Goal: Task Accomplishment & Management: Manage account settings

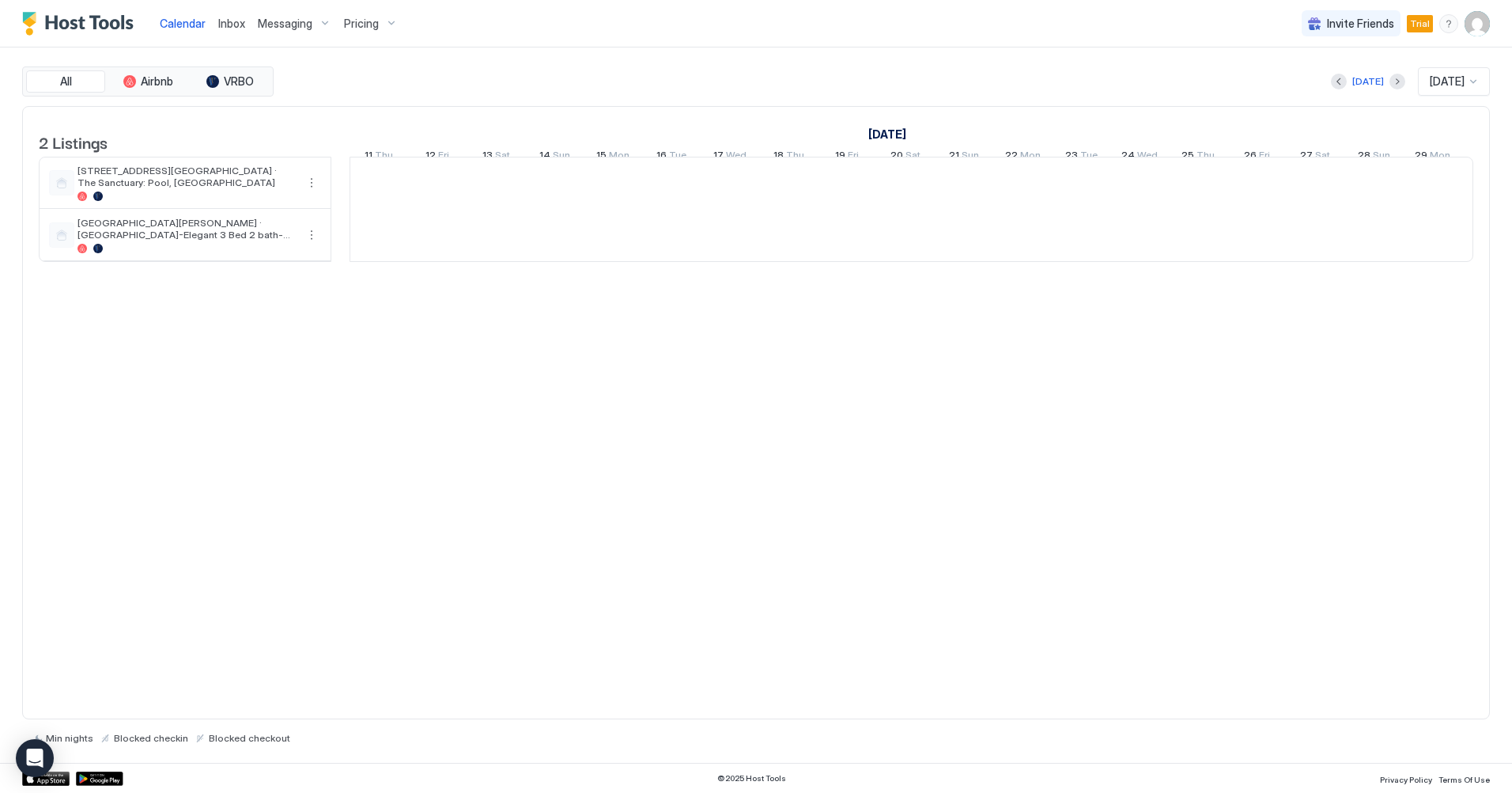
scroll to position [0, 879]
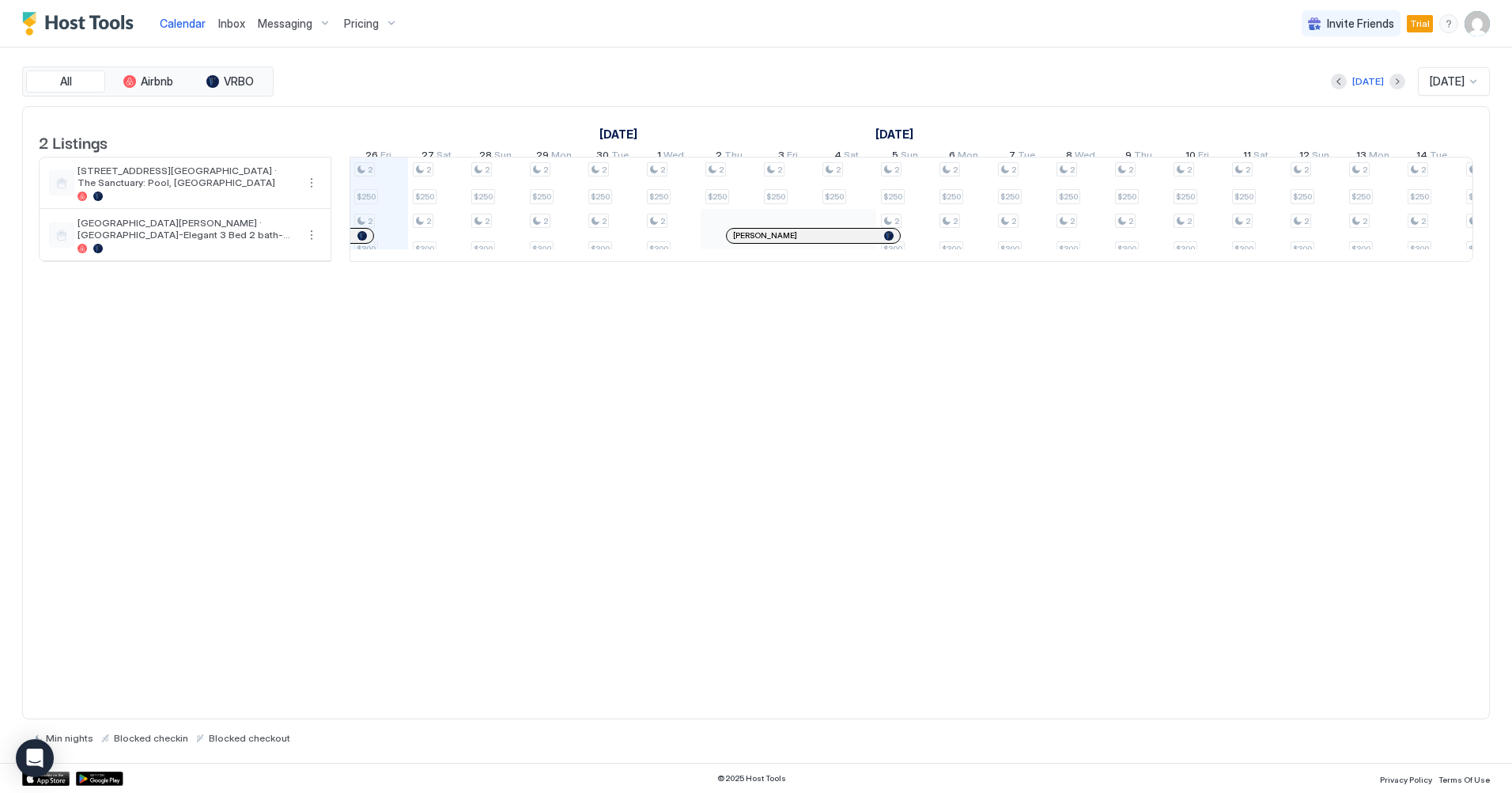
click at [1480, 22] on img "User profile" at bounding box center [1477, 23] width 25 height 25
click at [1379, 83] on div "Settings" at bounding box center [1389, 89] width 200 height 28
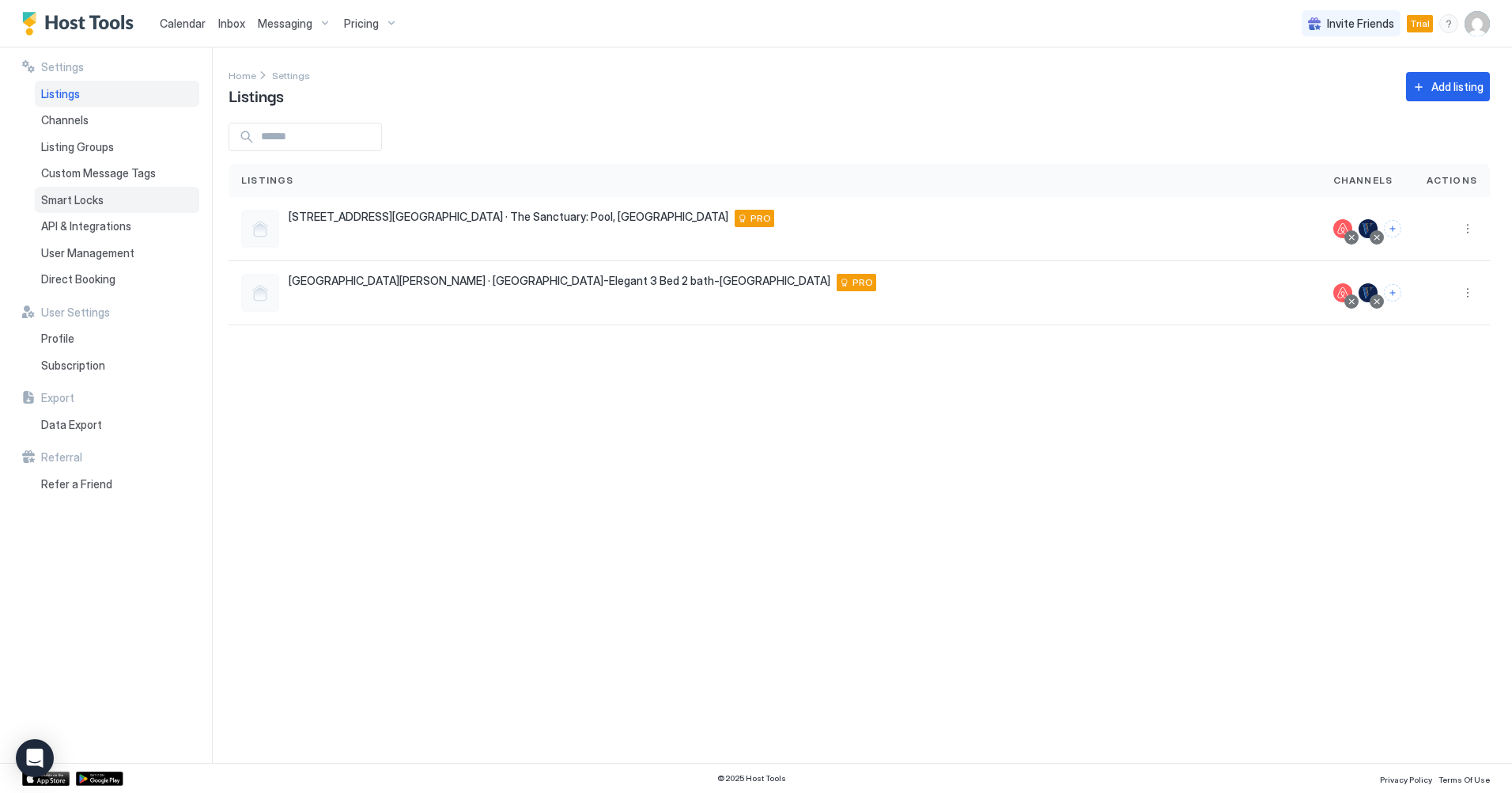
click at [99, 201] on span "Smart Locks" at bounding box center [71, 200] width 62 height 14
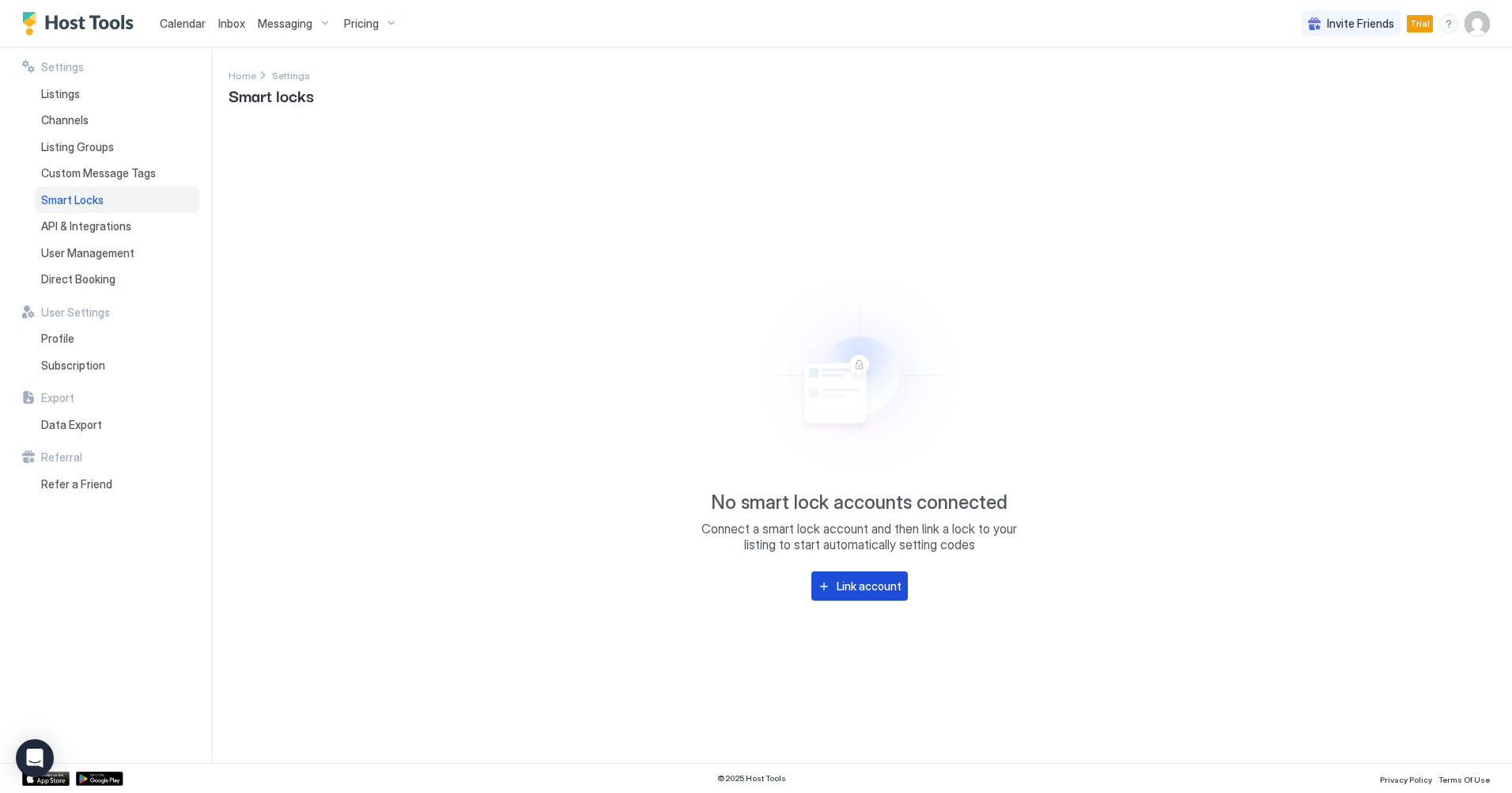
drag, startPoint x: 874, startPoint y: 585, endPoint x: 851, endPoint y: 542, distance: 48.8
click at [873, 585] on div "Link account" at bounding box center [869, 586] width 65 height 17
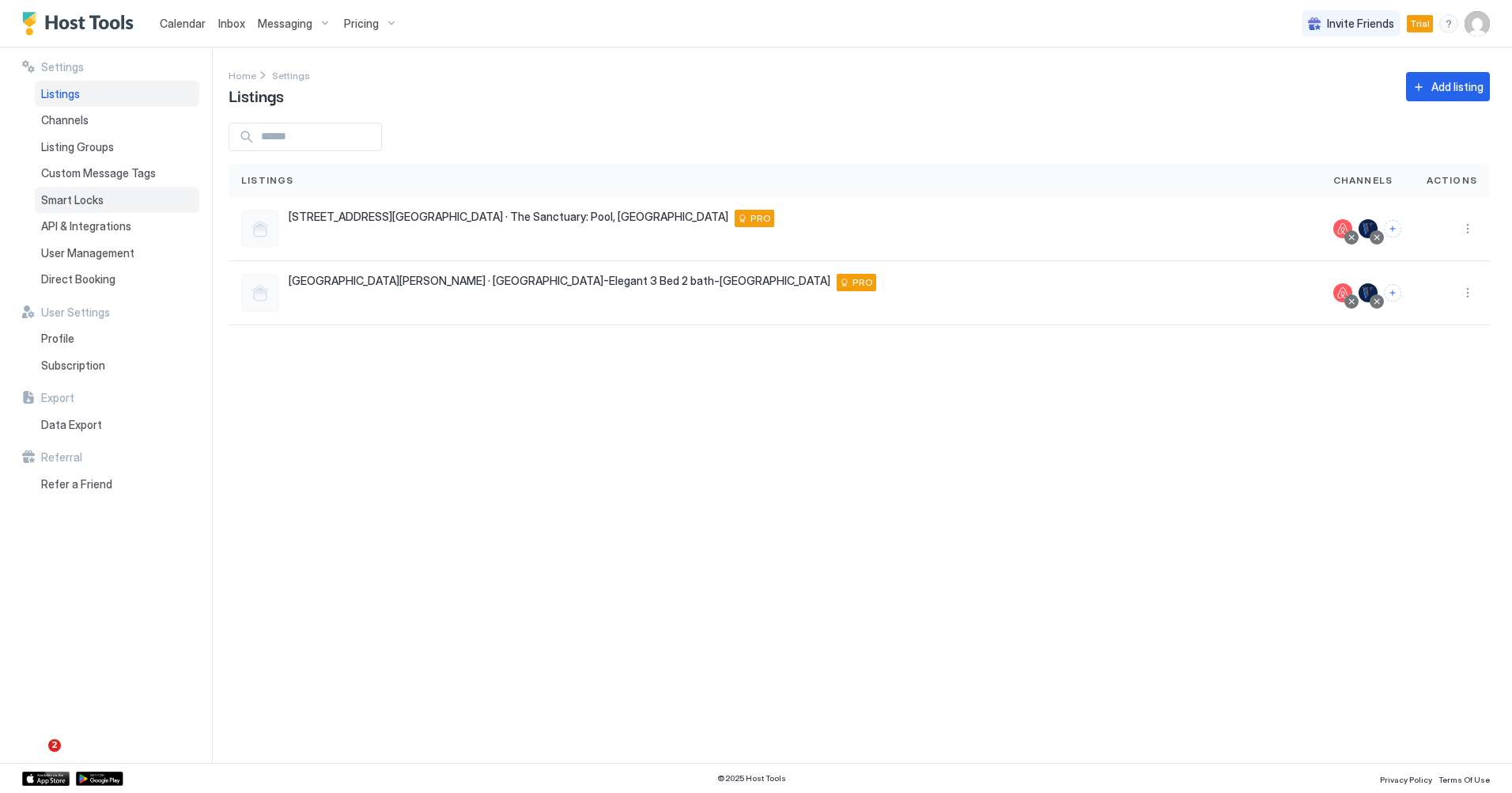
click at [84, 200] on span "Smart Locks" at bounding box center [71, 200] width 62 height 14
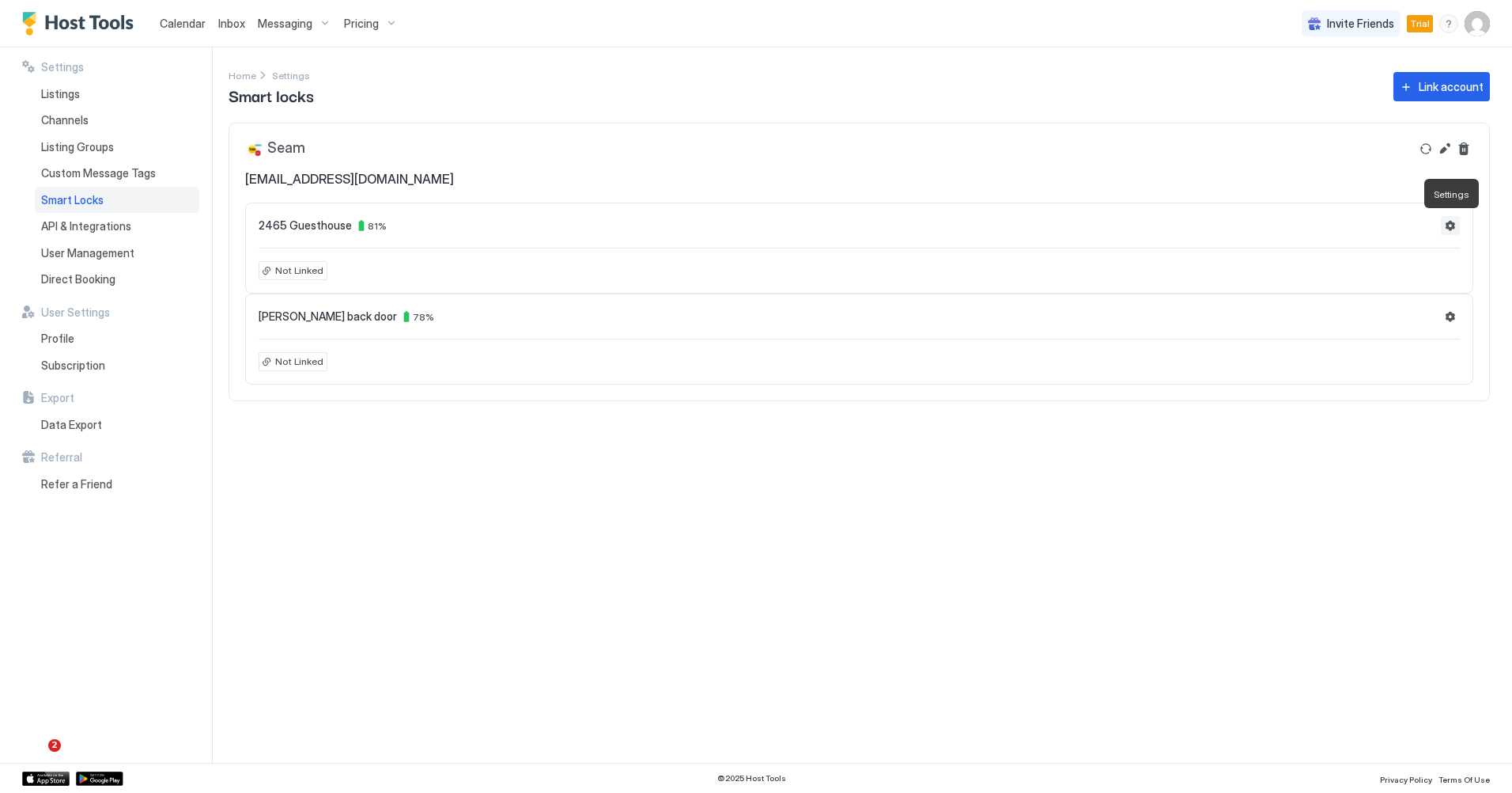
click at [1451, 223] on button "Settings" at bounding box center [1450, 226] width 19 height 19
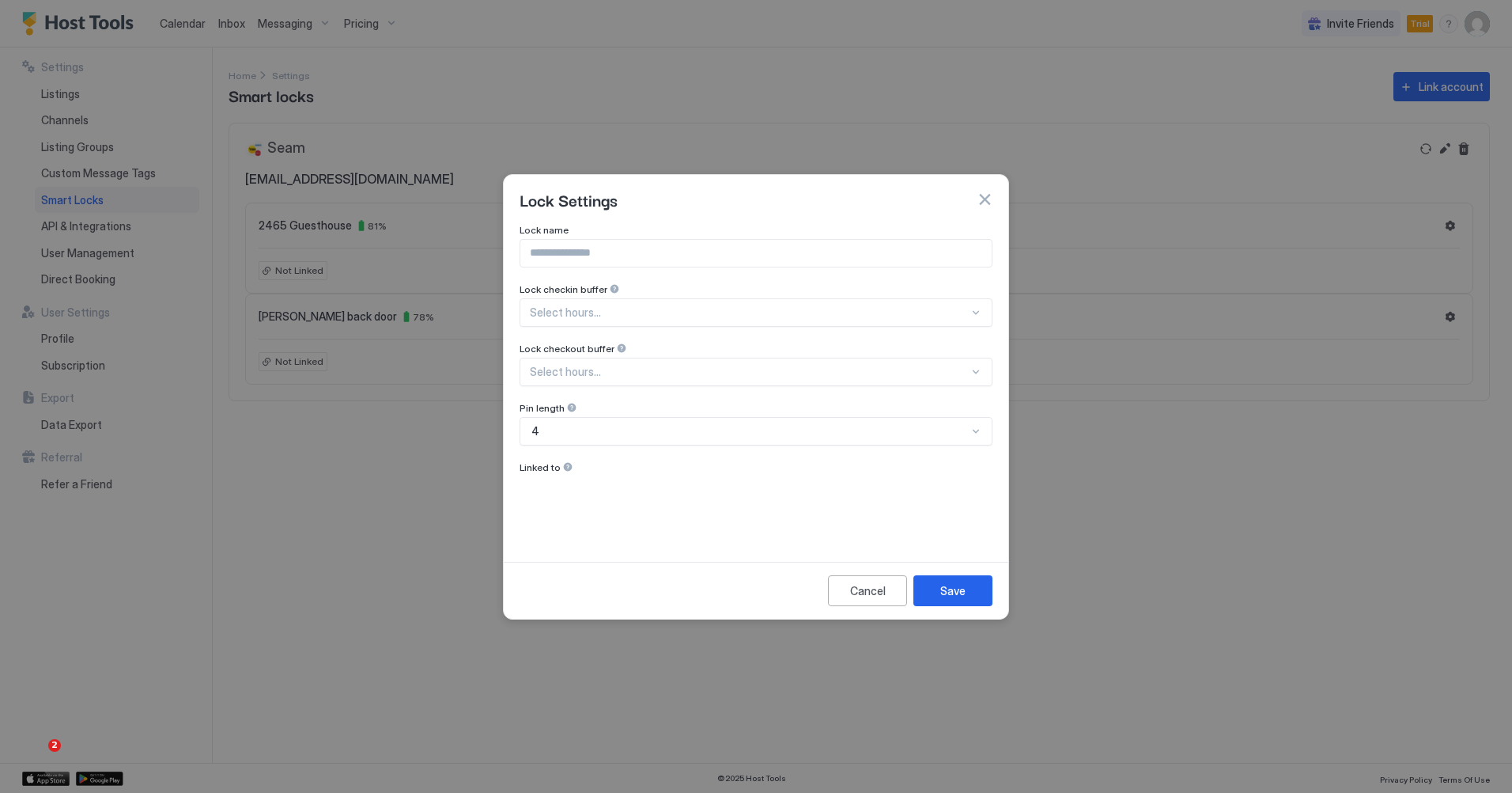
click at [976, 308] on div "Select hours..." at bounding box center [756, 312] width 473 height 29
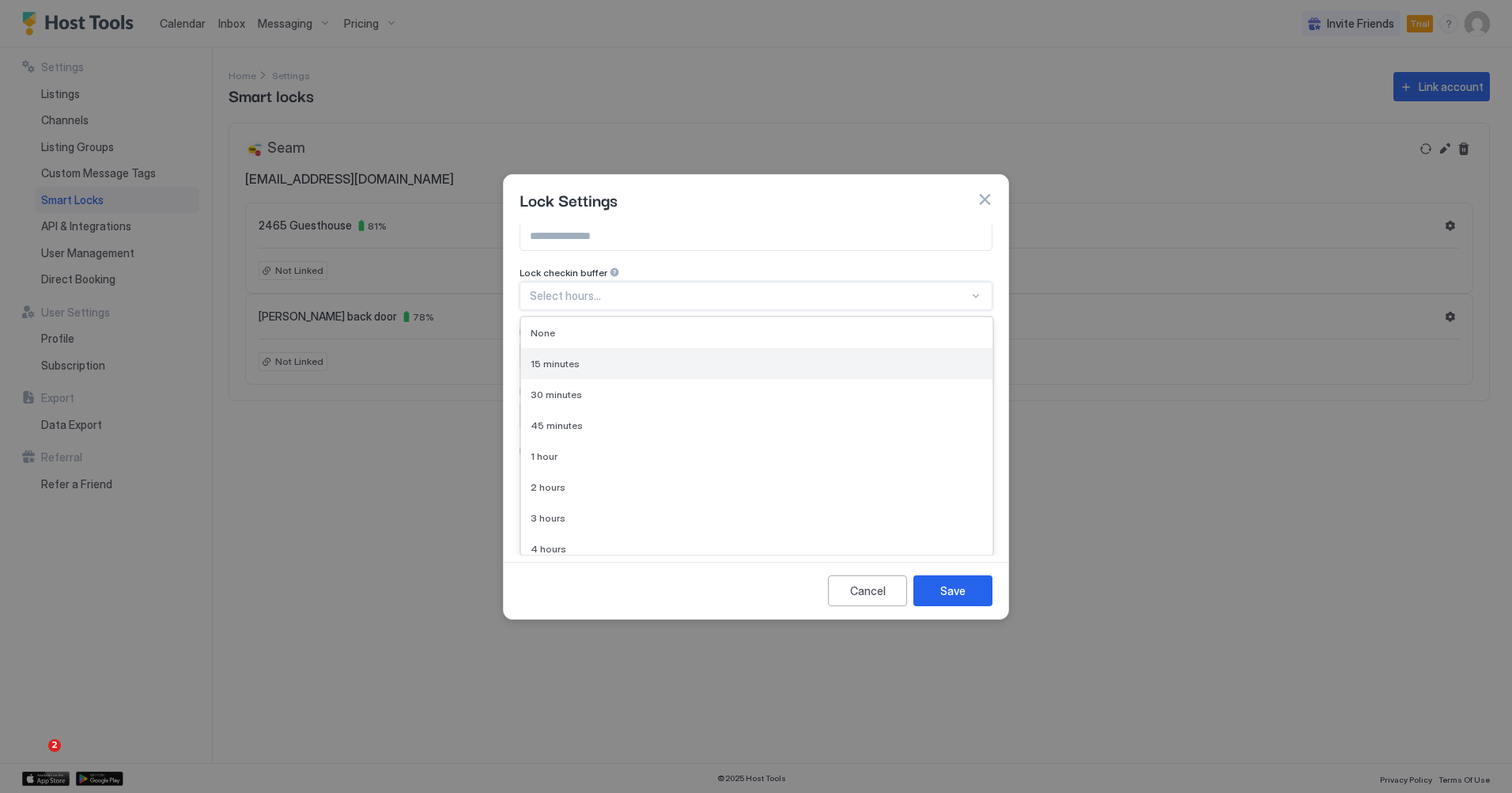
click at [868, 352] on div "15 minutes" at bounding box center [756, 363] width 472 height 31
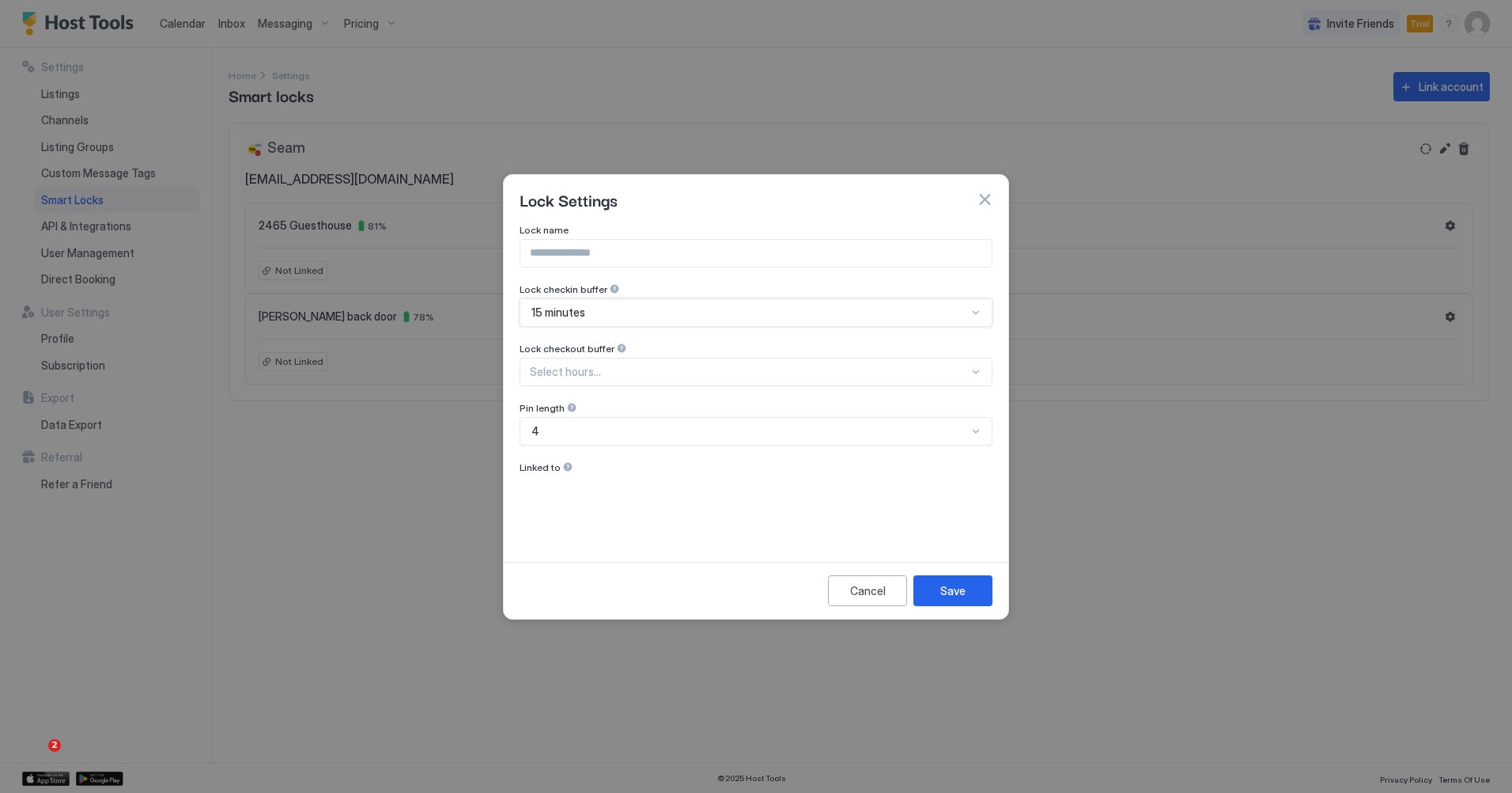
scroll to position [0, 0]
click at [981, 370] on div "Lock name Lock checkin buffer option 15 minutes, selected. 15 minutes Lock chec…" at bounding box center [756, 389] width 505 height 332
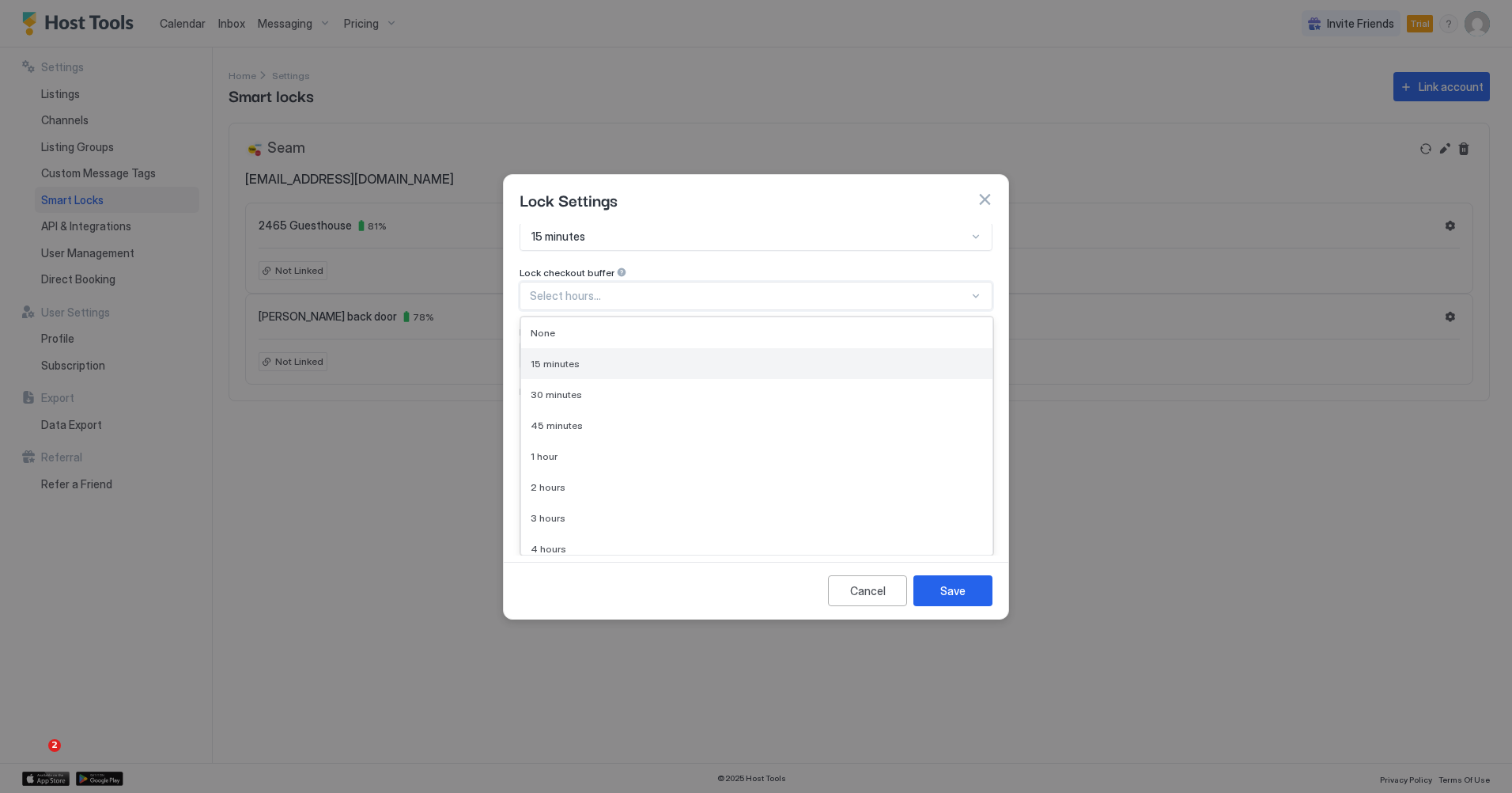
click at [798, 367] on div "15 minutes" at bounding box center [756, 363] width 452 height 12
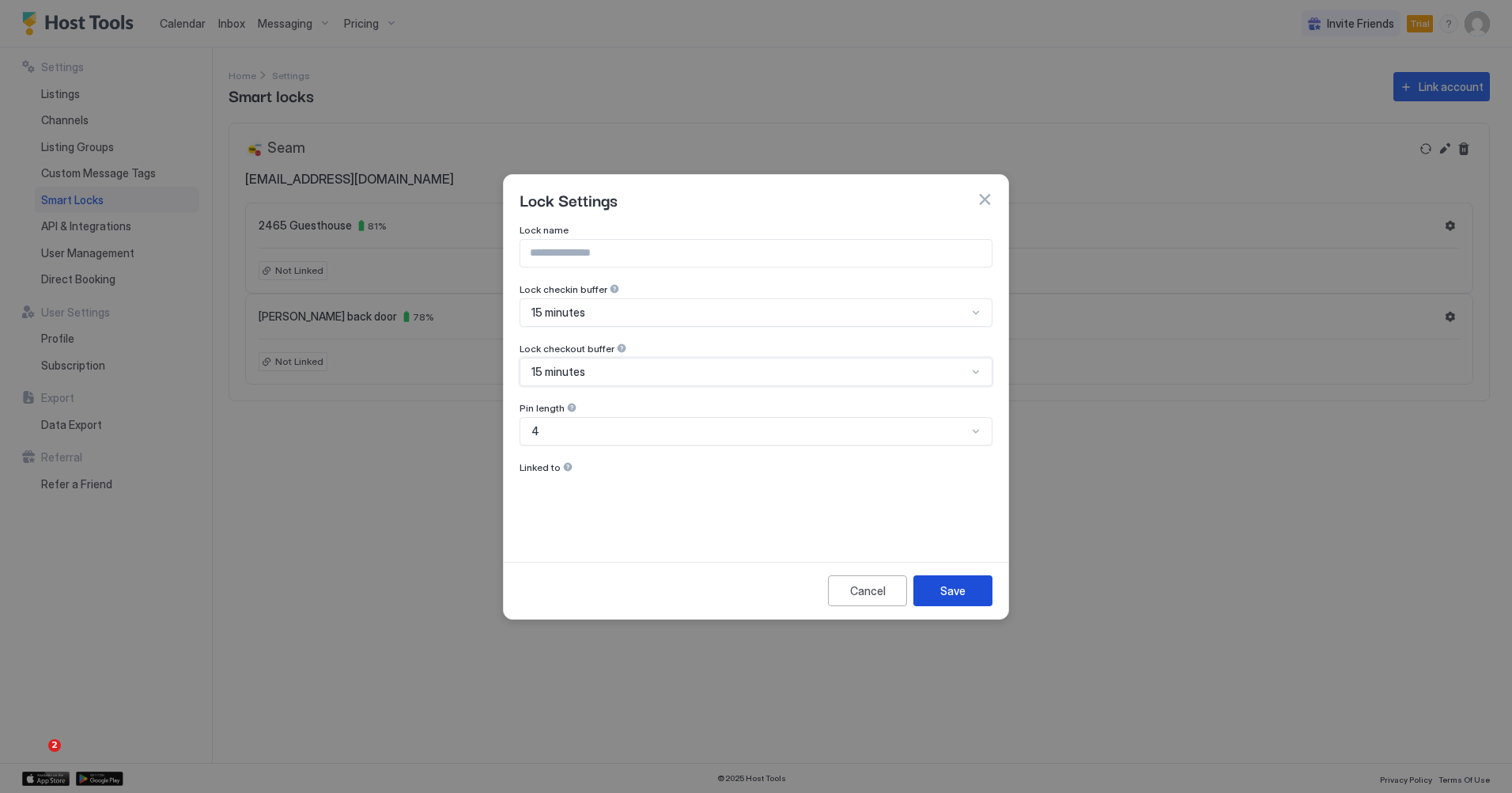
click at [974, 586] on button "Save" at bounding box center [952, 590] width 79 height 31
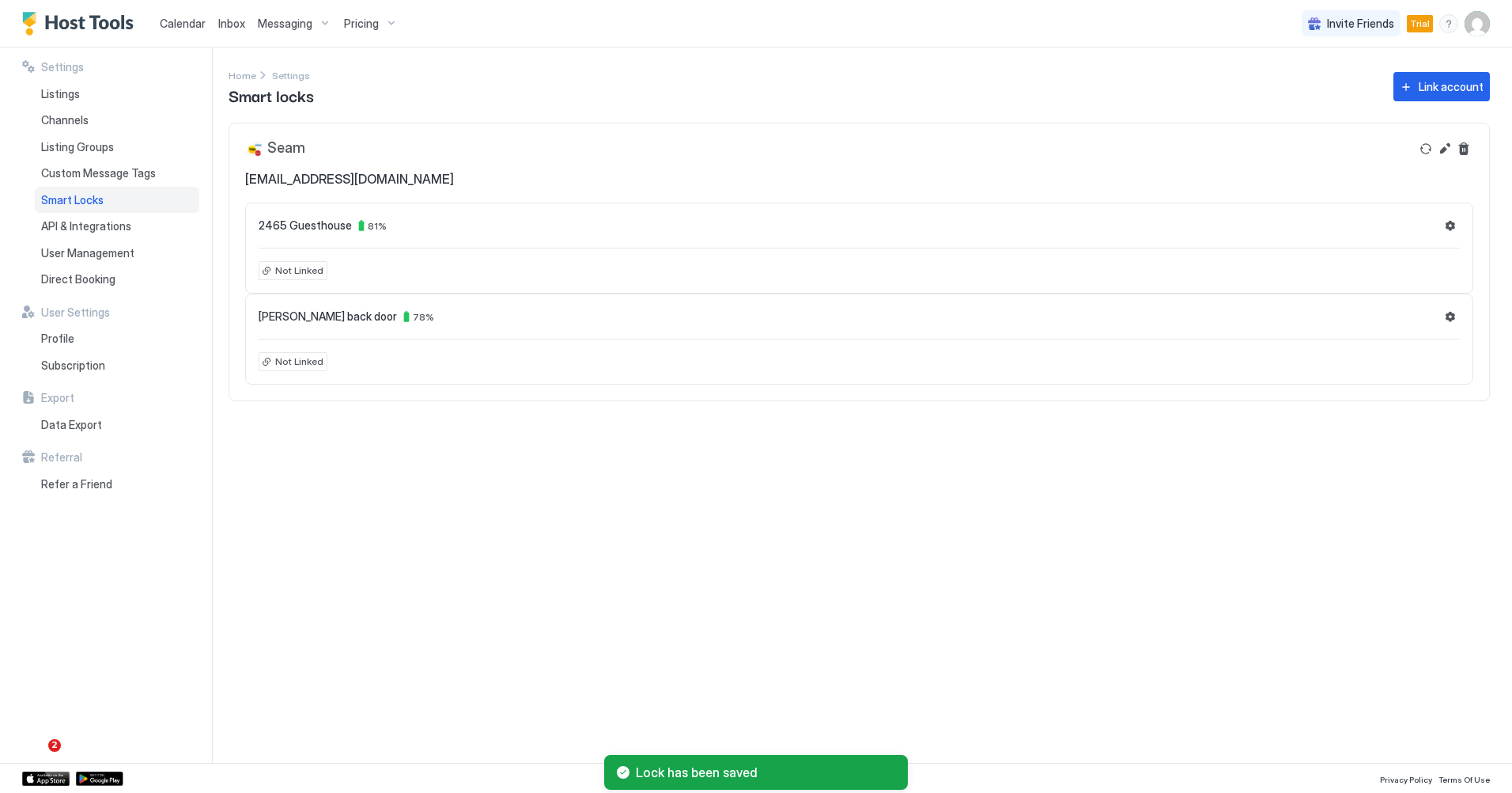
click at [287, 269] on span "Not Linked" at bounding box center [300, 270] width 48 height 14
click at [1446, 313] on button "Settings" at bounding box center [1450, 317] width 19 height 19
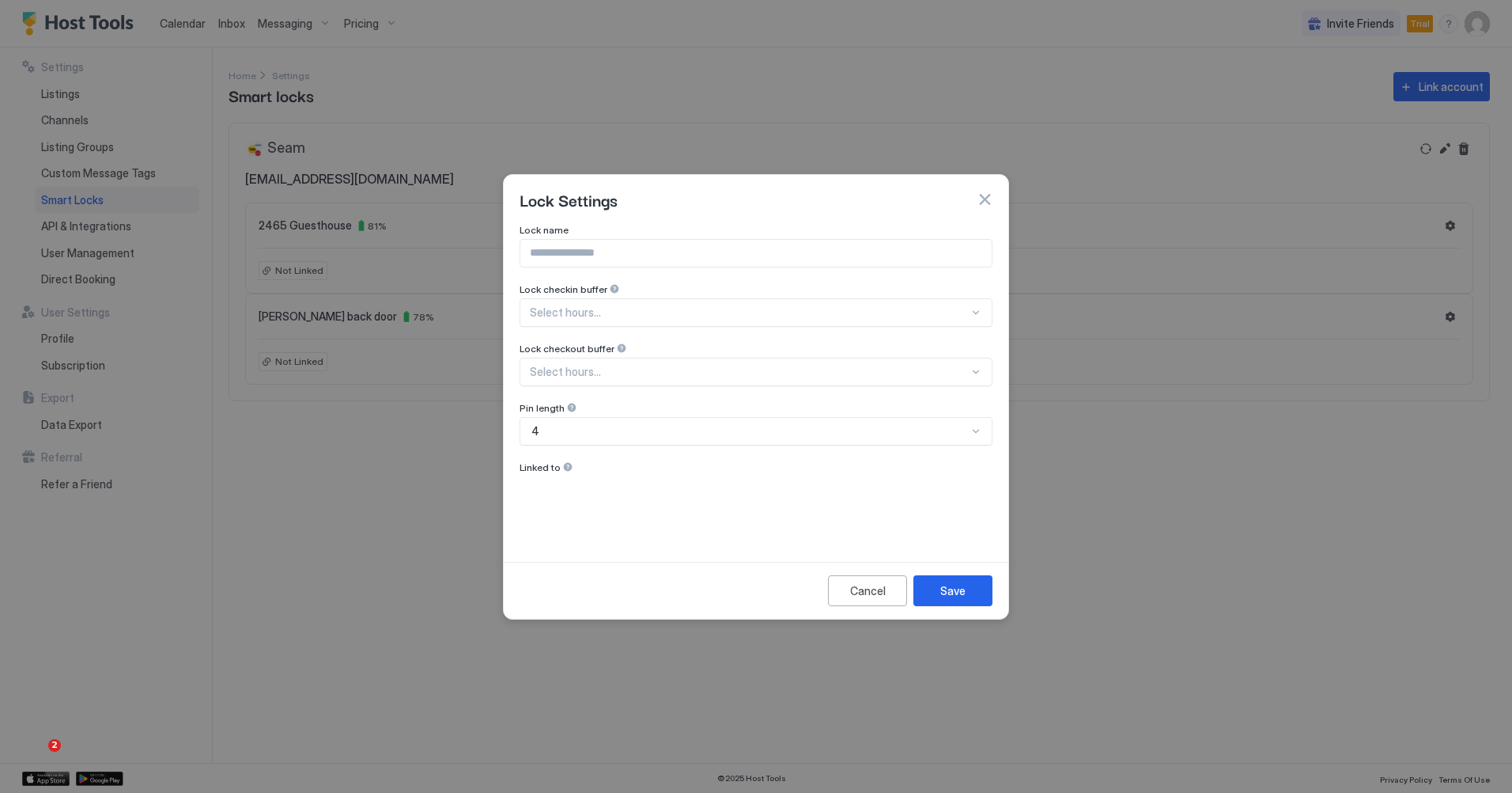
scroll to position [17, 0]
click at [970, 310] on div "Lock name Lock checkin buffer Select hours... Lock checkout buffer Select hours…" at bounding box center [756, 382] width 473 height 316
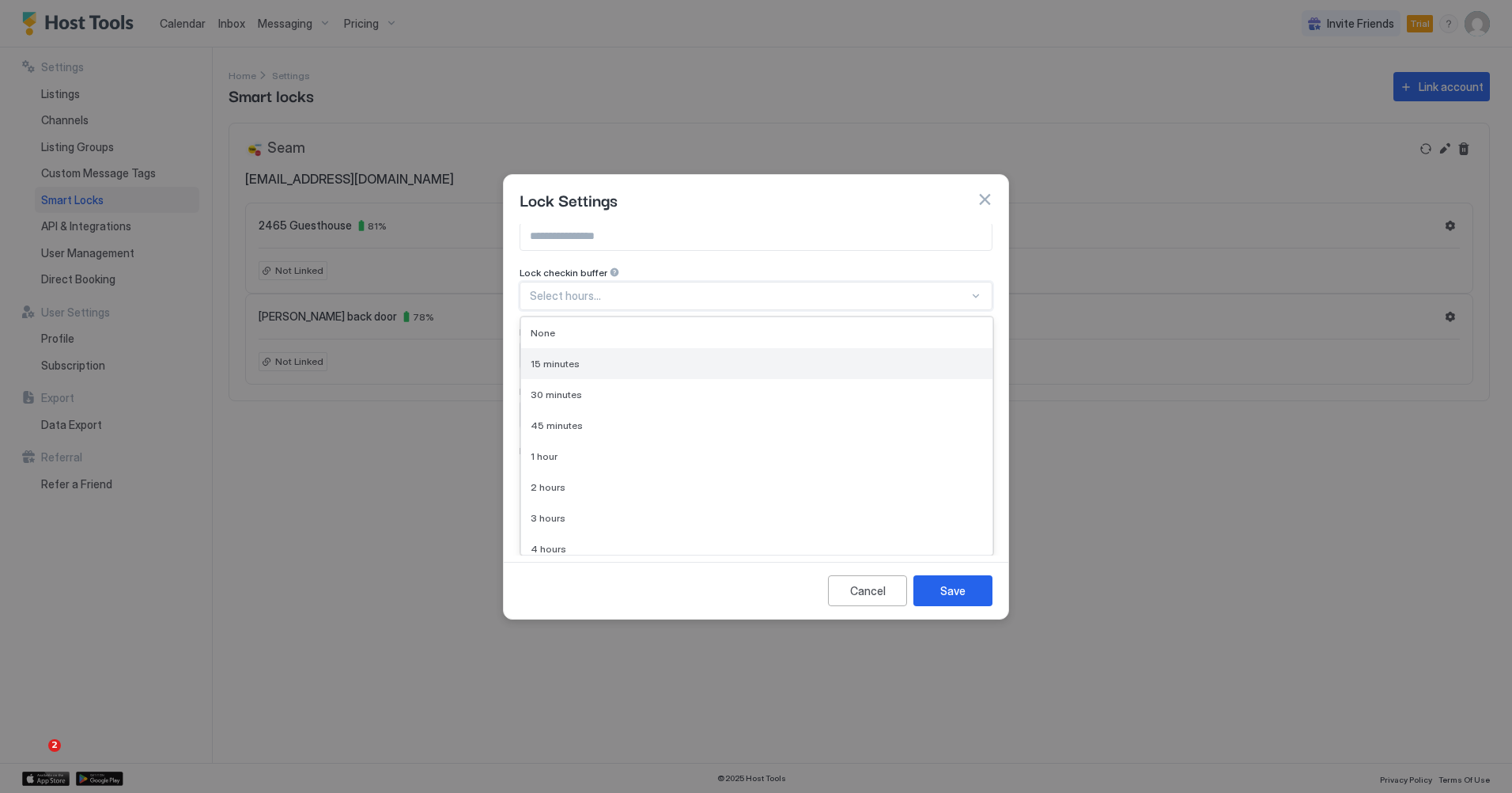
click at [912, 349] on div "15 minutes" at bounding box center [756, 363] width 472 height 31
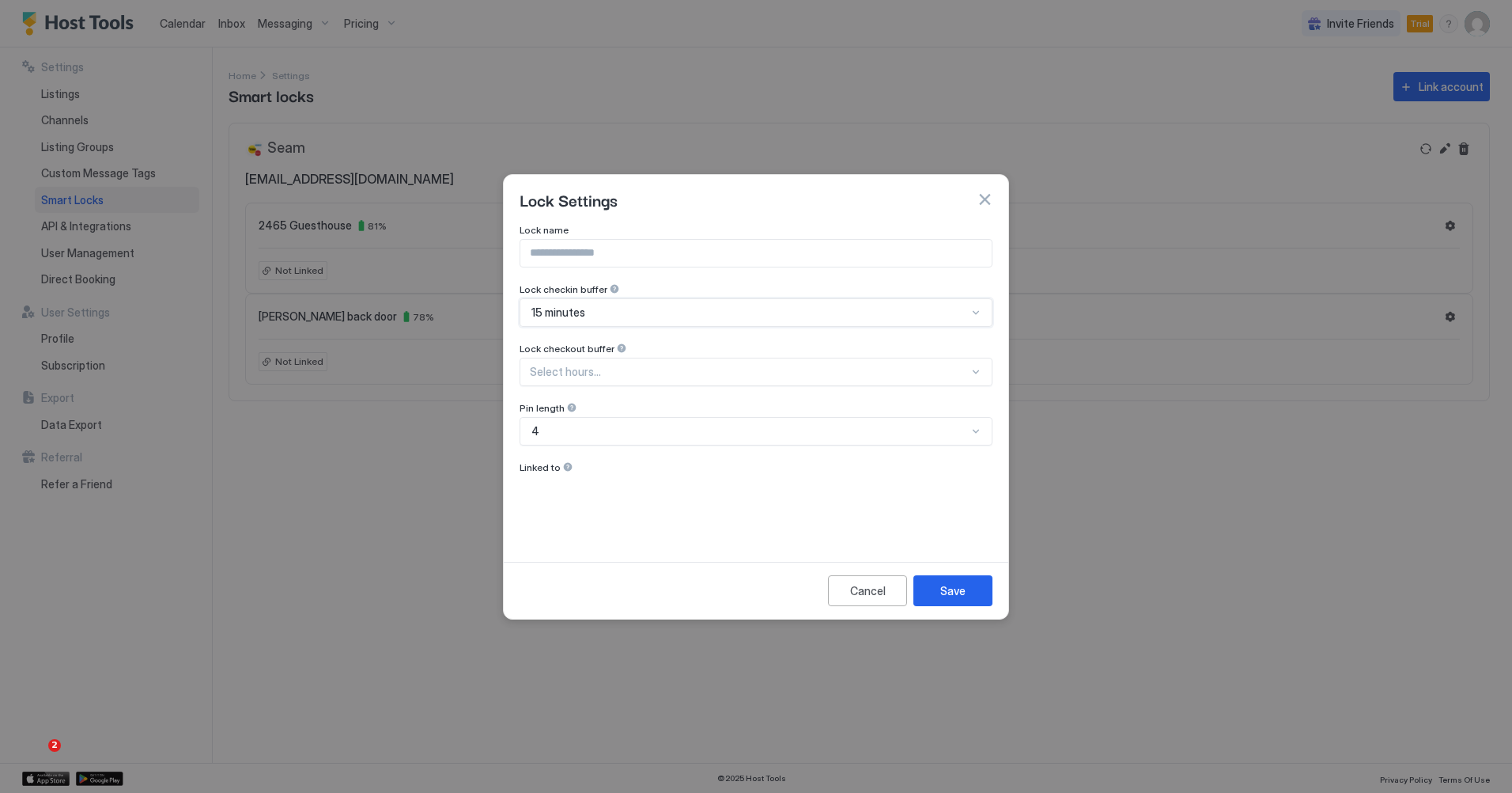
scroll to position [0, 0]
click at [976, 371] on div "Select hours..." at bounding box center [756, 371] width 473 height 29
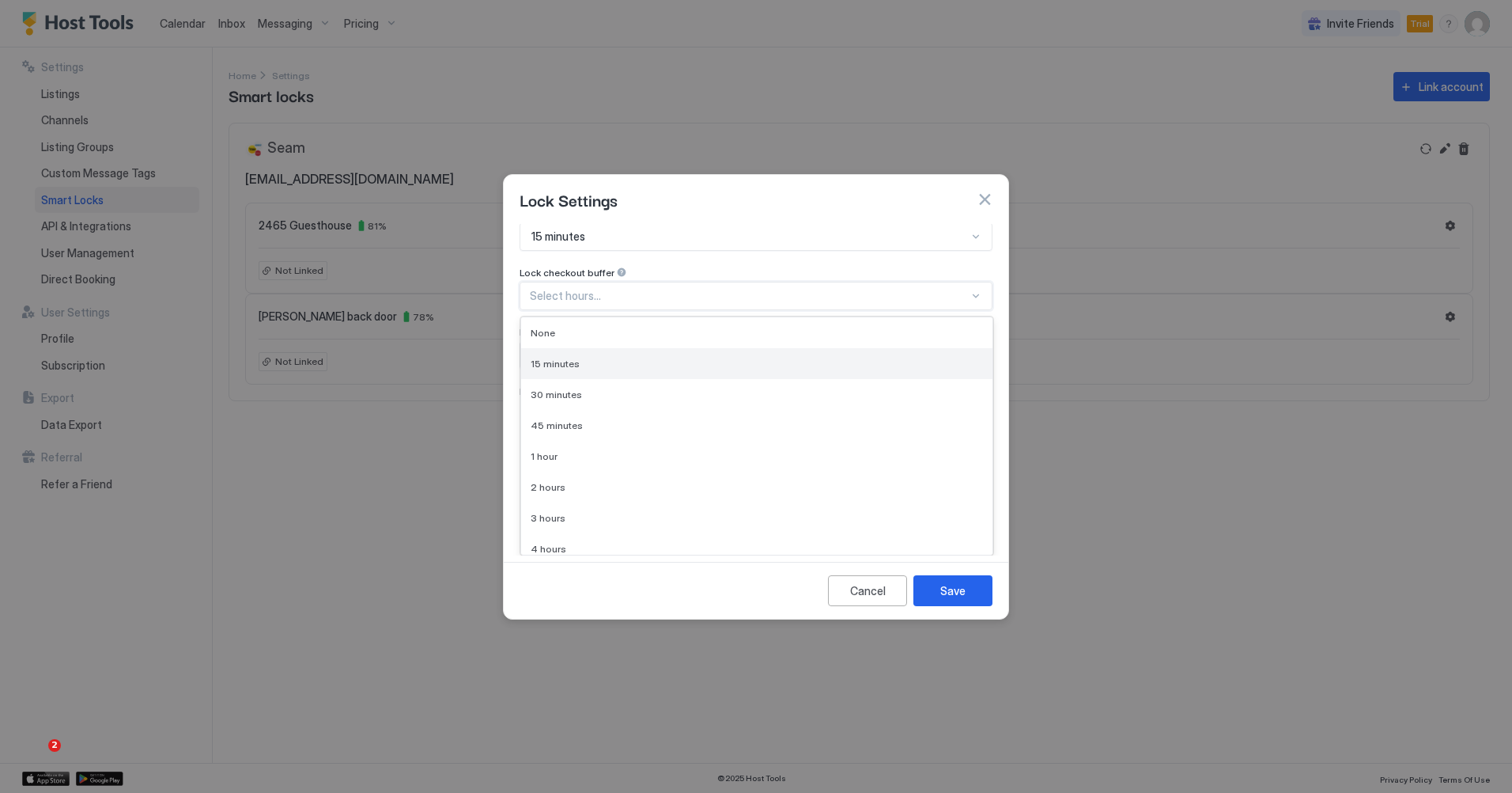
click at [885, 373] on div "15 minutes" at bounding box center [756, 363] width 472 height 31
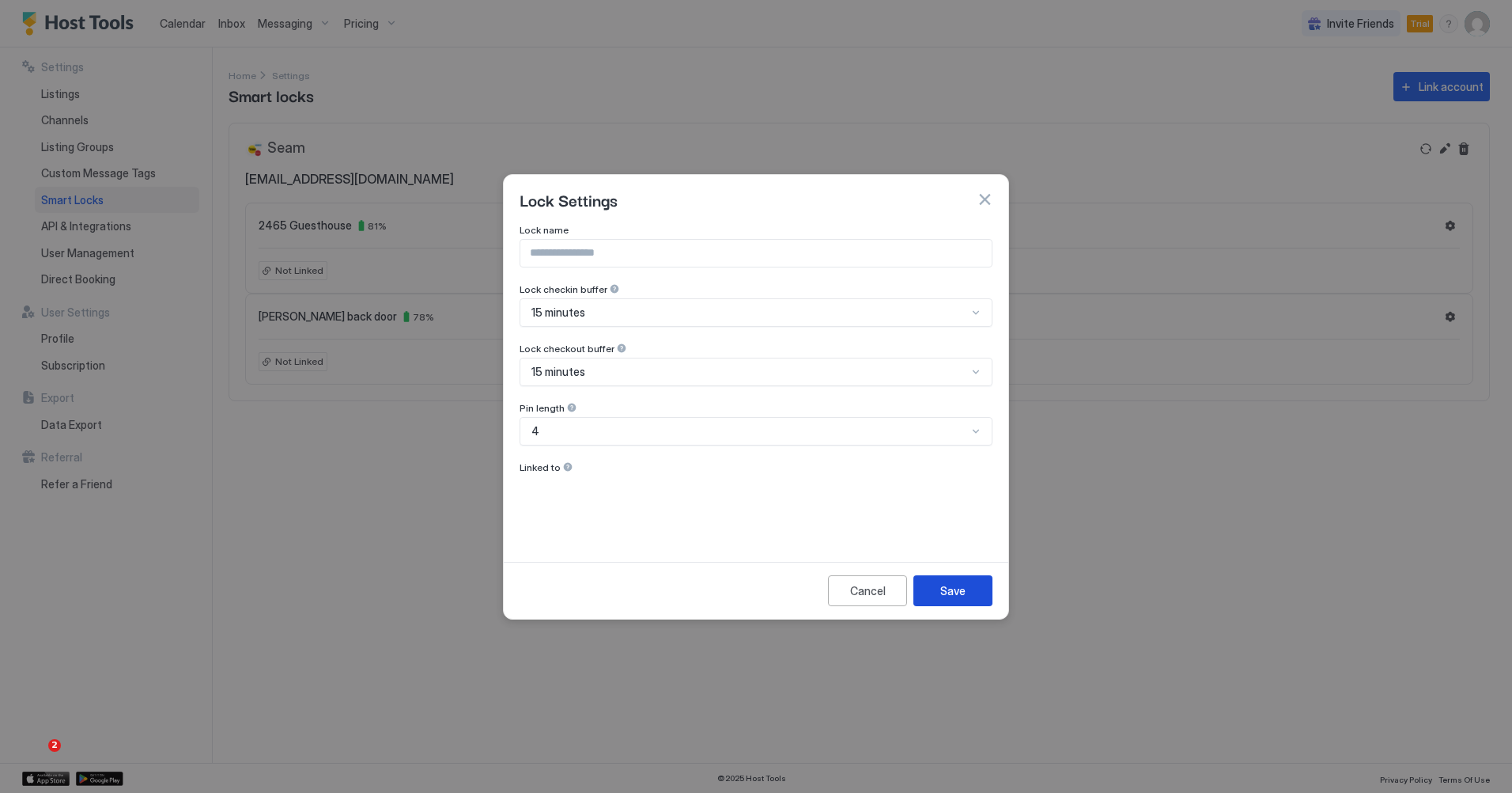
click at [961, 591] on div "Save" at bounding box center [952, 591] width 25 height 17
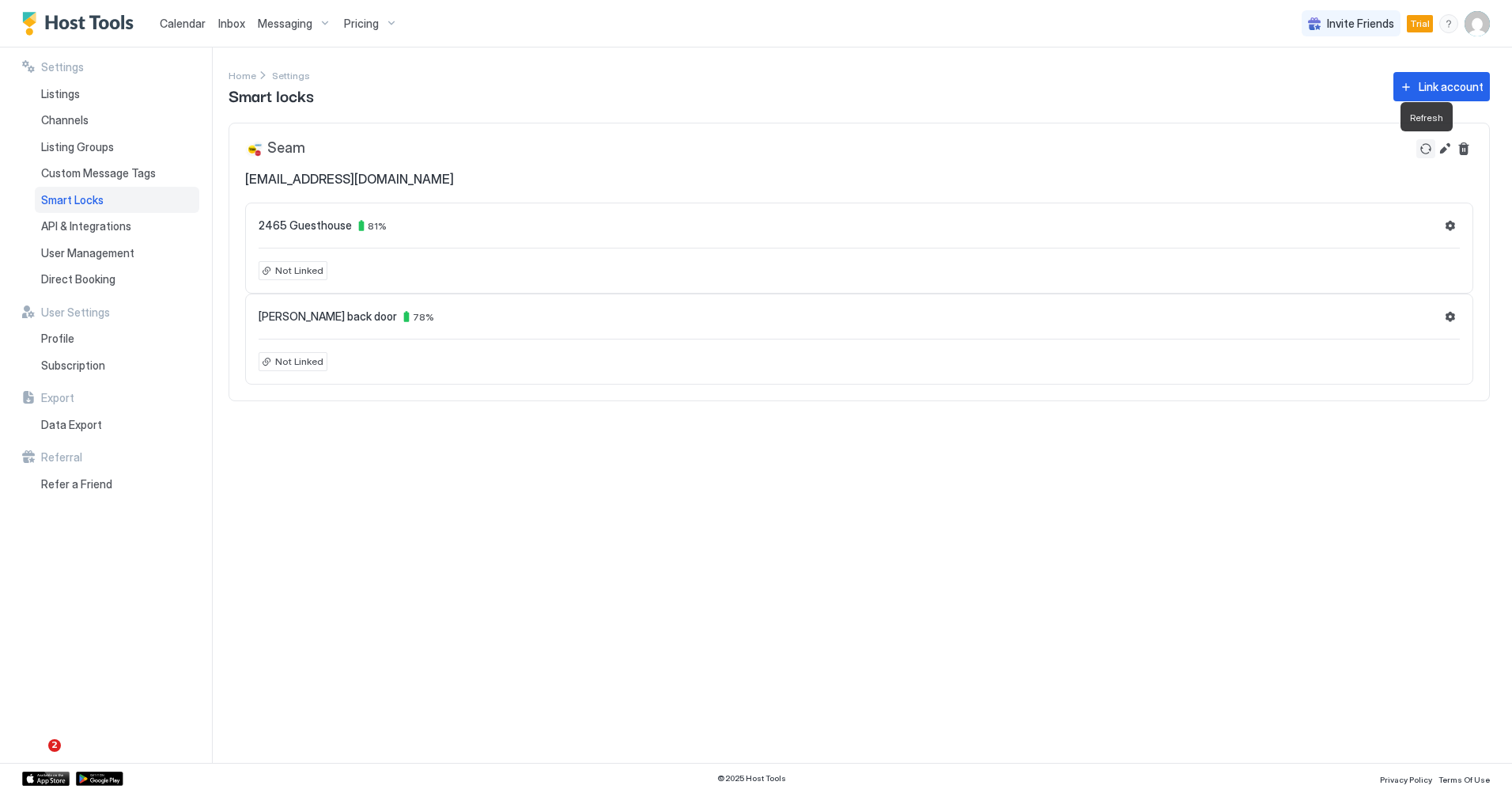
click at [1423, 148] on button "Refresh" at bounding box center [1426, 149] width 19 height 19
click at [99, 224] on span "API & Integrations" at bounding box center [85, 226] width 90 height 14
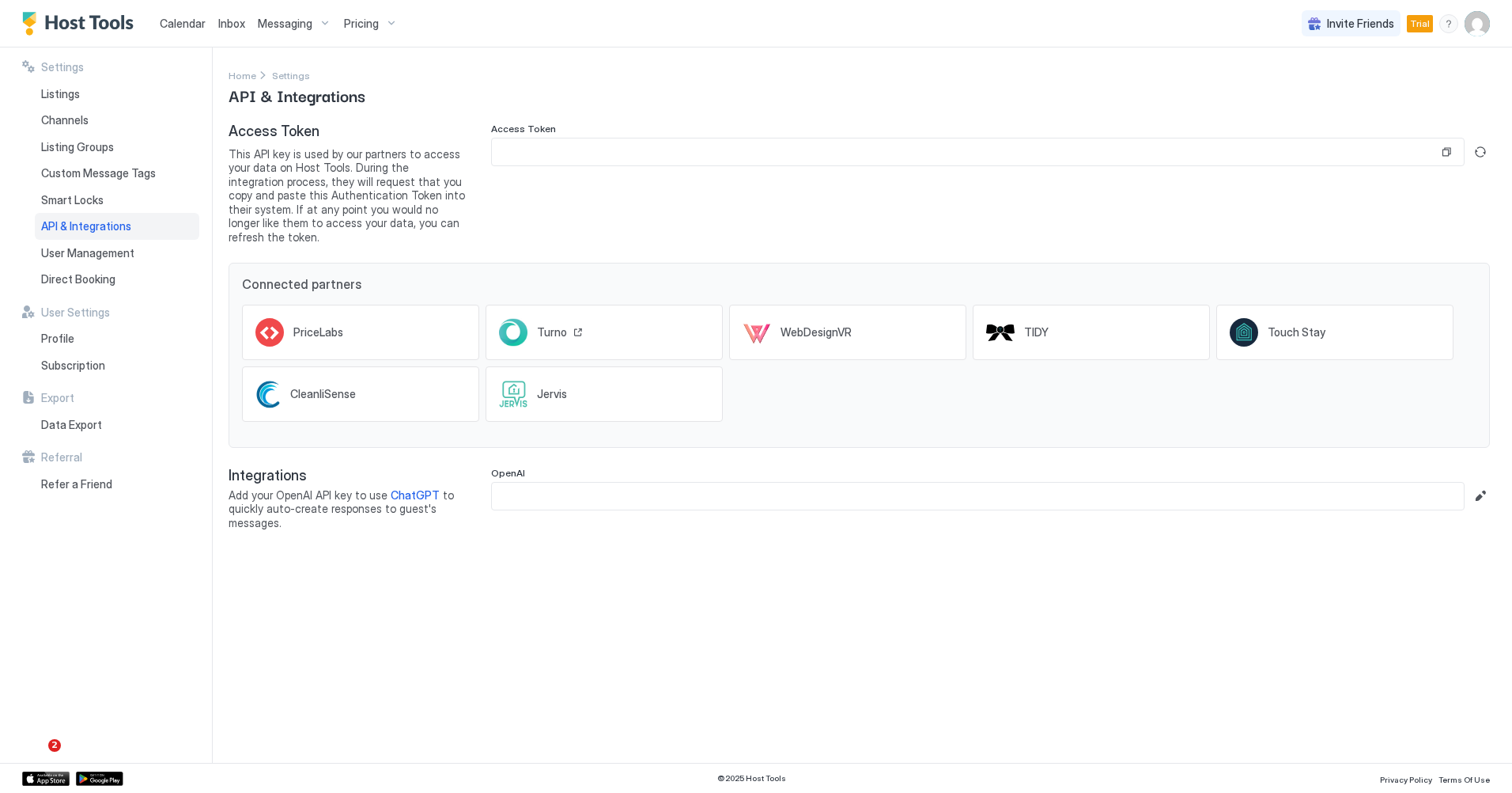
click at [645, 319] on div "Turno" at bounding box center [604, 332] width 238 height 56
click at [718, 152] on input "Input Field" at bounding box center [965, 151] width 947 height 27
click at [1448, 150] on button "Copy" at bounding box center [1446, 151] width 16 height 16
click at [597, 320] on div "Turno" at bounding box center [604, 332] width 238 height 56
click at [79, 88] on span "Listings" at bounding box center [60, 94] width 39 height 14
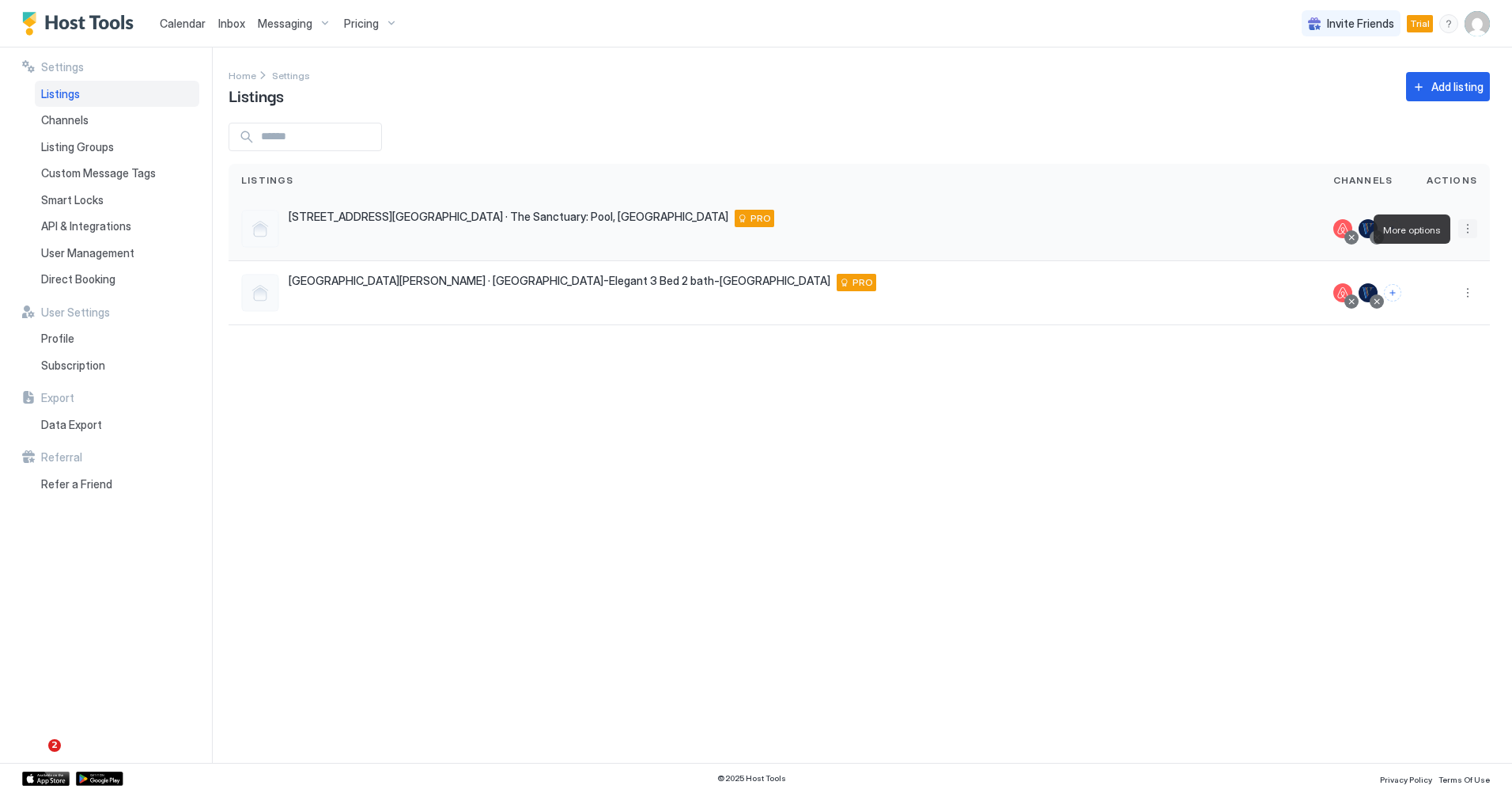
click at [1466, 228] on button "More options" at bounding box center [1467, 228] width 19 height 19
click at [1075, 79] on div at bounding box center [756, 396] width 1512 height 793
click at [1467, 292] on button "More options" at bounding box center [1467, 292] width 19 height 19
click at [1147, 400] on div at bounding box center [756, 396] width 1512 height 793
drag, startPoint x: 1064, startPoint y: 235, endPoint x: 981, endPoint y: 221, distance: 84.2
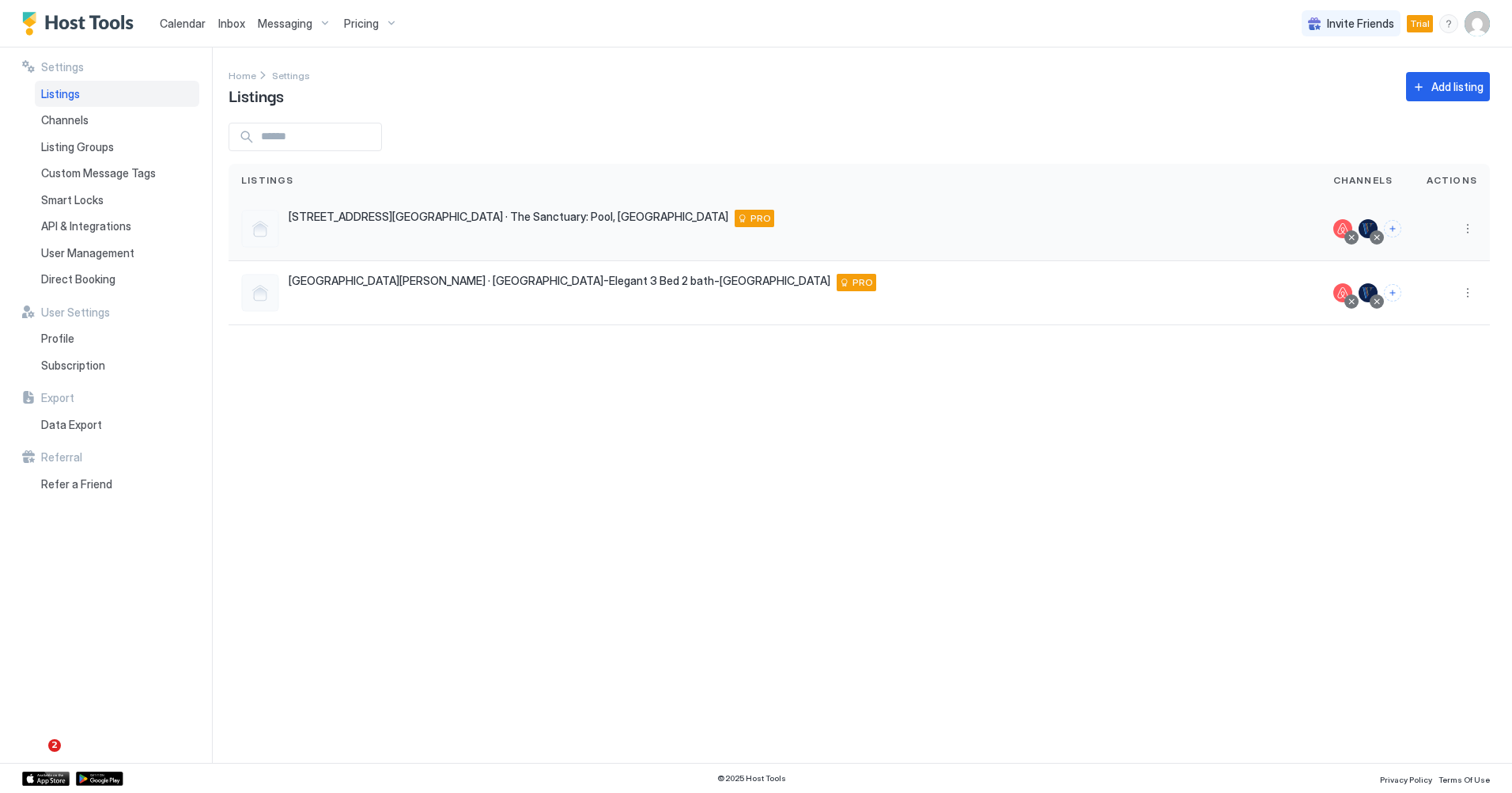
click at [1063, 234] on div "2465 East Cloverdale Park Guest House · The Sanctuary: Pool, Lush Garden Montgo…" at bounding box center [774, 228] width 1066 height 38
click at [553, 218] on span "[STREET_ADDRESS][GEOGRAPHIC_DATA] · The Sanctuary: Pool, [GEOGRAPHIC_DATA]" at bounding box center [509, 216] width 440 height 14
click at [482, 216] on span "[STREET_ADDRESS][GEOGRAPHIC_DATA] · The Sanctuary: Pool, [GEOGRAPHIC_DATA]" at bounding box center [509, 216] width 440 height 14
click at [492, 523] on div "Settings Home Settings Listings Add listing Listings Channels Actions 2465 East…" at bounding box center [870, 405] width 1284 height 715
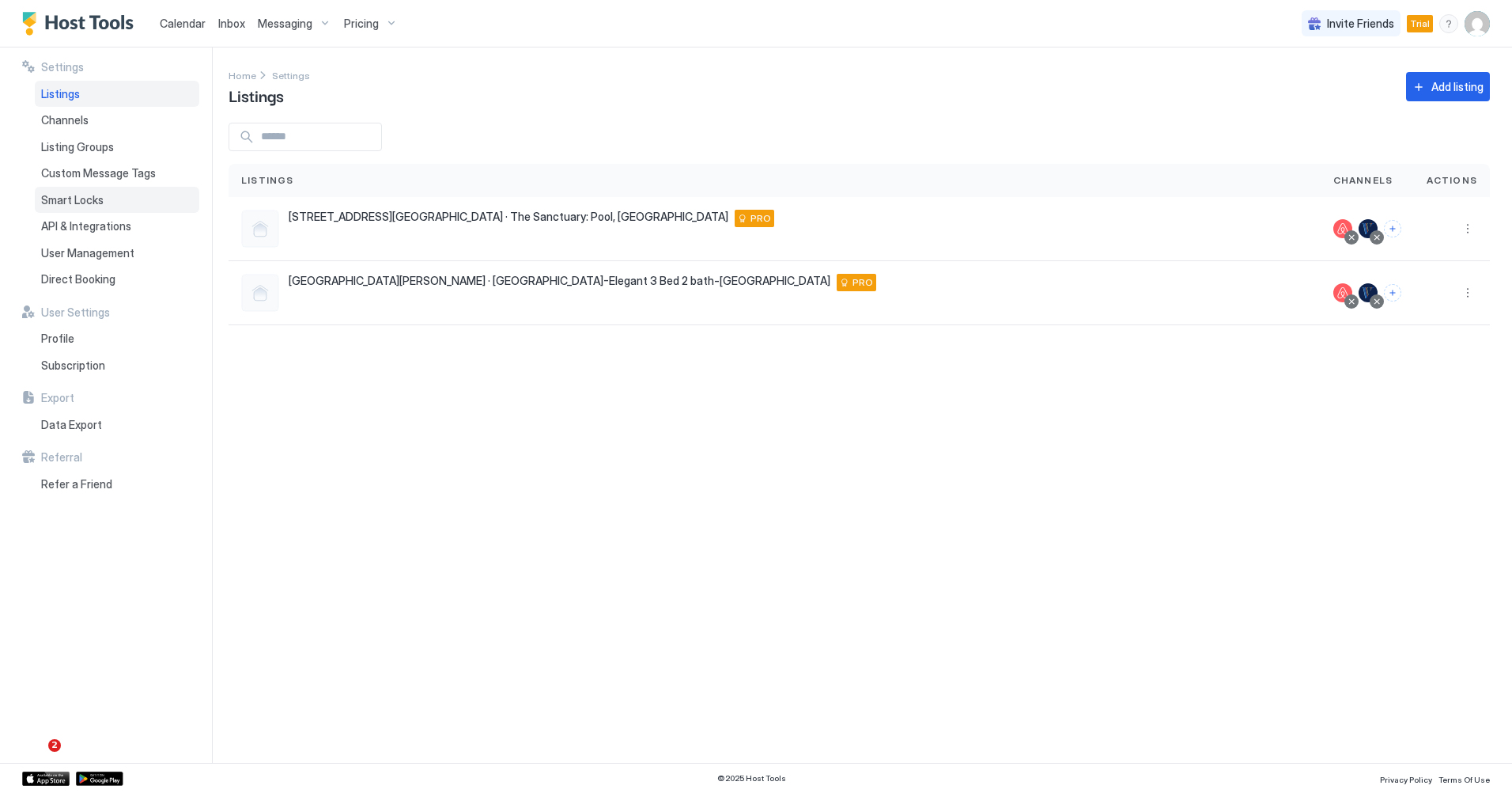
click at [98, 200] on span "Smart Locks" at bounding box center [71, 200] width 62 height 14
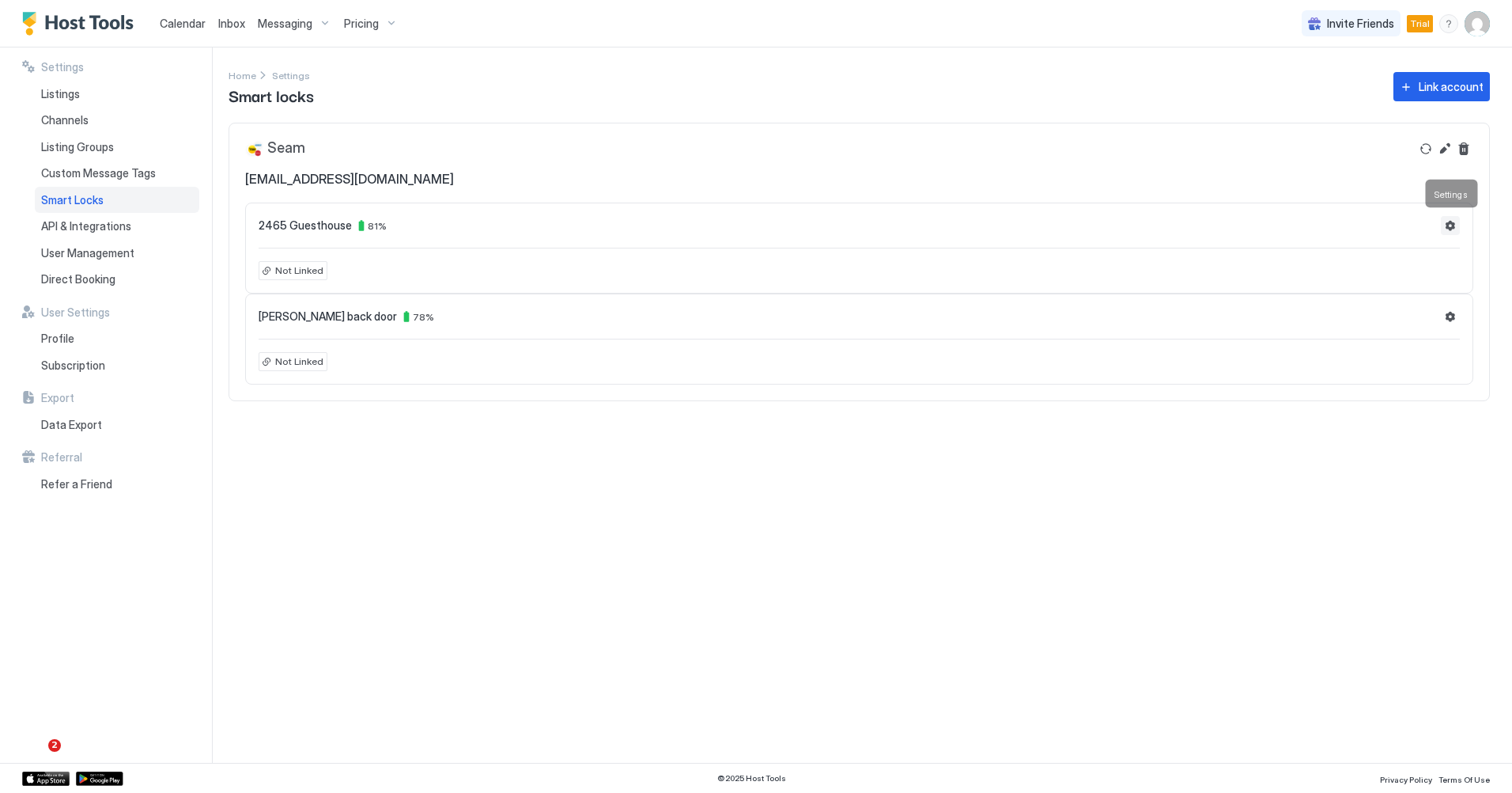
click at [1448, 228] on button "Settings" at bounding box center [1450, 226] width 19 height 19
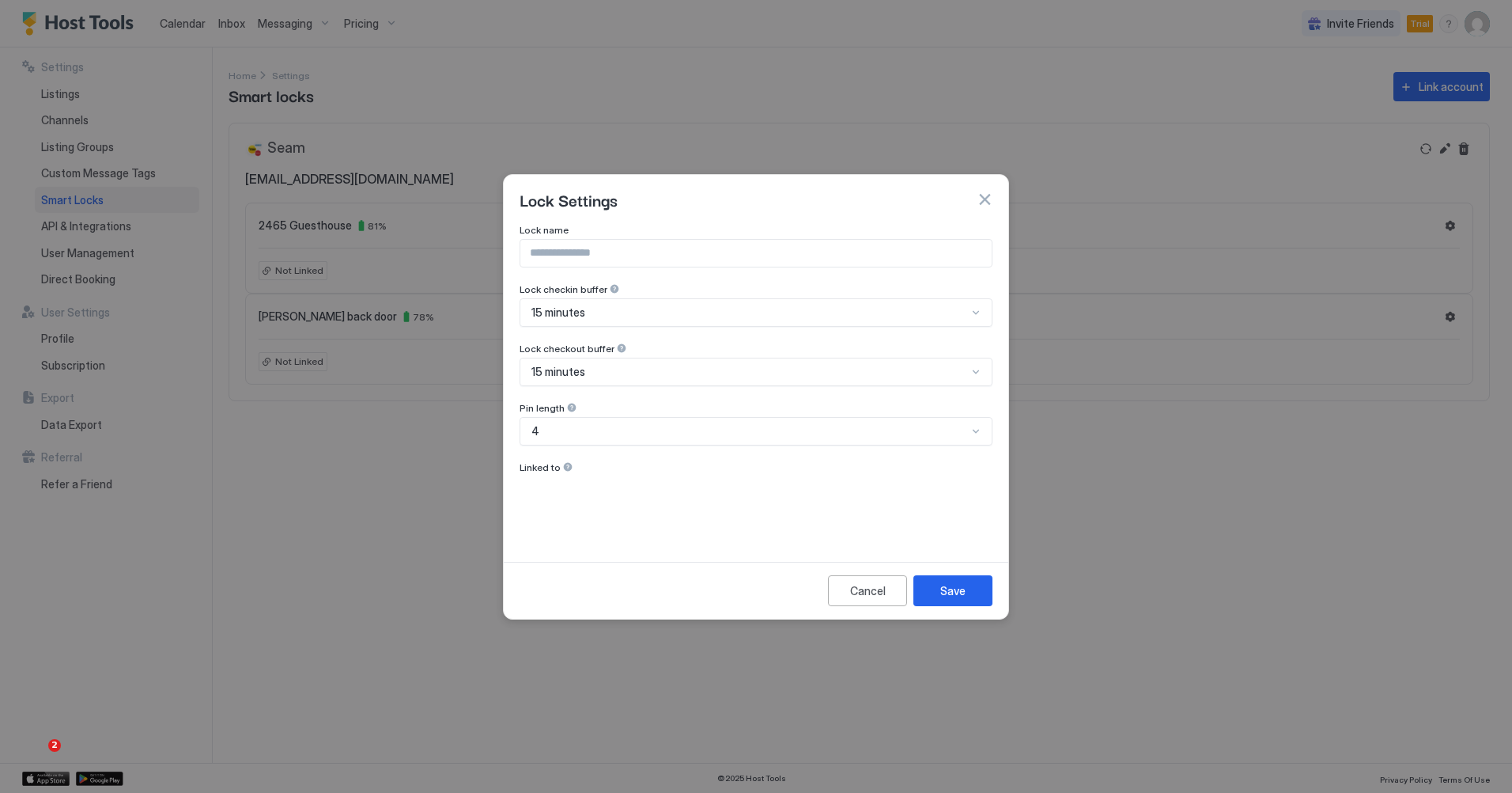
click at [563, 468] on div at bounding box center [568, 467] width 11 height 11
click at [440, 495] on div at bounding box center [756, 396] width 1512 height 793
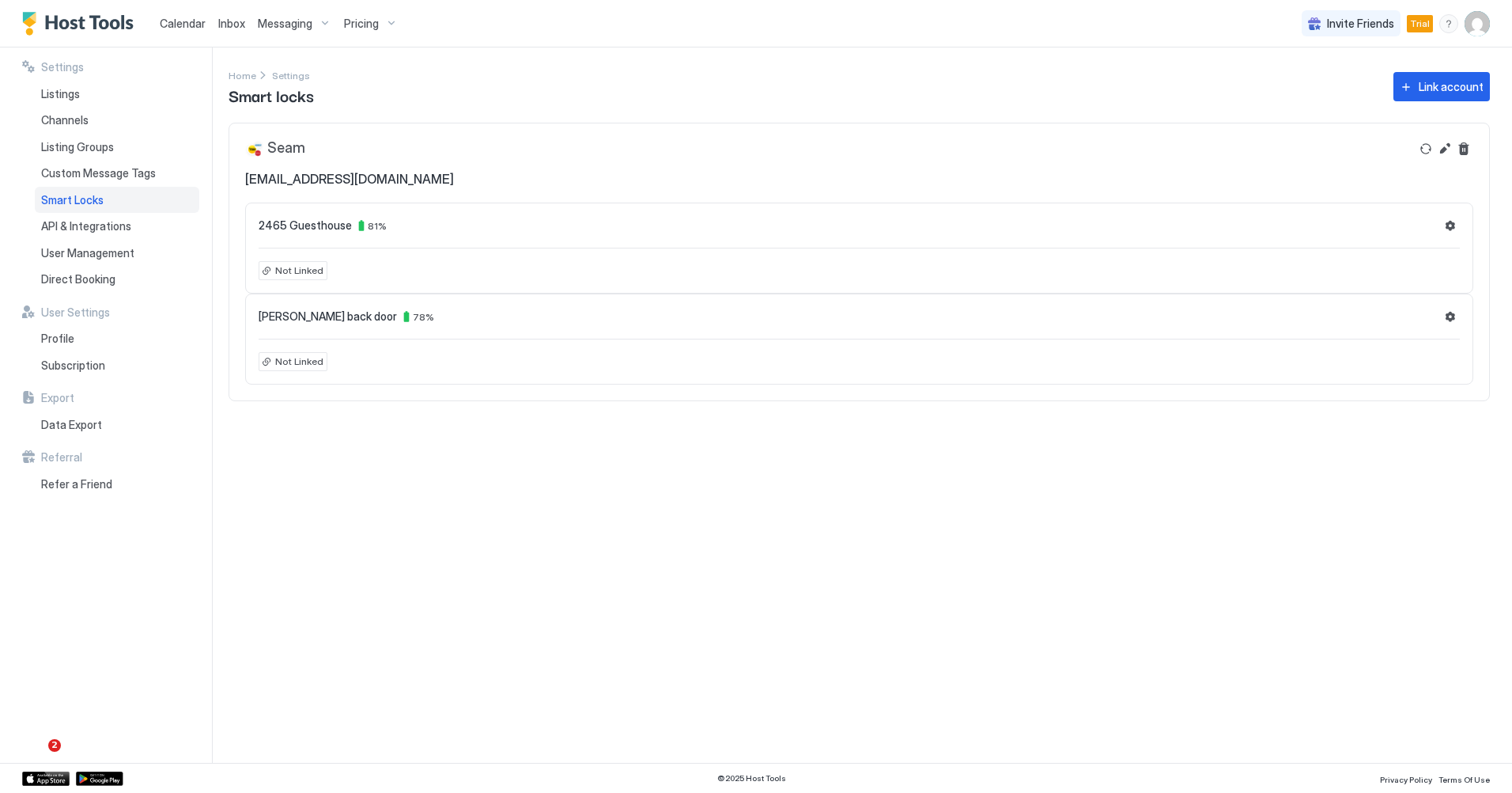
click at [276, 266] on span "Not Linked" at bounding box center [300, 270] width 48 height 14
drag, startPoint x: 276, startPoint y: 266, endPoint x: 278, endPoint y: 356, distance: 90.0
click at [278, 356] on span "Not Linked" at bounding box center [300, 361] width 48 height 14
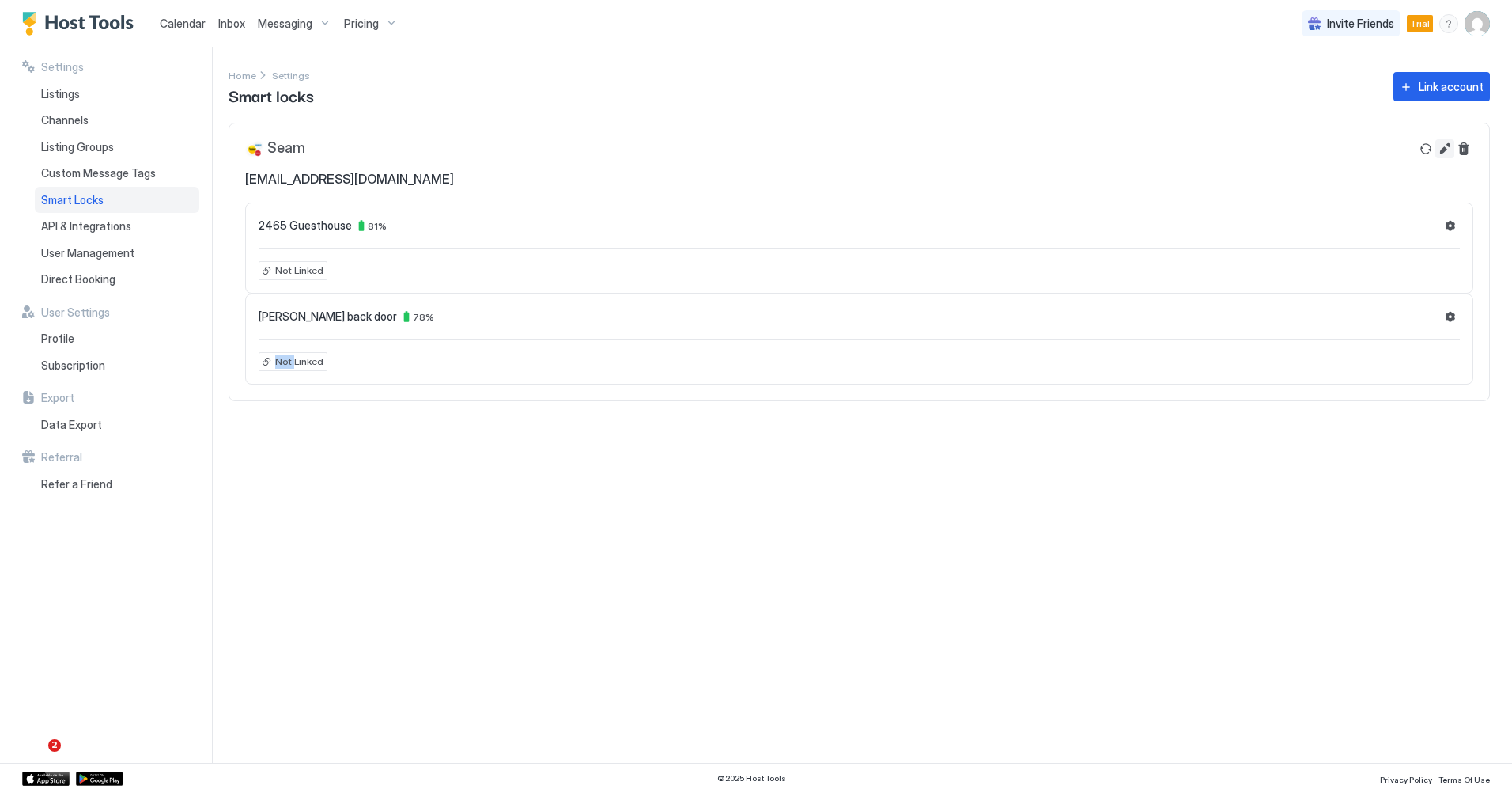
click at [1449, 147] on button "Edit" at bounding box center [1444, 149] width 19 height 19
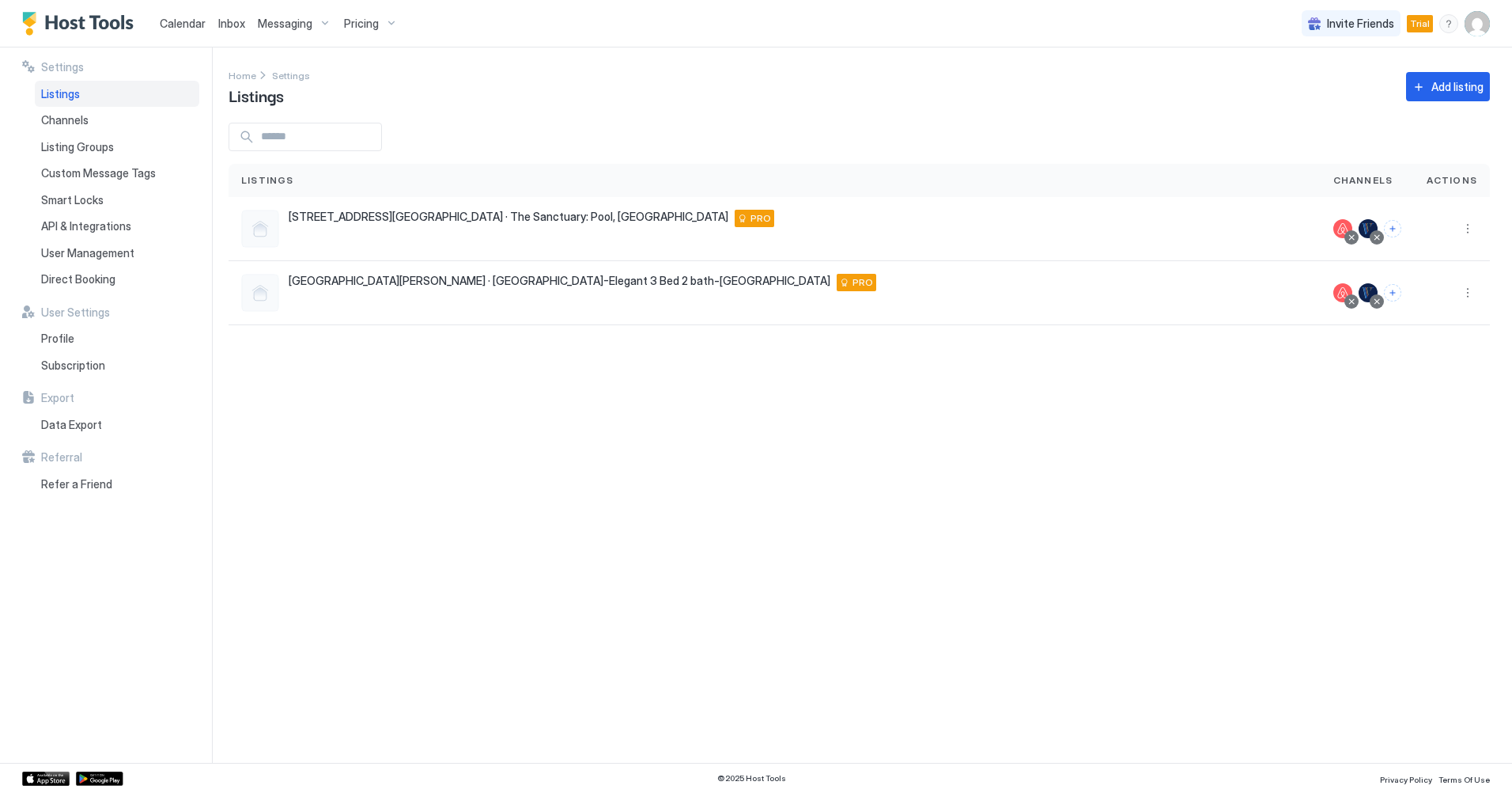
click at [799, 522] on div "Settings Home Settings Listings Add listing Listings Channels Actions [STREET_A…" at bounding box center [870, 405] width 1284 height 715
click at [74, 112] on div "Channels" at bounding box center [116, 120] width 164 height 27
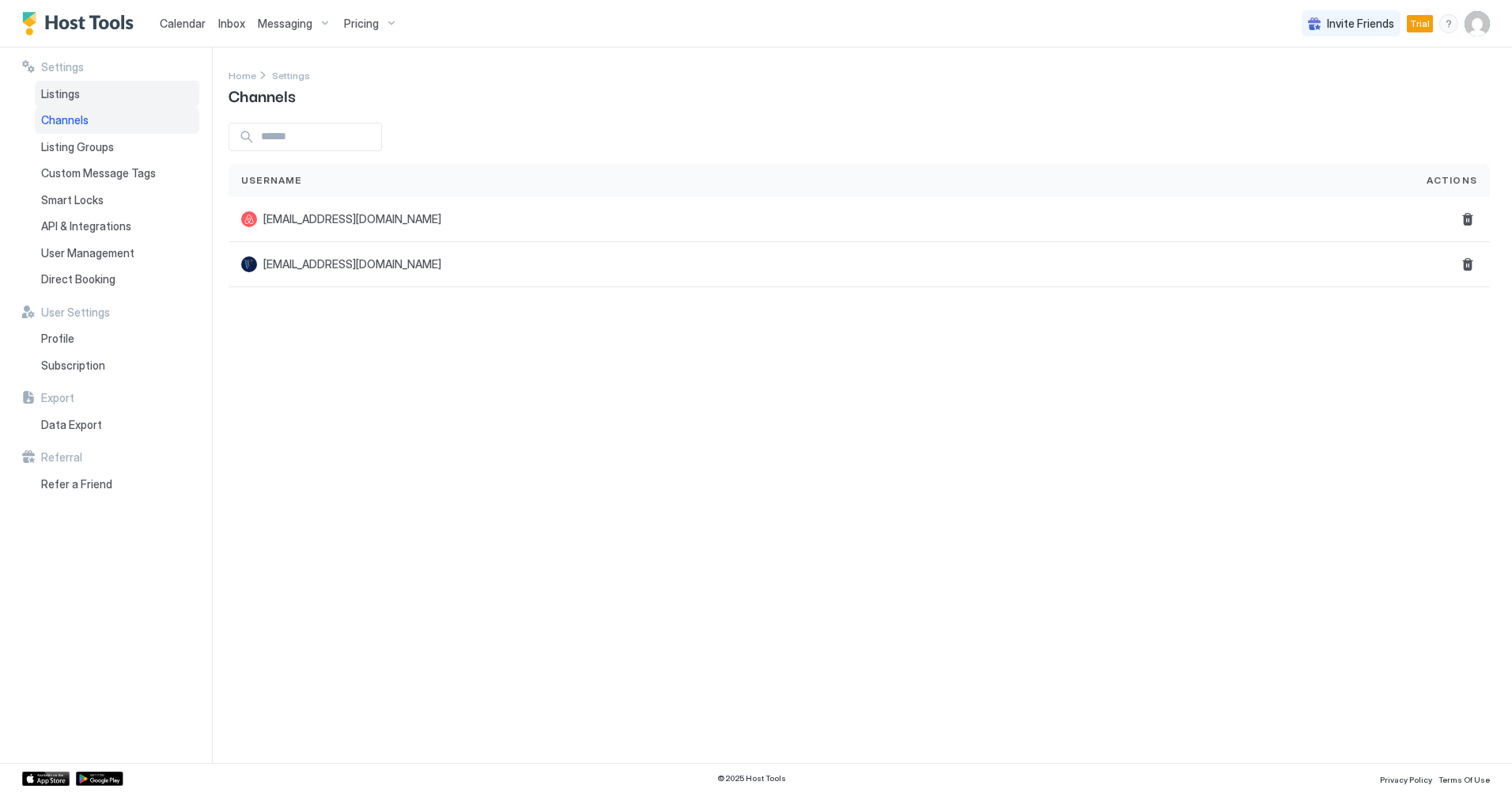
click at [64, 95] on span "Listings" at bounding box center [60, 94] width 39 height 14
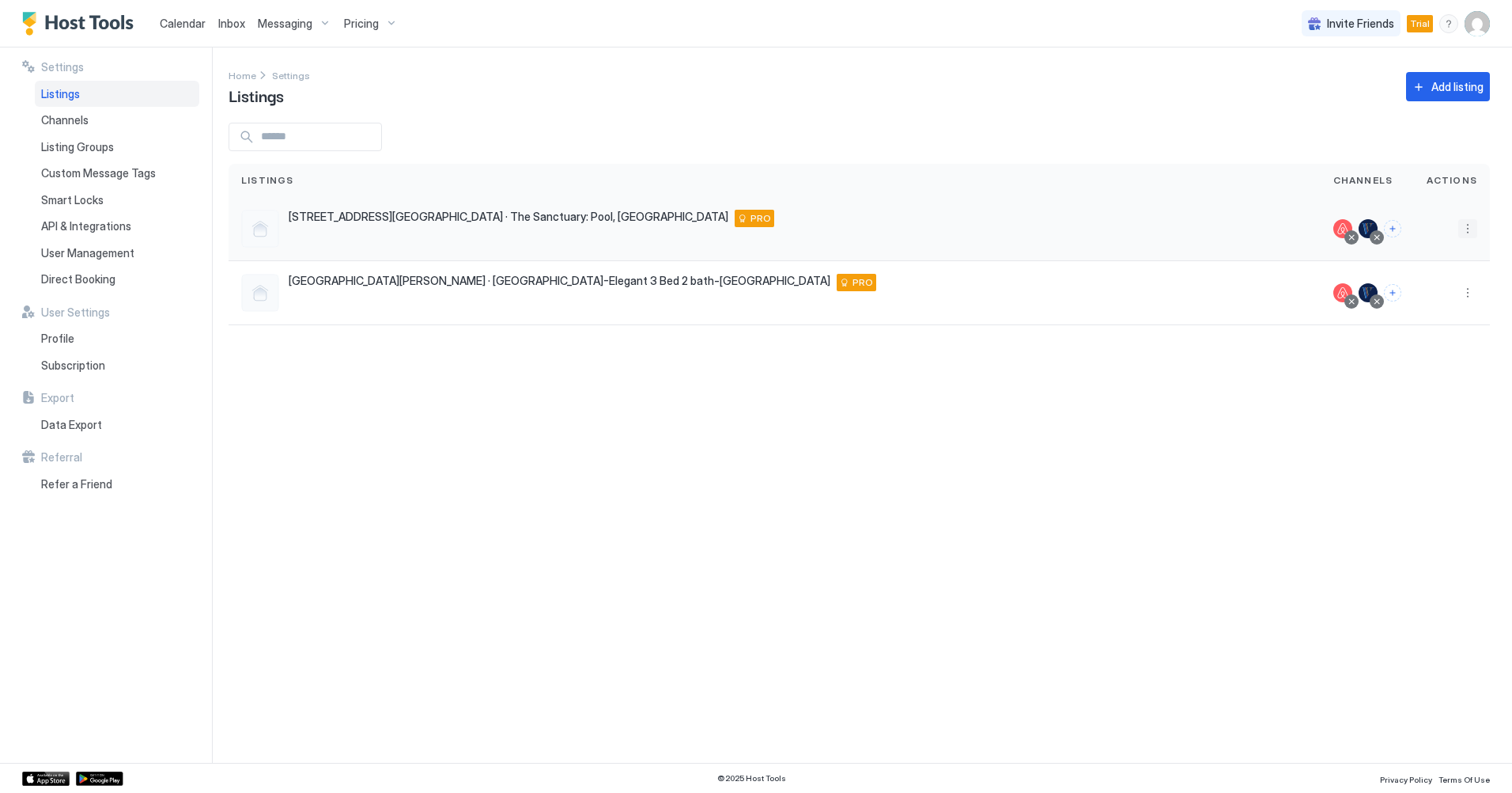
click at [1468, 228] on button "More options" at bounding box center [1467, 228] width 19 height 19
click at [1437, 250] on span "Messaging" at bounding box center [1422, 251] width 51 height 12
click at [1467, 295] on button "More options" at bounding box center [1467, 292] width 19 height 19
click at [1441, 313] on span "Messaging" at bounding box center [1422, 315] width 51 height 12
click at [67, 116] on span "Channels" at bounding box center [64, 120] width 47 height 14
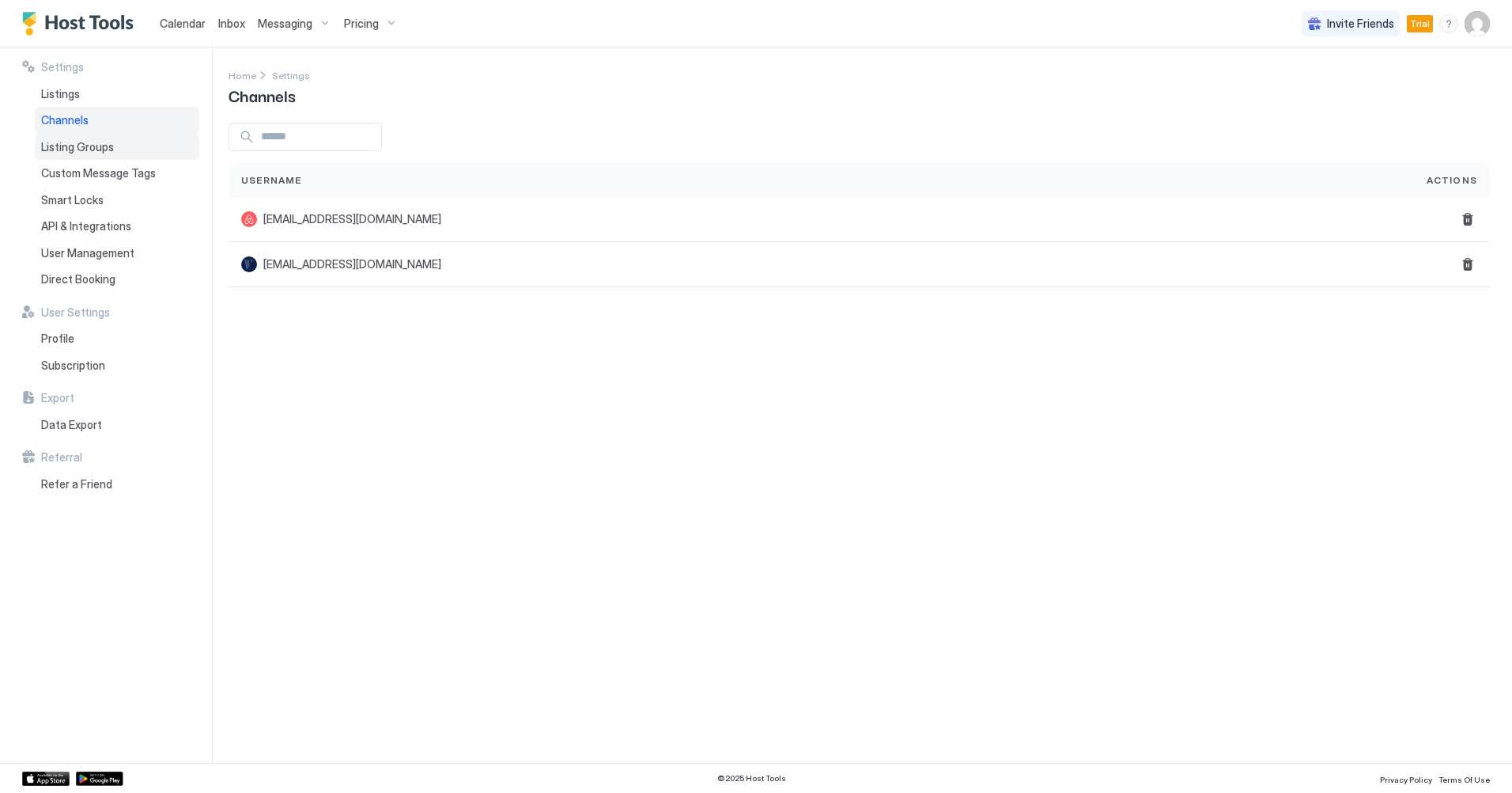
click at [69, 145] on span "Listing Groups" at bounding box center [77, 147] width 72 height 14
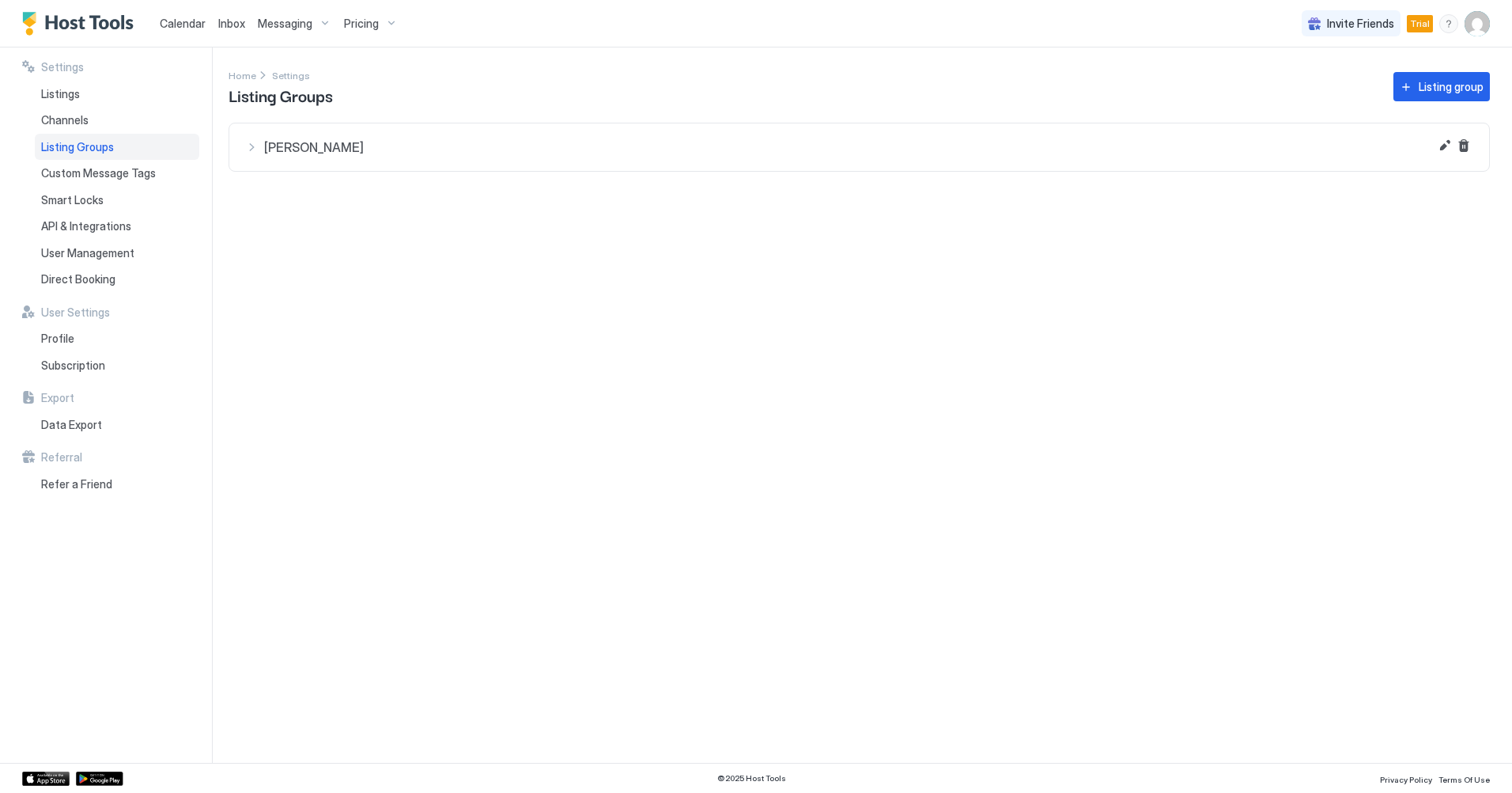
click at [284, 152] on span "Brian" at bounding box center [869, 147] width 1209 height 16
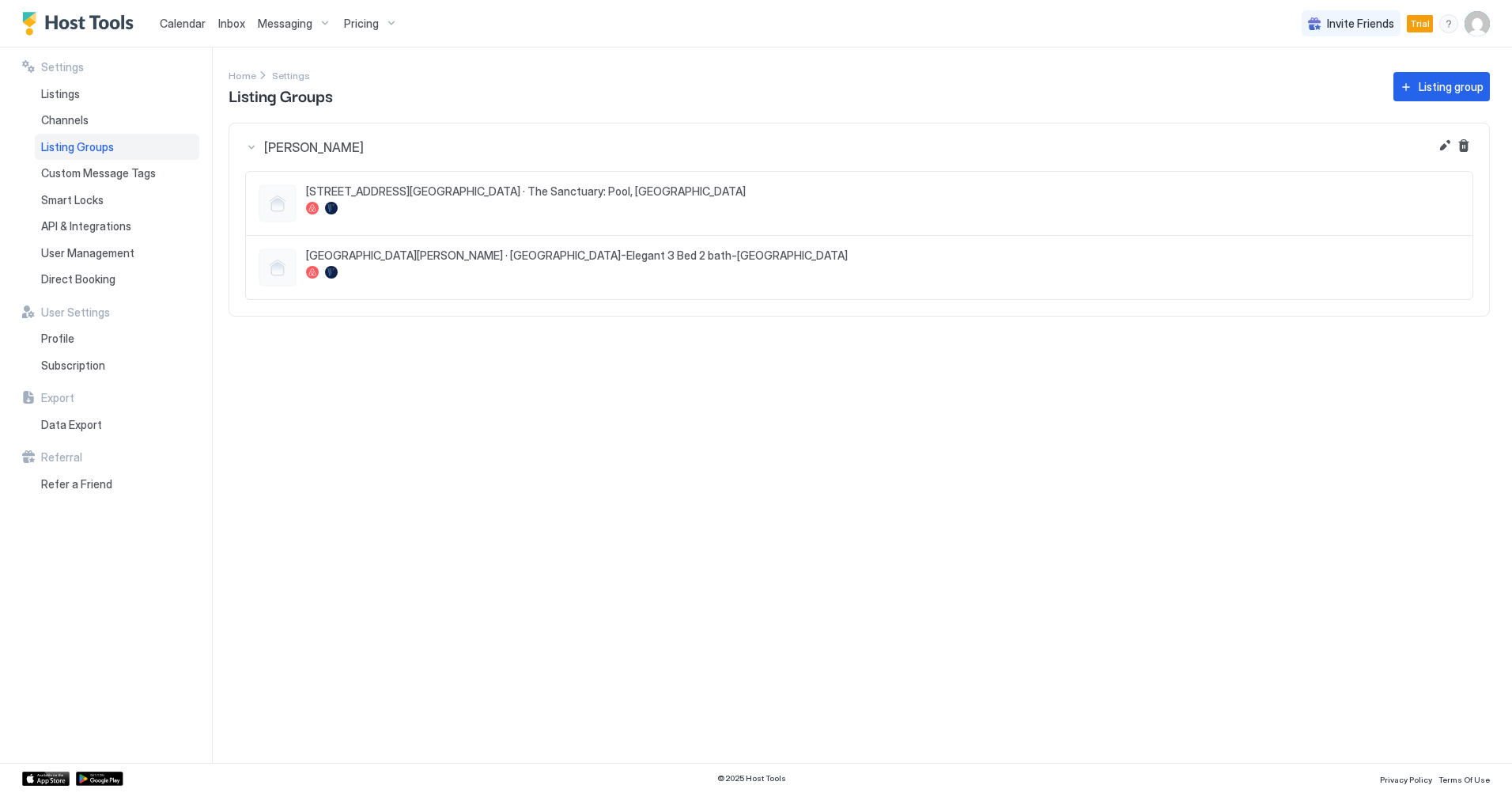
click at [284, 152] on span "Brian" at bounding box center [869, 147] width 1209 height 16
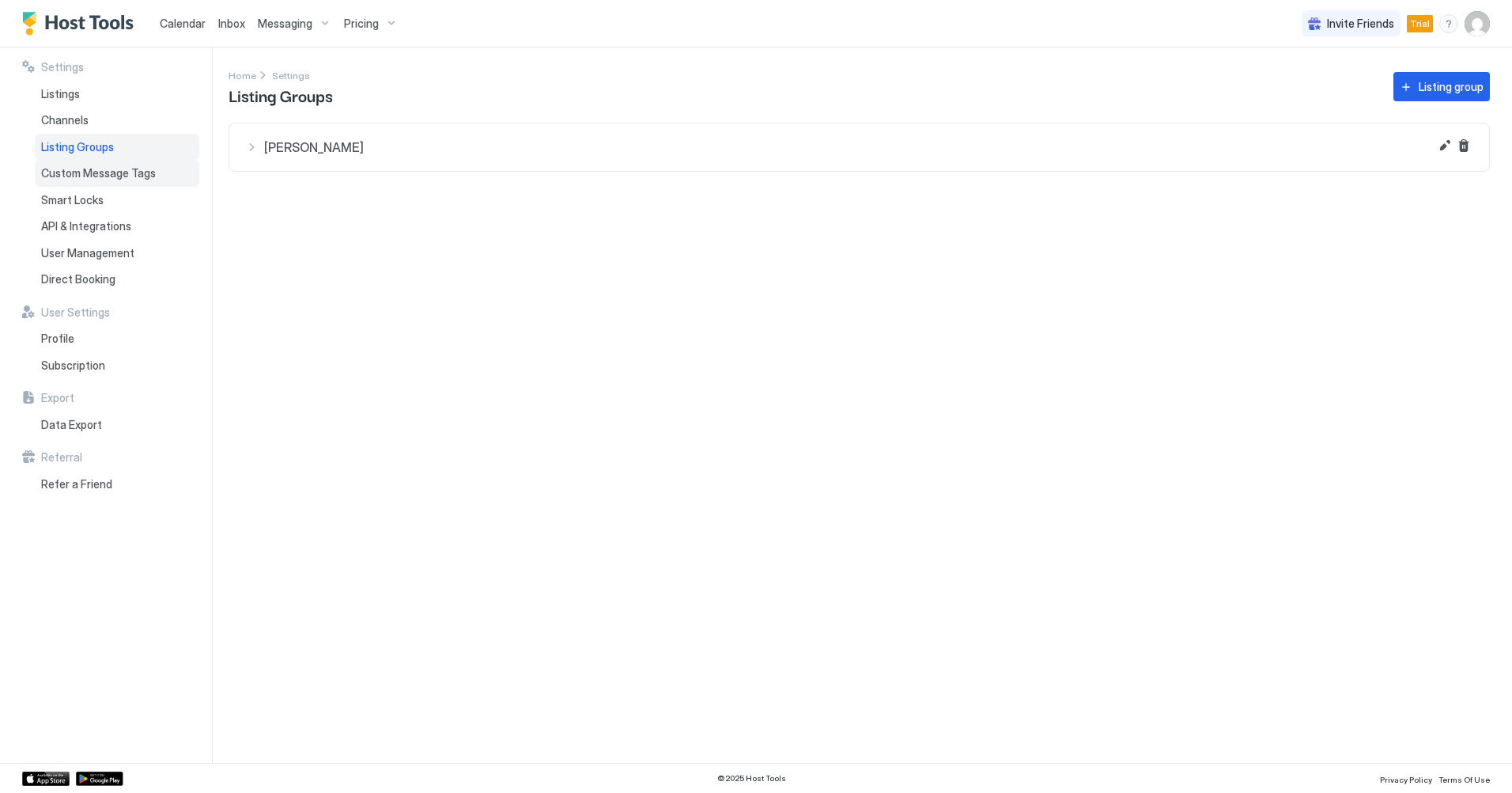
click at [109, 170] on span "Custom Message Tags" at bounding box center [98, 173] width 115 height 14
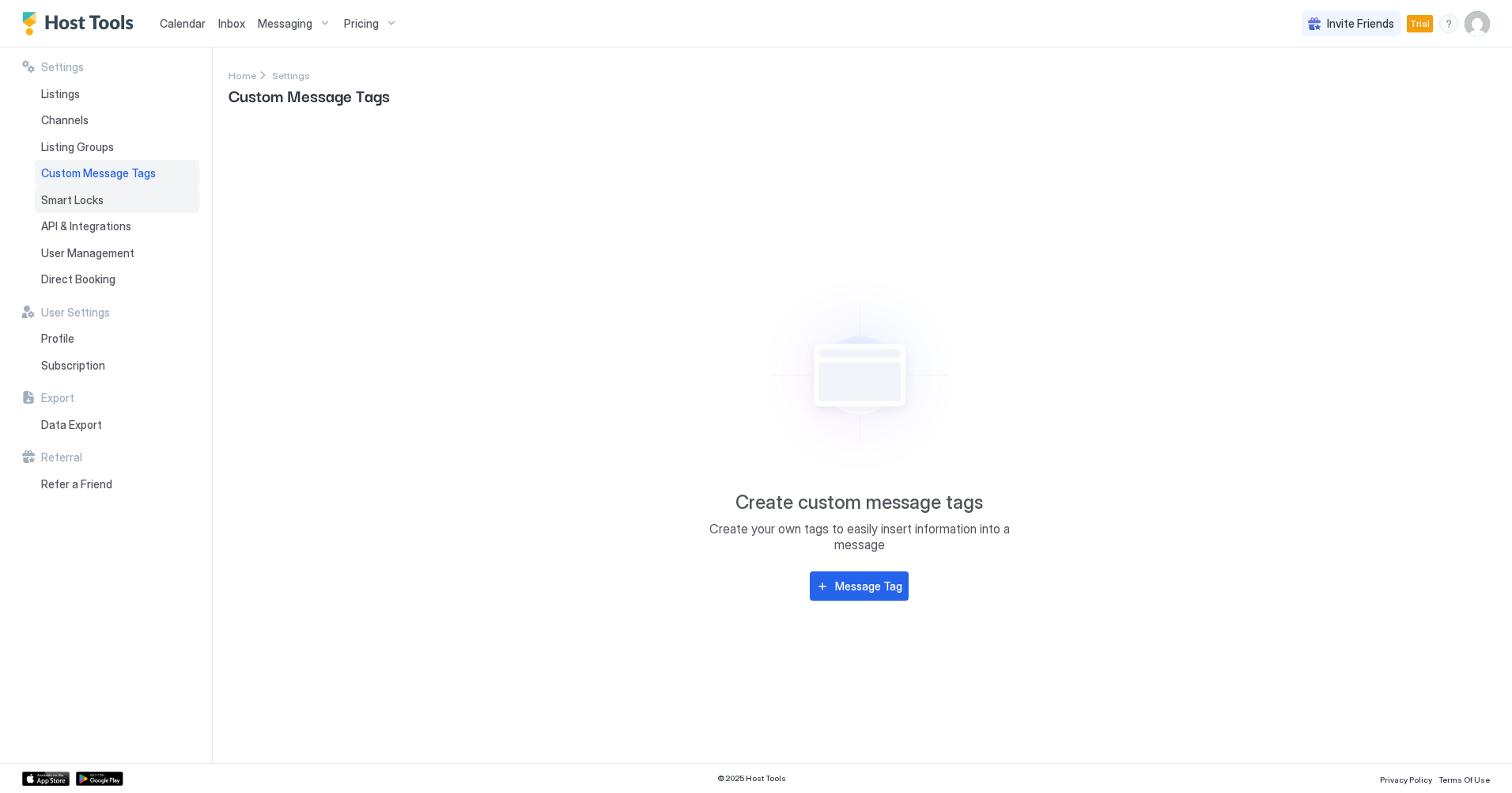
click at [77, 201] on span "Smart Locks" at bounding box center [71, 200] width 62 height 14
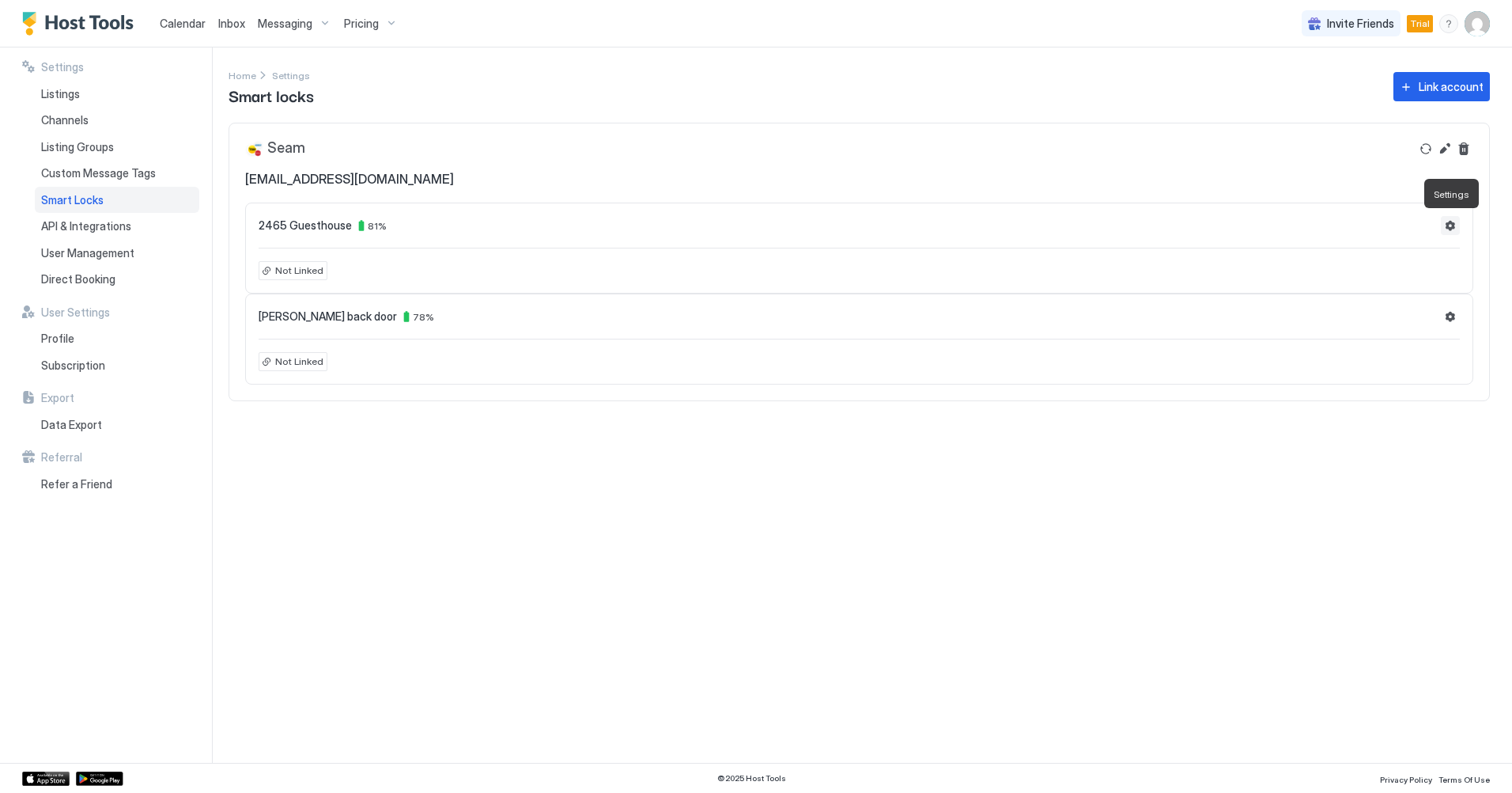
click at [1449, 224] on button "Settings" at bounding box center [1450, 226] width 19 height 19
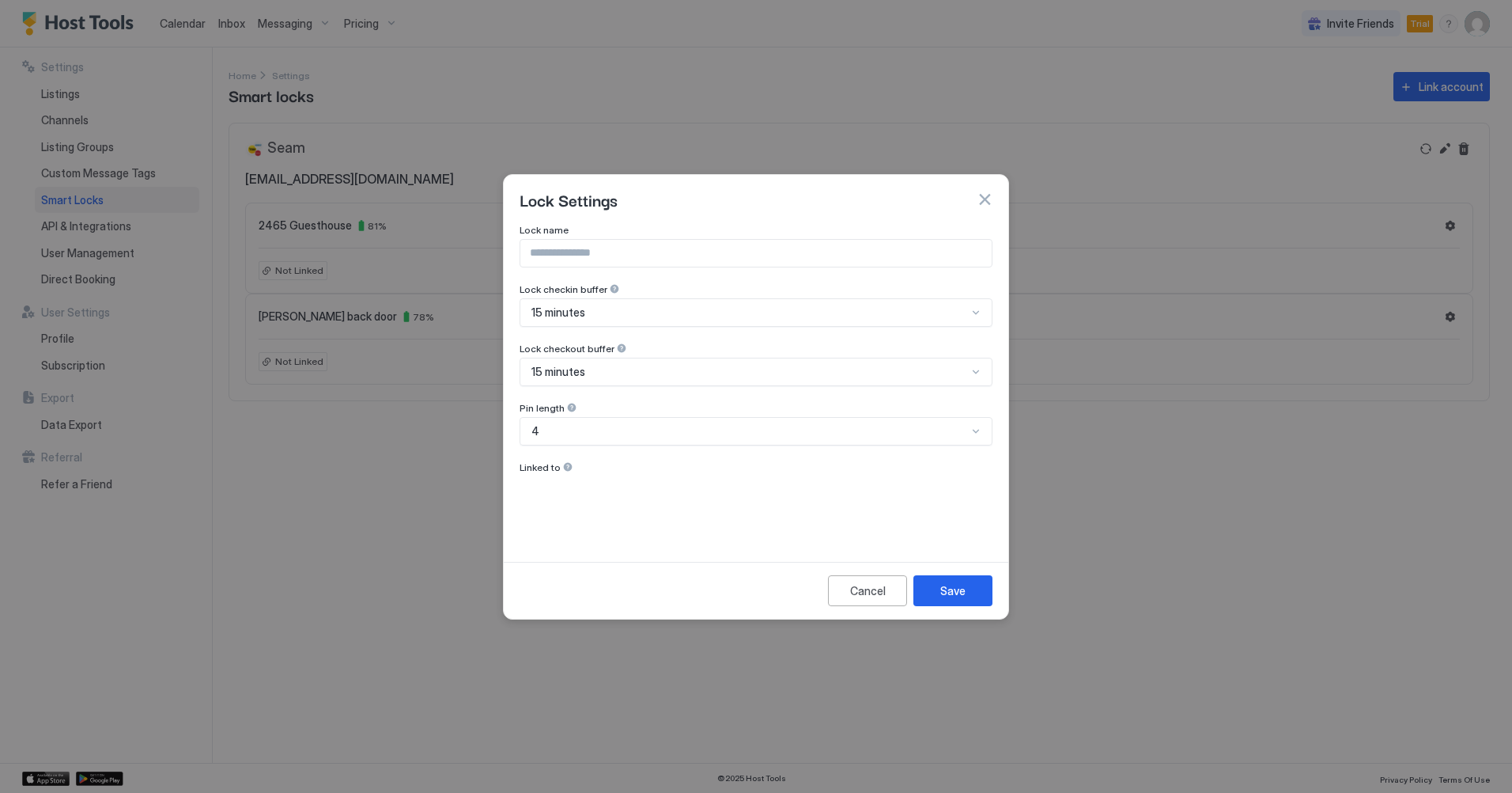
click at [993, 196] on div "Lock Settings" at bounding box center [756, 199] width 505 height 49
click at [988, 197] on button "button" at bounding box center [984, 199] width 16 height 16
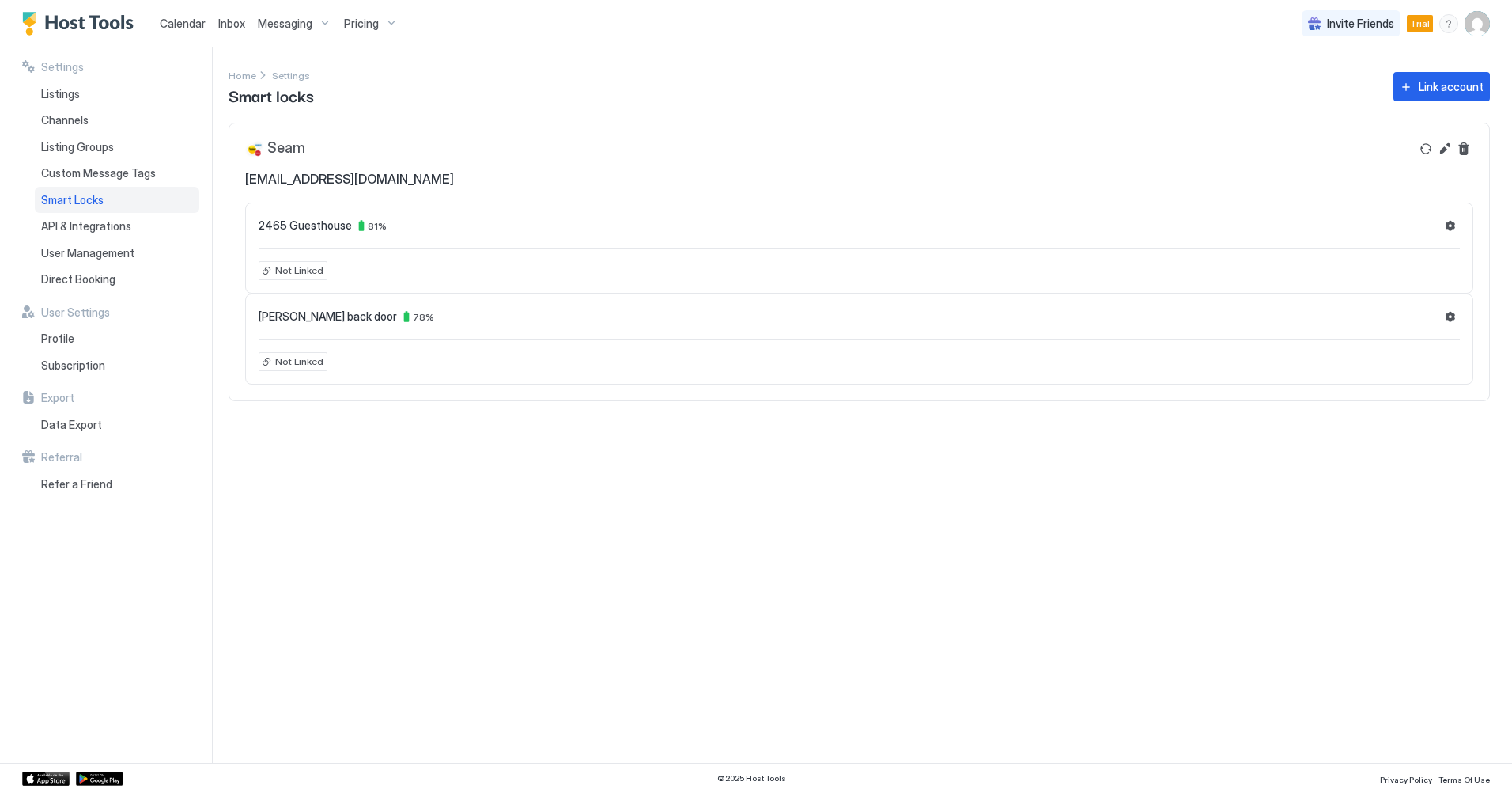
click at [294, 362] on span "Not Linked" at bounding box center [300, 361] width 48 height 14
click at [104, 224] on span "API & Integrations" at bounding box center [85, 226] width 90 height 14
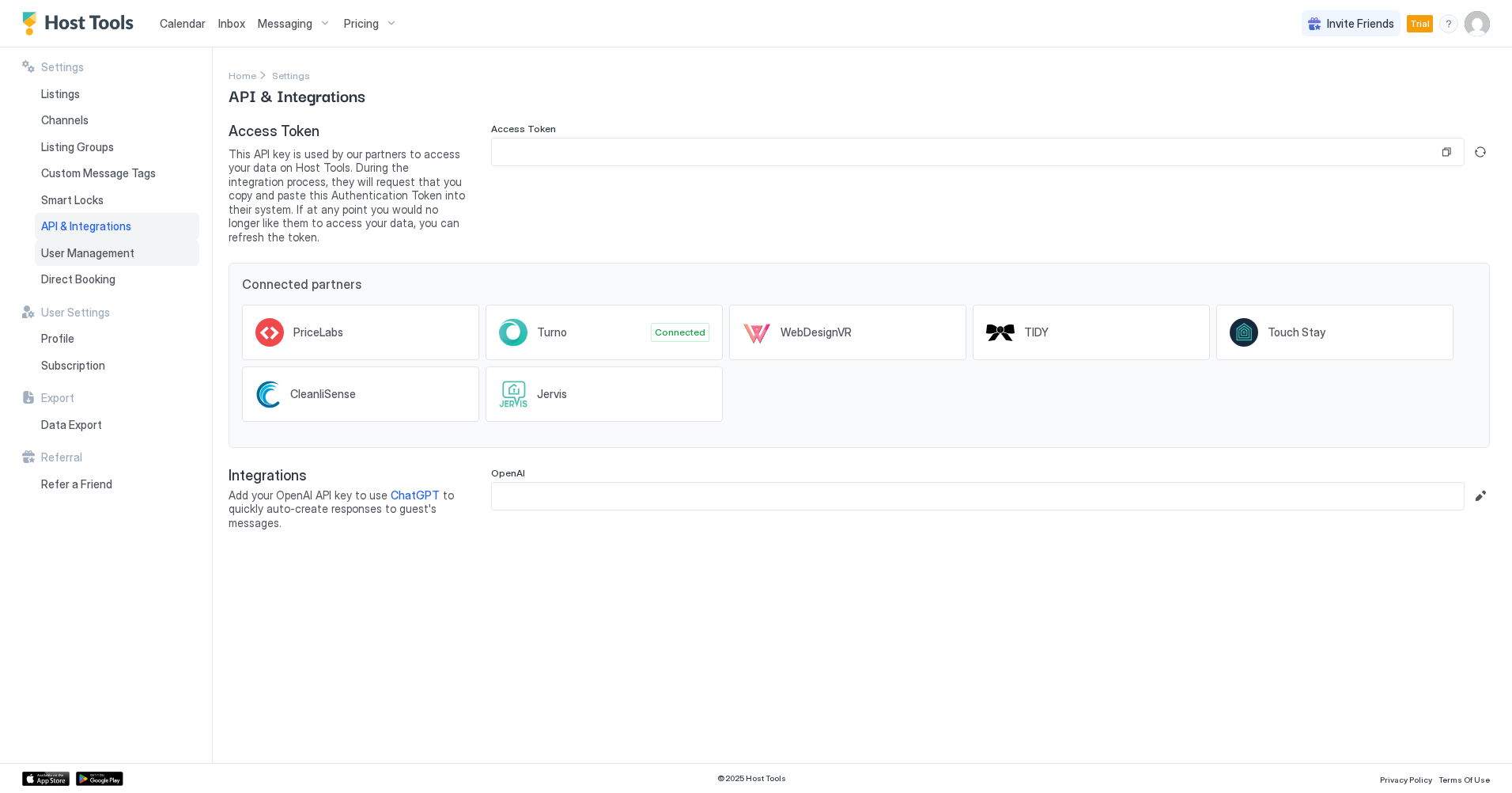
click at [89, 247] on span "User Management" at bounding box center [87, 253] width 94 height 14
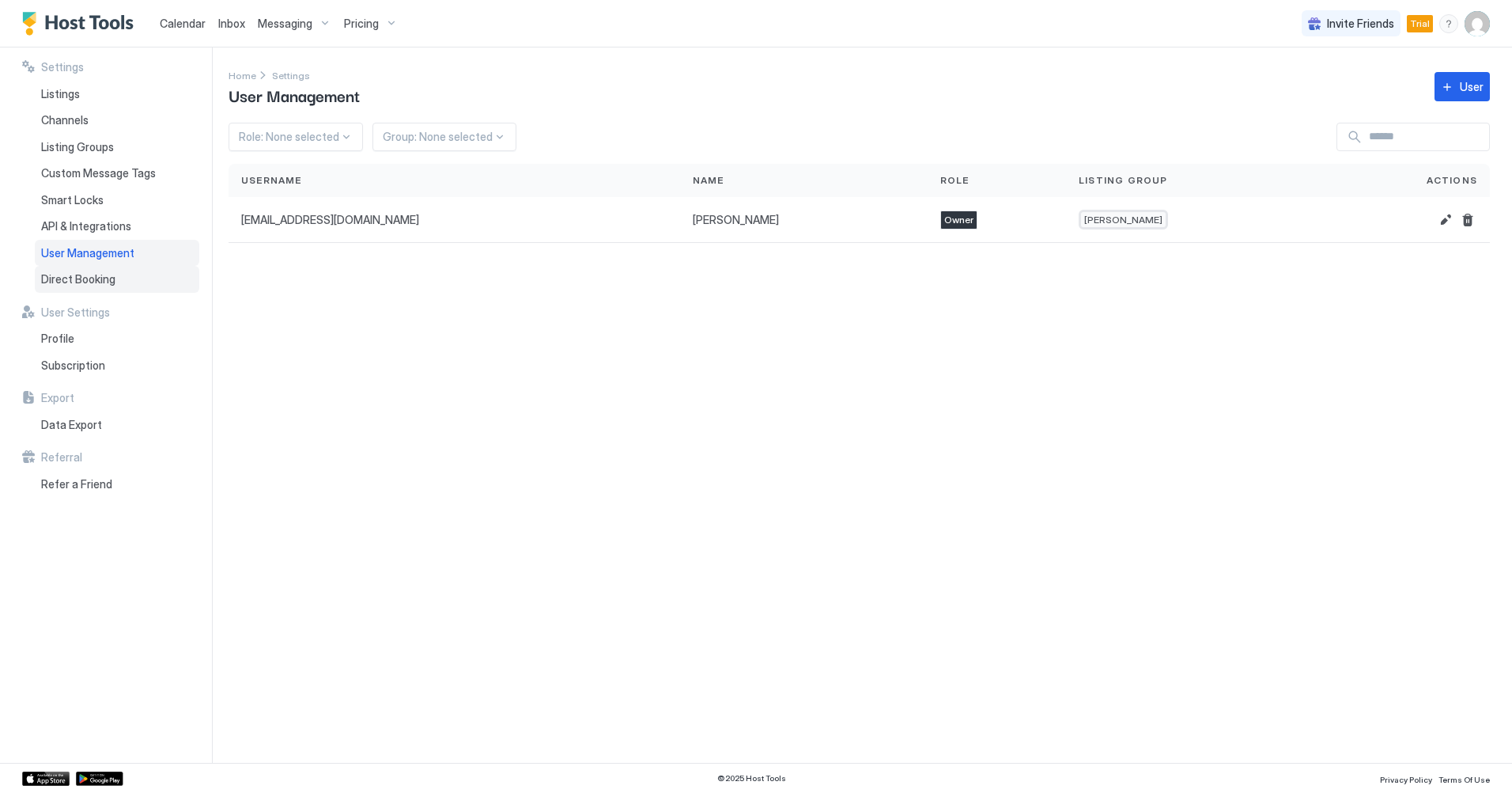
click at [90, 279] on span "Direct Booking" at bounding box center [78, 279] width 74 height 14
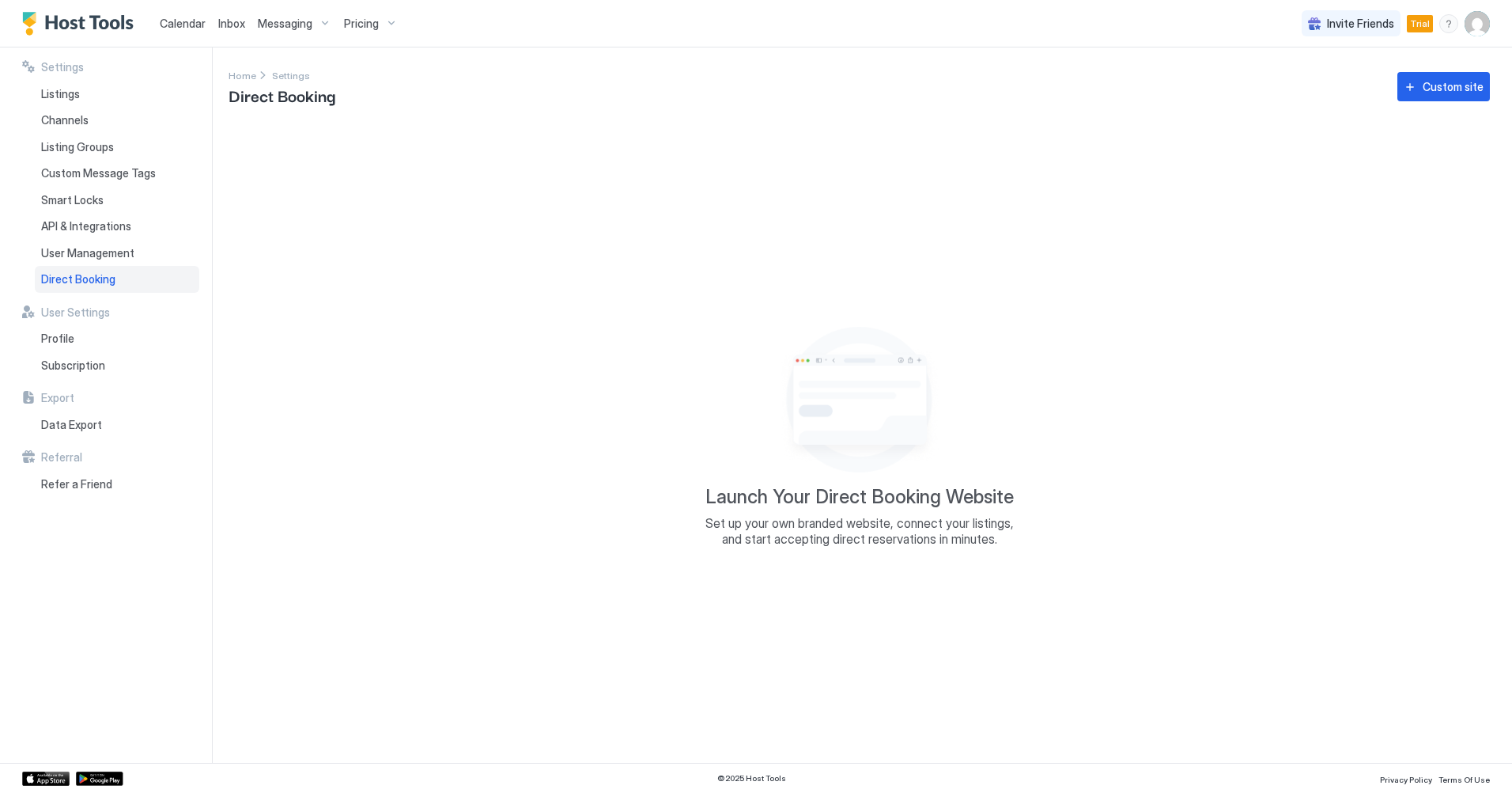
click at [76, 313] on span "User Settings" at bounding box center [75, 312] width 69 height 14
click at [68, 331] on div "Profile" at bounding box center [116, 338] width 164 height 27
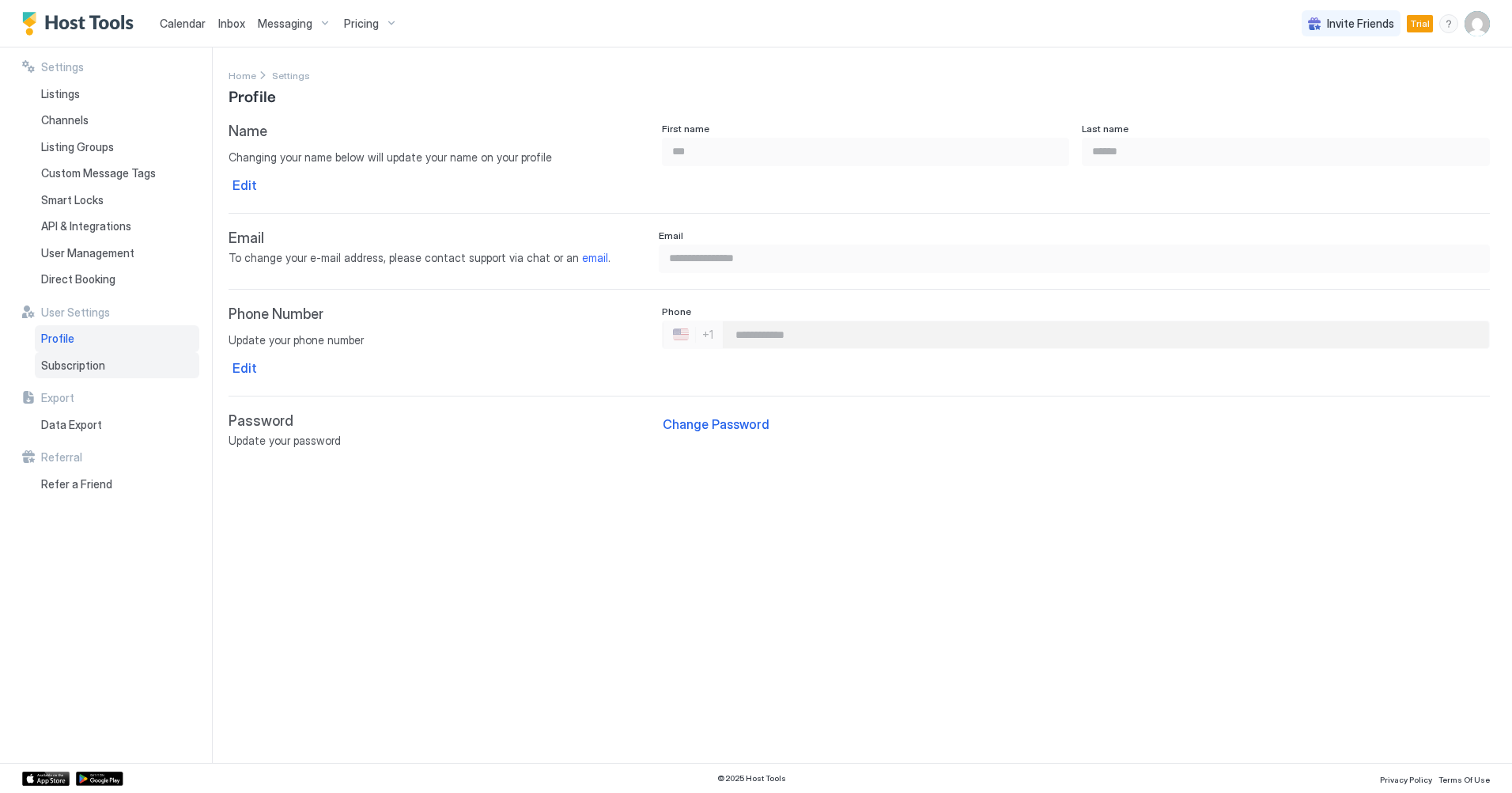
click at [67, 362] on span "Subscription" at bounding box center [72, 365] width 64 height 14
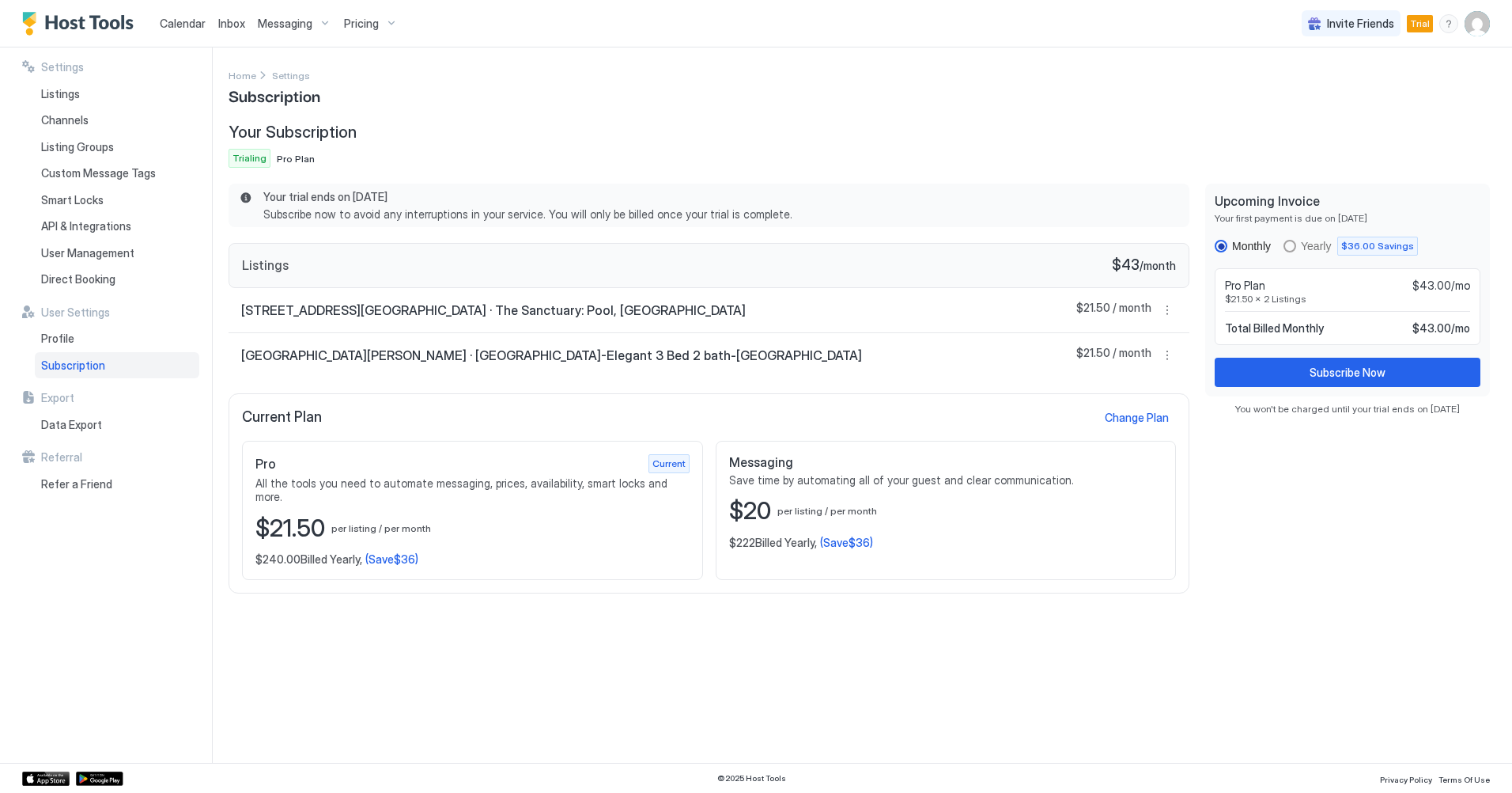
click at [53, 398] on span "Export" at bounding box center [58, 397] width 33 height 14
click at [123, 565] on div "Settings Listings Channels Listing Groups Custom Message Tags Smart Locks API &…" at bounding box center [117, 405] width 189 height 715
click at [1293, 243] on div "yearly" at bounding box center [1290, 246] width 13 height 13
click at [1223, 246] on div "monthly" at bounding box center [1221, 246] width 13 height 13
click at [864, 121] on div "Settings Home Settings Subscription Your Subscription Trialing Pro Plan Your tr…" at bounding box center [859, 405] width 1261 height 677
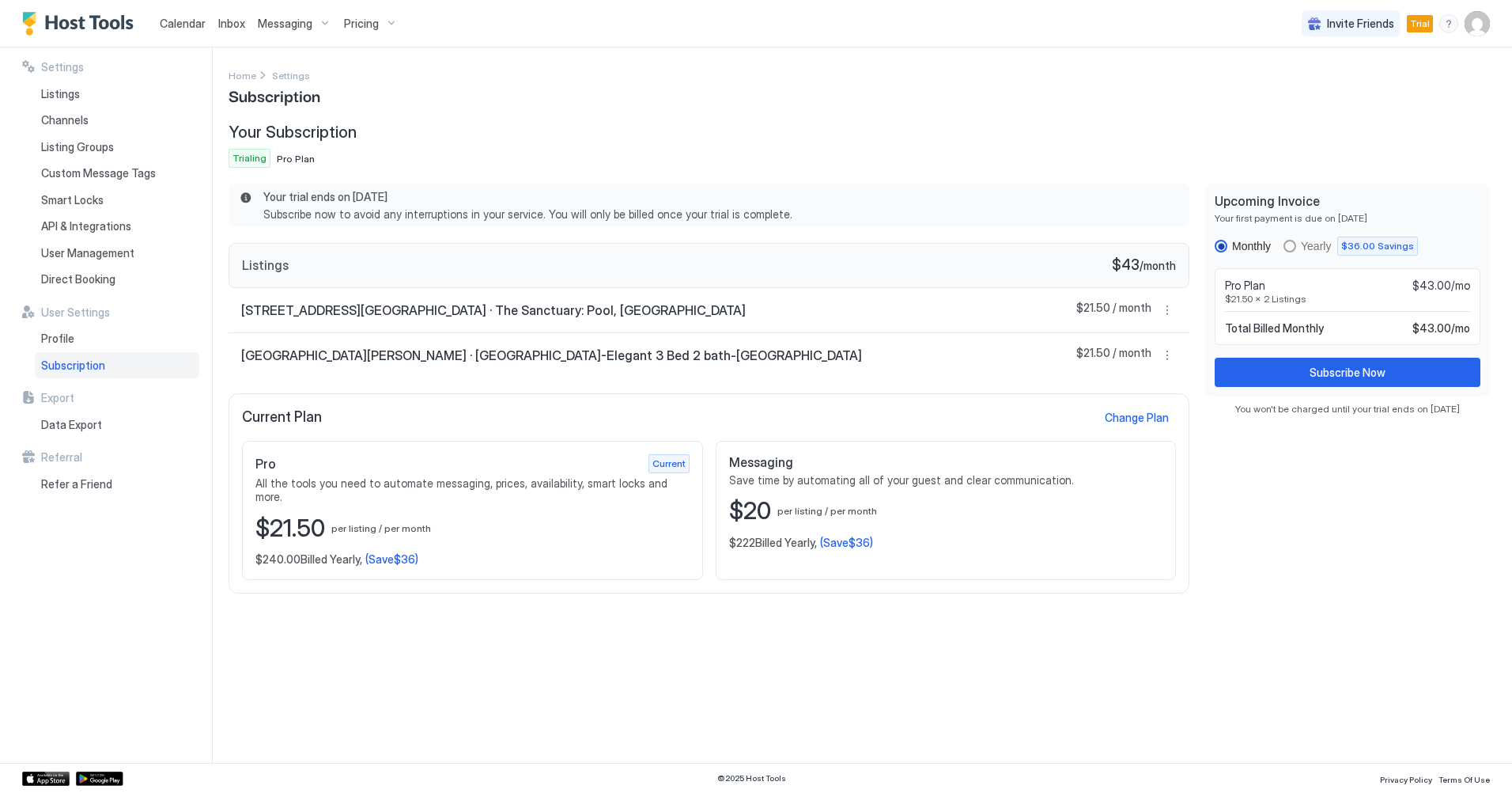
click at [72, 69] on span "Settings" at bounding box center [62, 67] width 43 height 14
click at [46, 88] on span "Listings" at bounding box center [60, 94] width 39 height 14
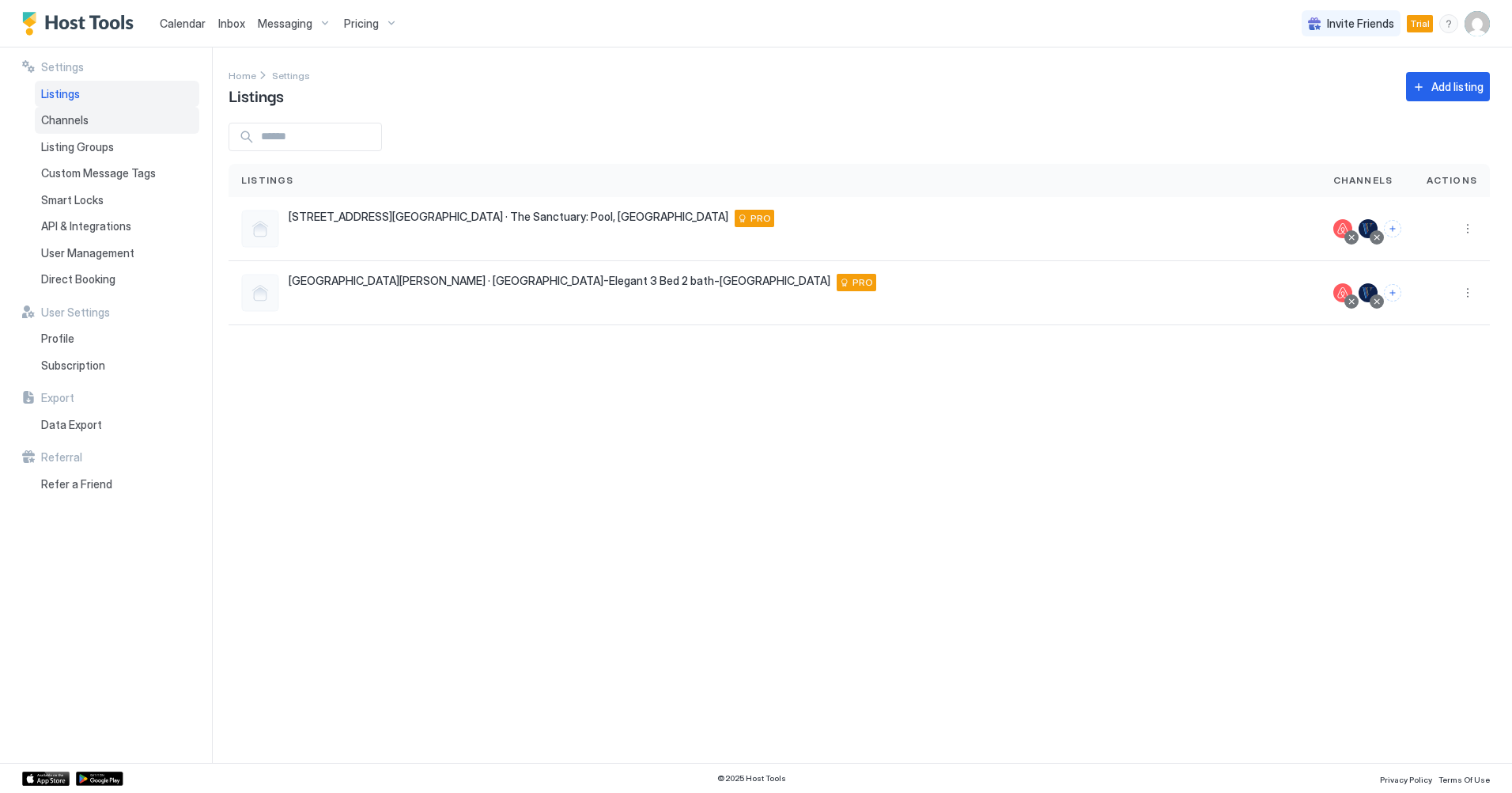
click at [52, 111] on div "Channels" at bounding box center [116, 120] width 164 height 27
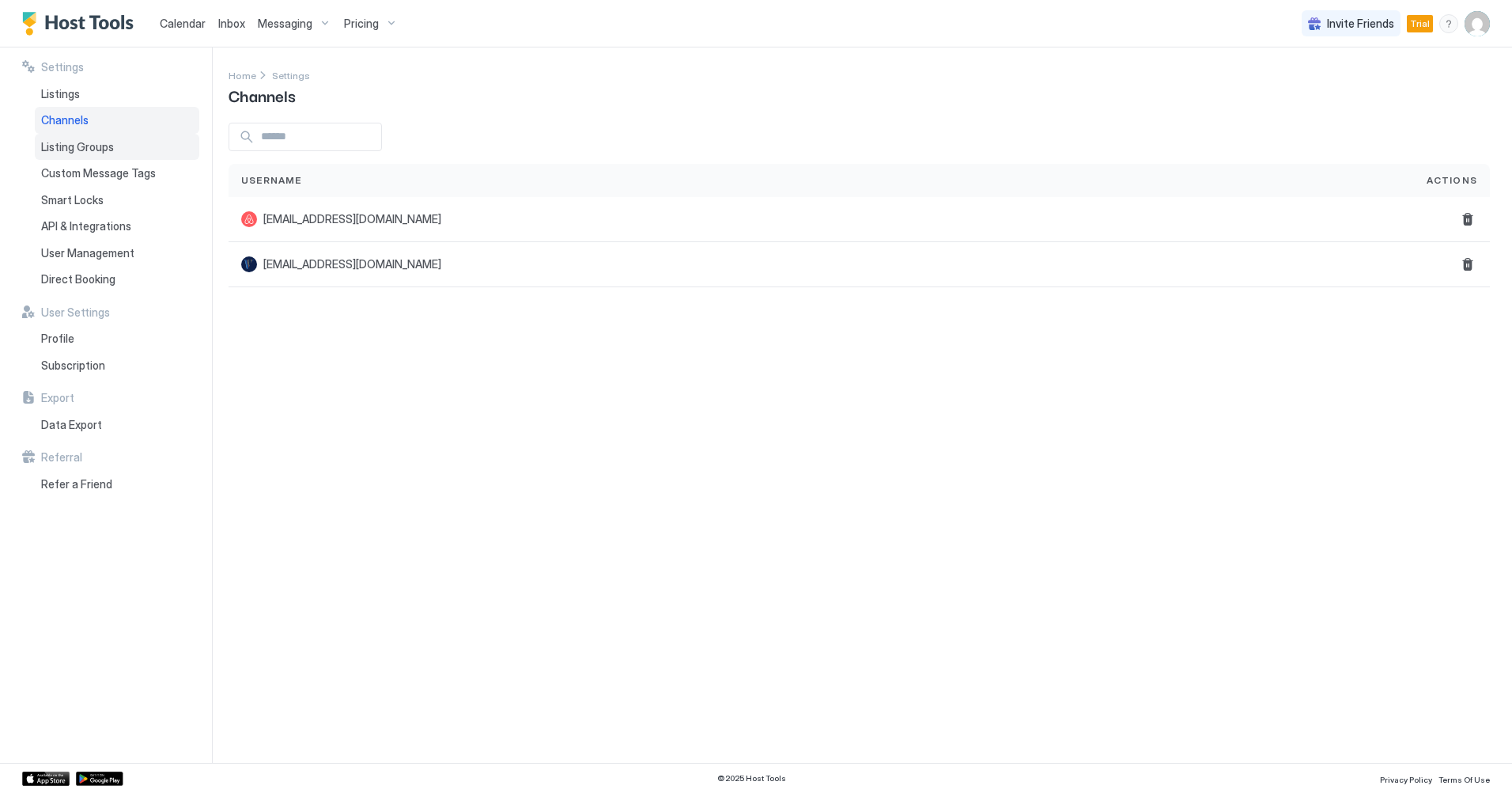
click at [53, 148] on span "Listing Groups" at bounding box center [77, 147] width 72 height 14
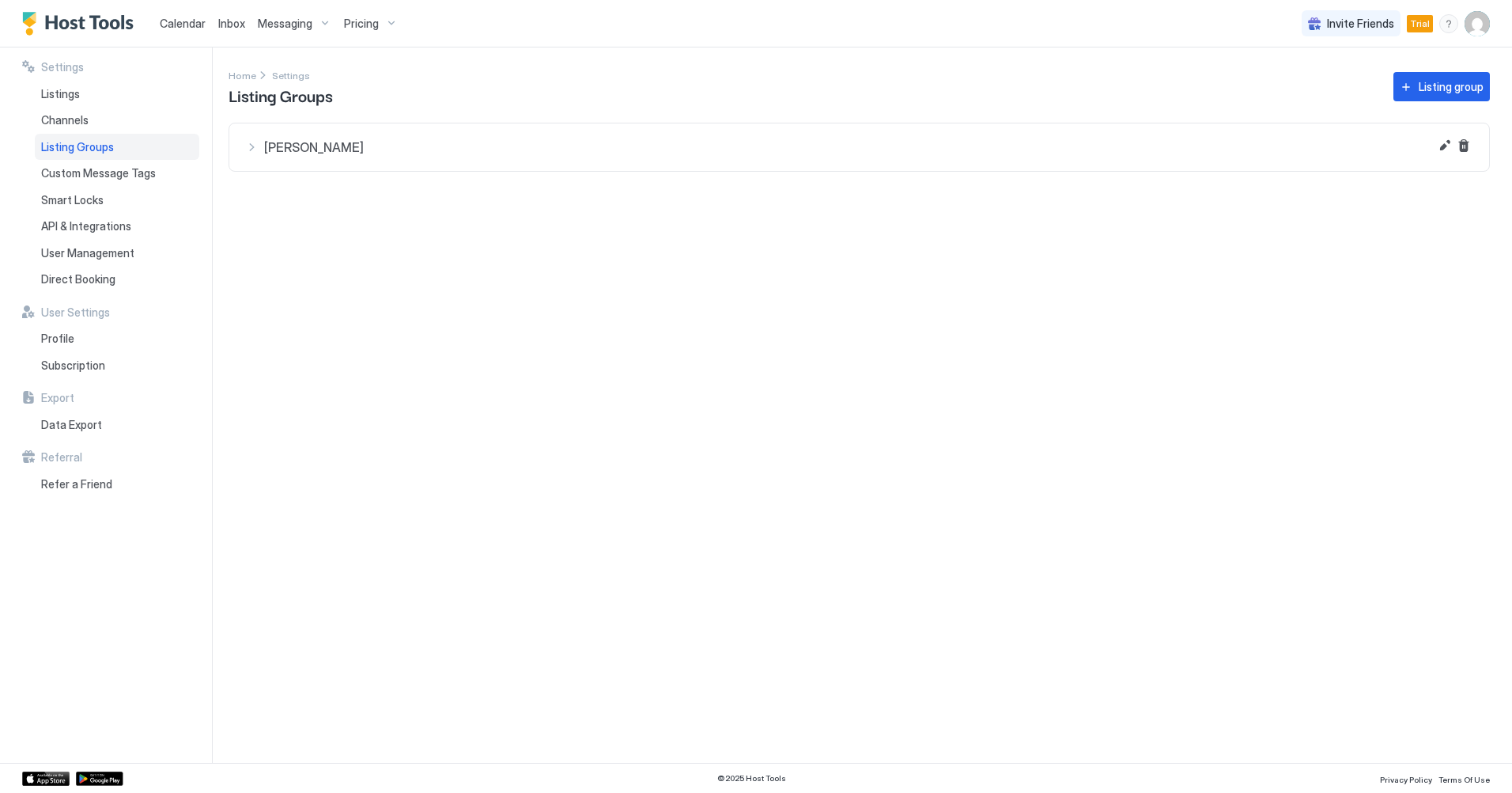
click at [283, 147] on span "[PERSON_NAME]" at bounding box center [869, 147] width 1209 height 16
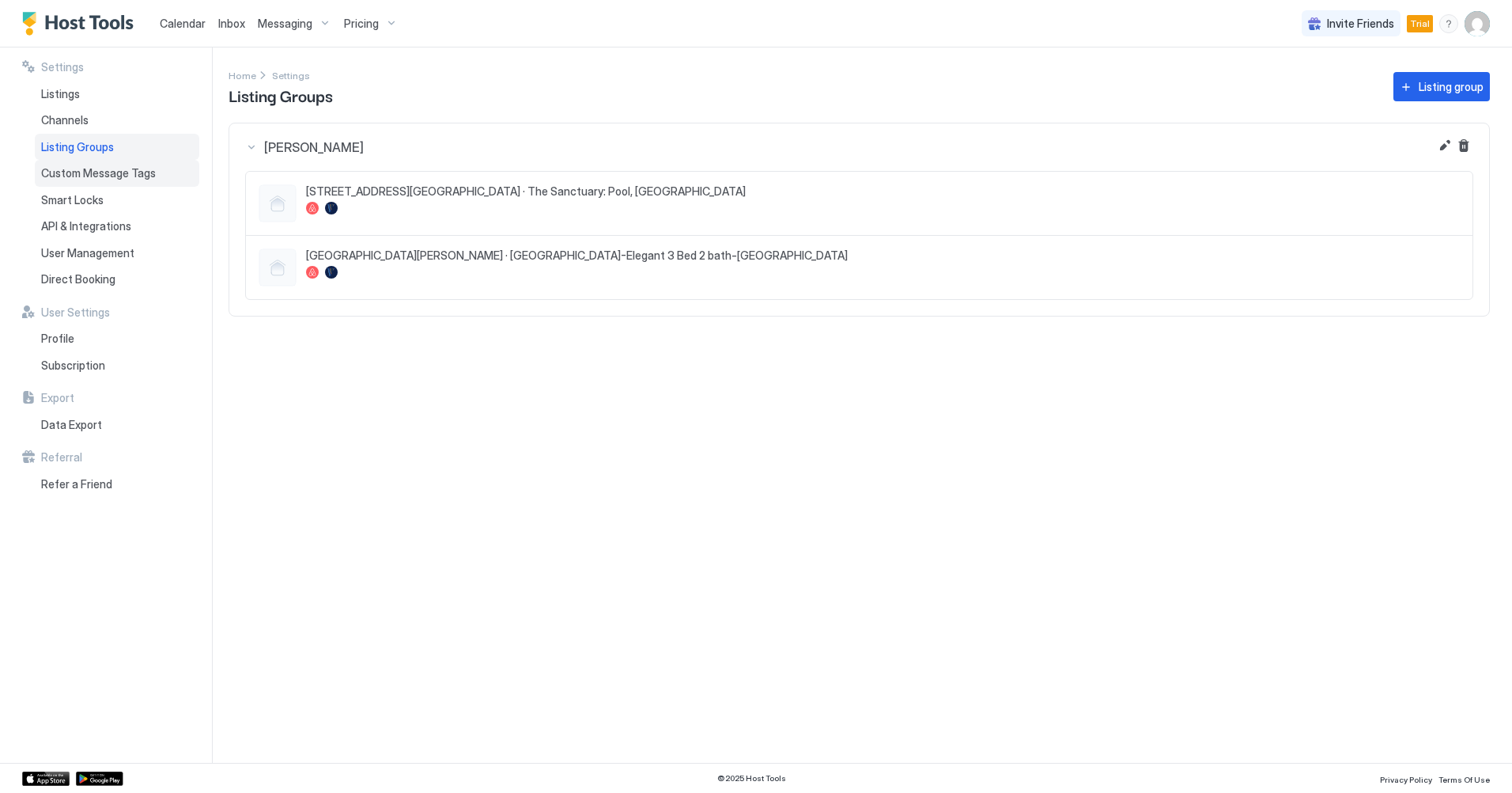
click at [109, 173] on span "Custom Message Tags" at bounding box center [98, 173] width 115 height 14
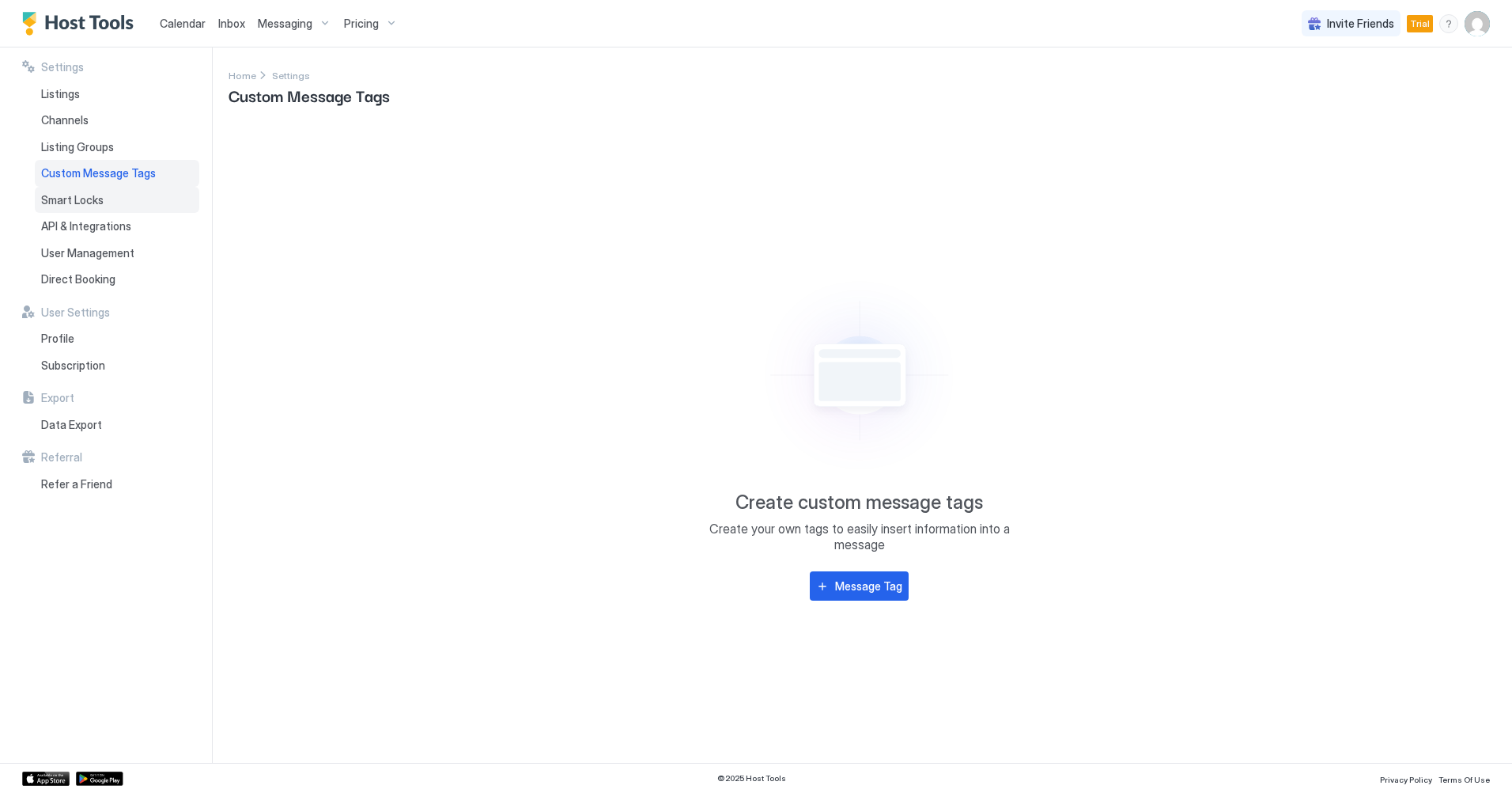
click at [77, 198] on span "Smart Locks" at bounding box center [71, 200] width 62 height 14
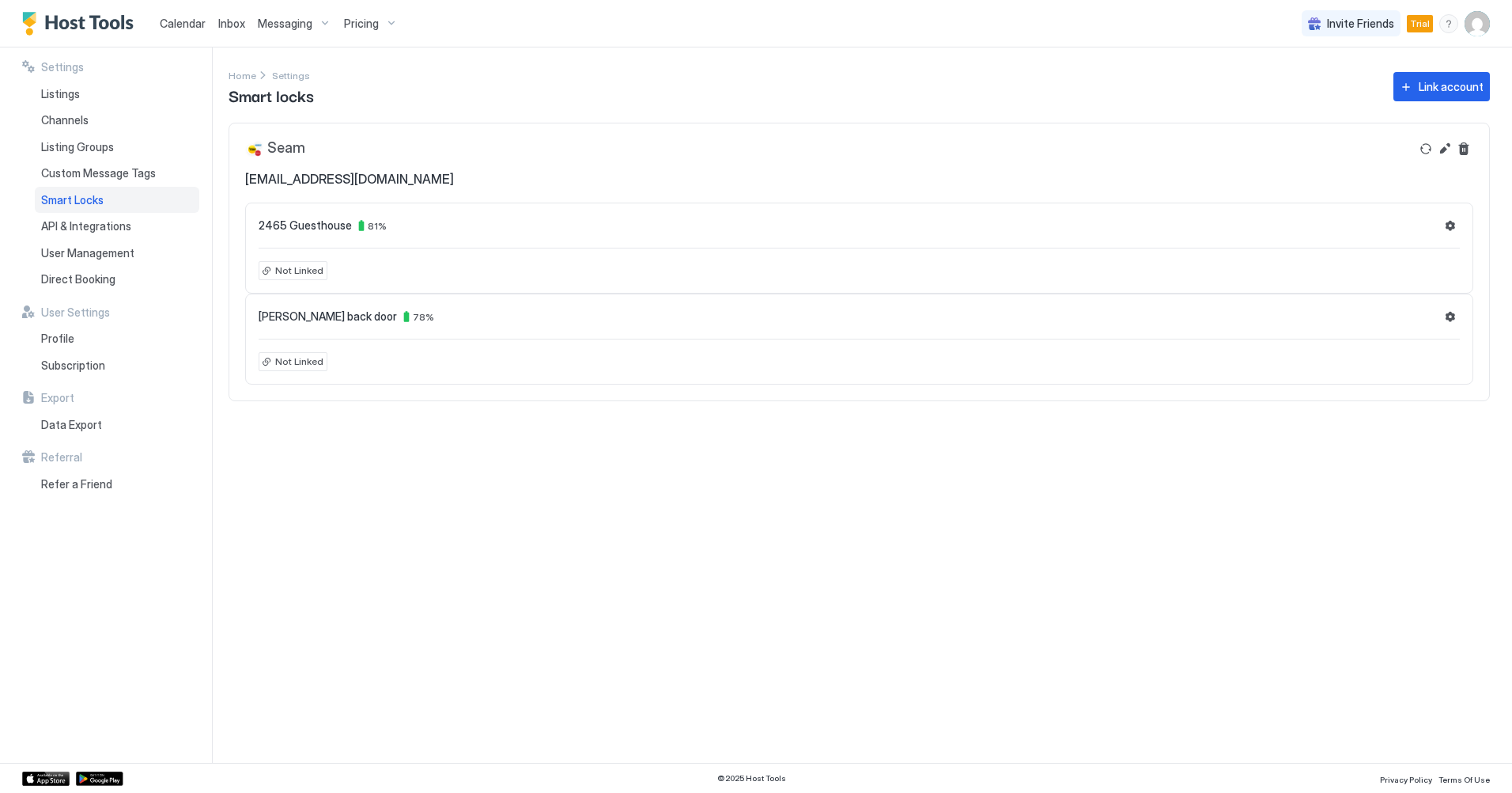
click at [584, 228] on div "2465 Guesthouse 81 %" at bounding box center [859, 226] width 1201 height 19
drag, startPoint x: 390, startPoint y: 230, endPoint x: 365, endPoint y: 250, distance: 32.0
click at [390, 231] on div "2465 Guesthouse 81 %" at bounding box center [859, 226] width 1201 height 19
drag, startPoint x: 297, startPoint y: 211, endPoint x: 282, endPoint y: 220, distance: 17.5
click at [289, 217] on div "2465 Guesthouse 81 % Not Linked" at bounding box center [859, 248] width 1228 height 91
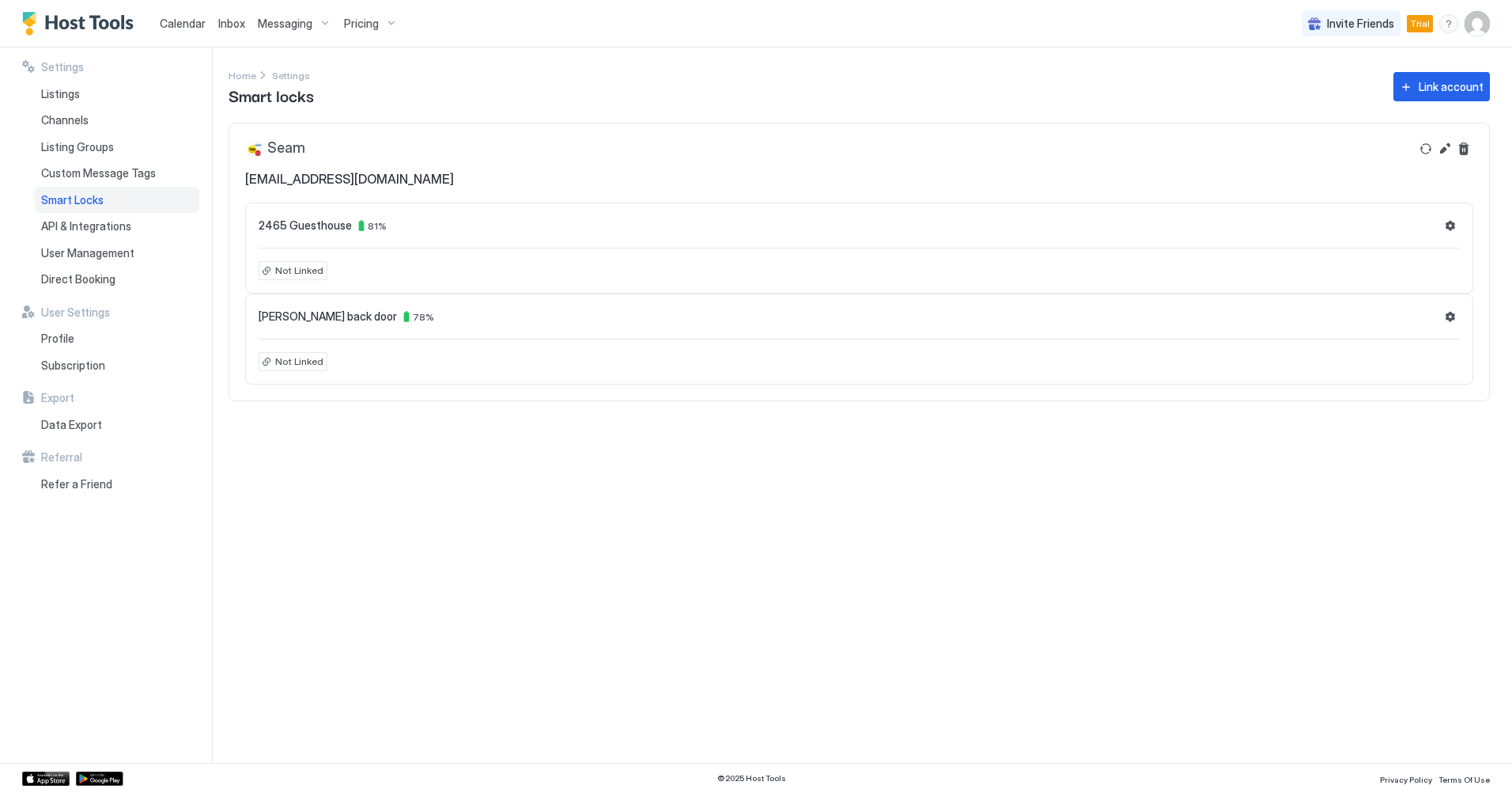
click at [278, 224] on span "2465 Guesthouse" at bounding box center [305, 225] width 94 height 14
click at [289, 266] on span "Not Linked" at bounding box center [300, 270] width 48 height 14
drag, startPoint x: 286, startPoint y: 267, endPoint x: 287, endPoint y: 259, distance: 8.1
click at [287, 259] on div "2465 Guesthouse 81 % Not Linked" at bounding box center [859, 248] width 1228 height 91
drag, startPoint x: 287, startPoint y: 259, endPoint x: 264, endPoint y: 221, distance: 44.4
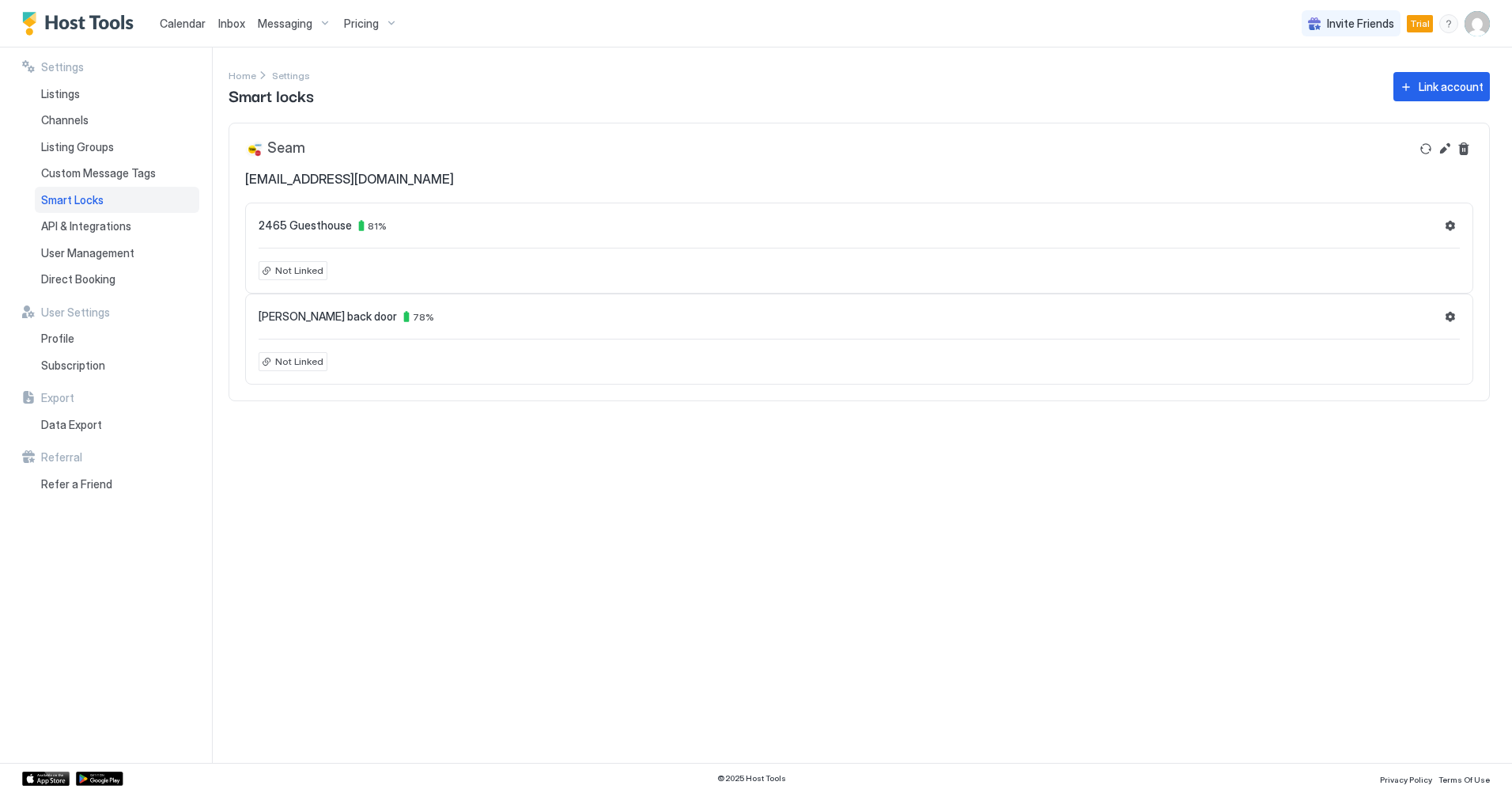
click at [264, 221] on span "2465 Guesthouse" at bounding box center [305, 225] width 94 height 14
click at [311, 222] on span "2465 Guesthouse" at bounding box center [305, 225] width 94 height 14
click at [1444, 223] on button "Settings" at bounding box center [1450, 226] width 19 height 19
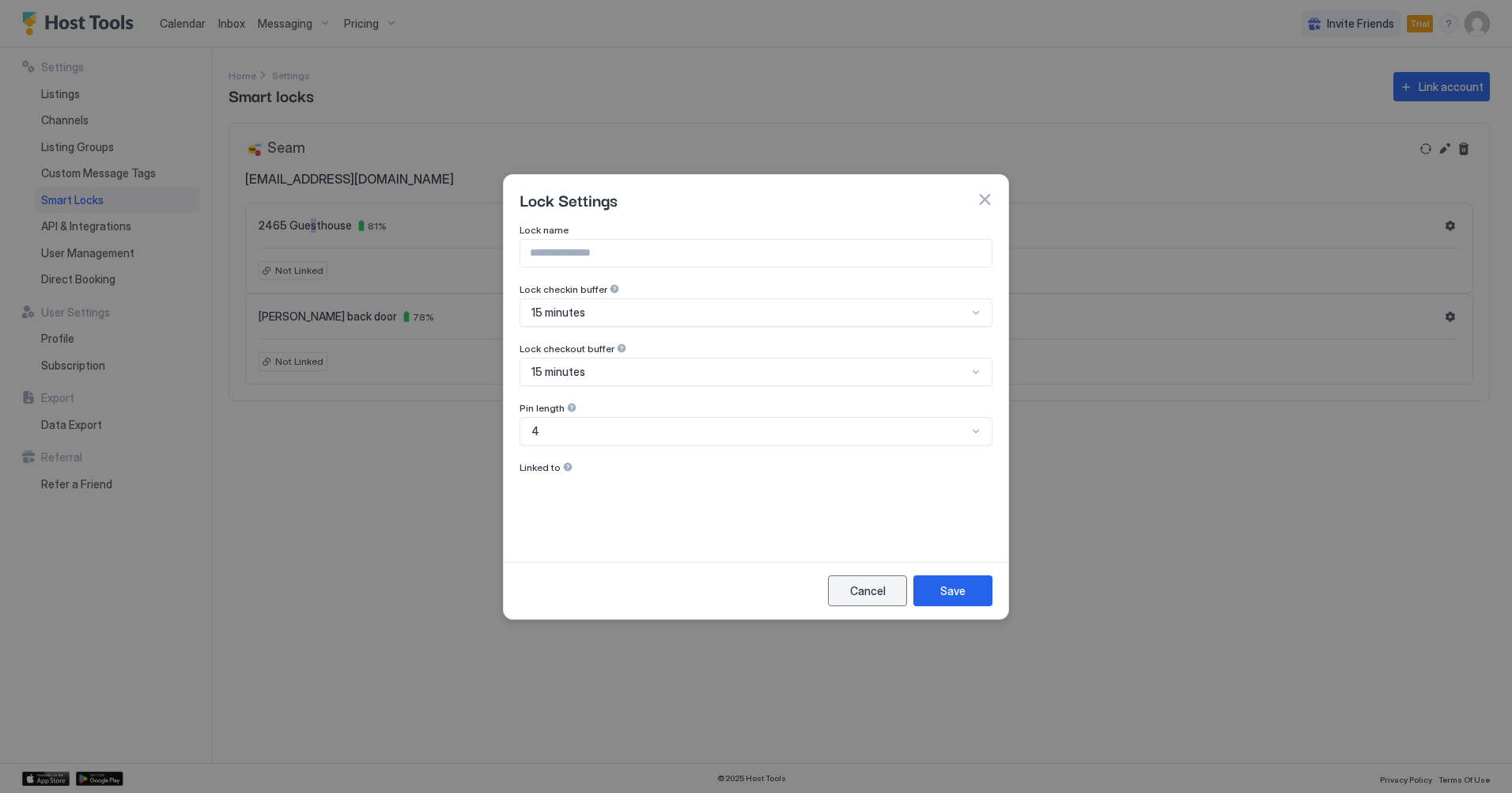
drag, startPoint x: 855, startPoint y: 586, endPoint x: 987, endPoint y: 578, distance: 132.2
click at [861, 582] on div "Cancel" at bounding box center [868, 591] width 35 height 17
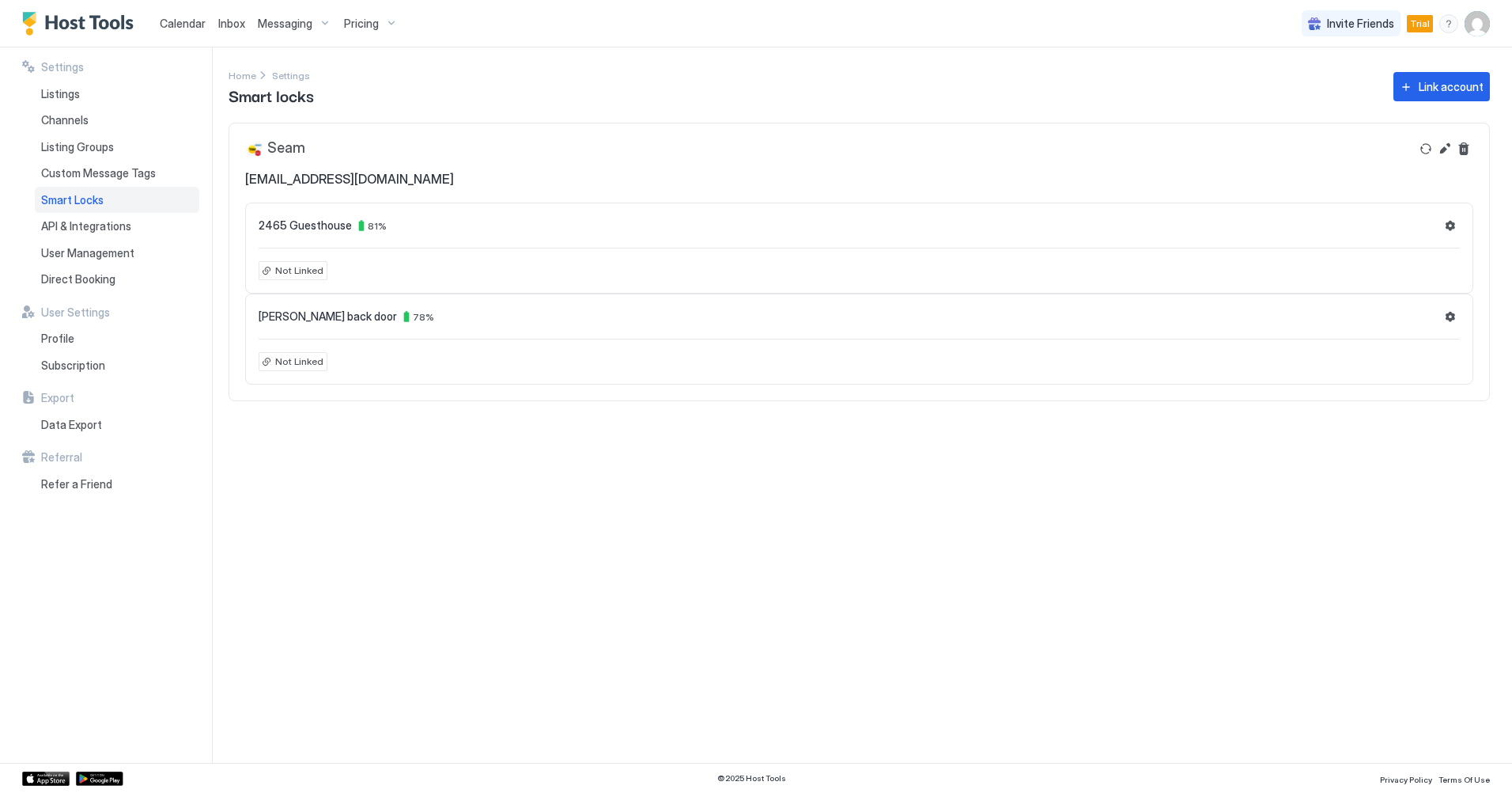
click at [1214, 533] on div "Settings Home Settings Smart locks Link account Seam briancollins881@gmail.com …" at bounding box center [870, 405] width 1284 height 715
click at [1452, 316] on button "Settings" at bounding box center [1450, 317] width 19 height 19
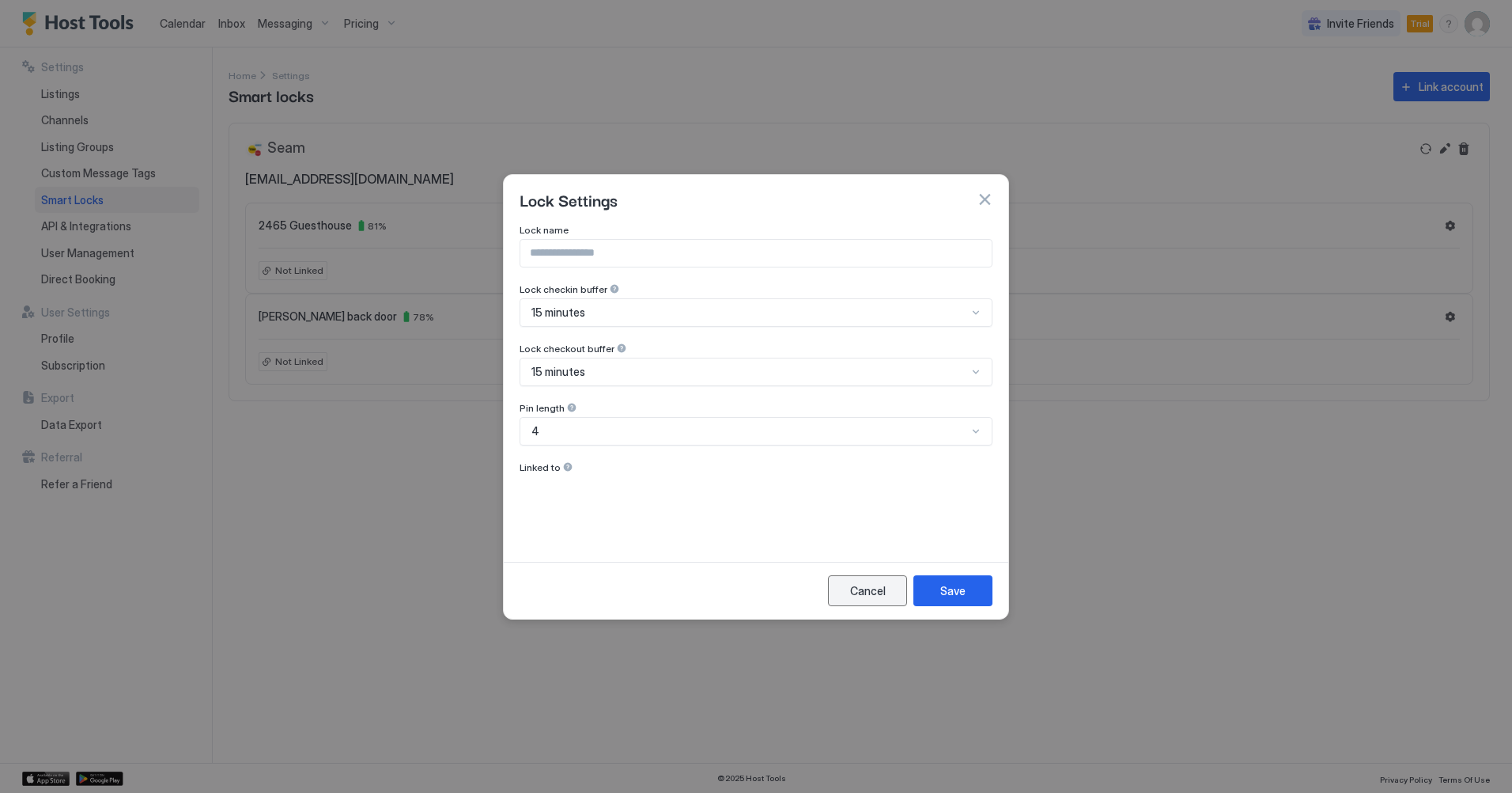
click at [895, 592] on button "Cancel" at bounding box center [867, 590] width 79 height 31
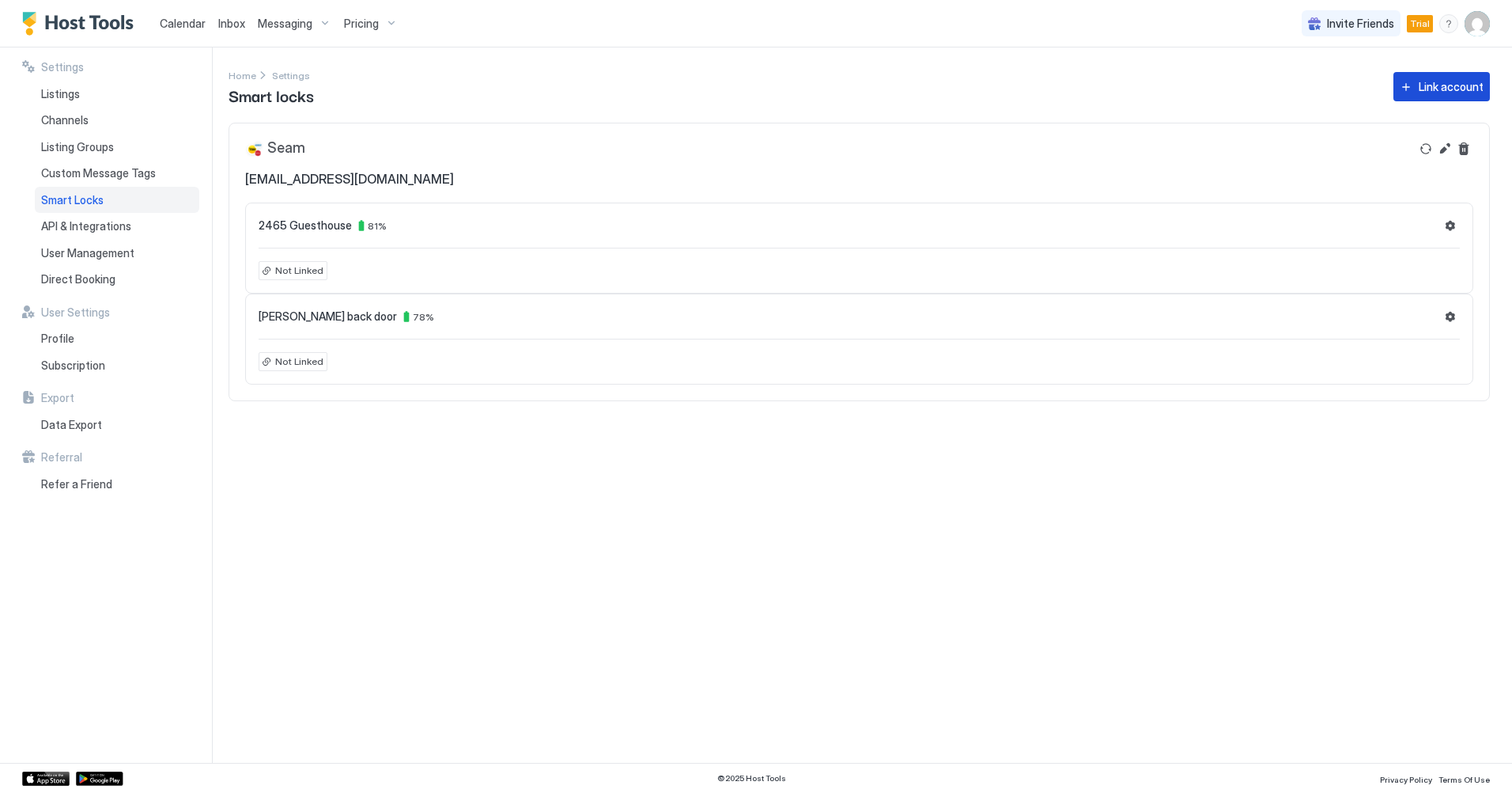
click at [1424, 88] on div "Link account" at bounding box center [1452, 86] width 65 height 17
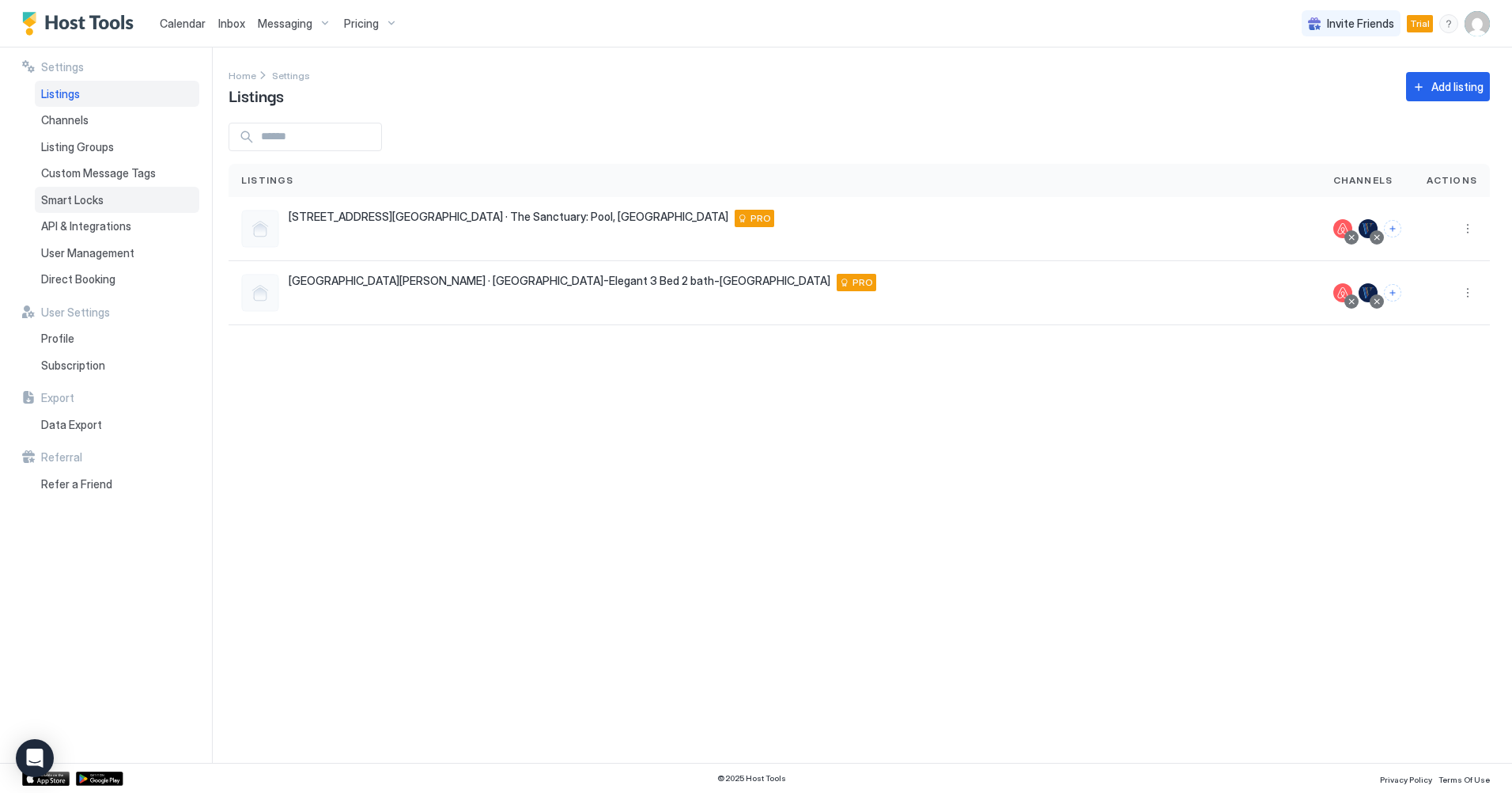
click at [93, 196] on span "Smart Locks" at bounding box center [71, 200] width 62 height 14
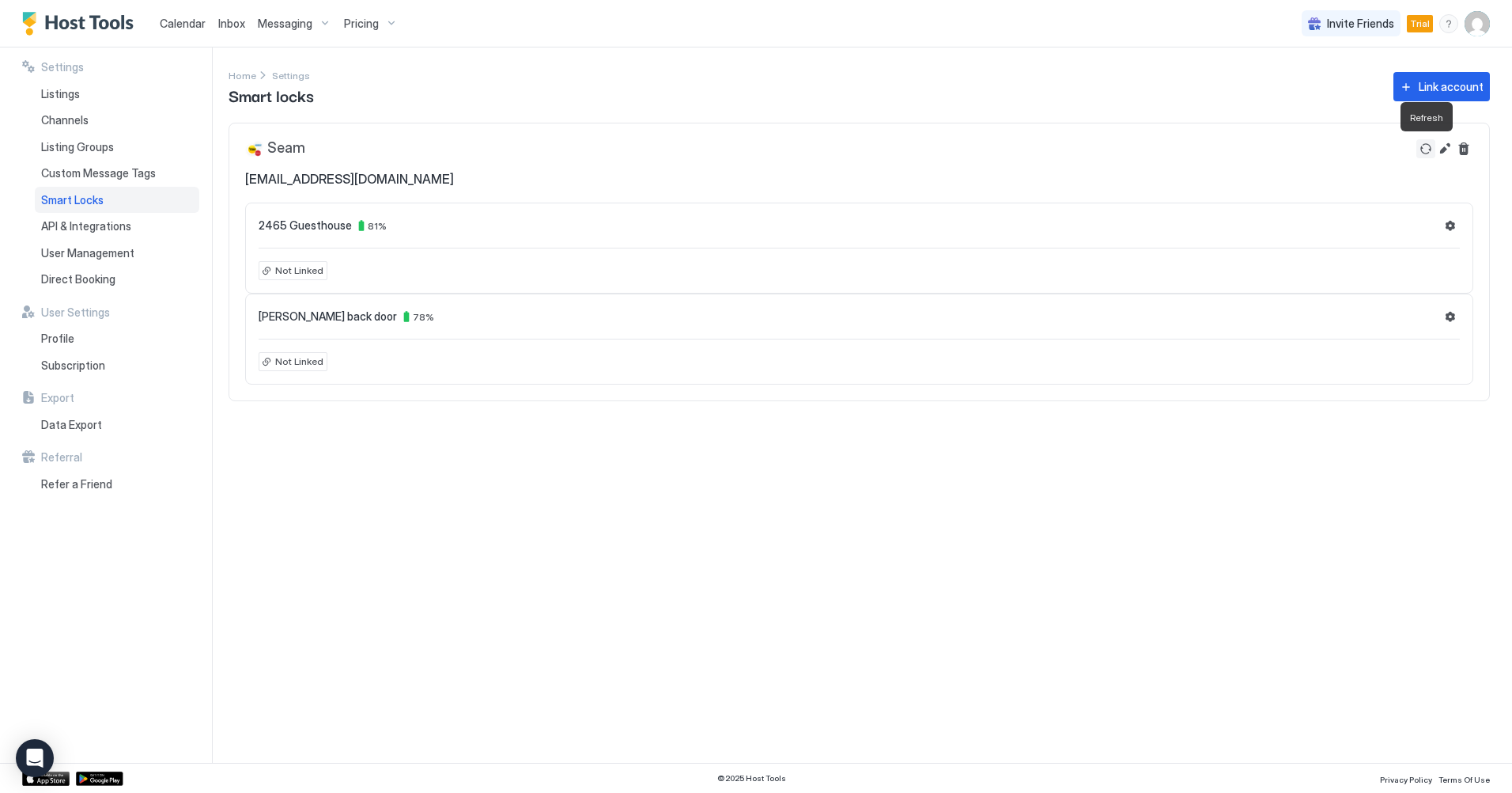
click at [1428, 147] on button "Refresh" at bounding box center [1426, 149] width 19 height 19
click at [1444, 147] on button "Edit" at bounding box center [1444, 149] width 19 height 19
click at [115, 228] on span "API & Integrations" at bounding box center [85, 226] width 90 height 14
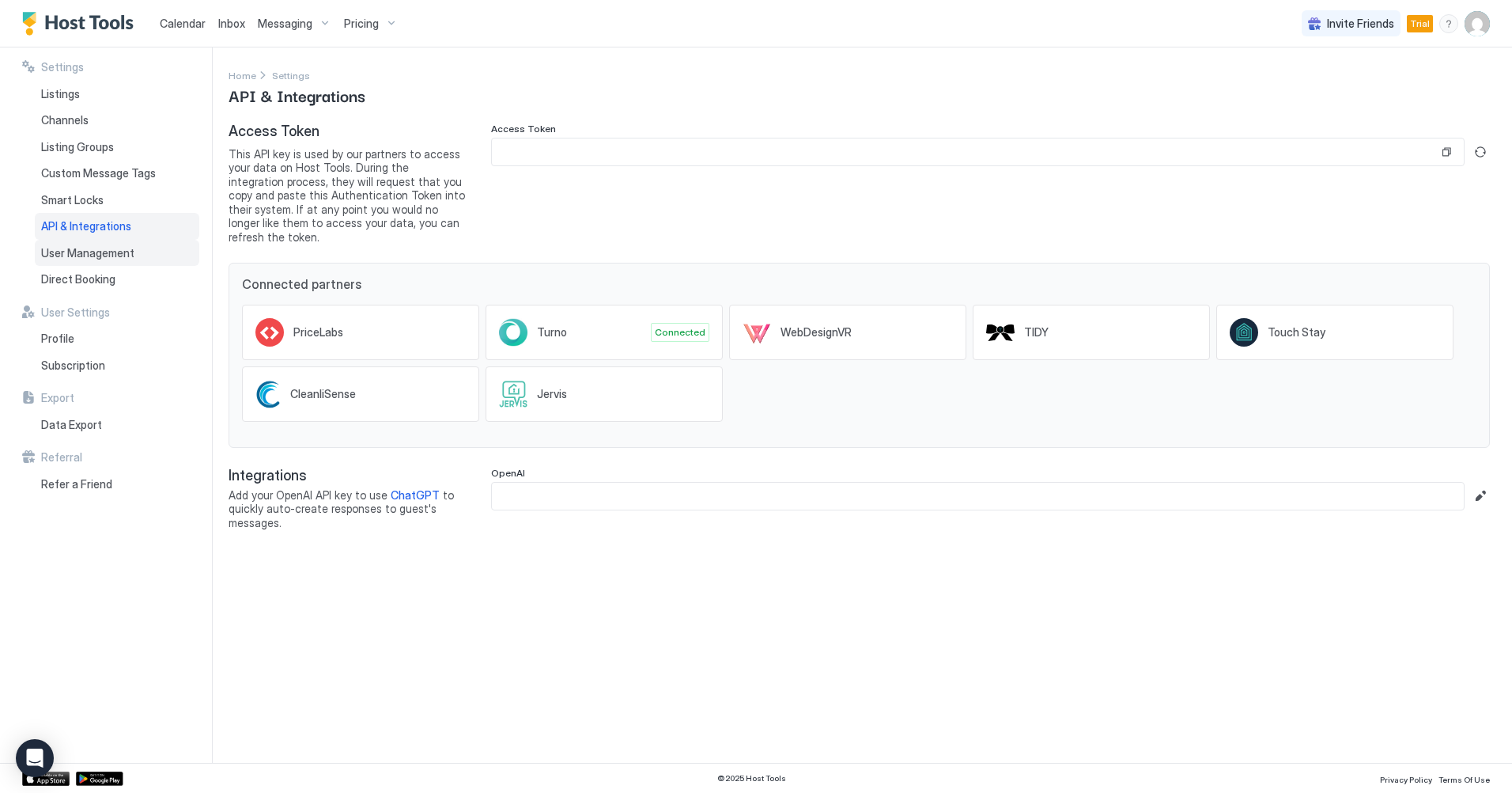
click at [110, 256] on span "User Management" at bounding box center [87, 253] width 94 height 14
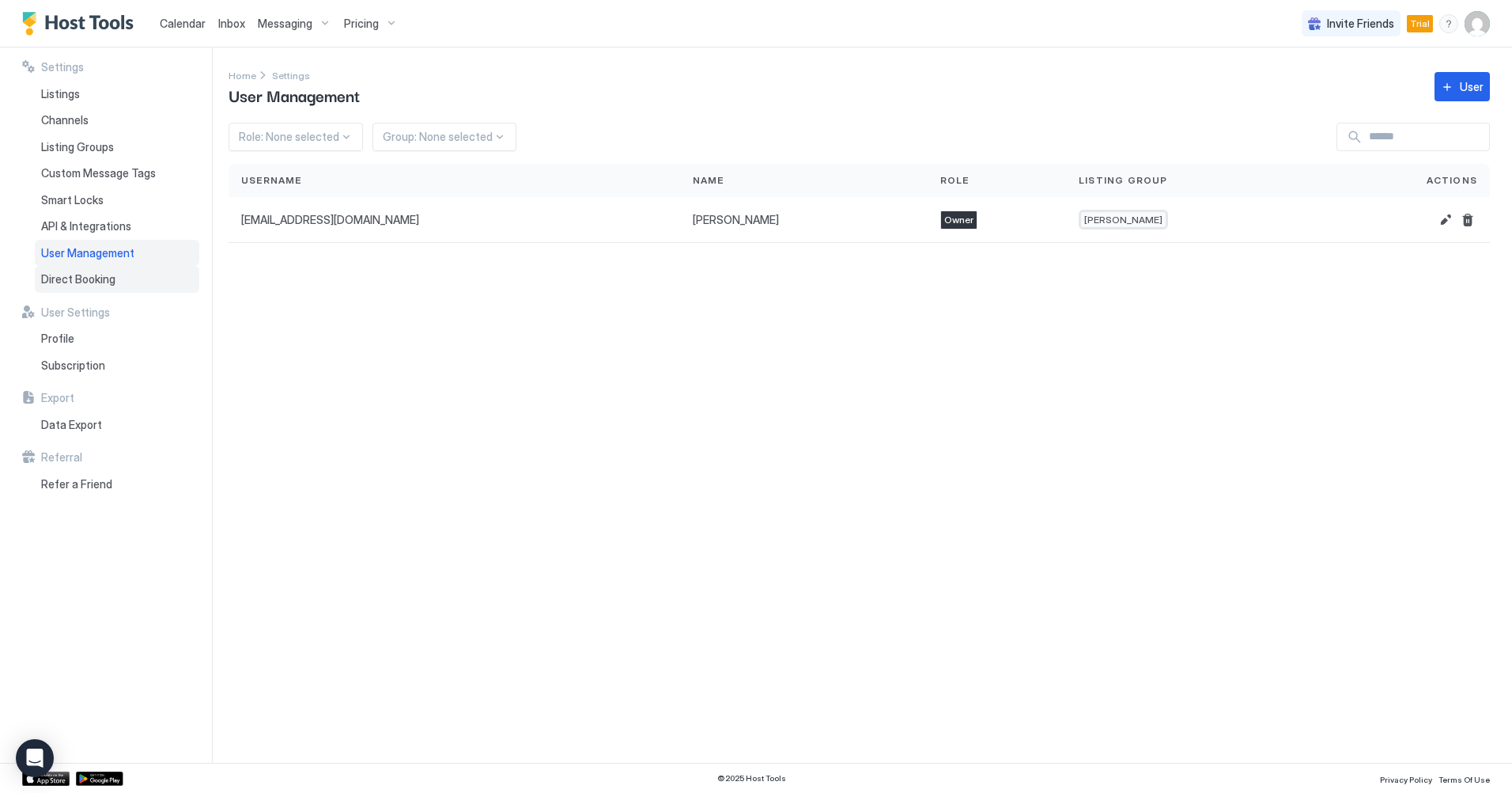
click at [97, 278] on span "Direct Booking" at bounding box center [78, 279] width 74 height 14
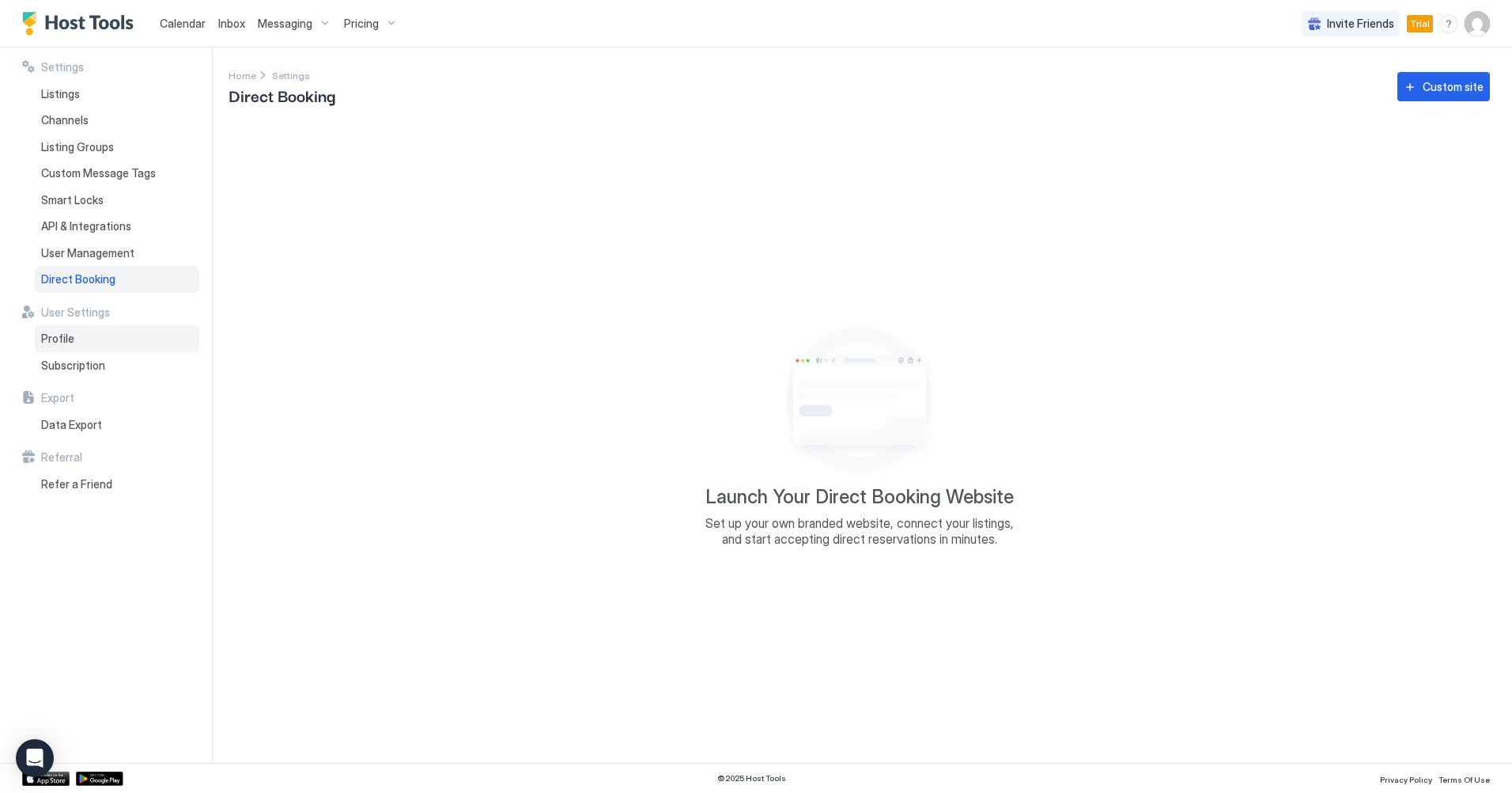
click at [61, 338] on span "Profile" at bounding box center [58, 338] width 33 height 14
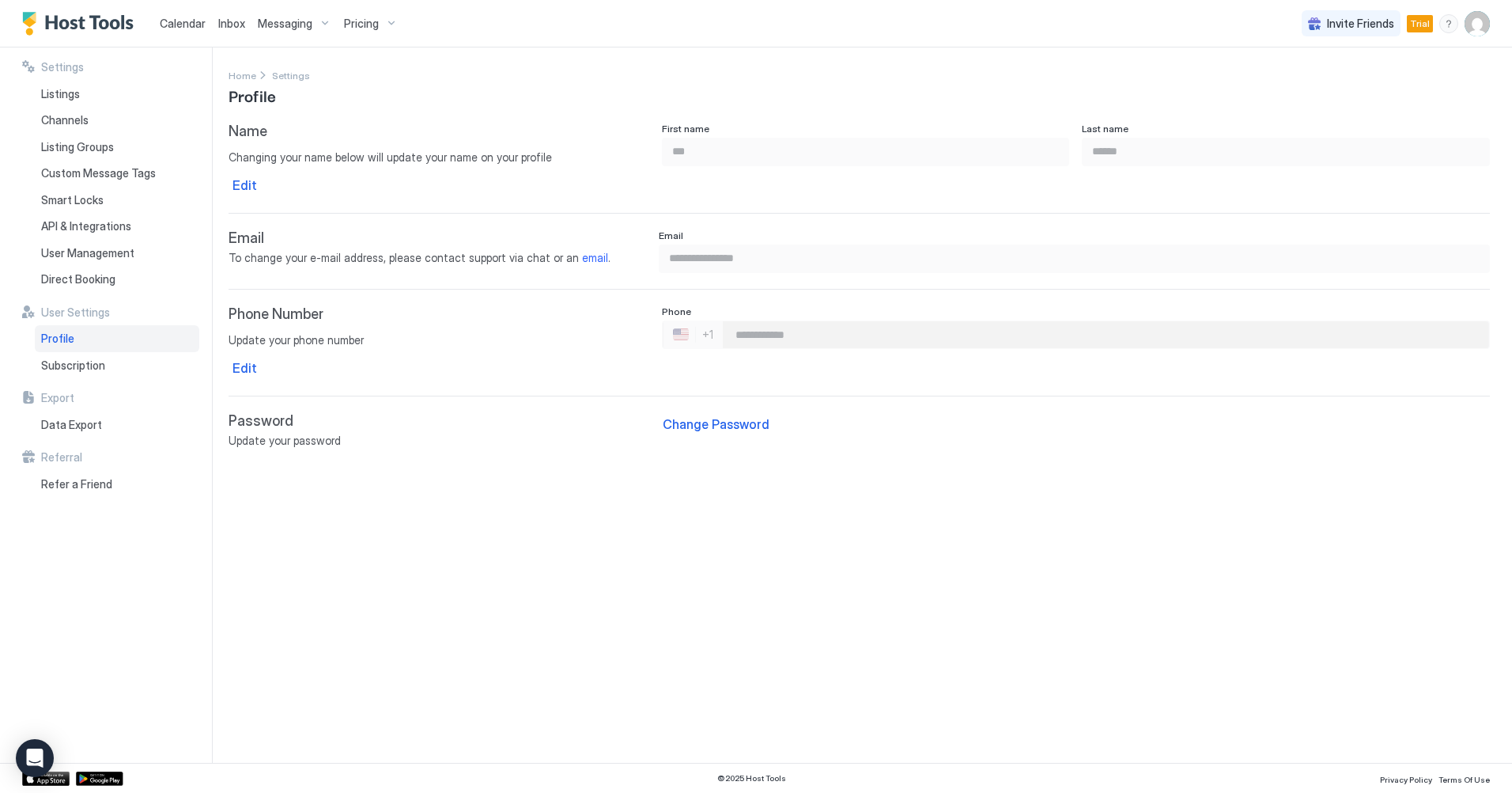
click at [388, 559] on div "**********" at bounding box center [870, 405] width 1284 height 715
click at [78, 94] on span "Listings" at bounding box center [60, 94] width 39 height 14
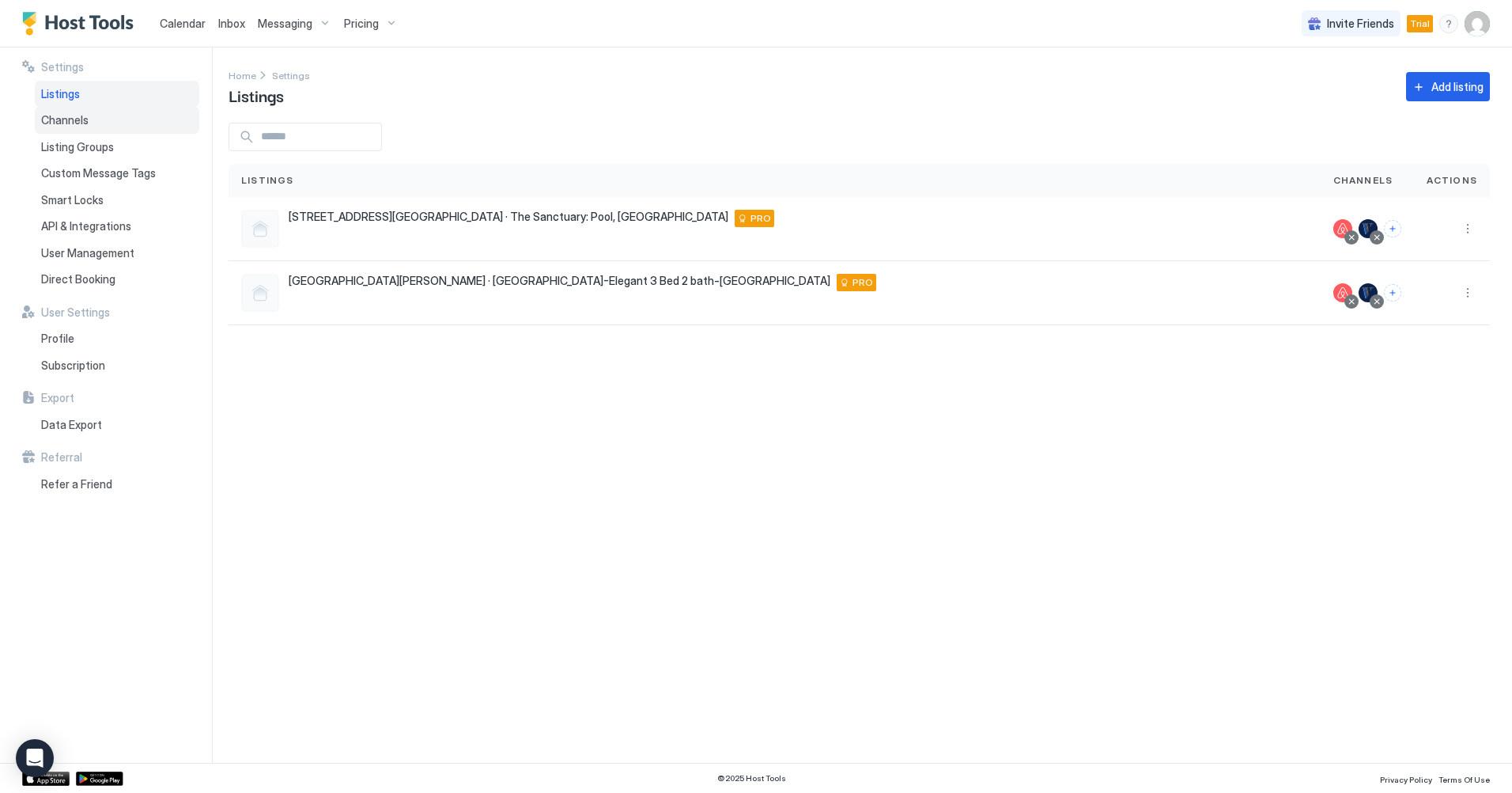
click at [77, 120] on span "Channels" at bounding box center [64, 120] width 47 height 14
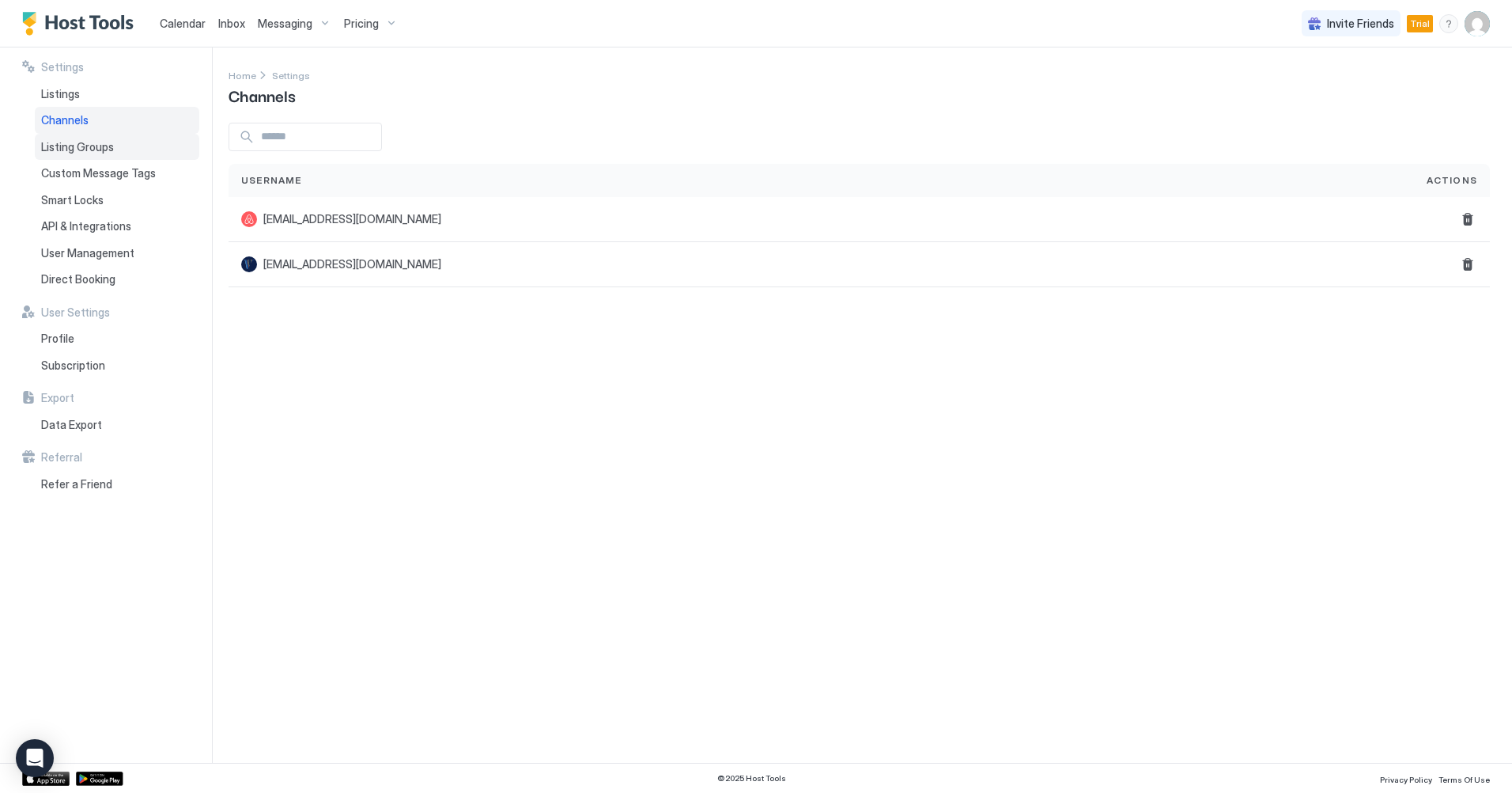
click at [79, 143] on span "Listing Groups" at bounding box center [77, 147] width 72 height 14
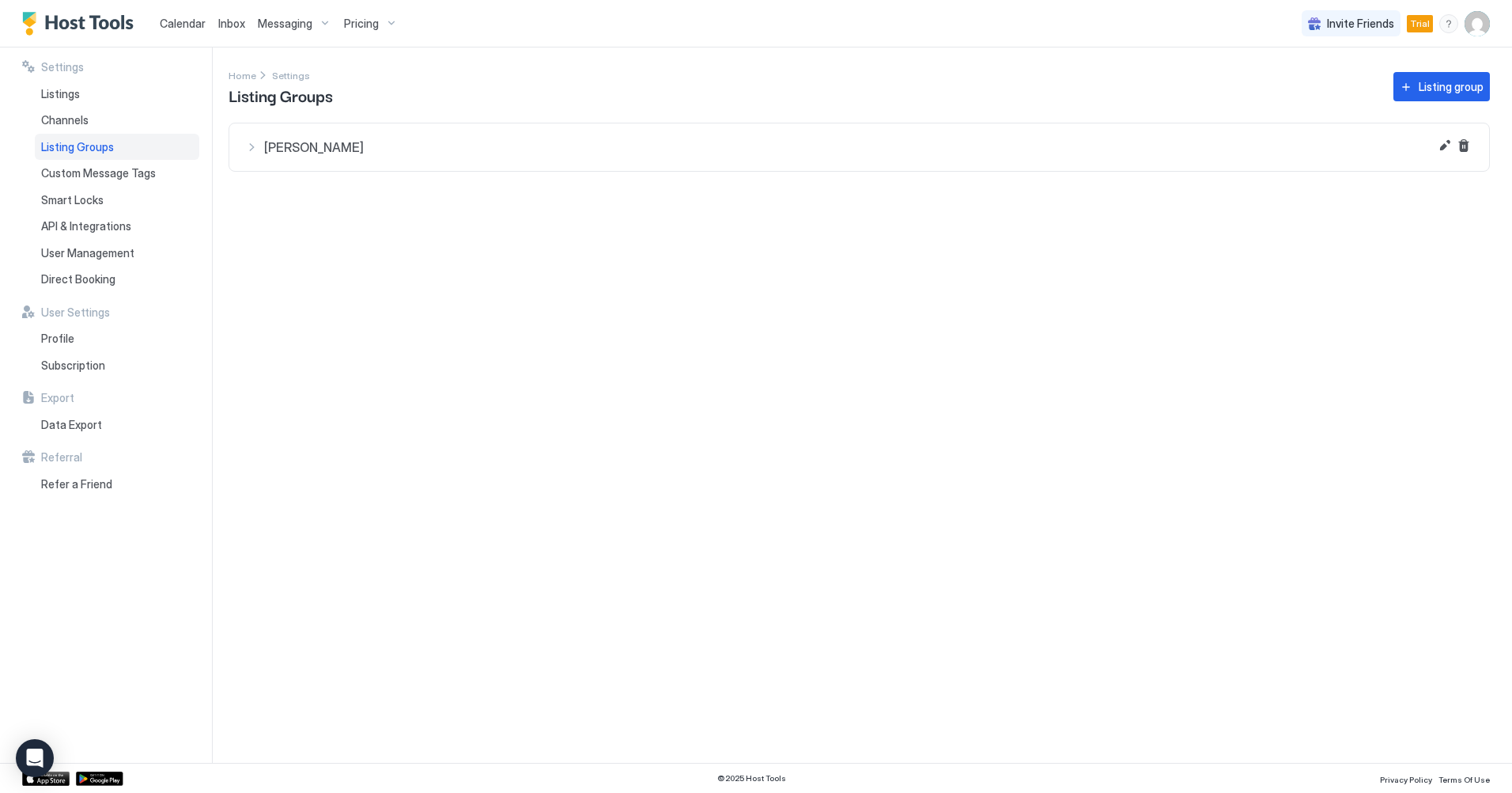
click at [274, 145] on span "[PERSON_NAME]" at bounding box center [869, 147] width 1209 height 16
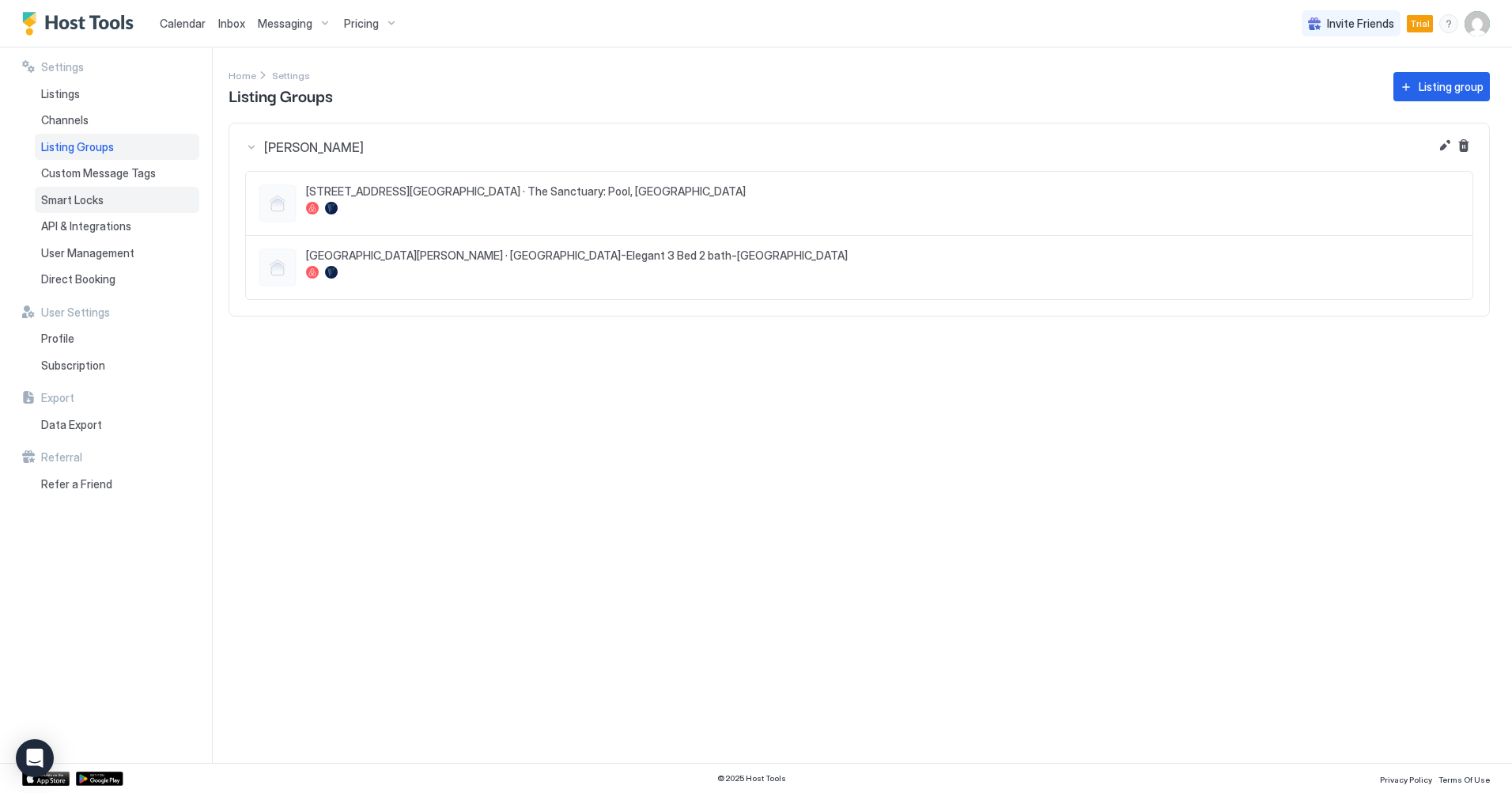
click at [83, 199] on span "Smart Locks" at bounding box center [71, 200] width 62 height 14
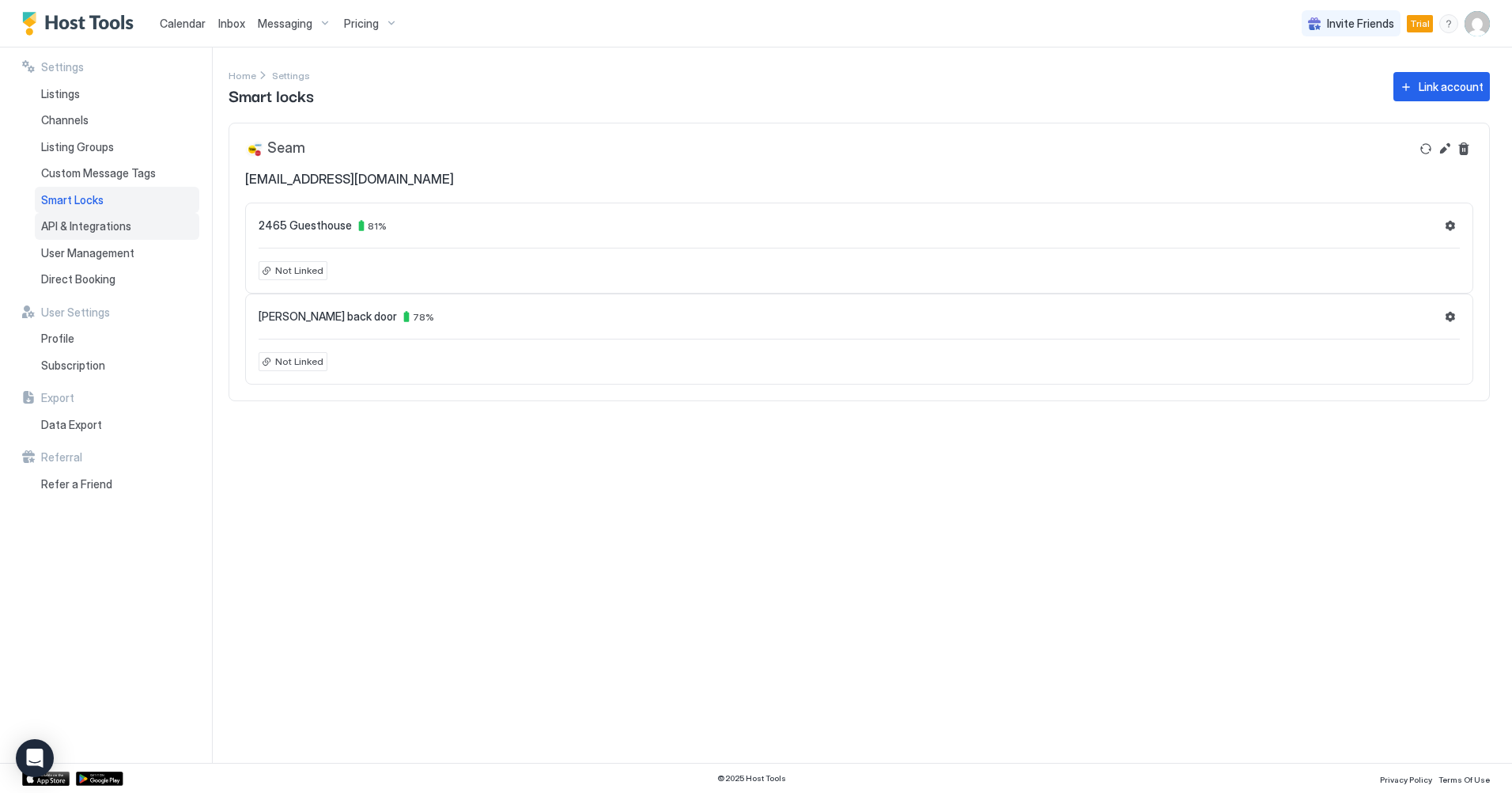
click at [84, 223] on span "API & Integrations" at bounding box center [85, 226] width 90 height 14
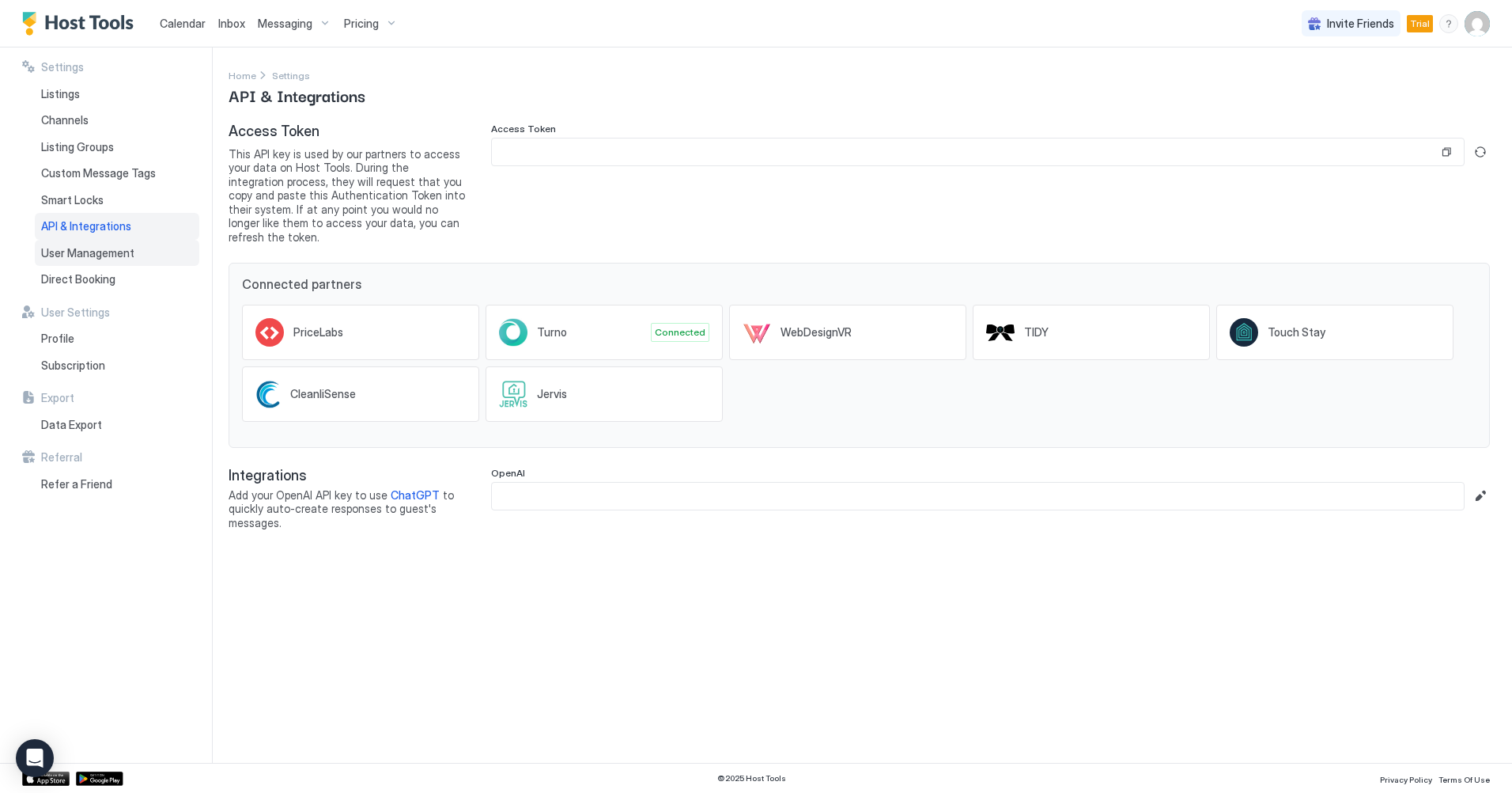
click at [83, 249] on span "User Management" at bounding box center [87, 253] width 94 height 14
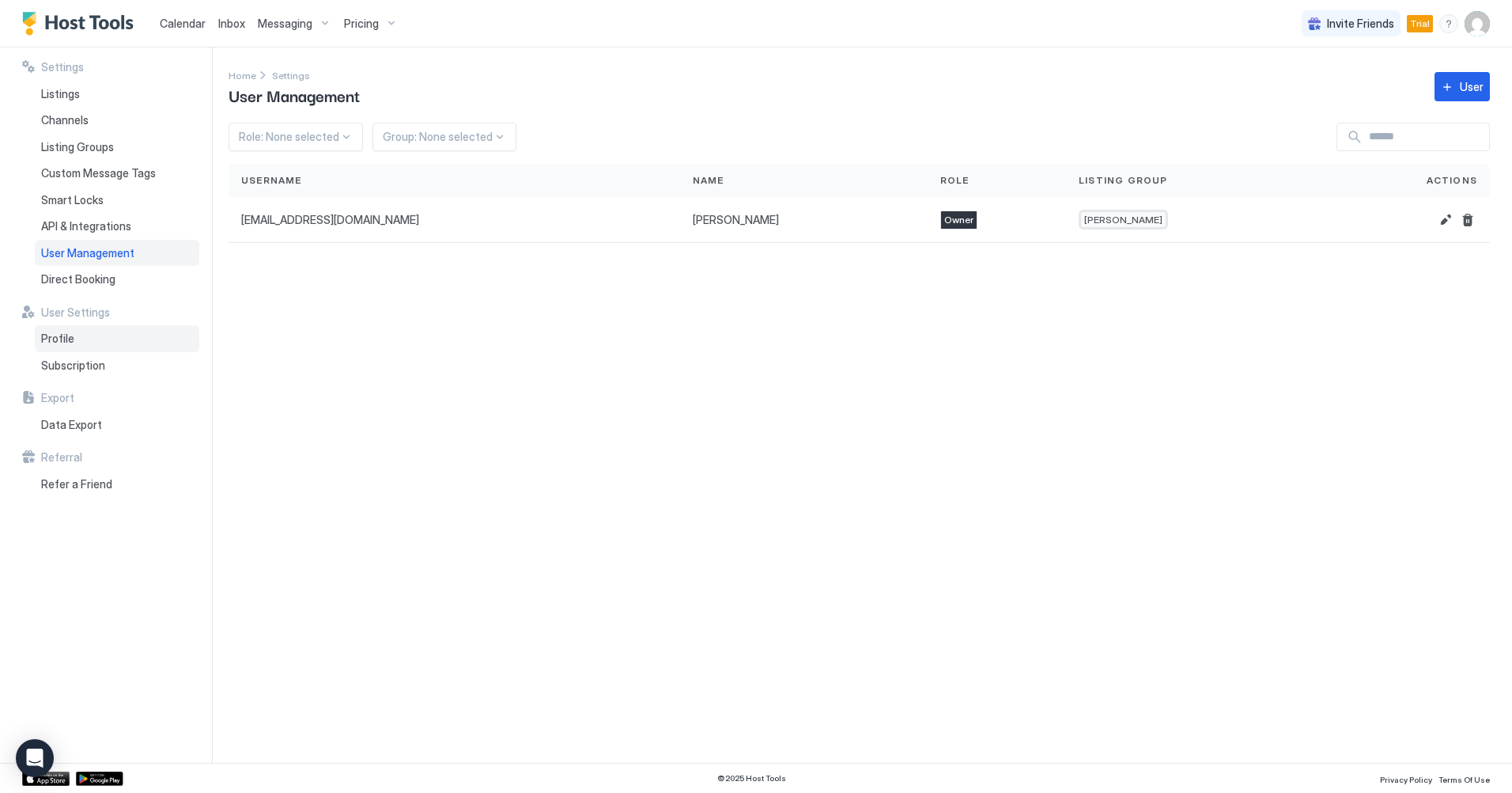
click at [65, 334] on span "Profile" at bounding box center [58, 338] width 33 height 14
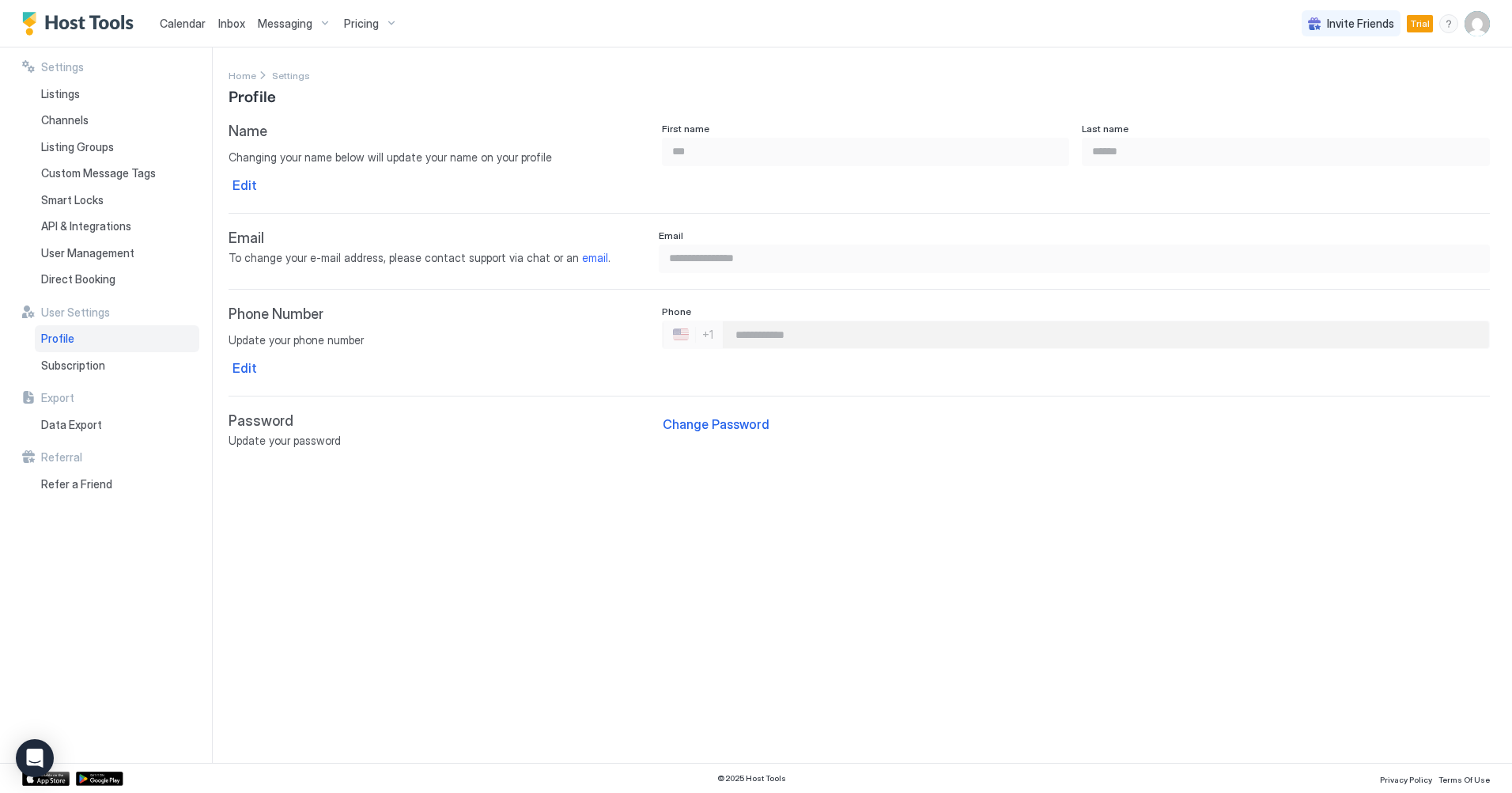
click at [172, 19] on span "Calendar" at bounding box center [182, 23] width 45 height 13
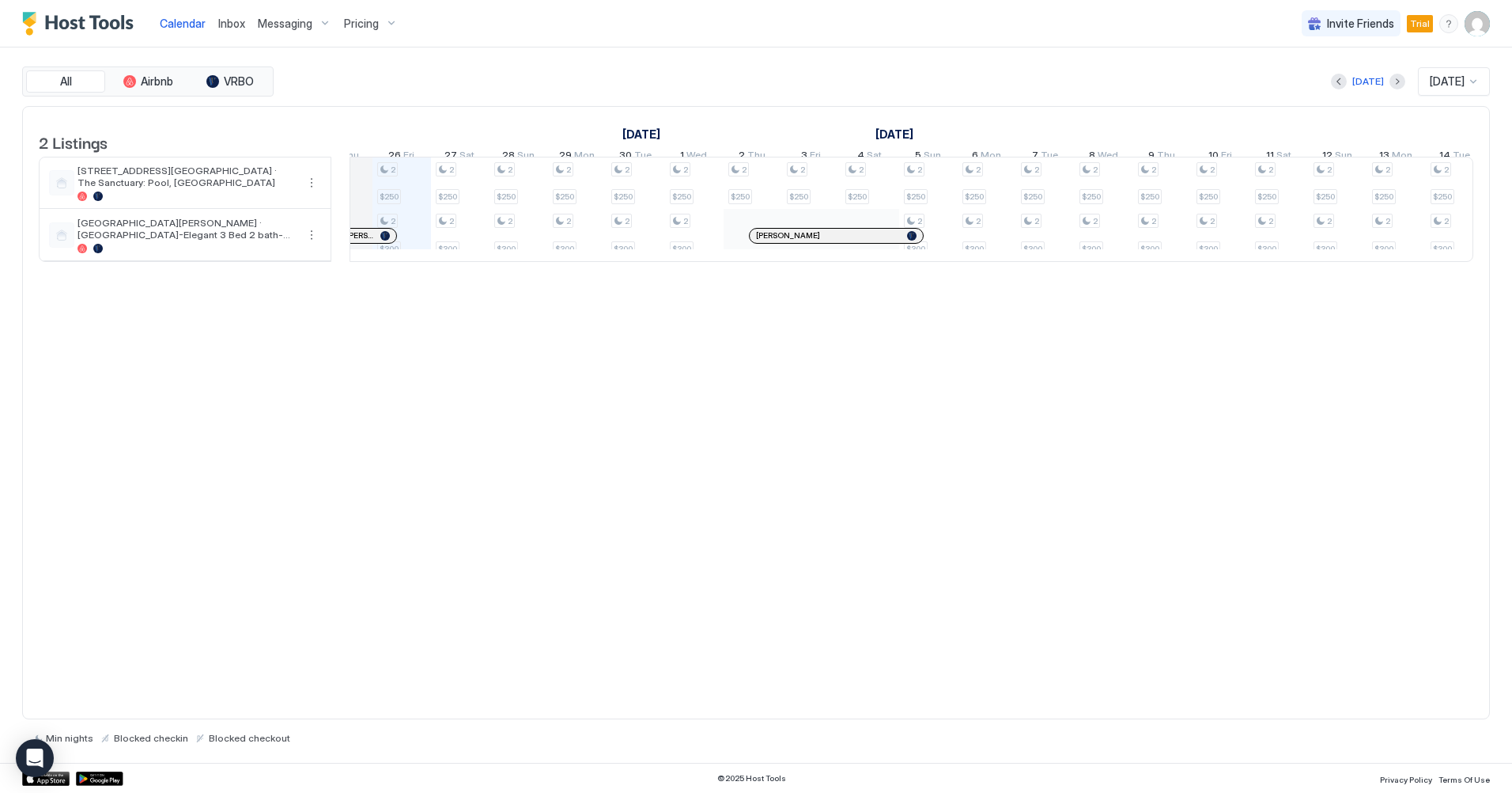
scroll to position [0, 873]
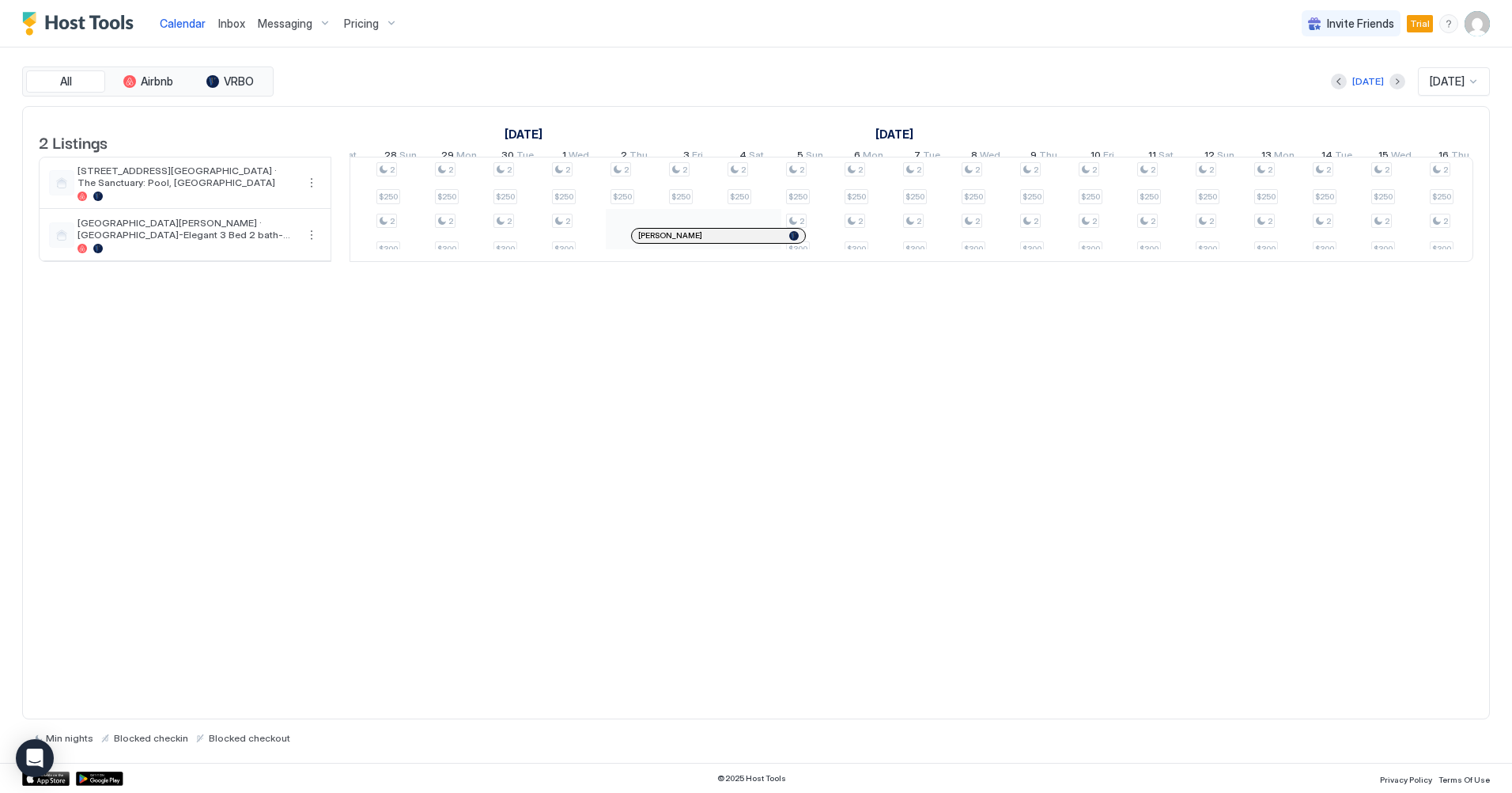
scroll to position [0, 994]
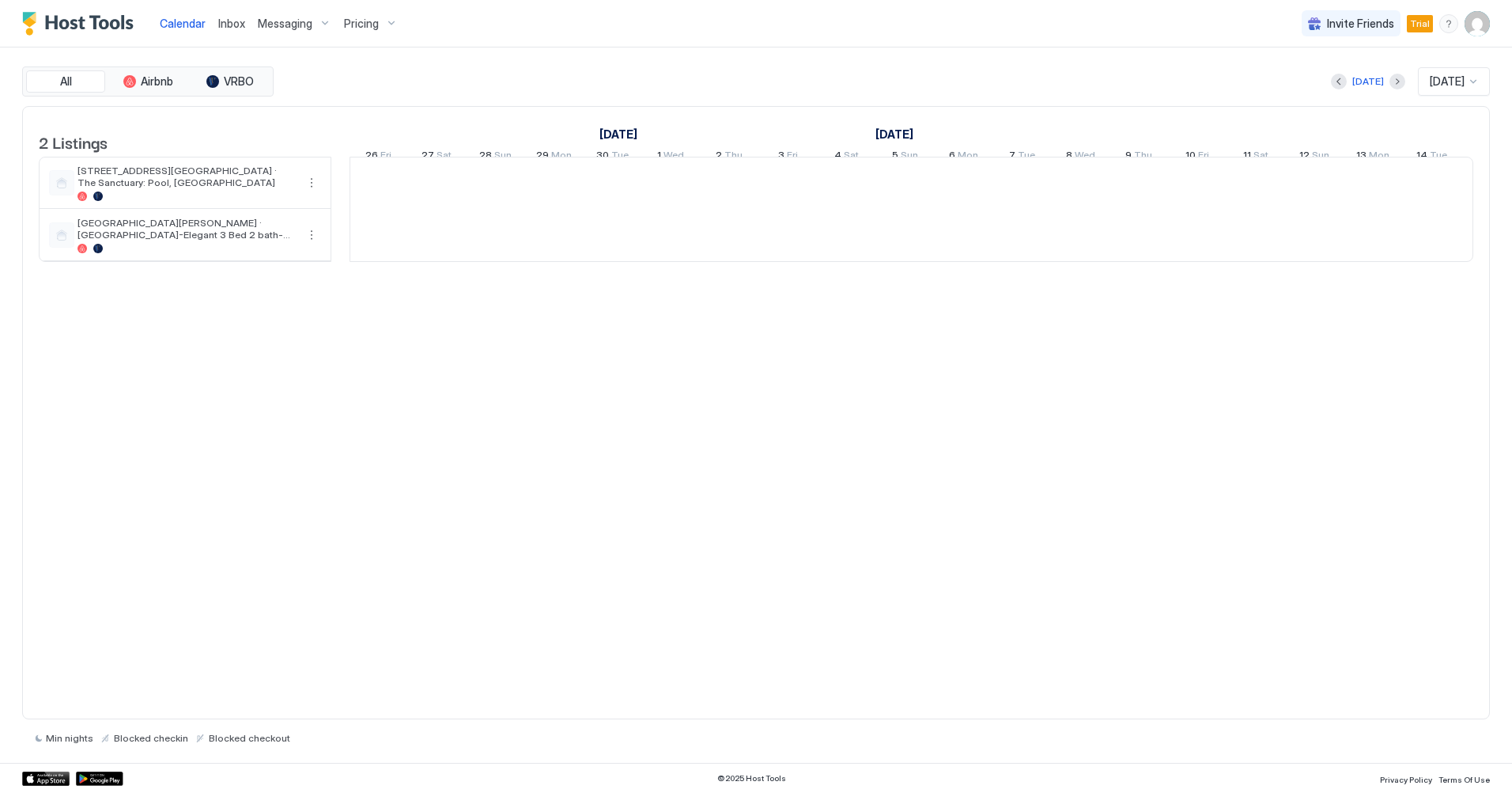
scroll to position [0, 879]
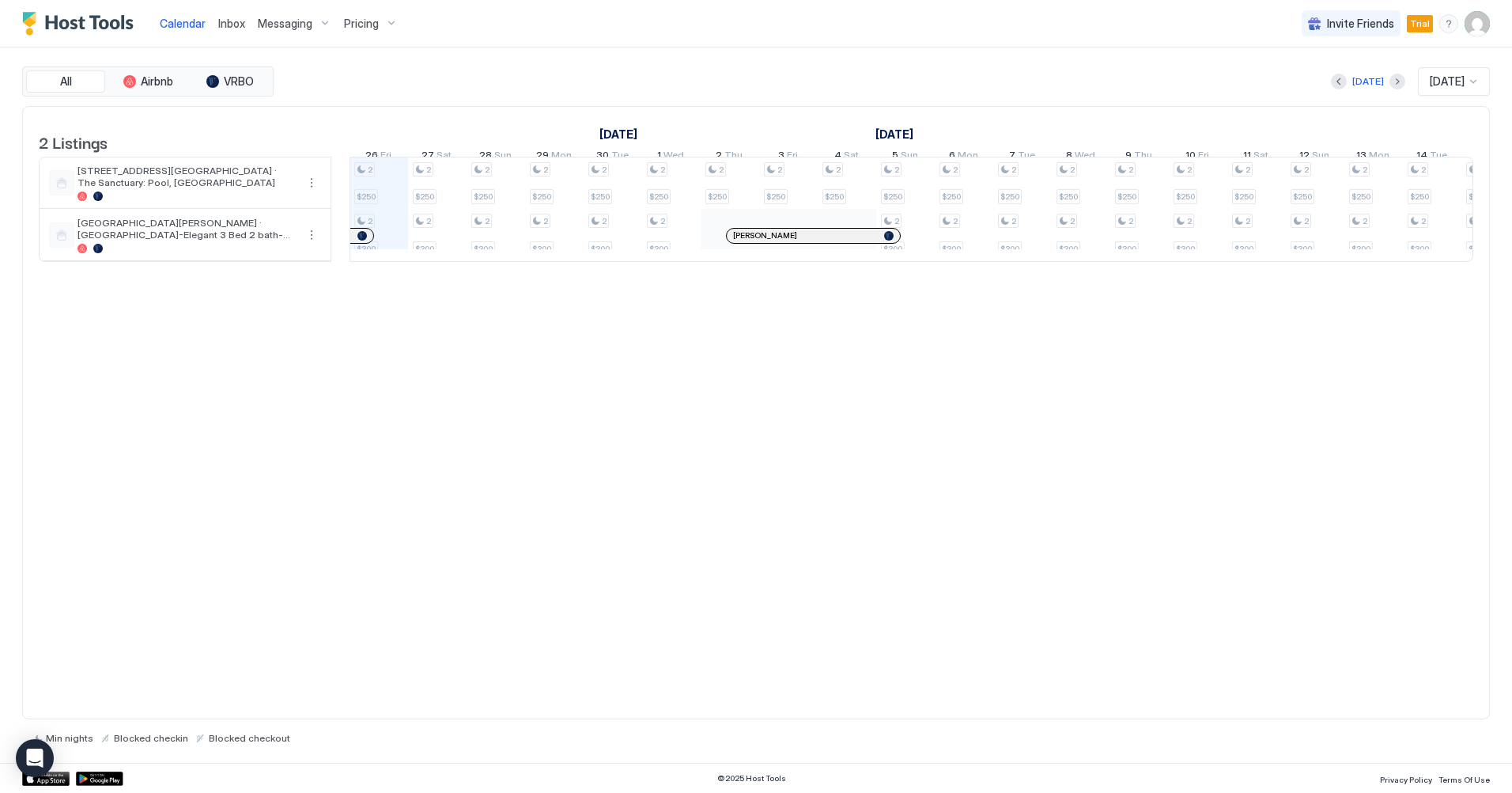
click at [230, 24] on span "Inbox" at bounding box center [231, 23] width 27 height 13
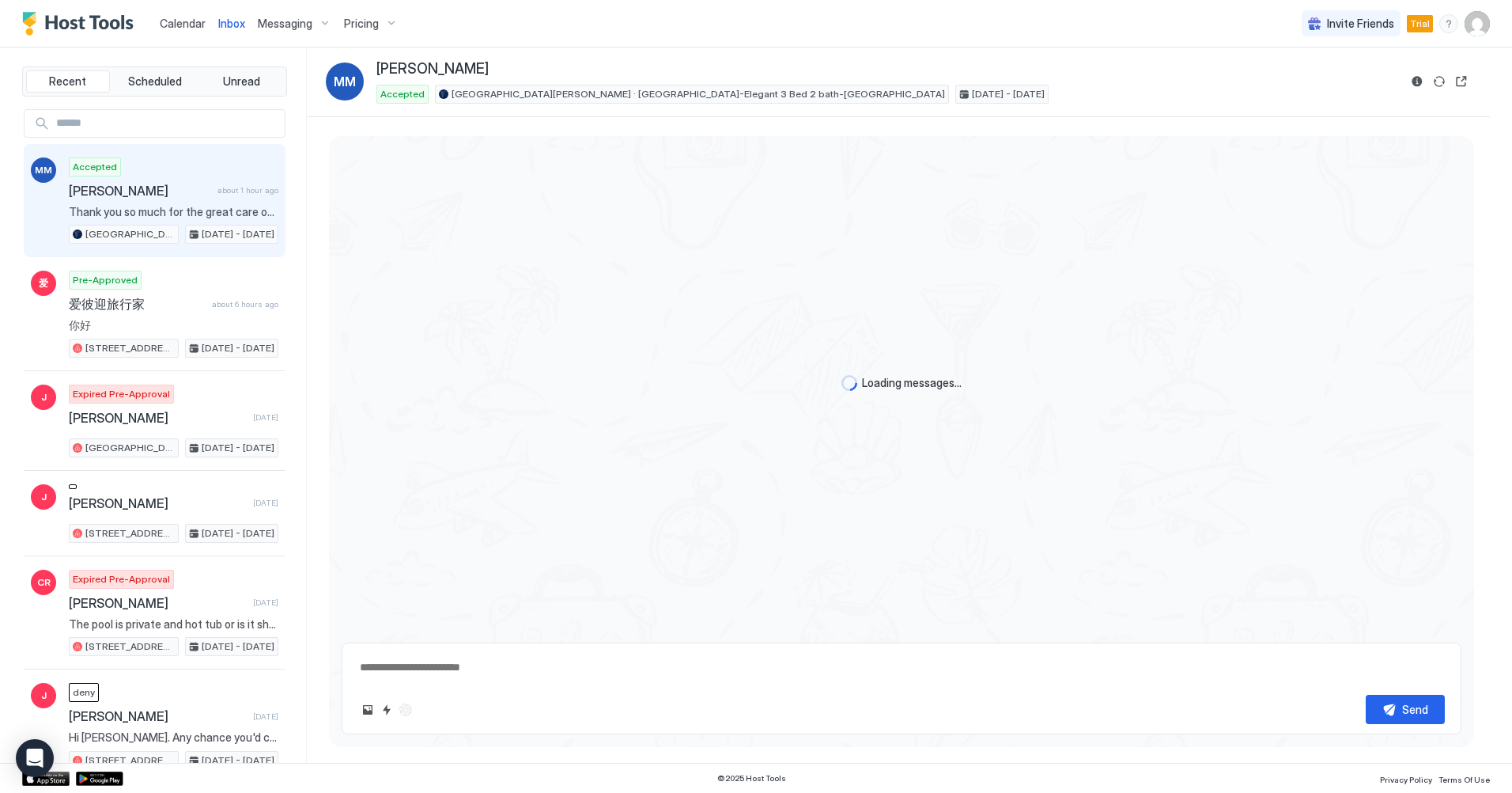
scroll to position [2106, 0]
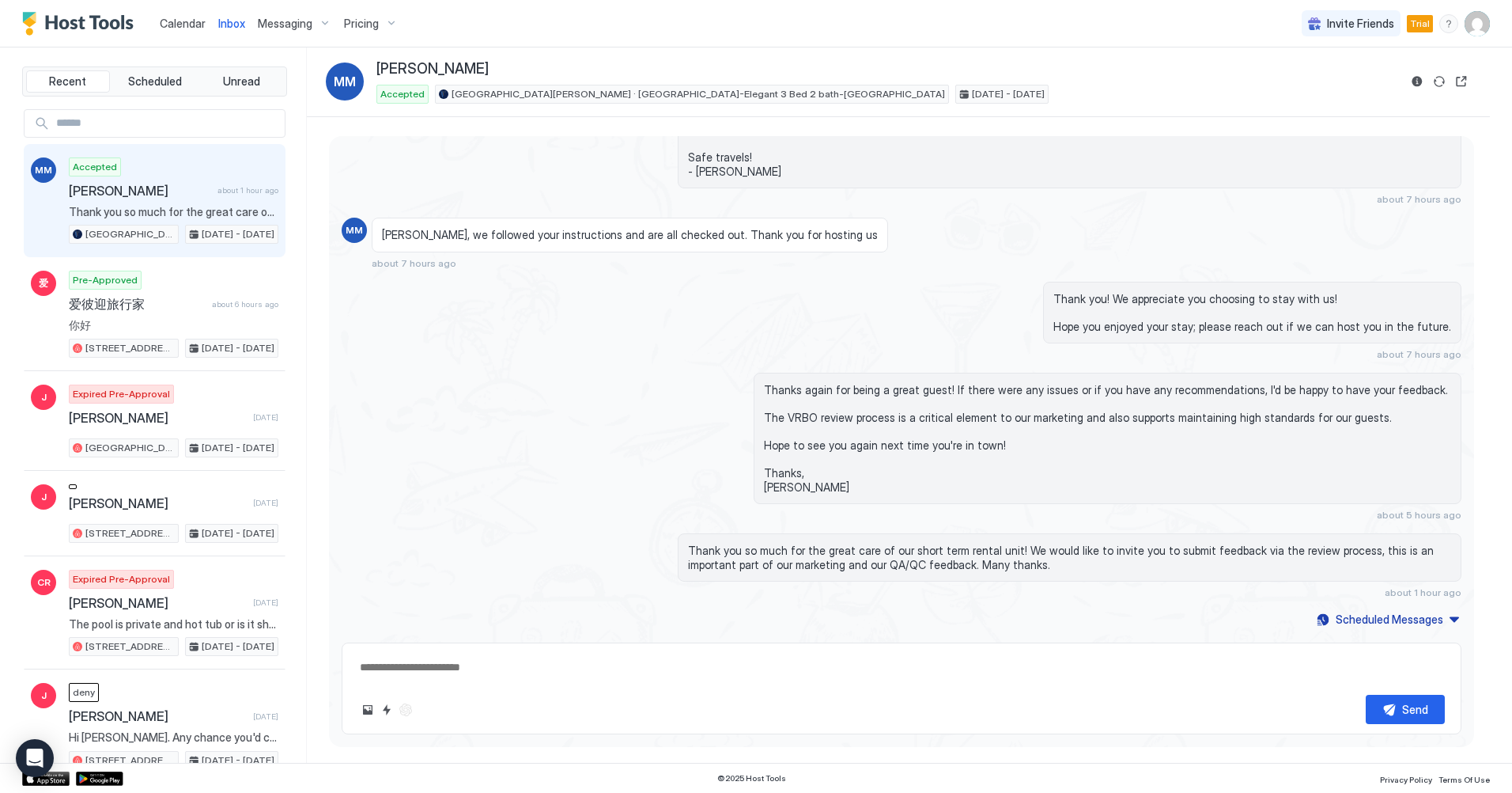
click at [163, 170] on div "Accepted [PERSON_NAME] about 1 hour ago Thank you so much for the great care of…" at bounding box center [174, 202] width 210 height 87
click at [155, 190] on span "[PERSON_NAME]" at bounding box center [139, 190] width 142 height 16
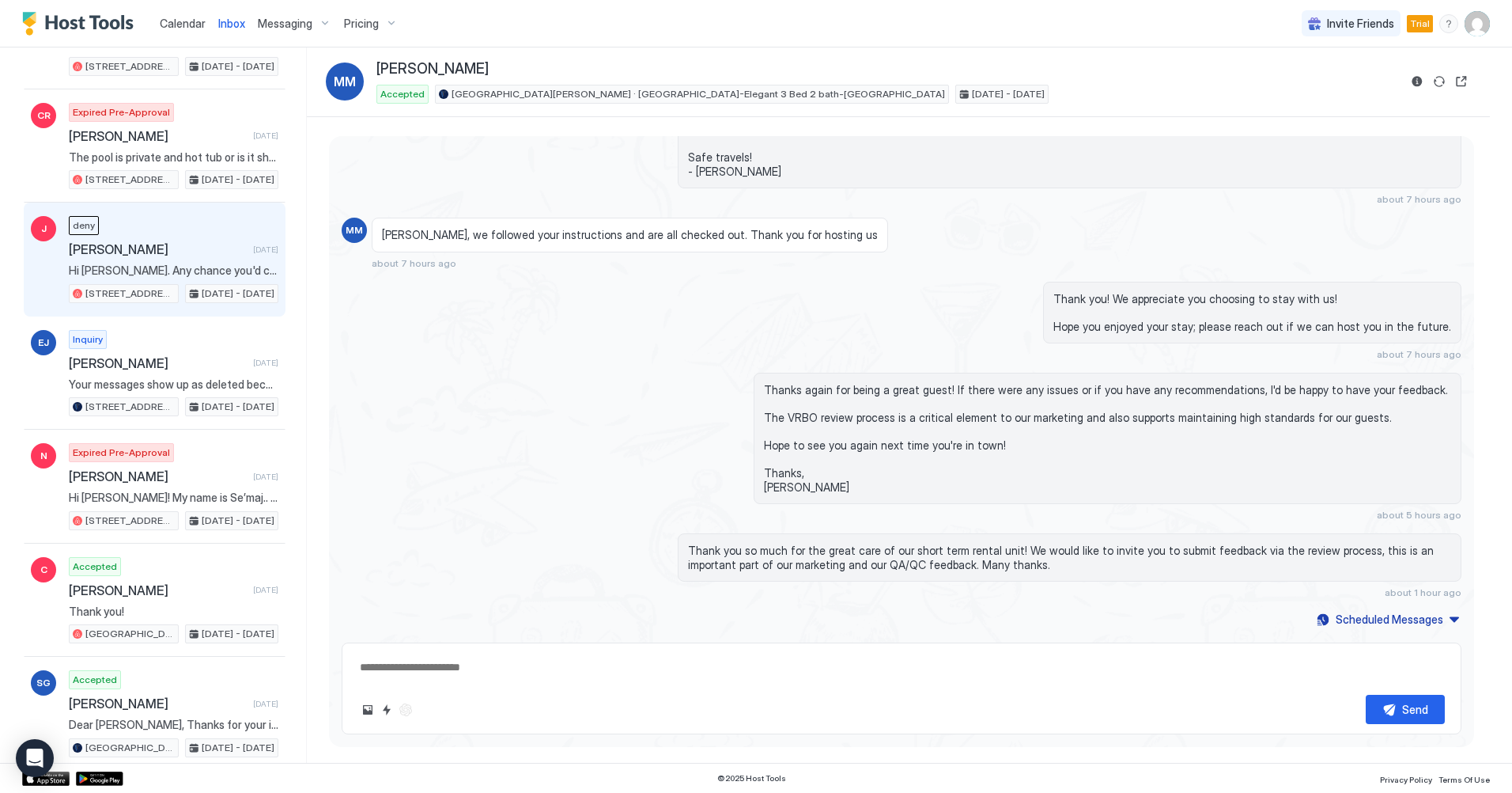
scroll to position [474, 0]
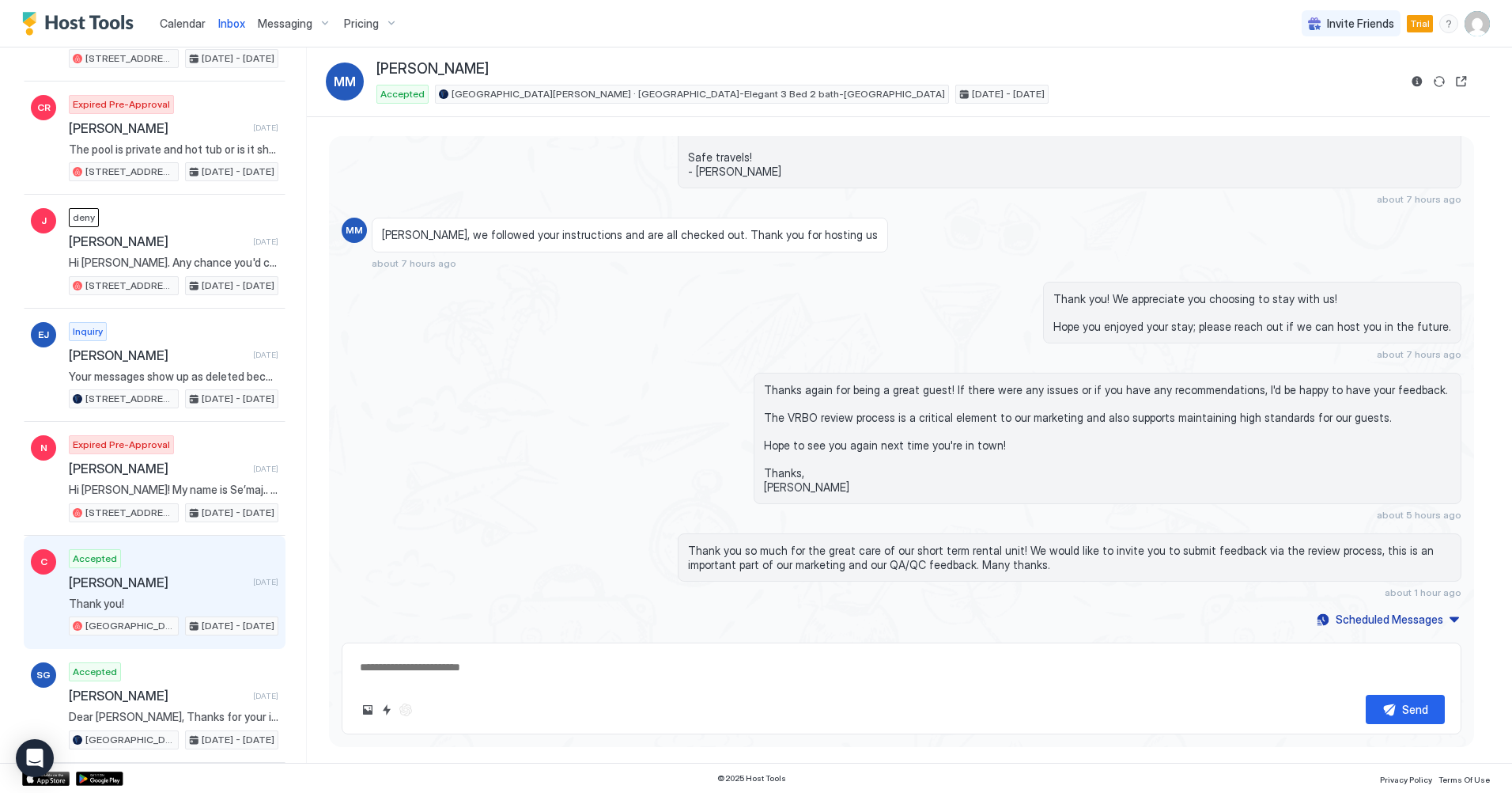
click at [166, 564] on div "Accepted [PERSON_NAME] [DATE] Thank you! [STREET_ADDRESS][PERSON_NAME] · [GEOGR…" at bounding box center [174, 592] width 210 height 87
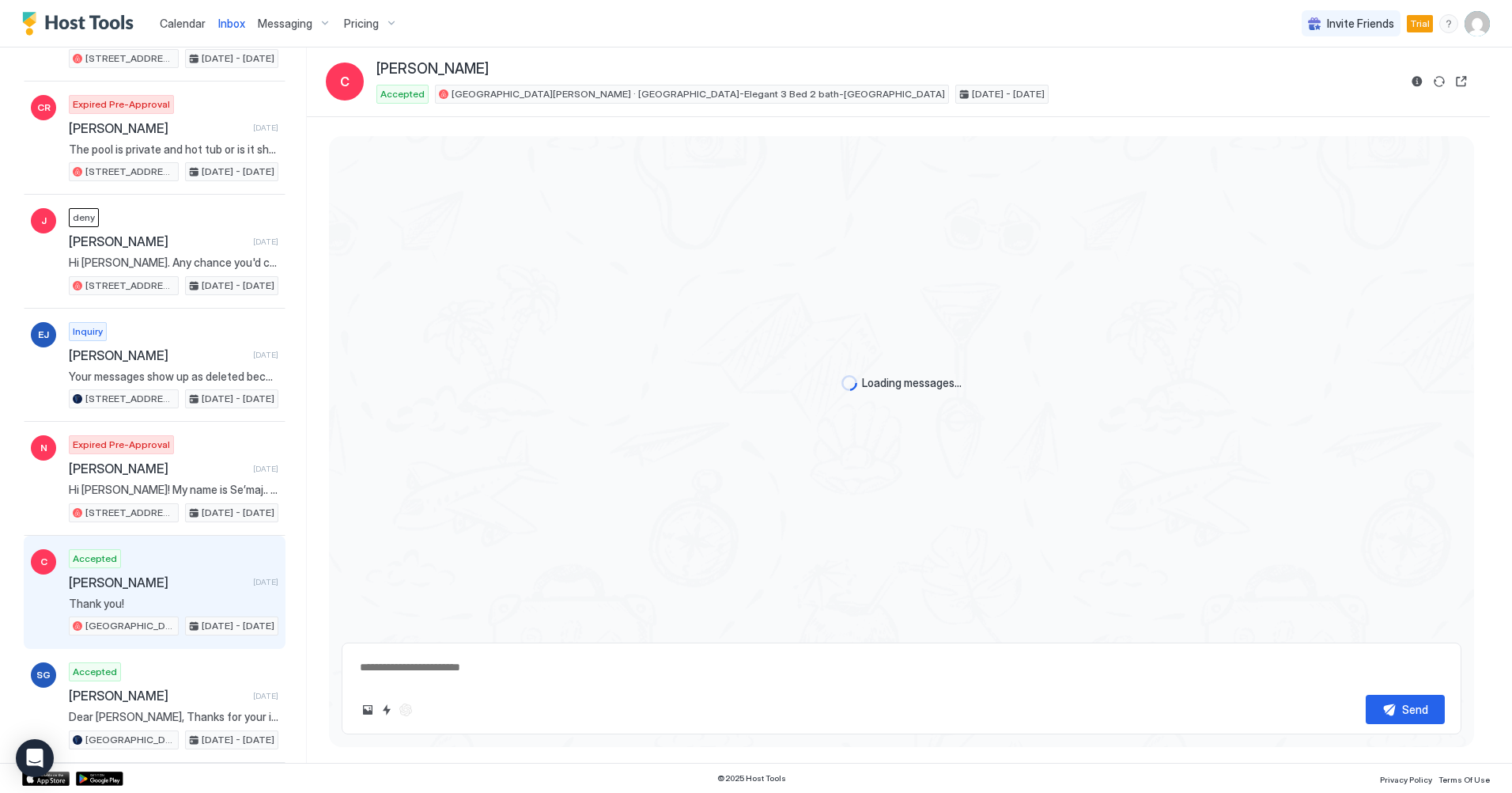
scroll to position [939, 0]
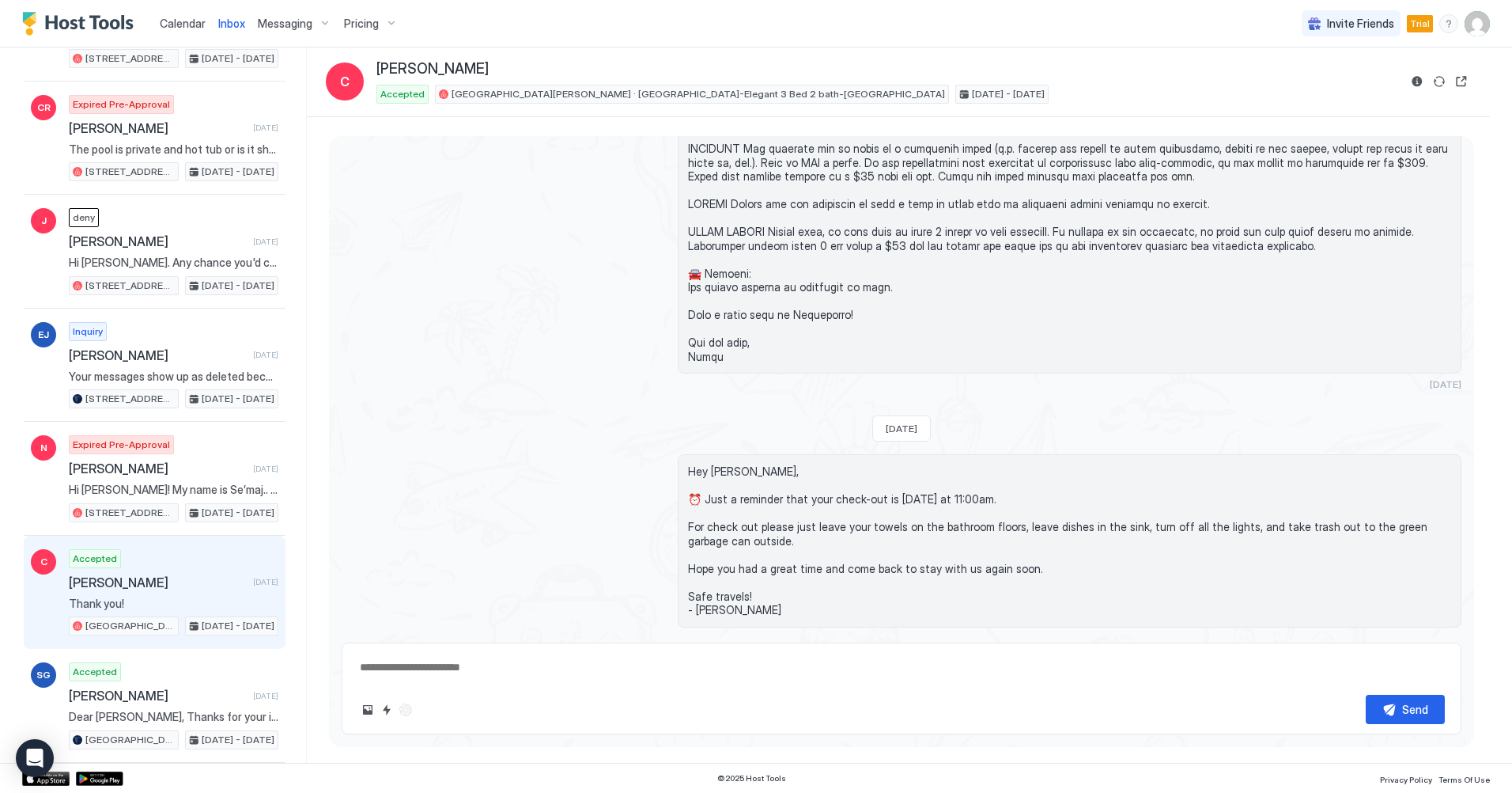
click at [640, 666] on textarea at bounding box center [901, 668] width 1087 height 30
type textarea "*"
type textarea "**"
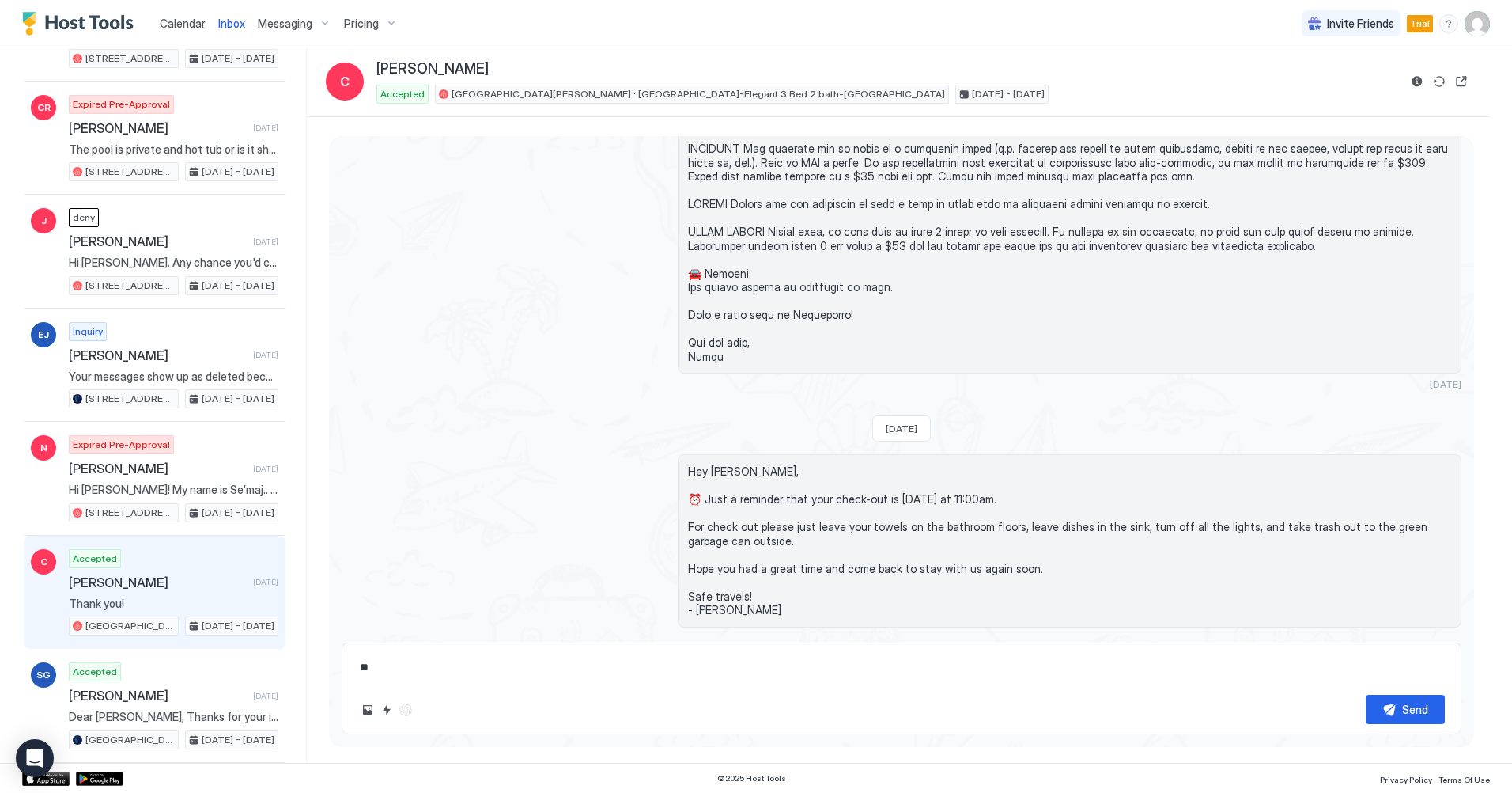
type textarea "*"
type textarea "***"
type textarea "*"
type textarea "****"
type textarea "*"
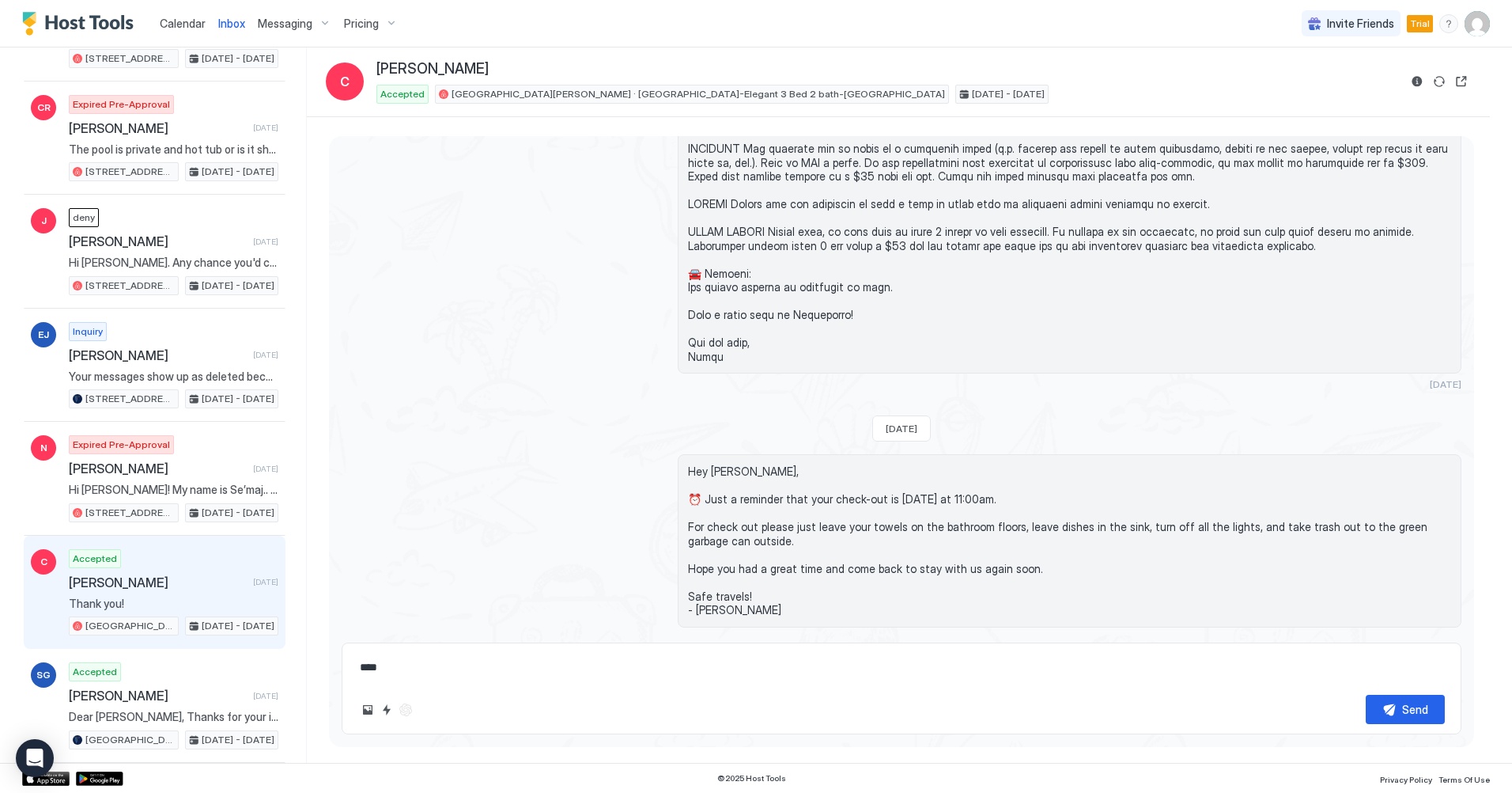
type textarea "*****"
type textarea "*"
type textarea "******"
type textarea "*"
type textarea "******"
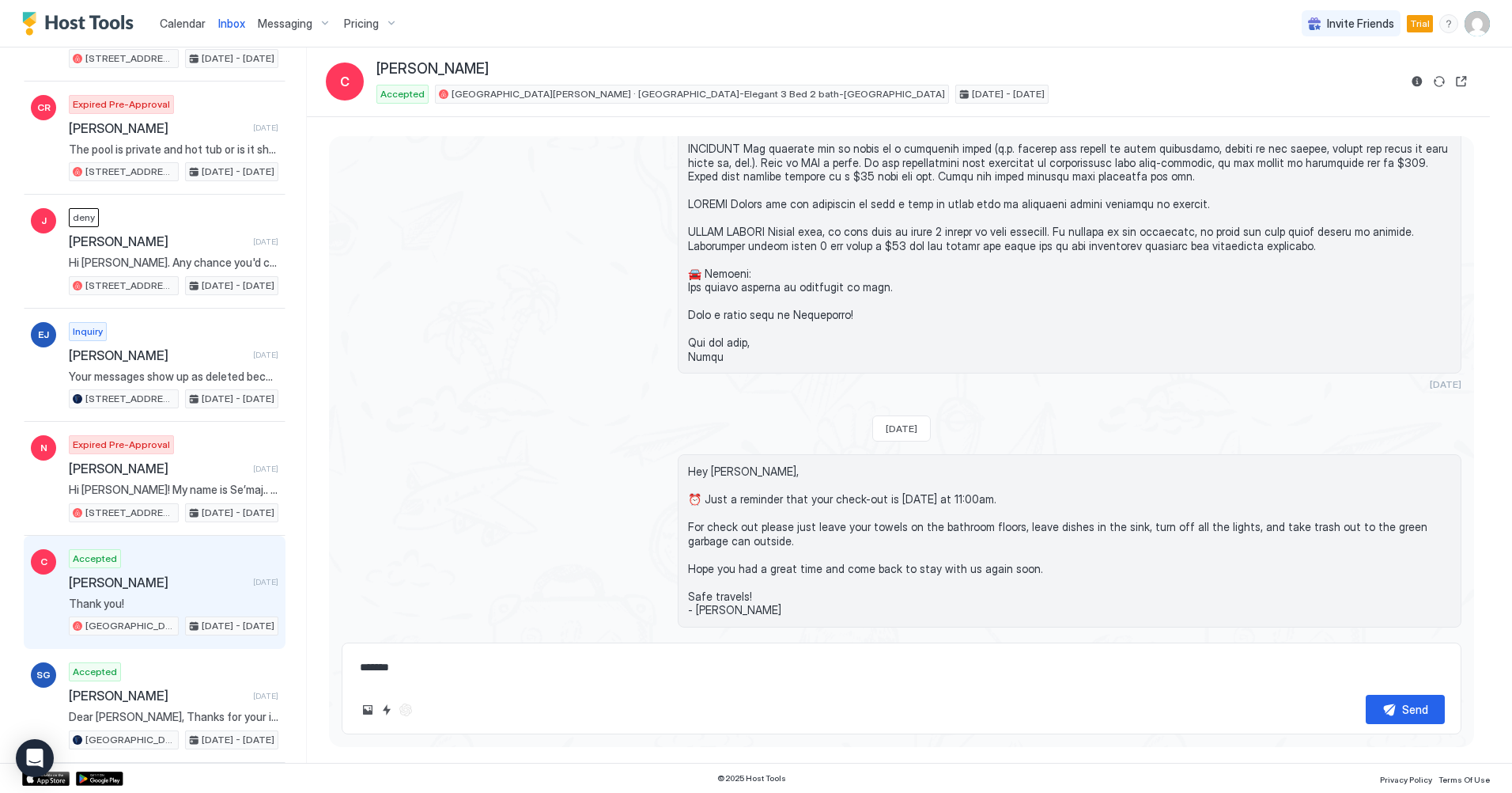
type textarea "*"
type textarea "********"
type textarea "*"
type textarea "*********"
type textarea "*"
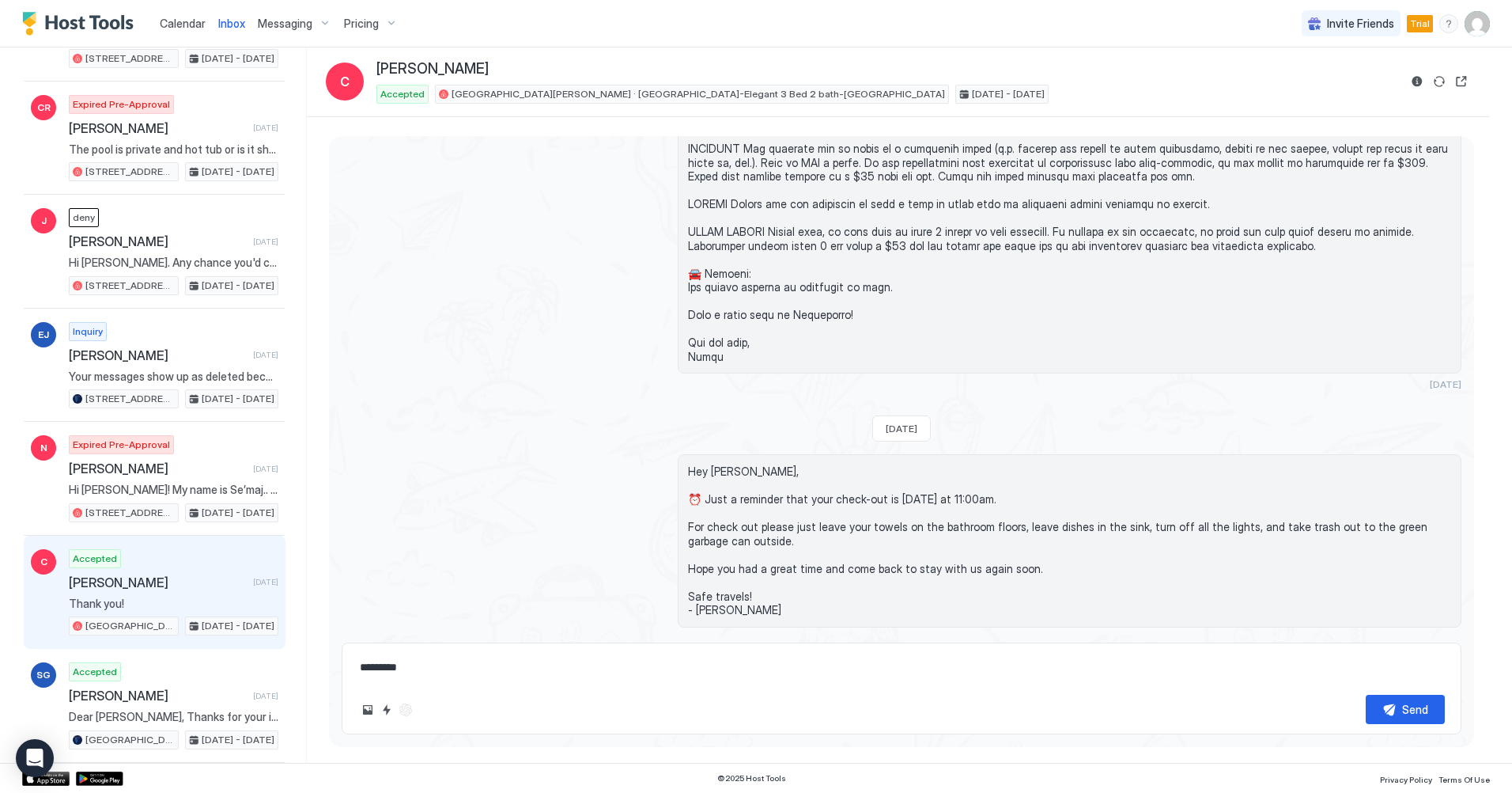
type textarea "**********"
type textarea "*"
type textarea "**********"
type textarea "*"
type textarea "**********"
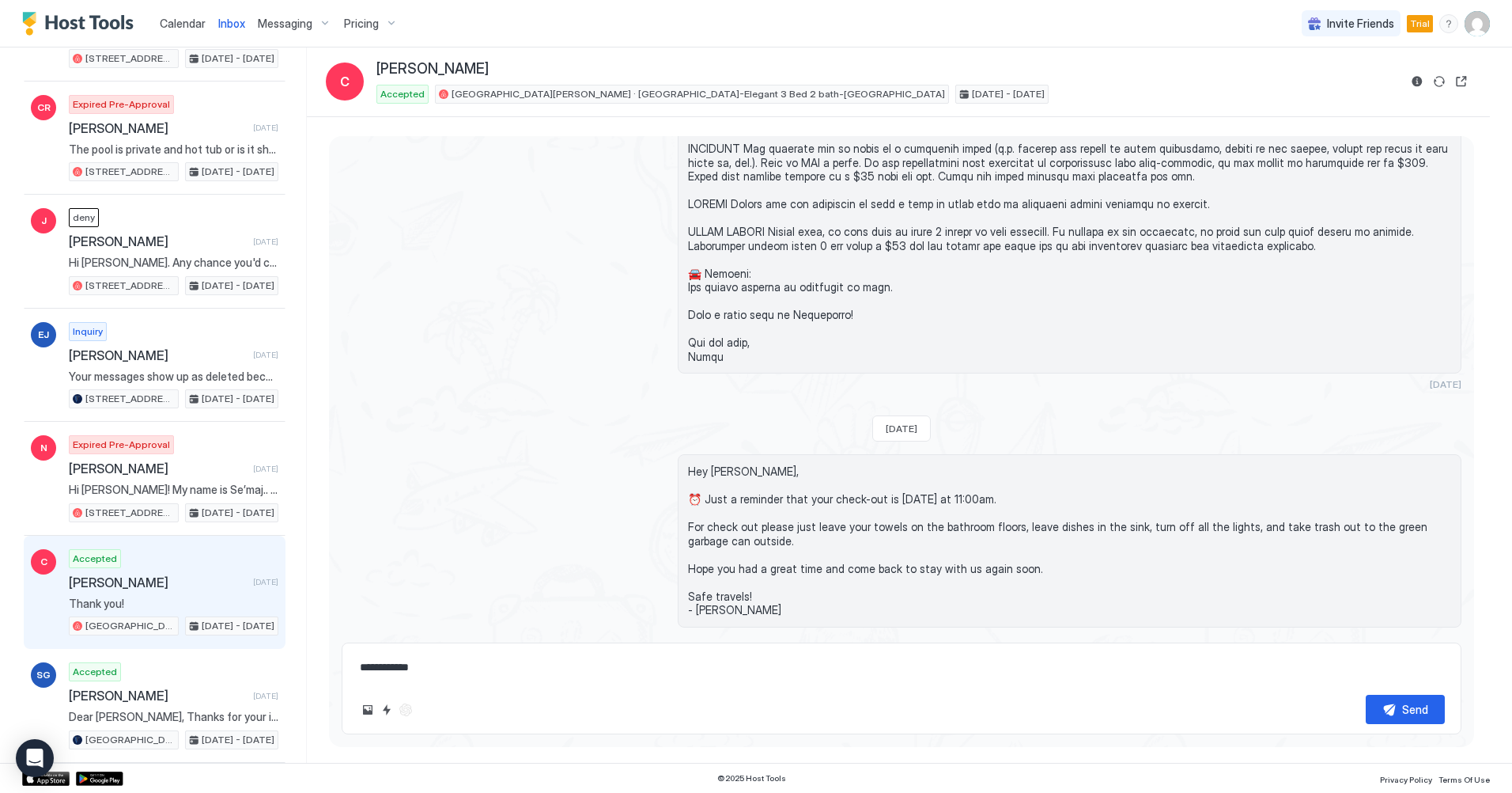
type textarea "*"
type textarea "**********"
type textarea "*"
type textarea "**********"
type textarea "*"
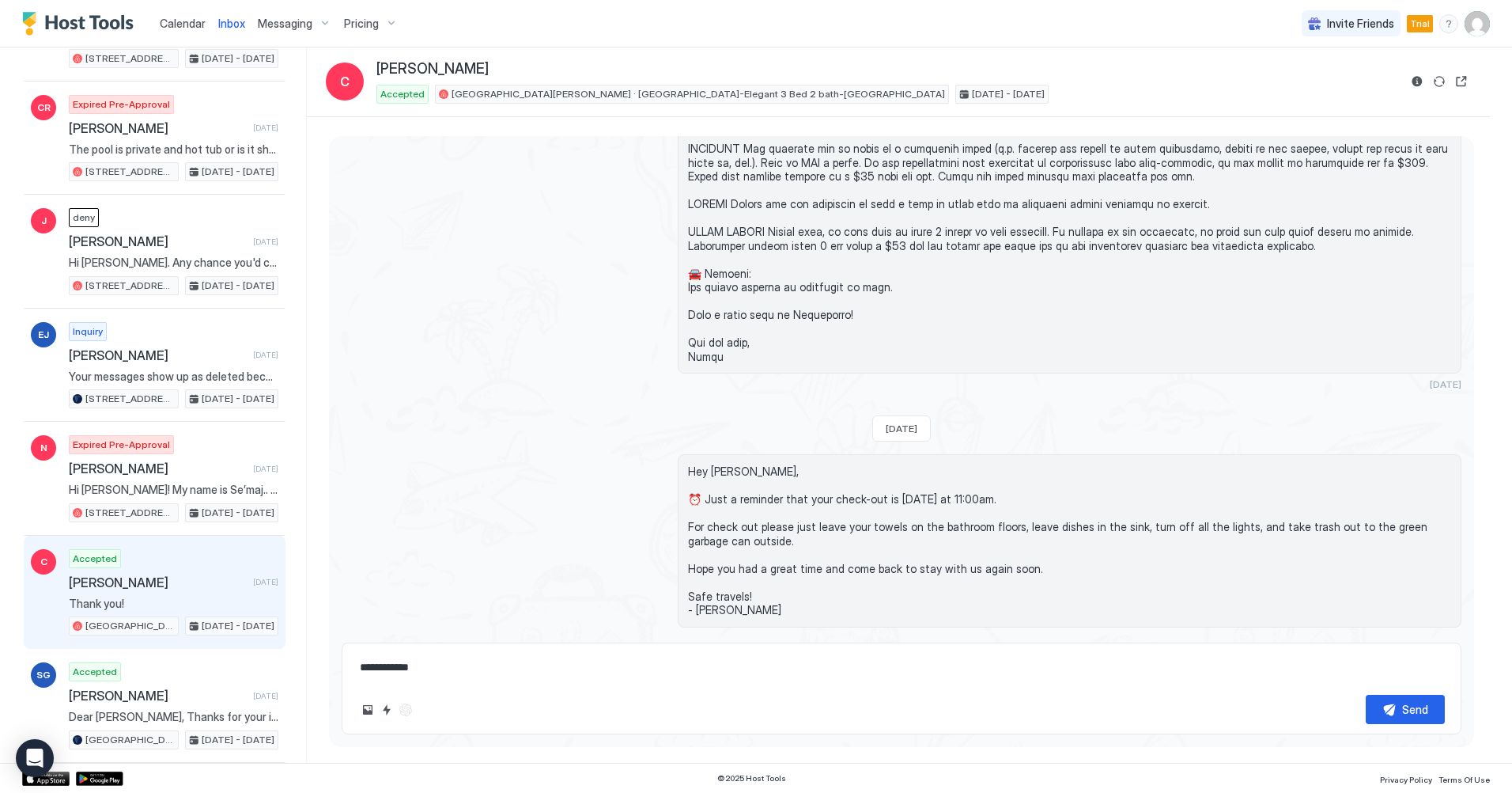
type textarea "**********"
type textarea "*"
type textarea "**********"
type textarea "*"
type textarea "**********"
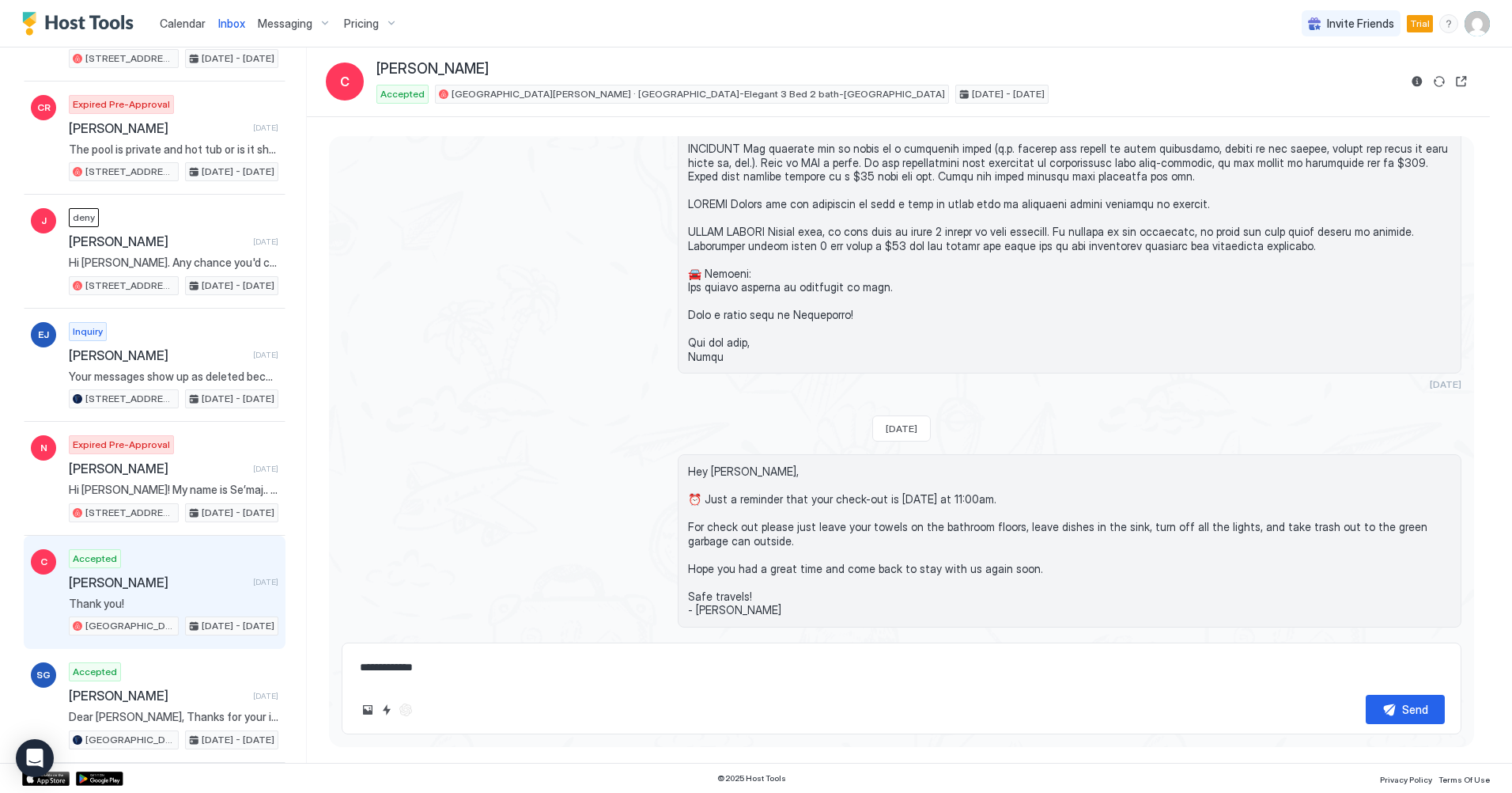
type textarea "*"
type textarea "**********"
type textarea "*"
type textarea "**********"
type textarea "*"
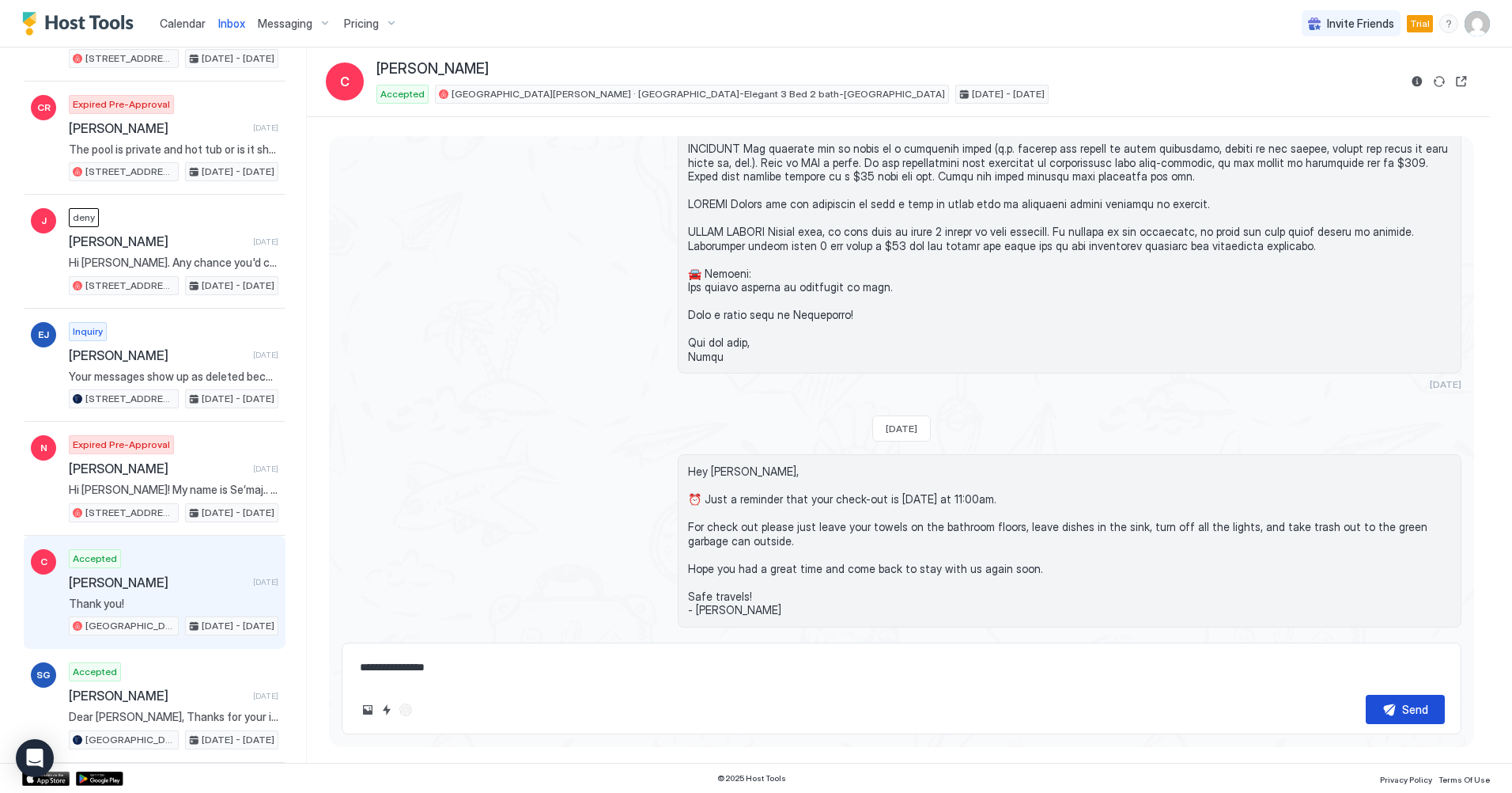
type textarea "**********"
drag, startPoint x: 1406, startPoint y: 703, endPoint x: 1346, endPoint y: 670, distance: 68.5
click at [1406, 703] on div "Send" at bounding box center [1415, 709] width 26 height 17
type textarea "*"
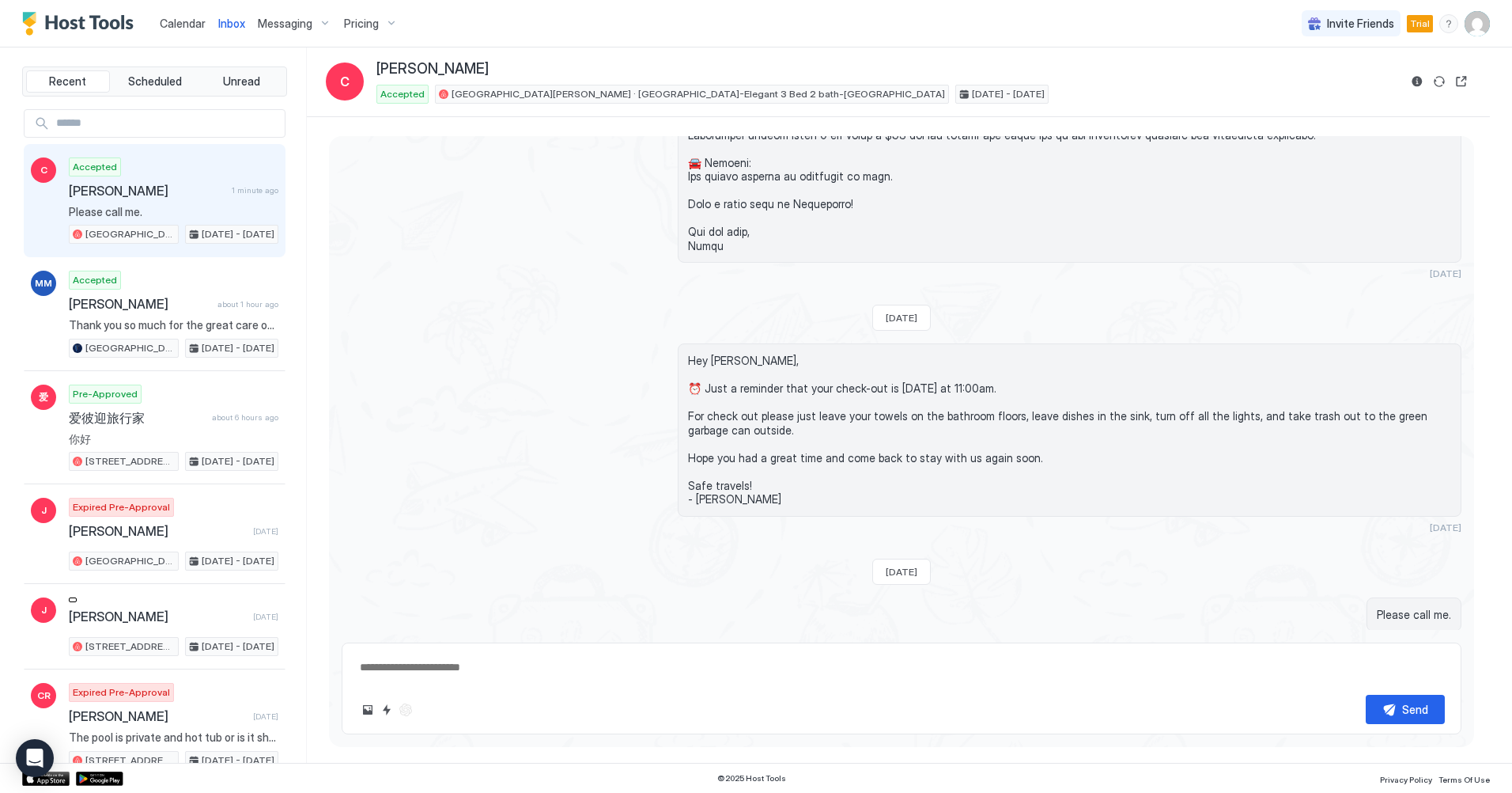
scroll to position [1054, 0]
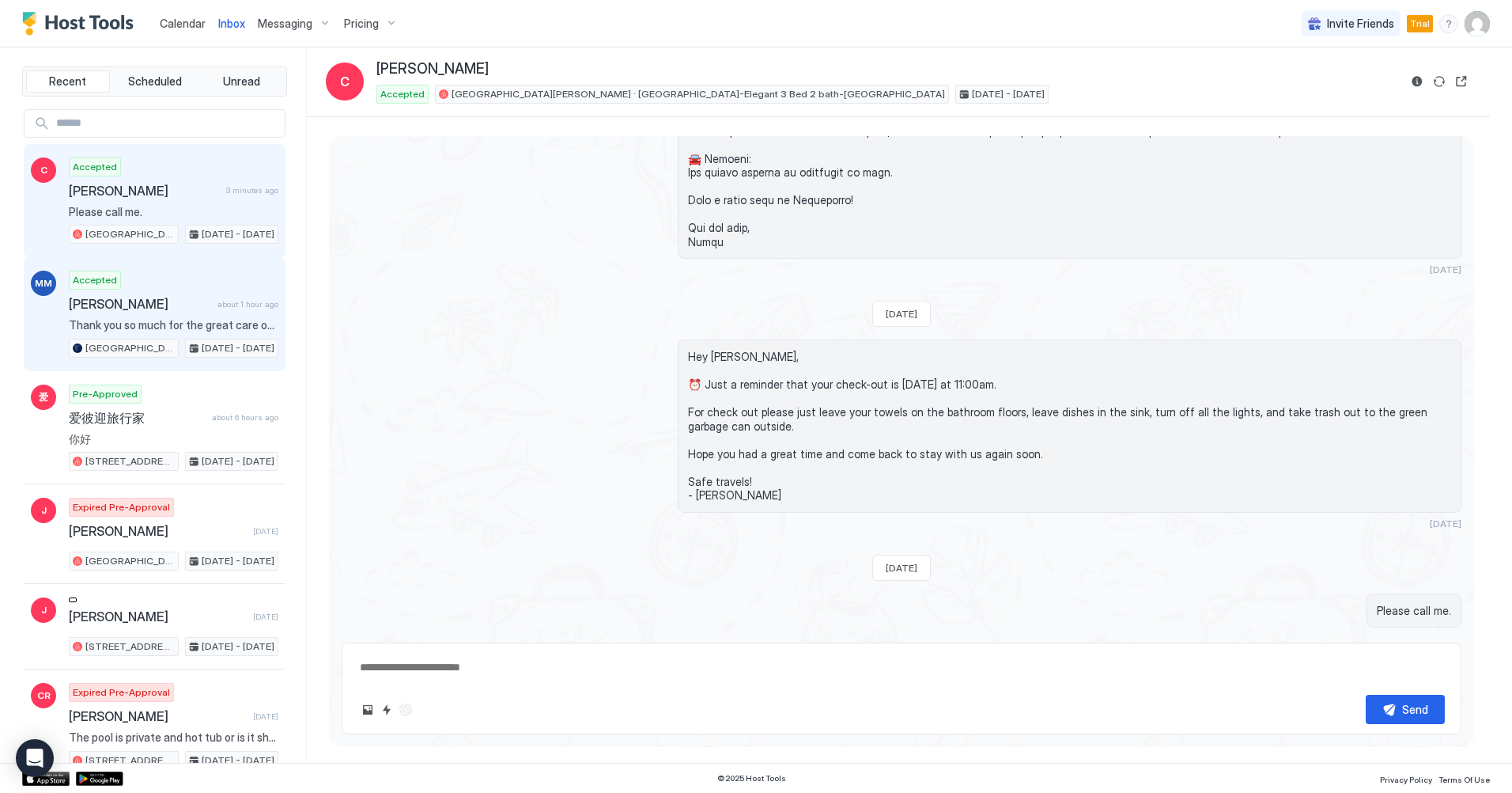
click at [148, 313] on div "Accepted [PERSON_NAME] about 1 hour ago Thank you so much for the great care of…" at bounding box center [174, 314] width 210 height 87
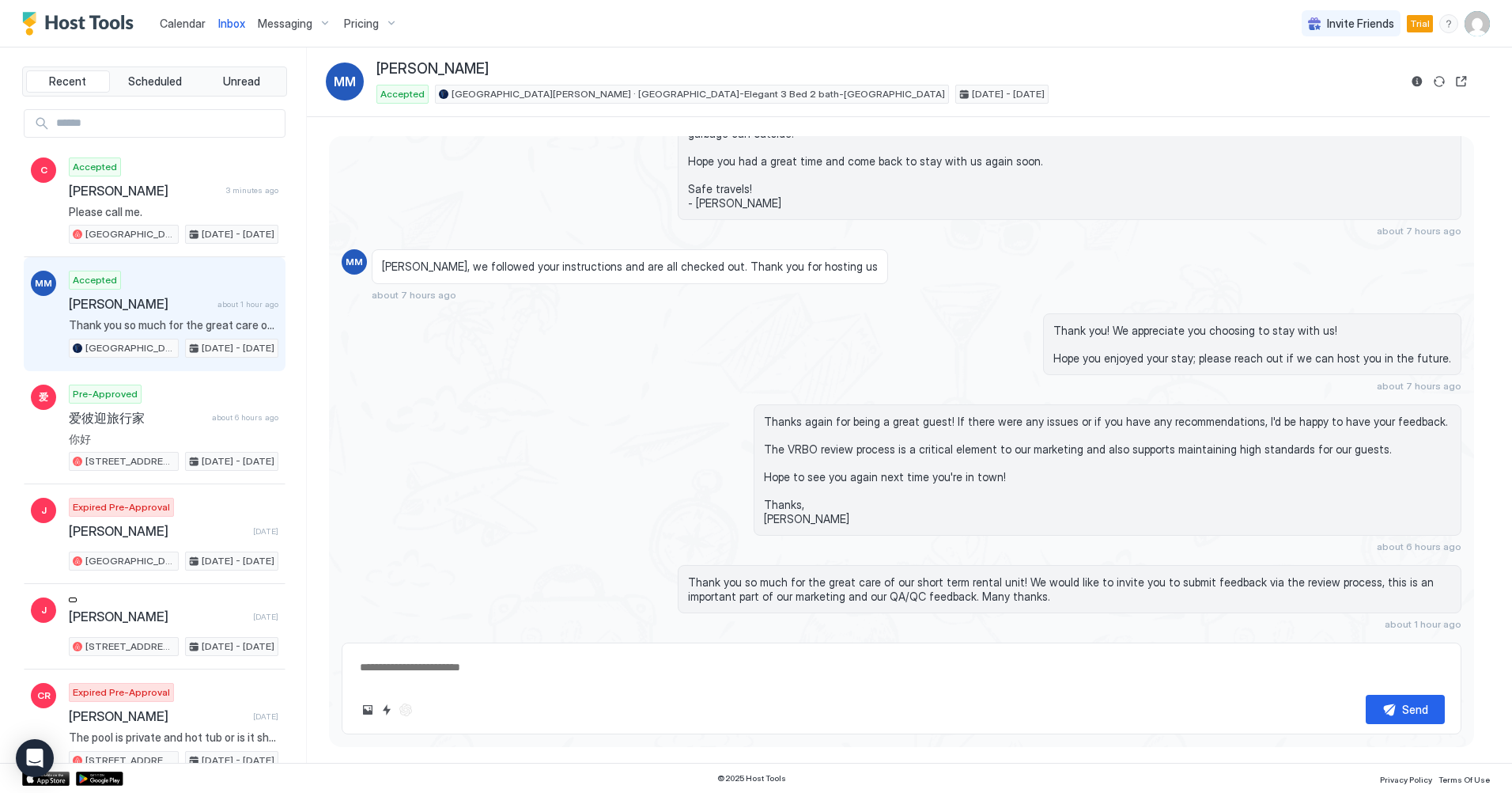
scroll to position [2106, 0]
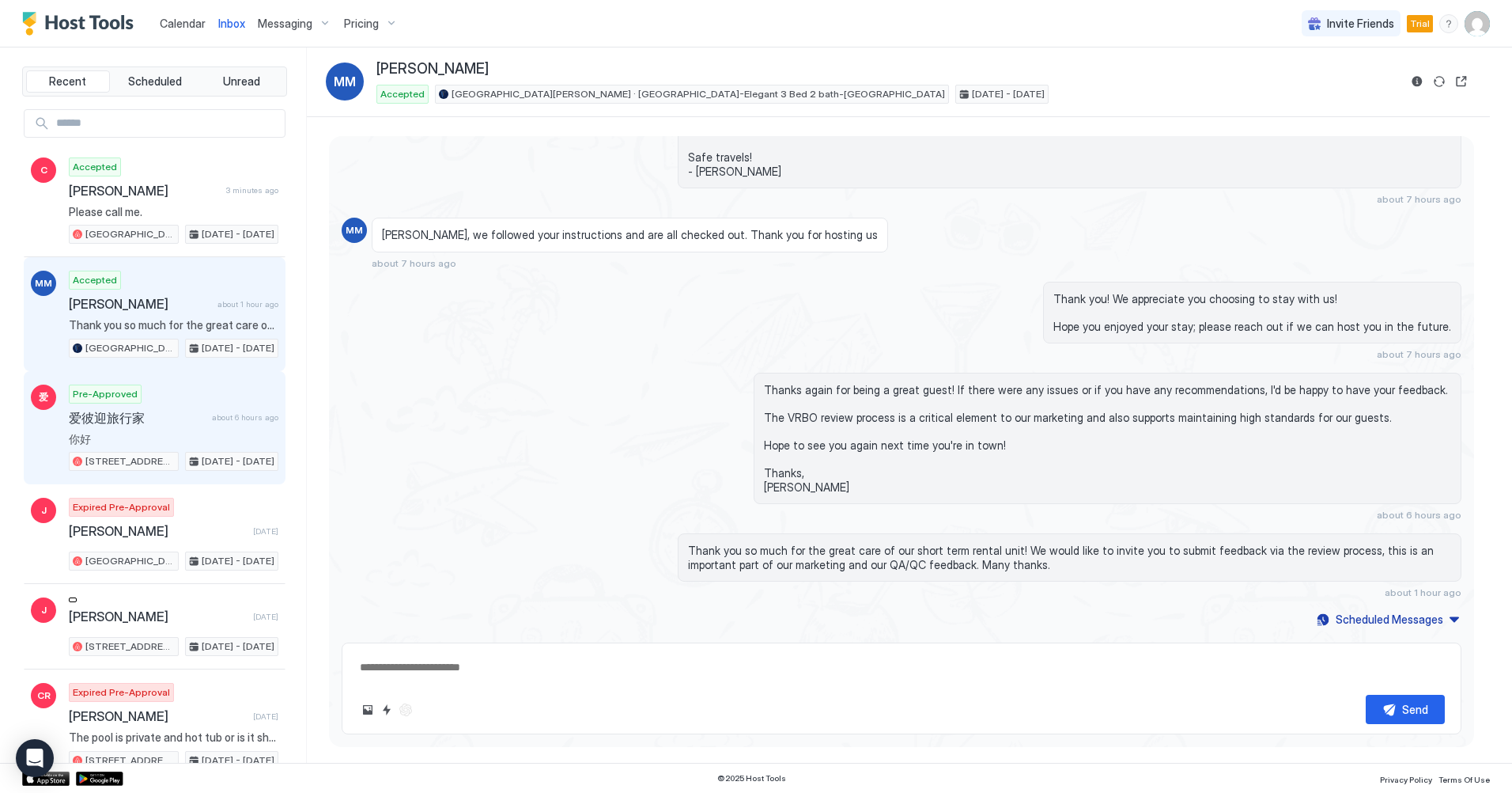
click at [162, 408] on div "Pre-Approved 爱彼迎旅行家 about 6 hours ago 你好 [STREET_ADDRESS][GEOGRAPHIC_DATA] · Th…" at bounding box center [174, 428] width 210 height 87
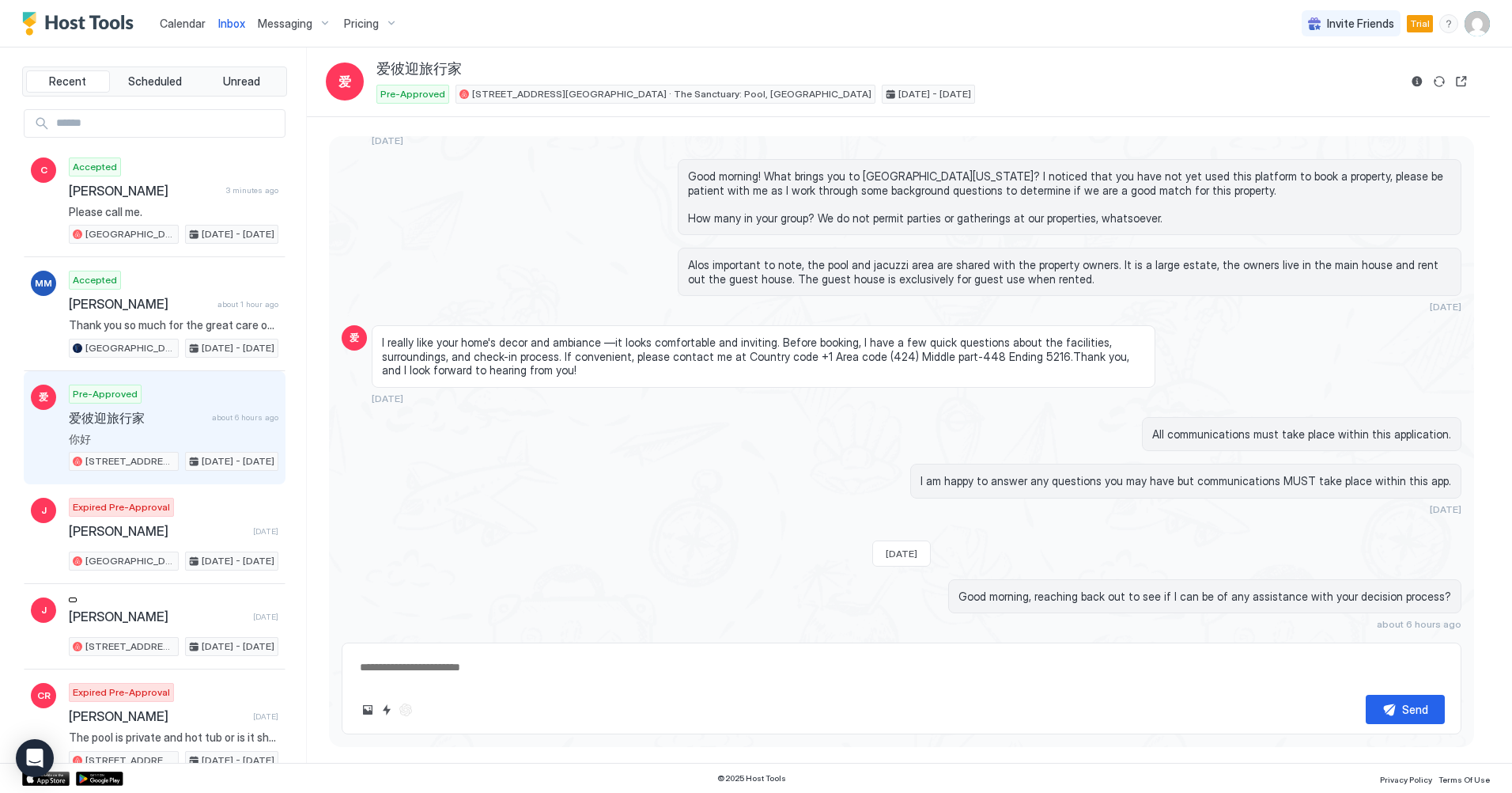
click at [590, 10] on div "Calendar Inbox Messaging Pricing Invite Friends Trial DW" at bounding box center [756, 23] width 1512 height 47
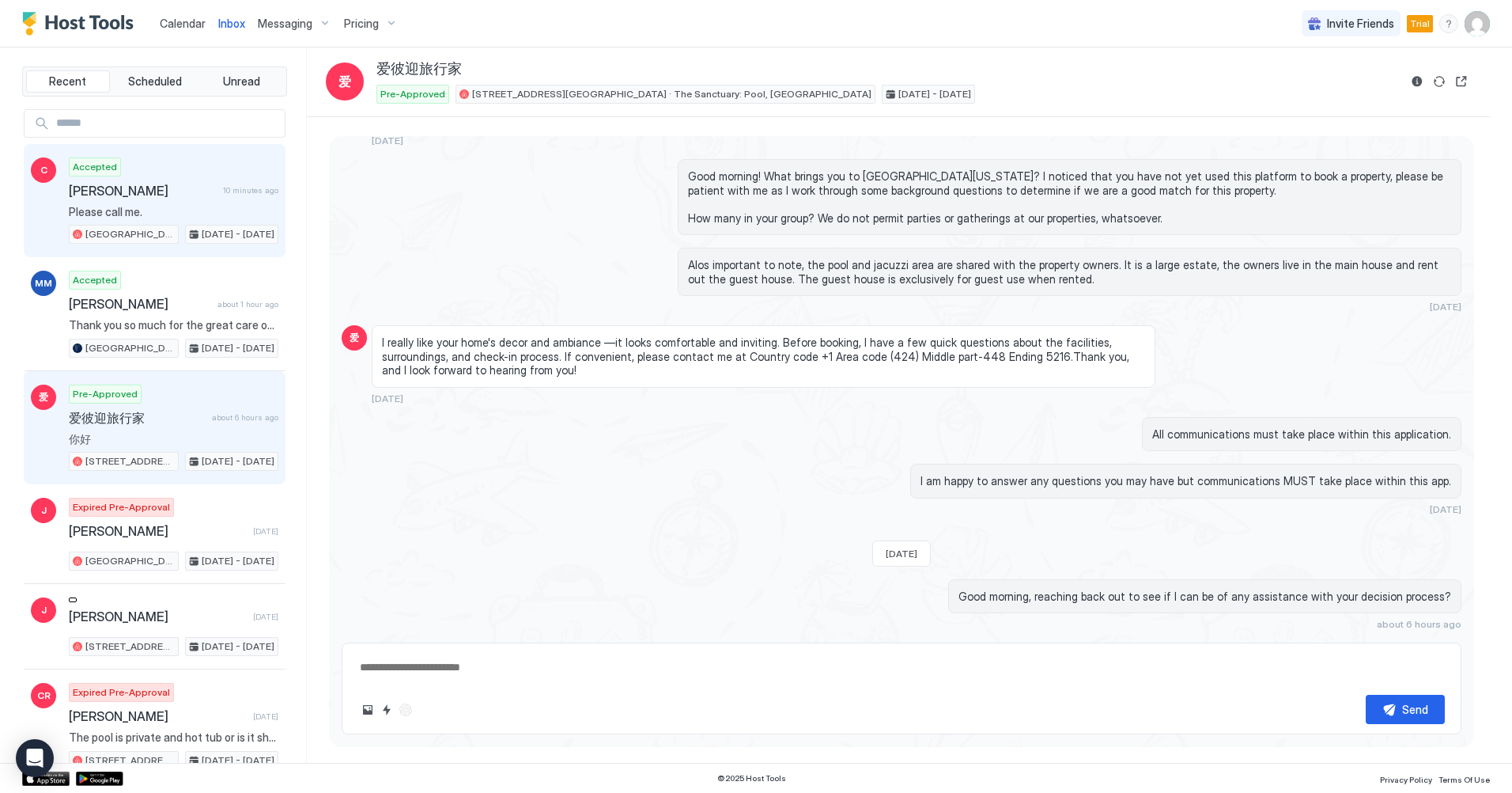
click at [162, 192] on span "[PERSON_NAME]" at bounding box center [142, 190] width 148 height 16
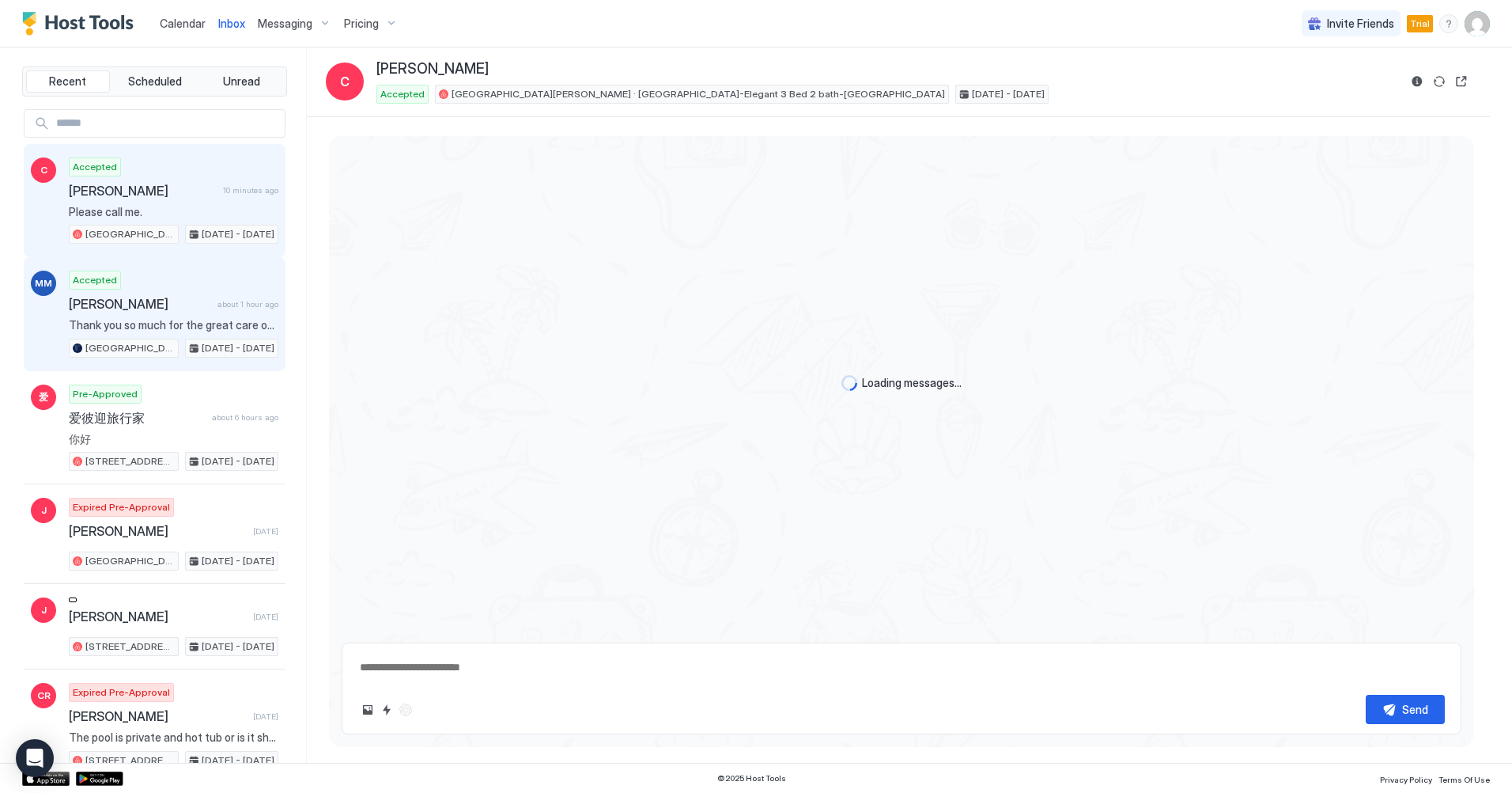
click at [160, 311] on span "[PERSON_NAME]" at bounding box center [139, 304] width 142 height 16
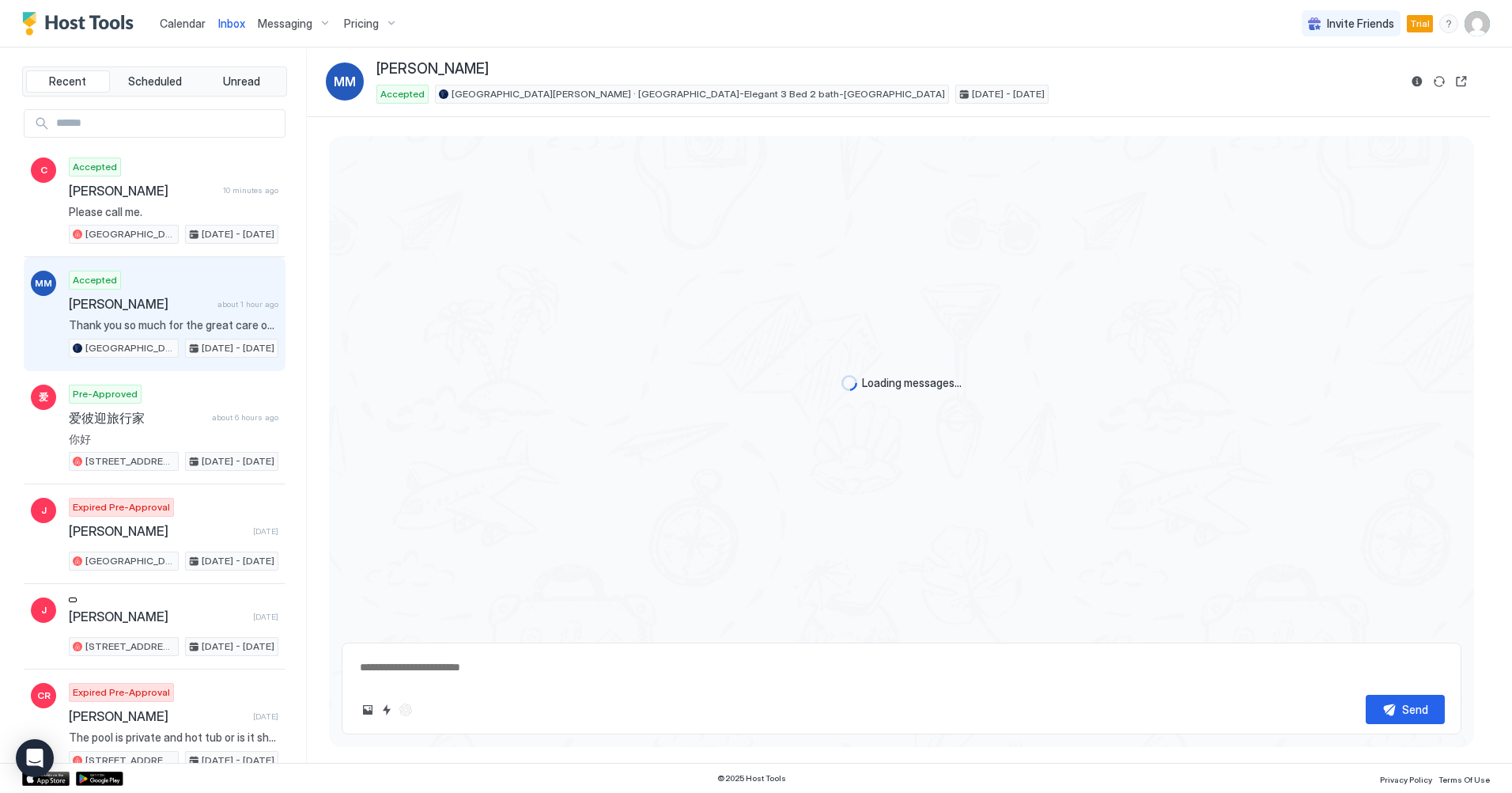
scroll to position [2106, 0]
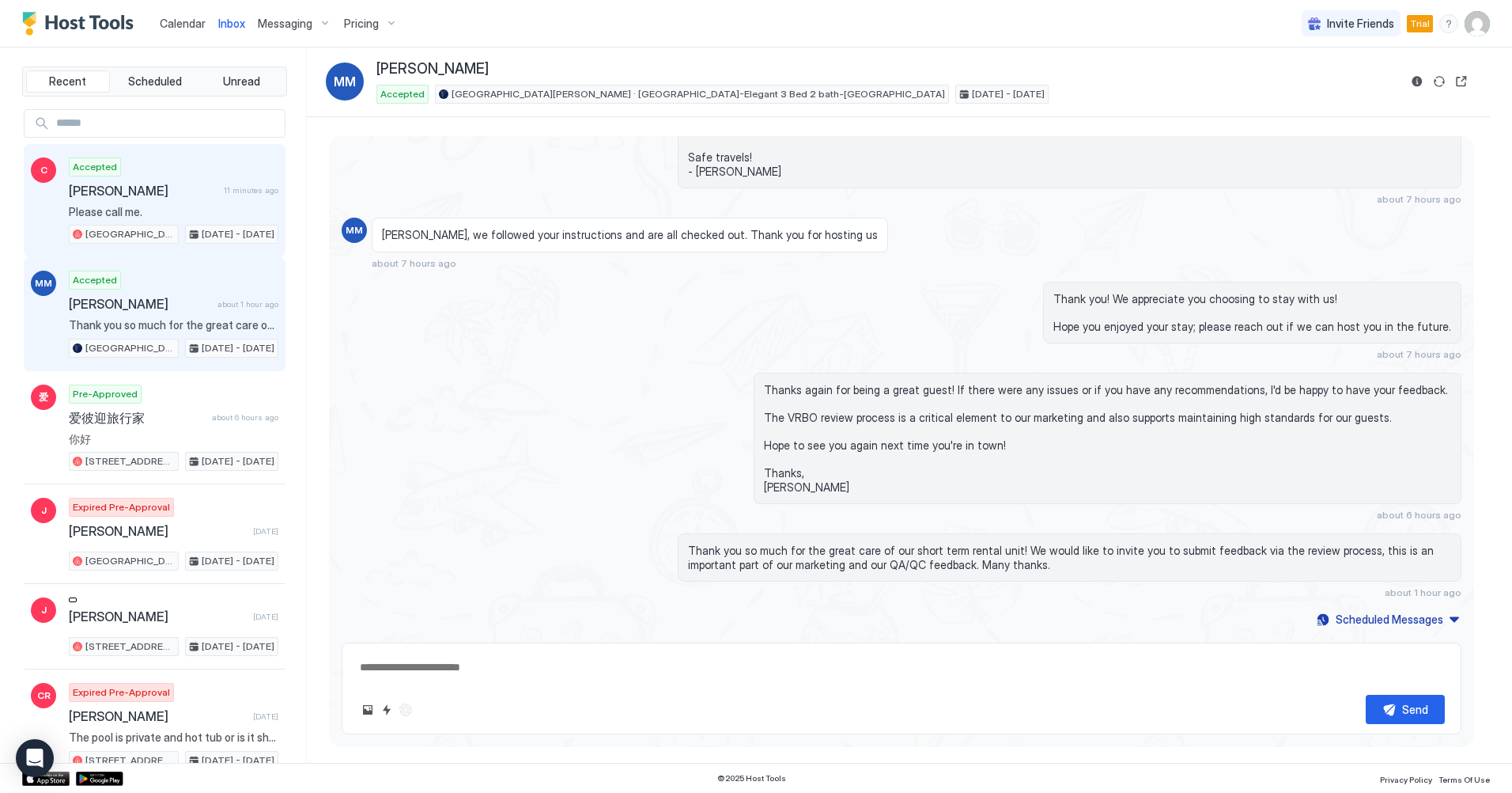
click at [153, 191] on span "[PERSON_NAME]" at bounding box center [143, 190] width 149 height 16
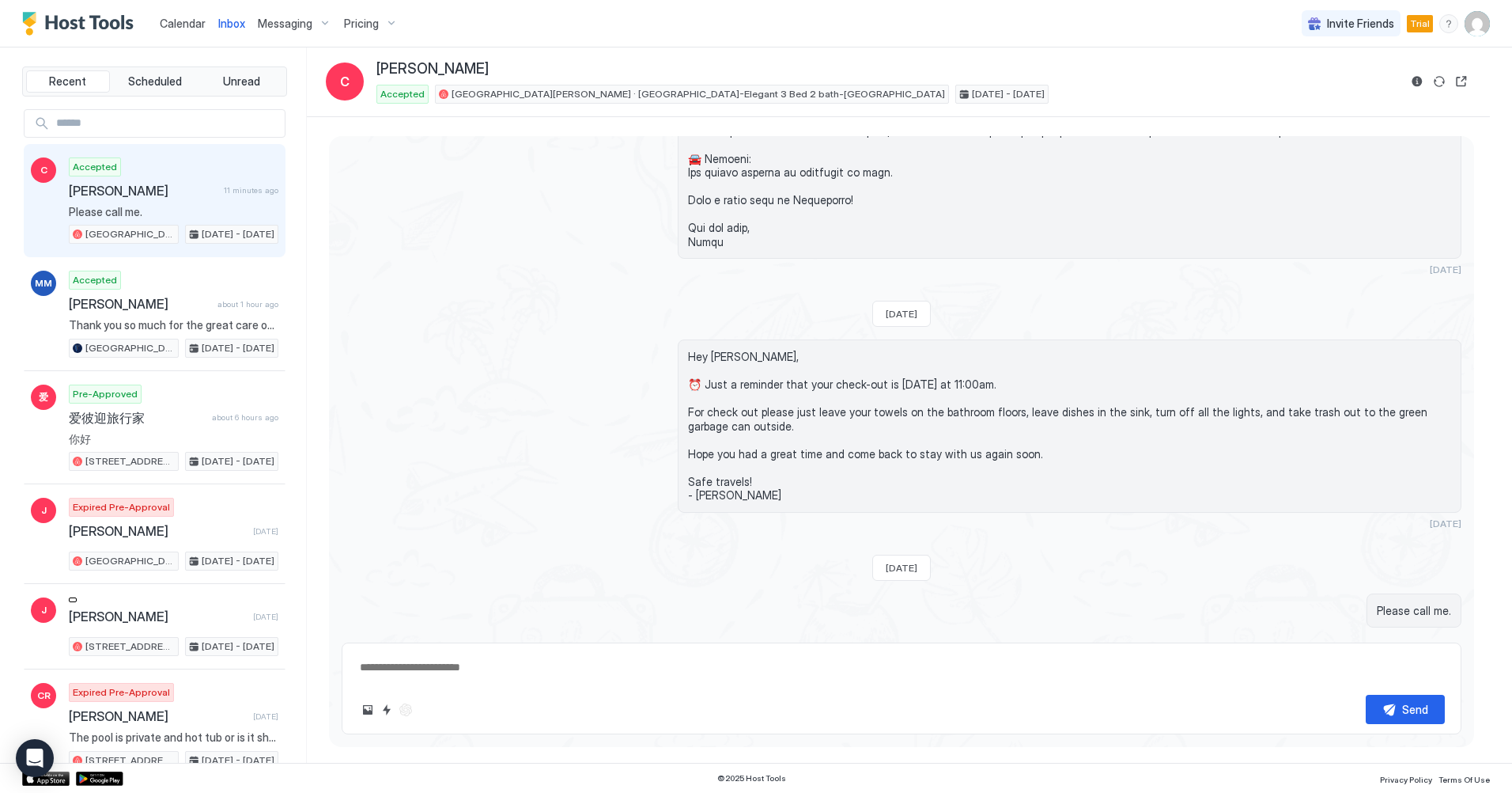
click at [1415, 604] on span "Please call me." at bounding box center [1414, 610] width 74 height 14
click at [1418, 604] on span "Please call me." at bounding box center [1414, 610] width 74 height 14
click at [1437, 604] on span "Please call me." at bounding box center [1414, 610] width 74 height 14
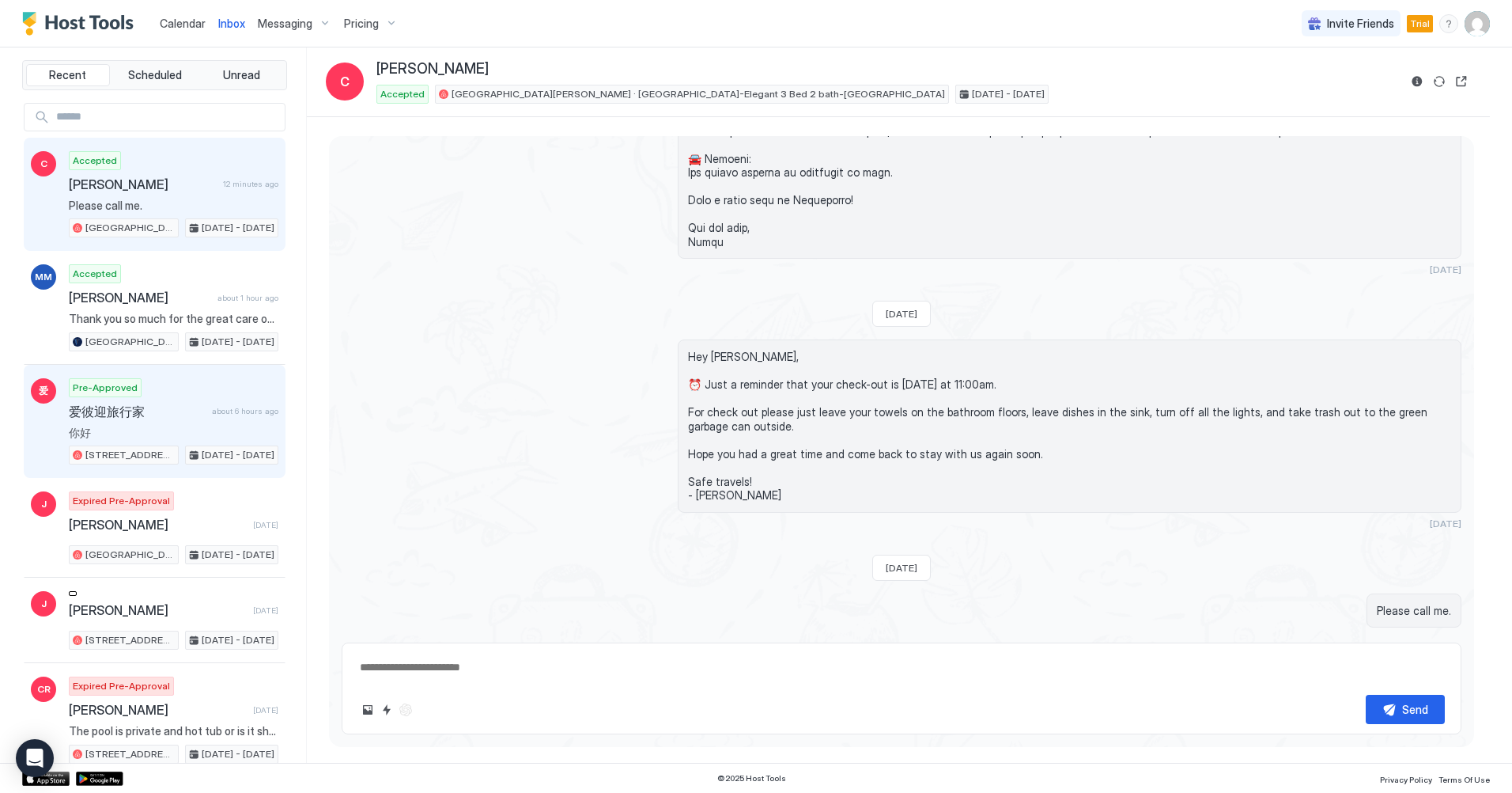
scroll to position [0, 0]
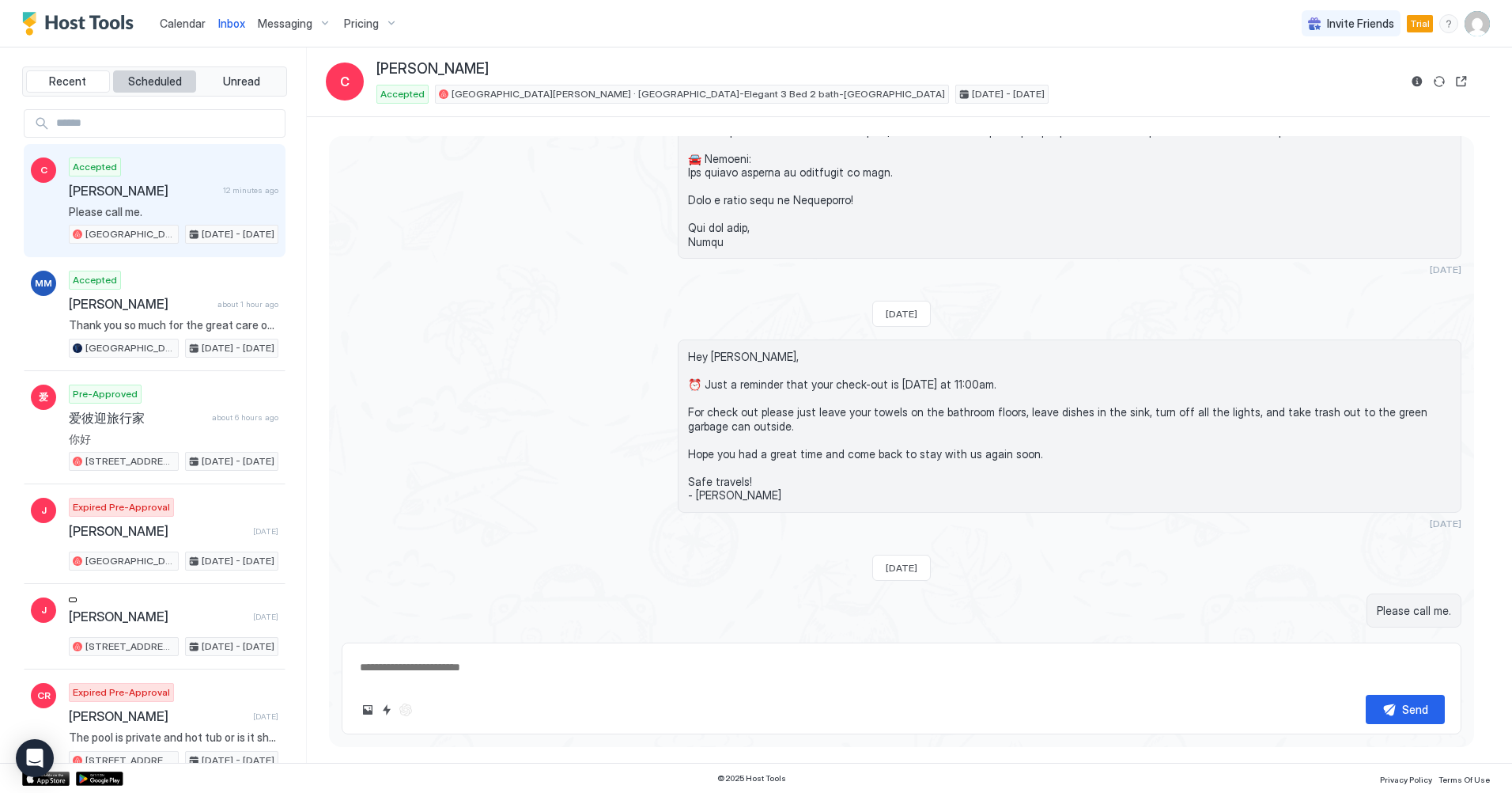
click at [151, 82] on span "Scheduled" at bounding box center [155, 81] width 54 height 14
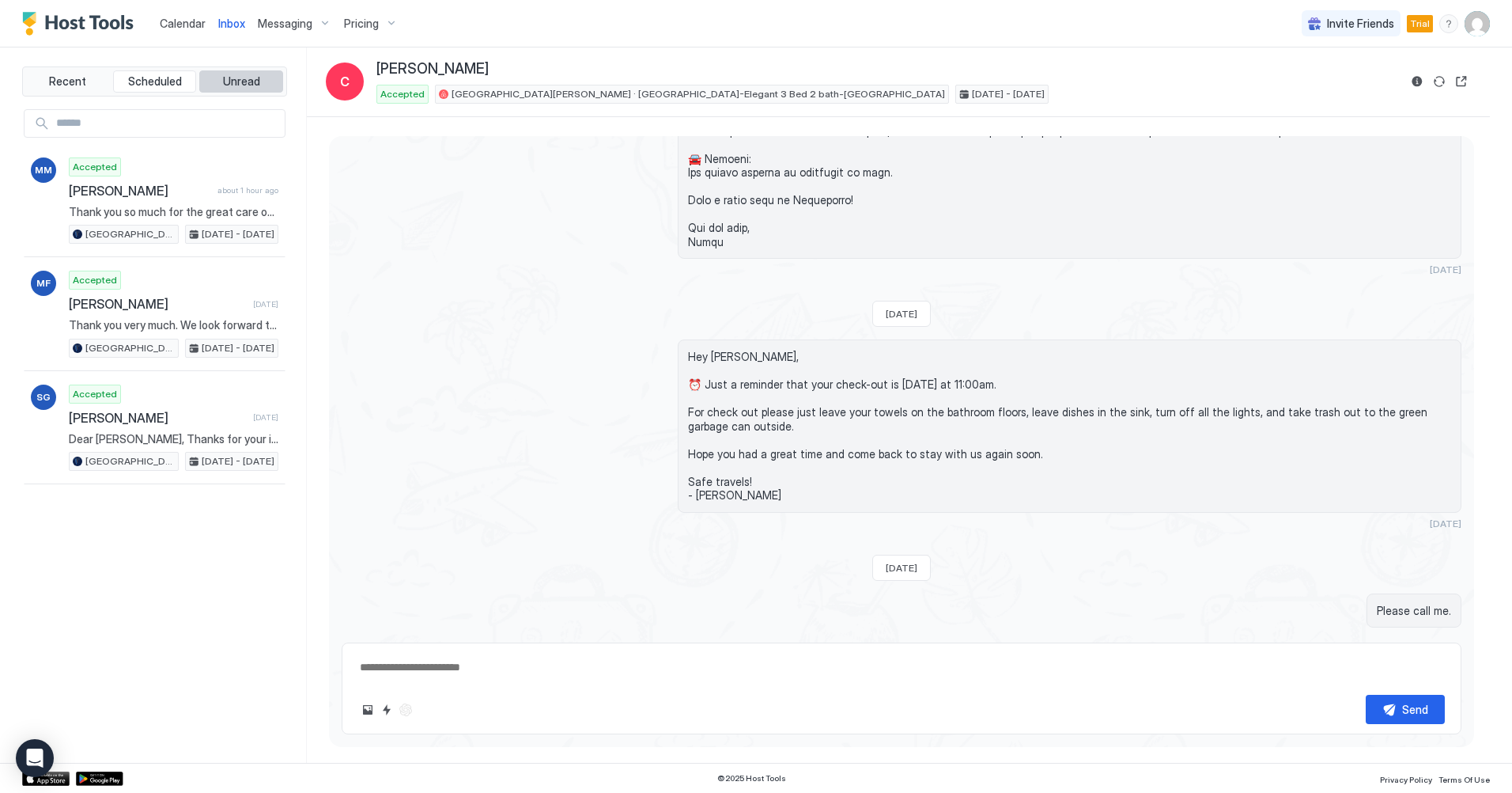
click at [254, 82] on span "Unread" at bounding box center [241, 81] width 37 height 14
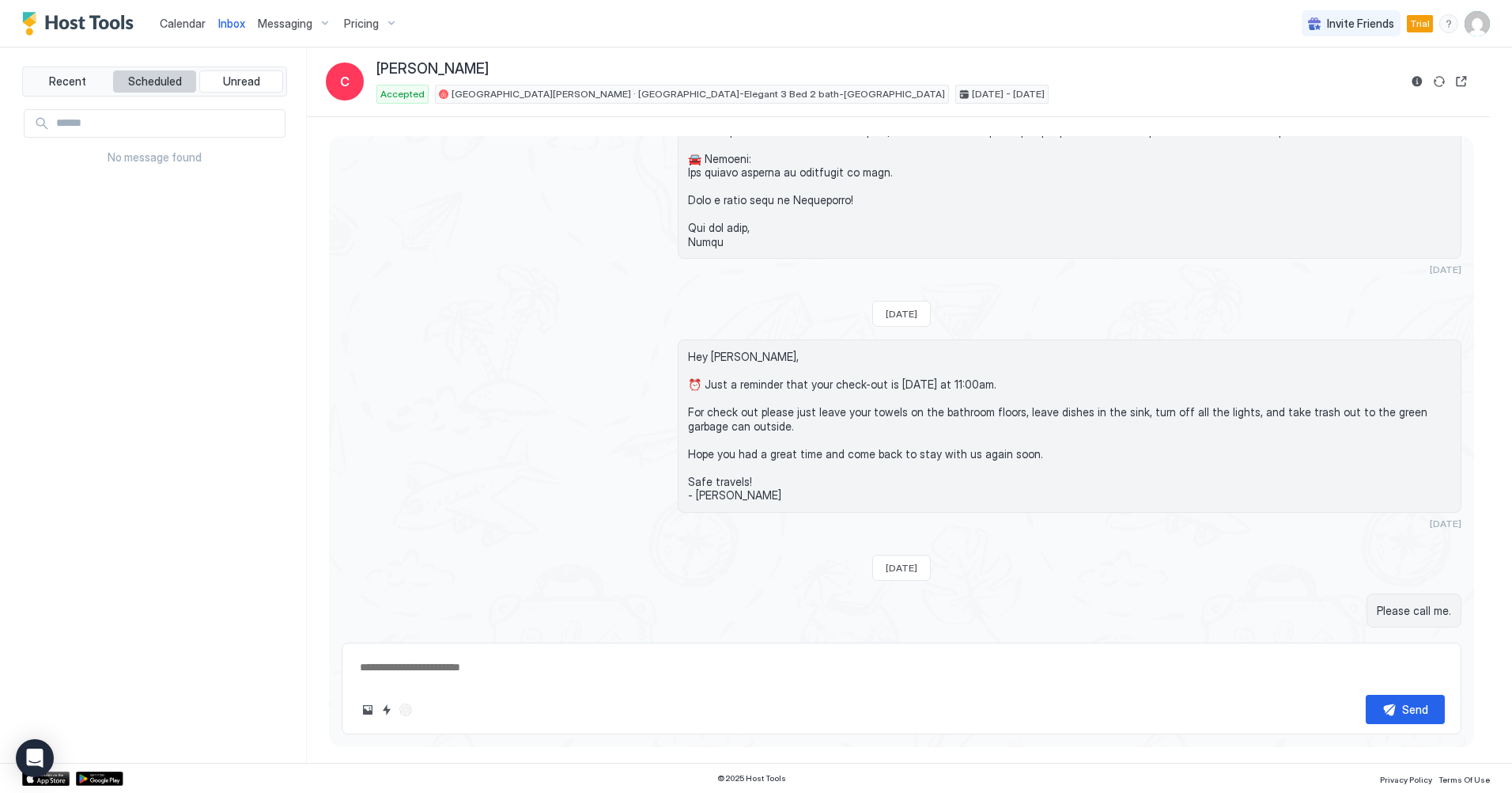
click at [157, 75] on span "Scheduled" at bounding box center [155, 81] width 54 height 14
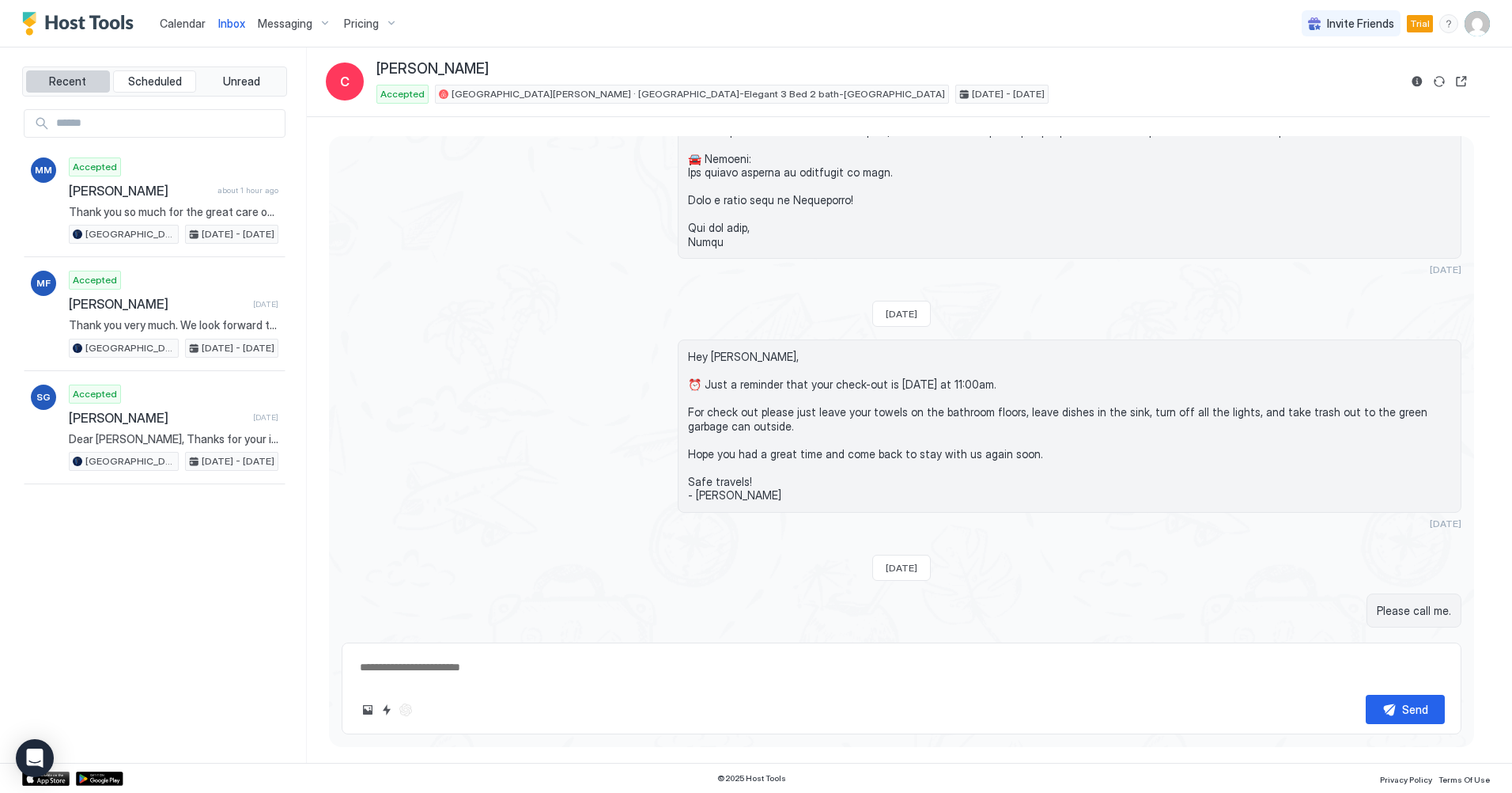
click at [78, 81] on span "Recent" at bounding box center [68, 81] width 37 height 14
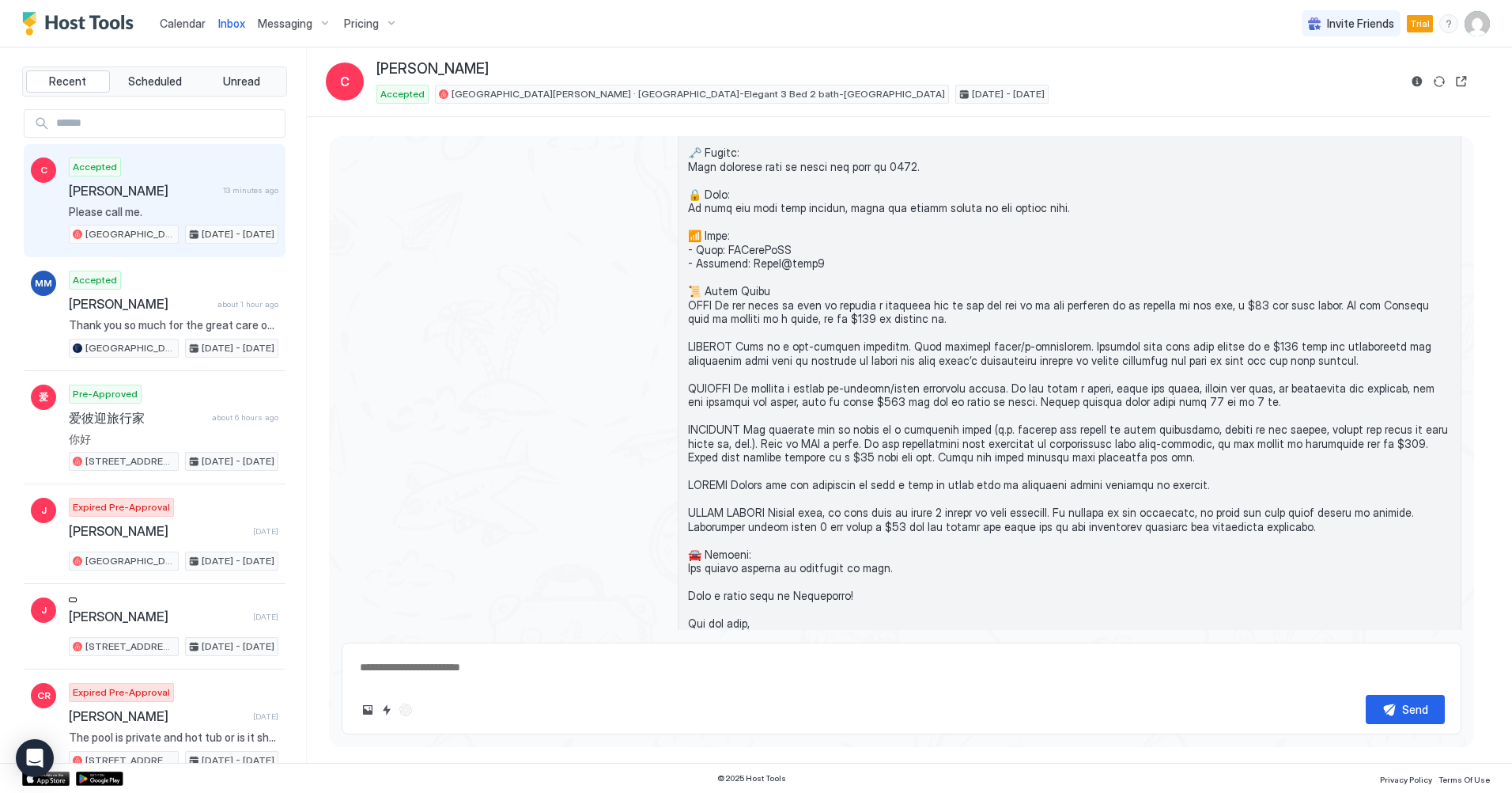
scroll to position [1054, 0]
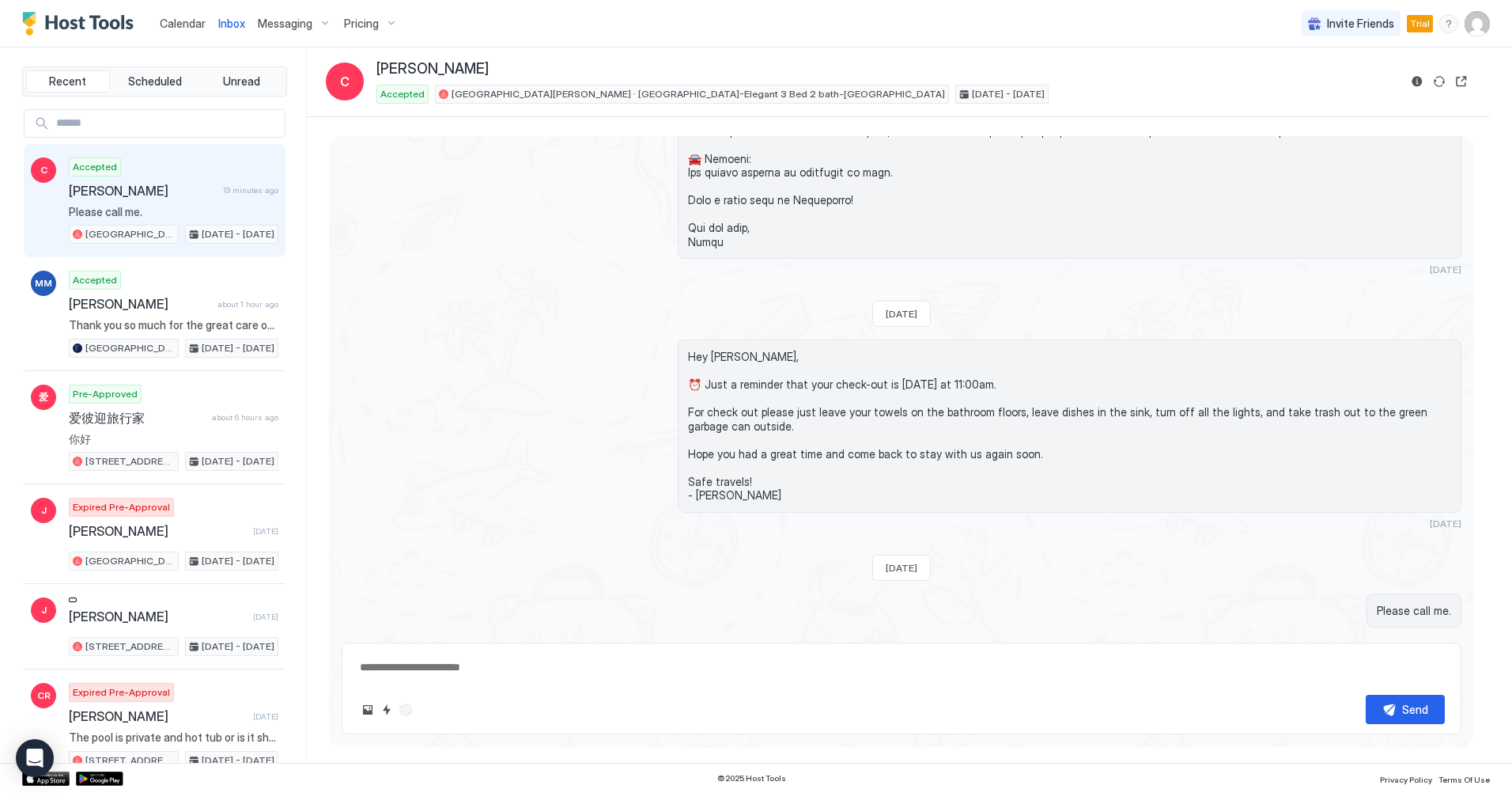
click at [303, 25] on span "Messaging" at bounding box center [285, 23] width 55 height 14
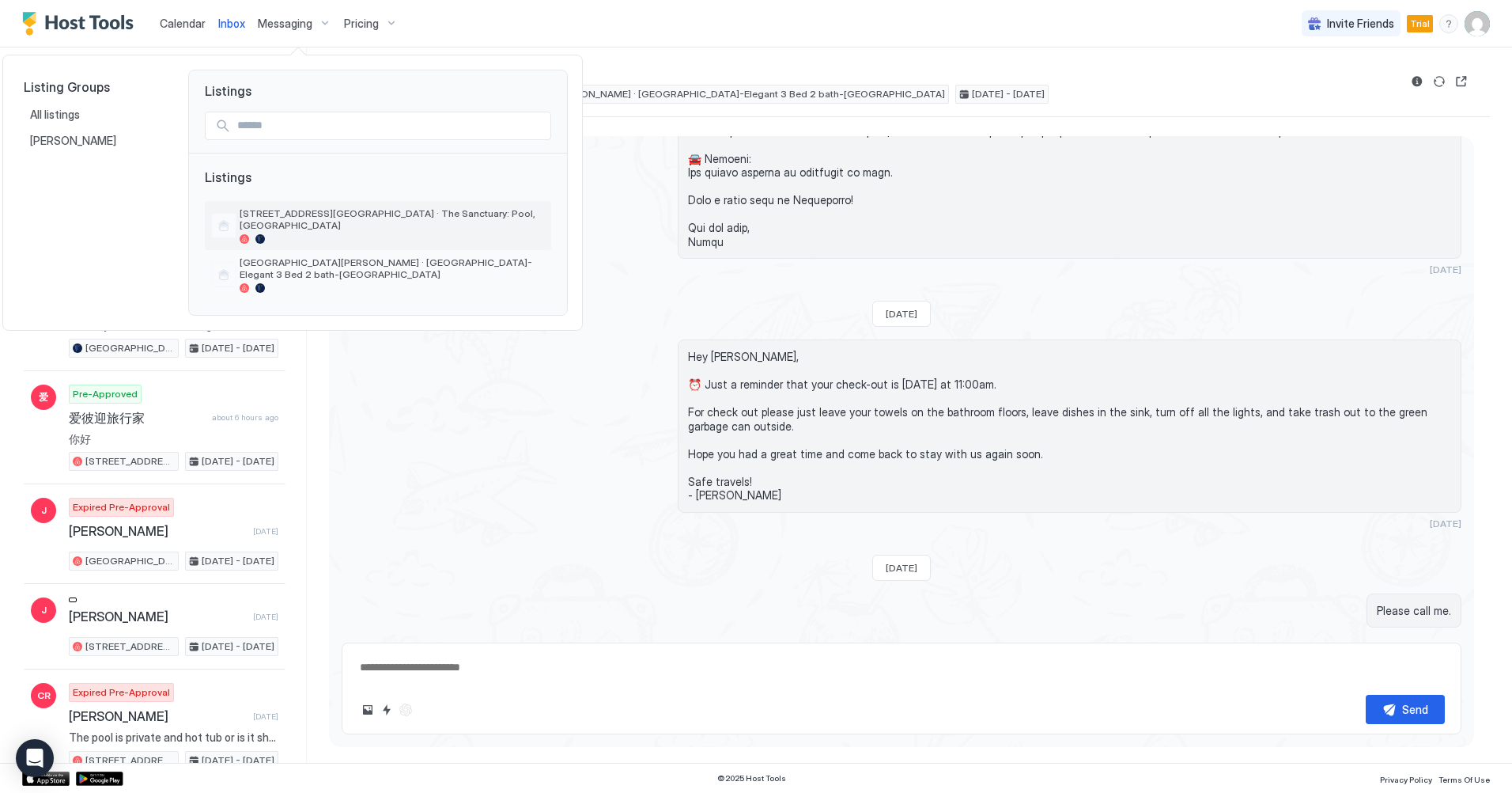
click at [368, 210] on span "[STREET_ADDRESS][GEOGRAPHIC_DATA] · The Sanctuary: Pool, [GEOGRAPHIC_DATA]" at bounding box center [392, 219] width 305 height 24
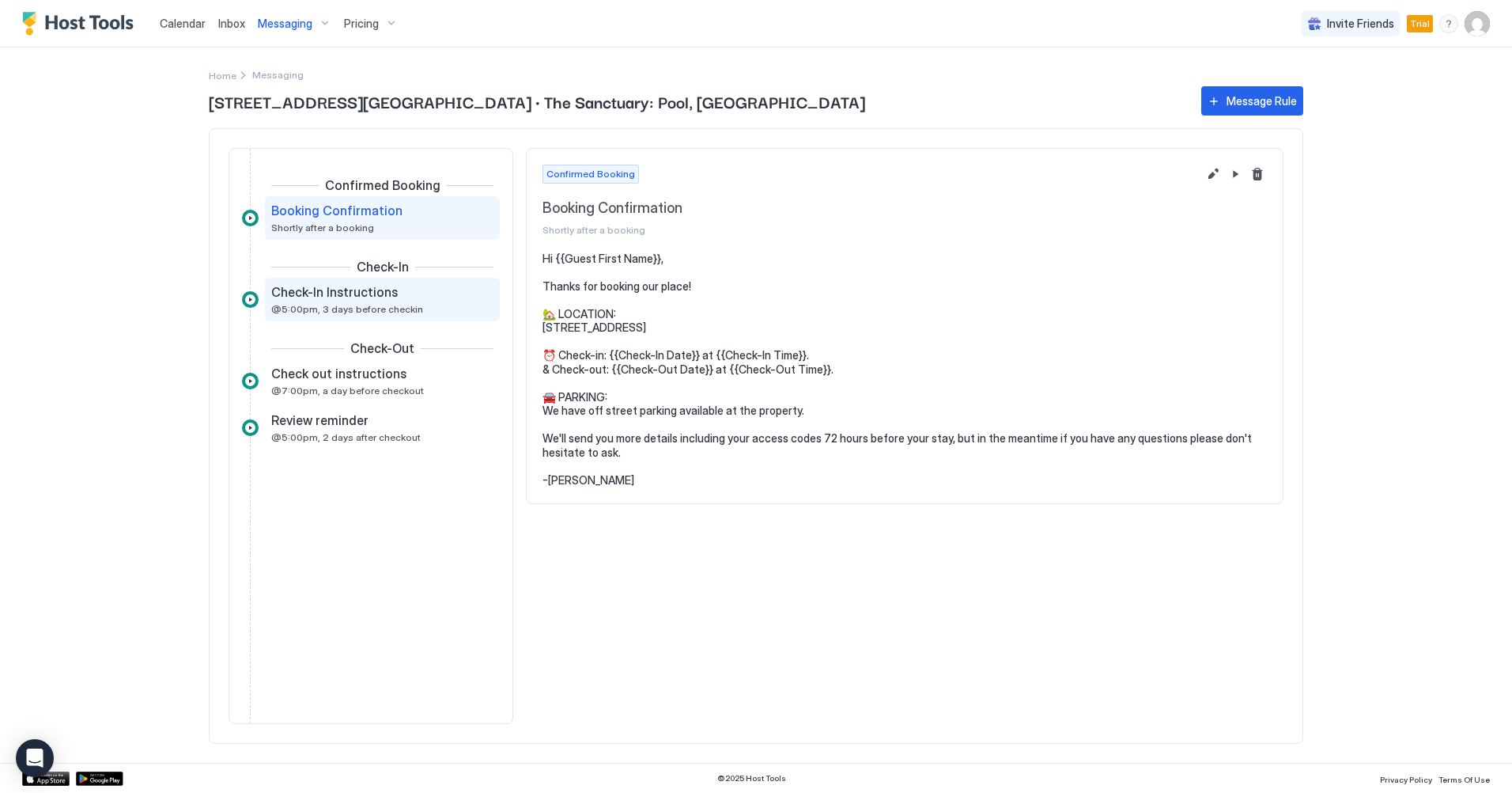
click at [329, 301] on div "Check-In Instructions @5:00pm, 3 days before checkin" at bounding box center [371, 299] width 200 height 31
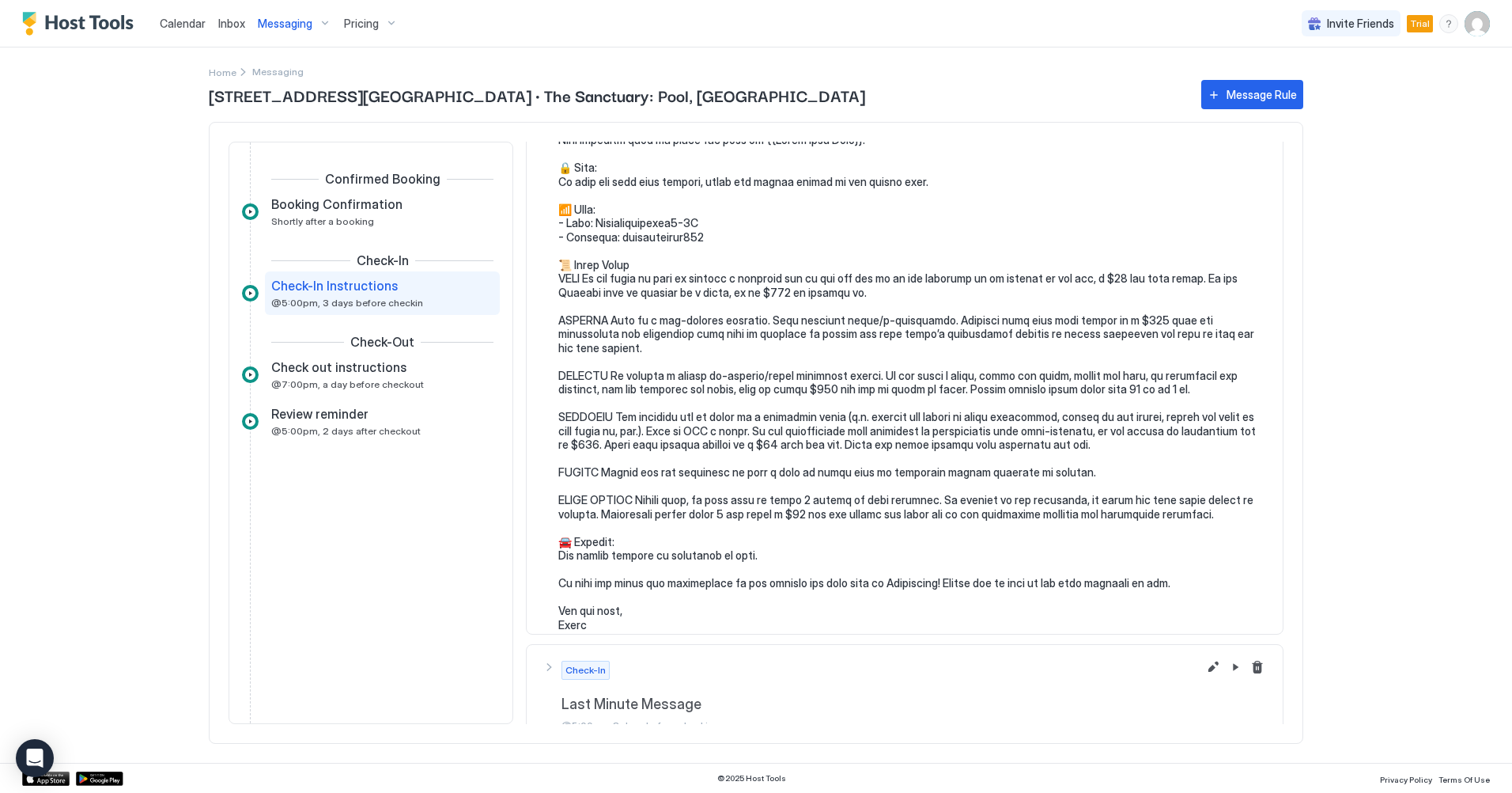
scroll to position [371, 0]
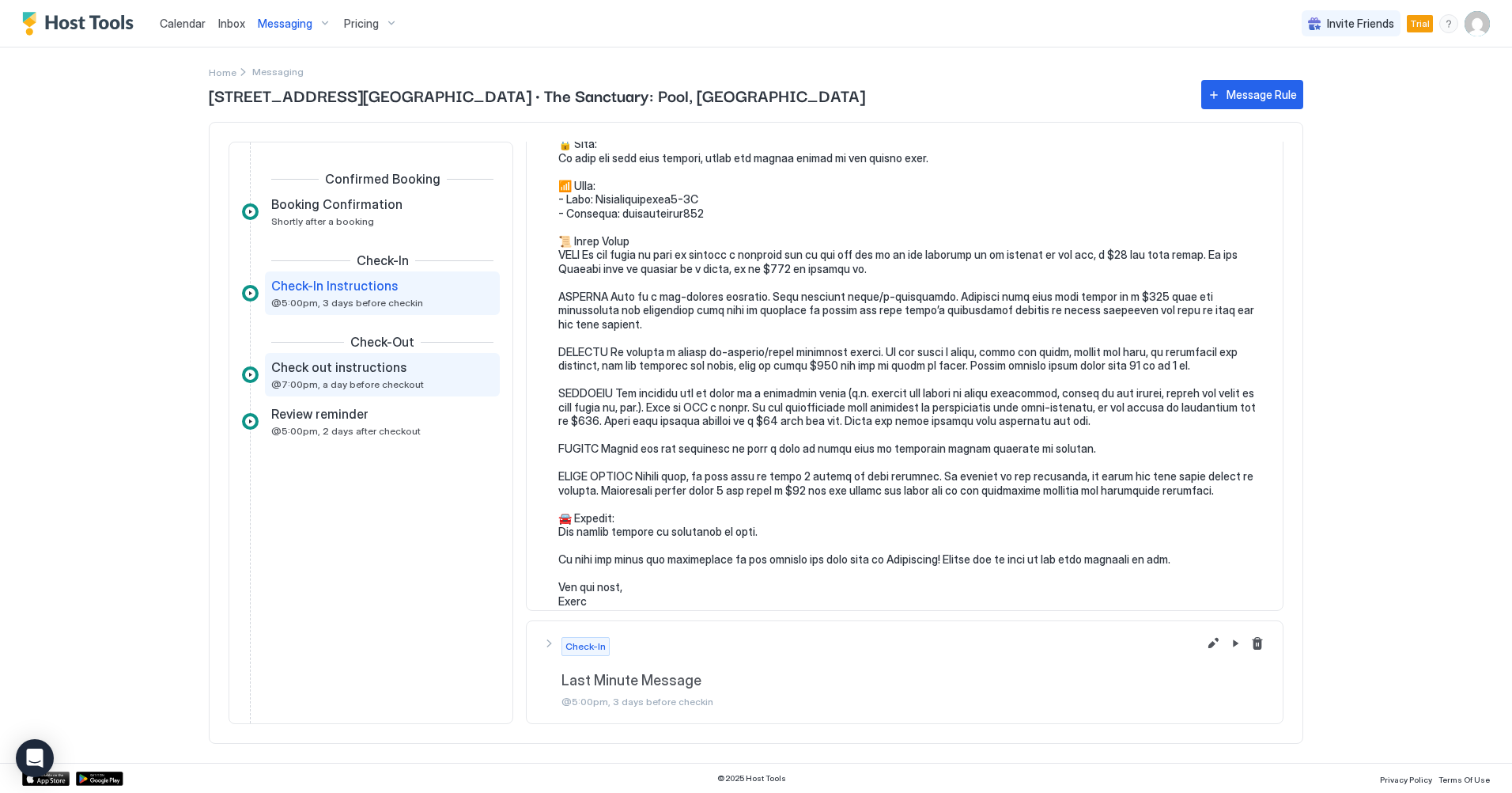
click at [334, 370] on span "Check out instructions" at bounding box center [339, 367] width 136 height 16
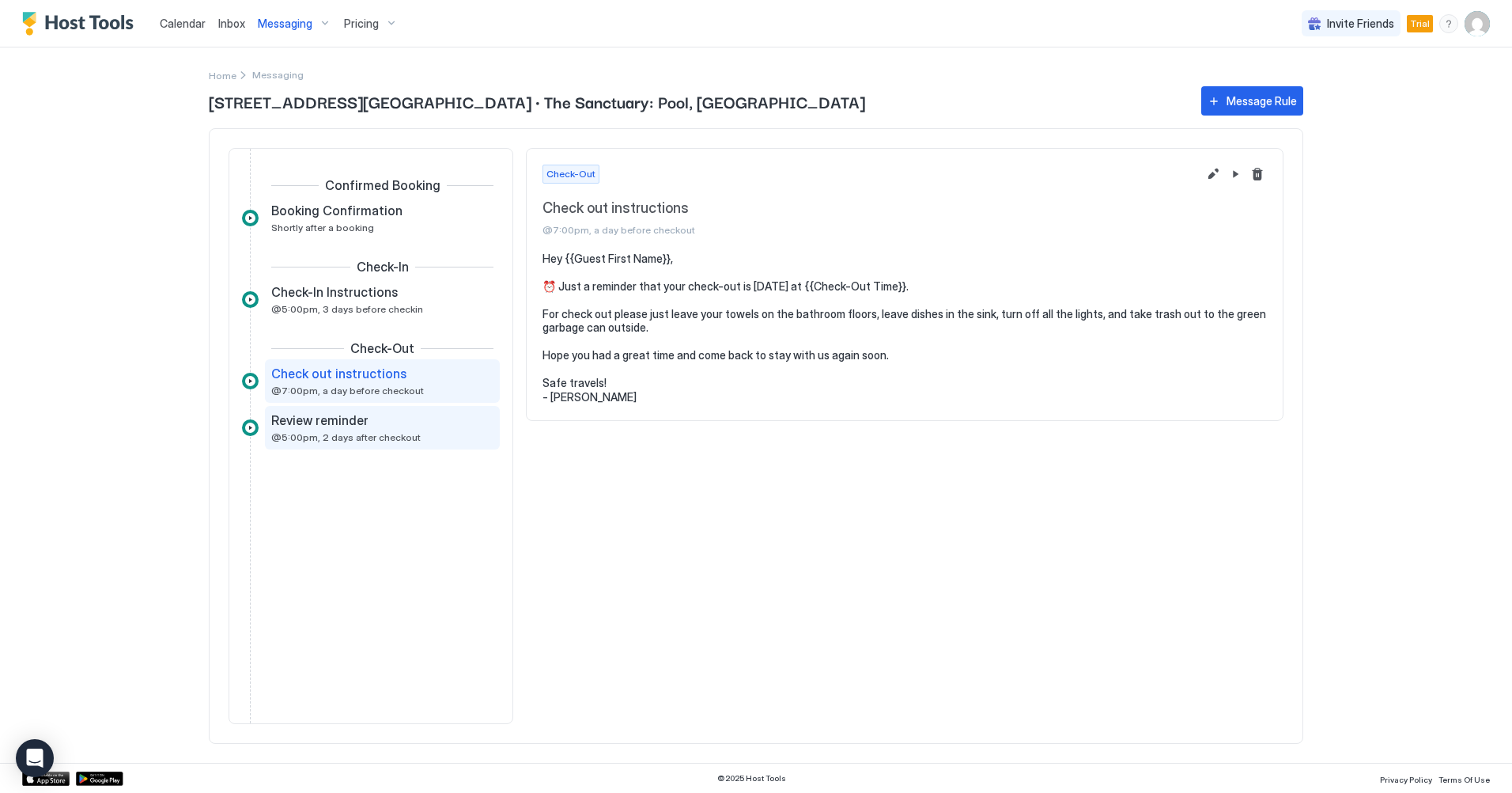
click at [354, 433] on span "@5:00pm, 2 days after checkout" at bounding box center [345, 436] width 149 height 12
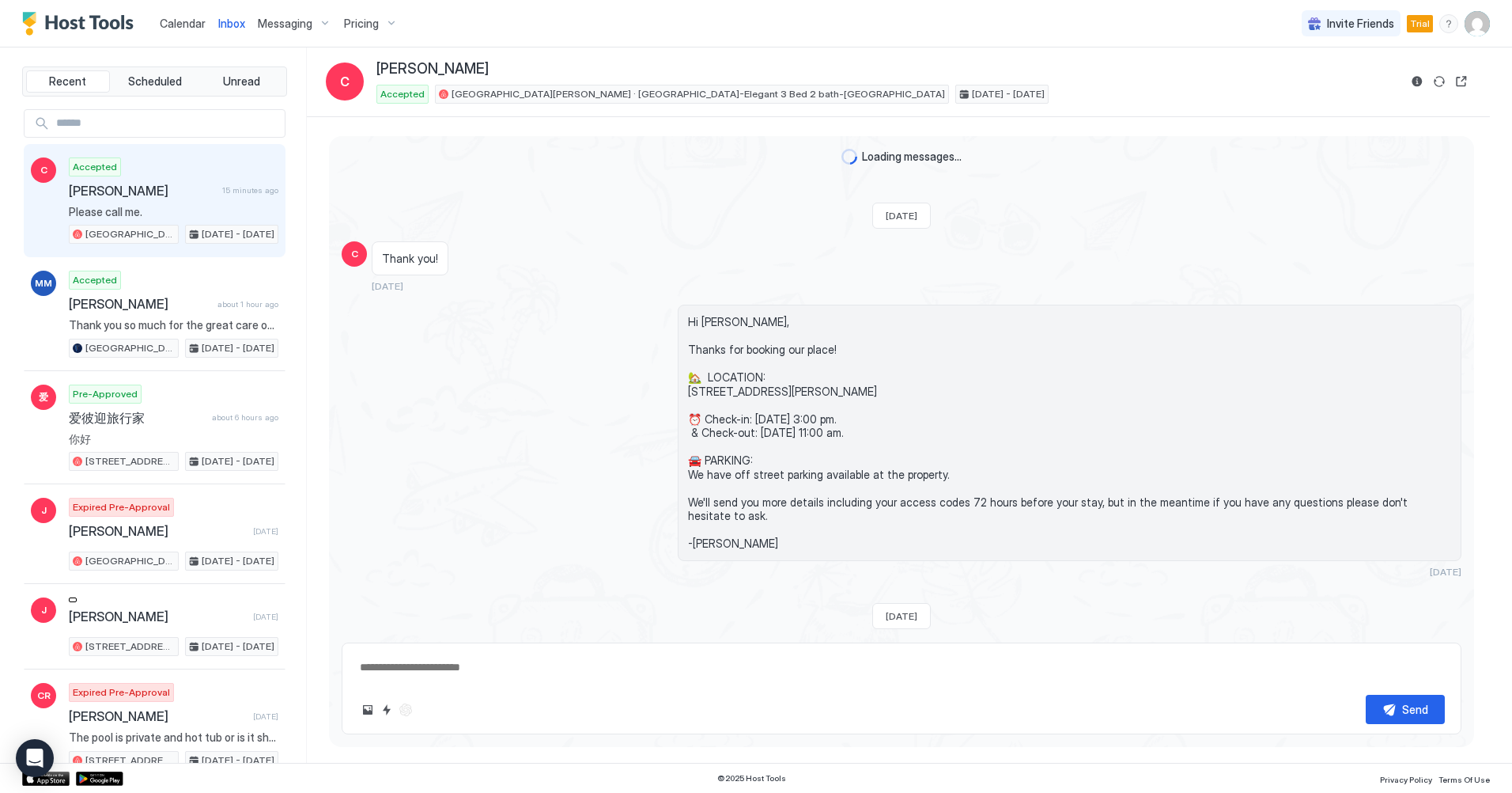
scroll to position [1054, 0]
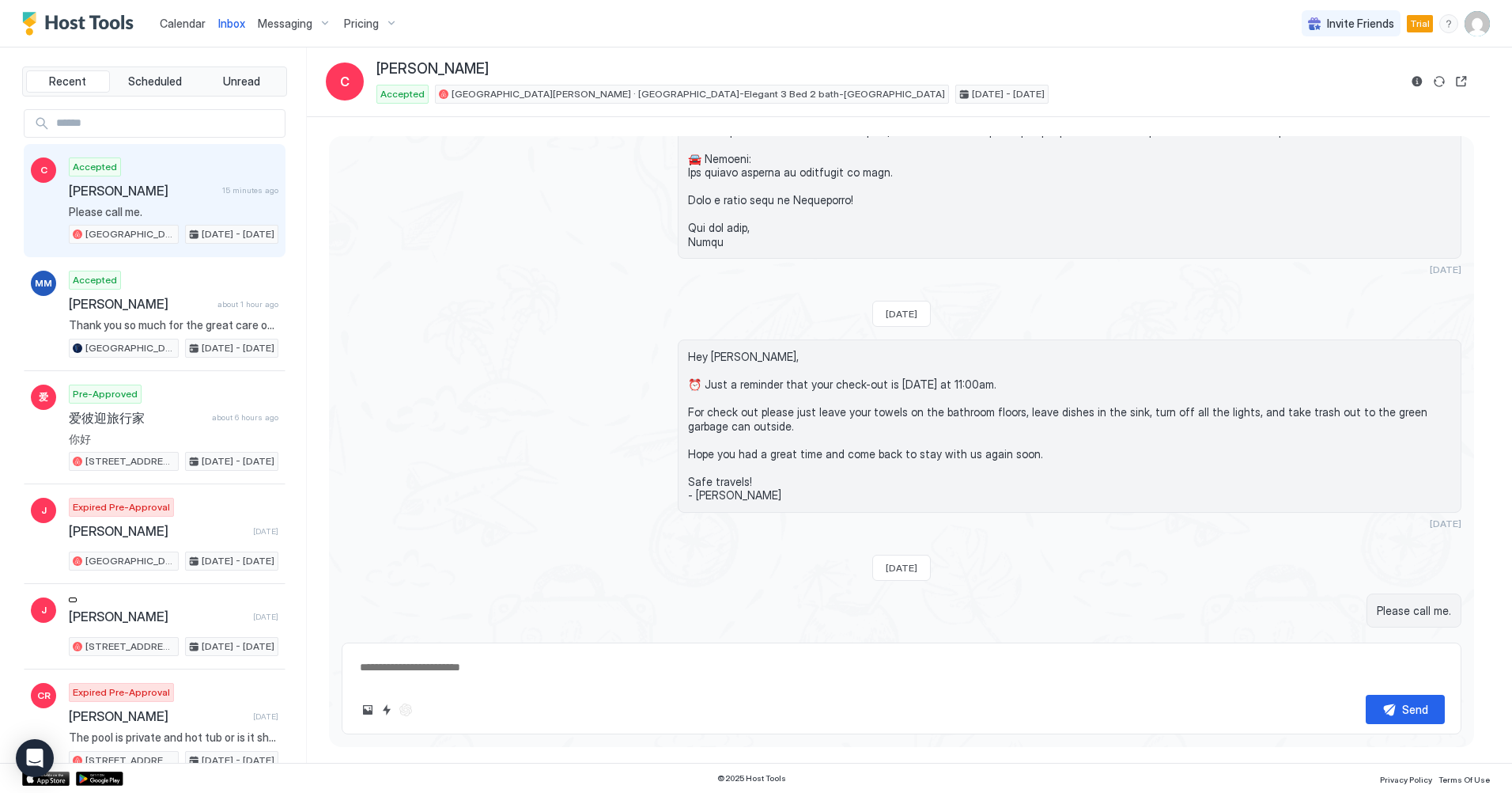
click at [297, 23] on span "Messaging" at bounding box center [285, 23] width 55 height 14
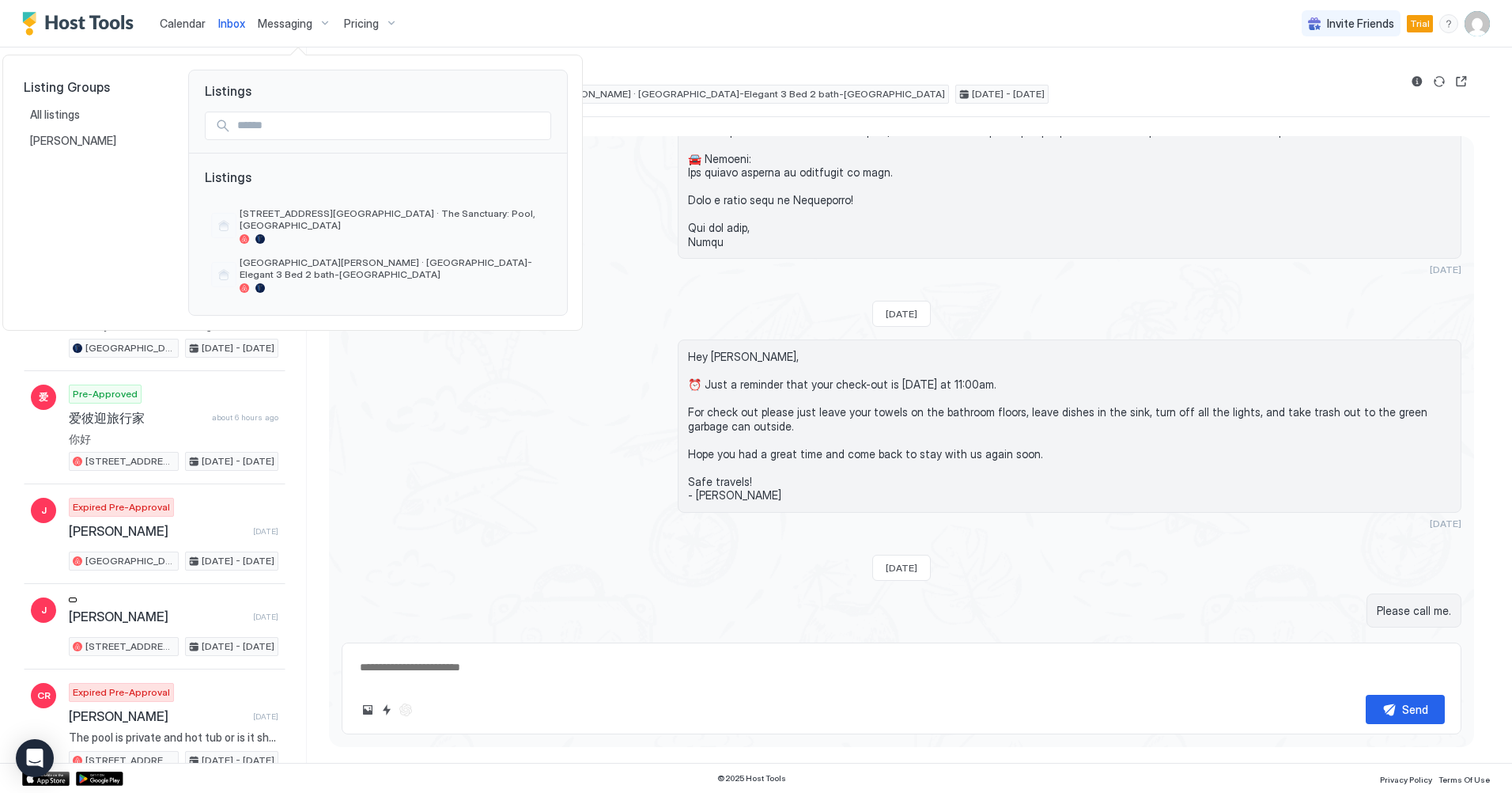
type textarea "*"
click at [319, 259] on span "[GEOGRAPHIC_DATA][PERSON_NAME] · [GEOGRAPHIC_DATA]-Elegant 3 Bed 2 bath-[GEOGRA…" at bounding box center [392, 268] width 305 height 24
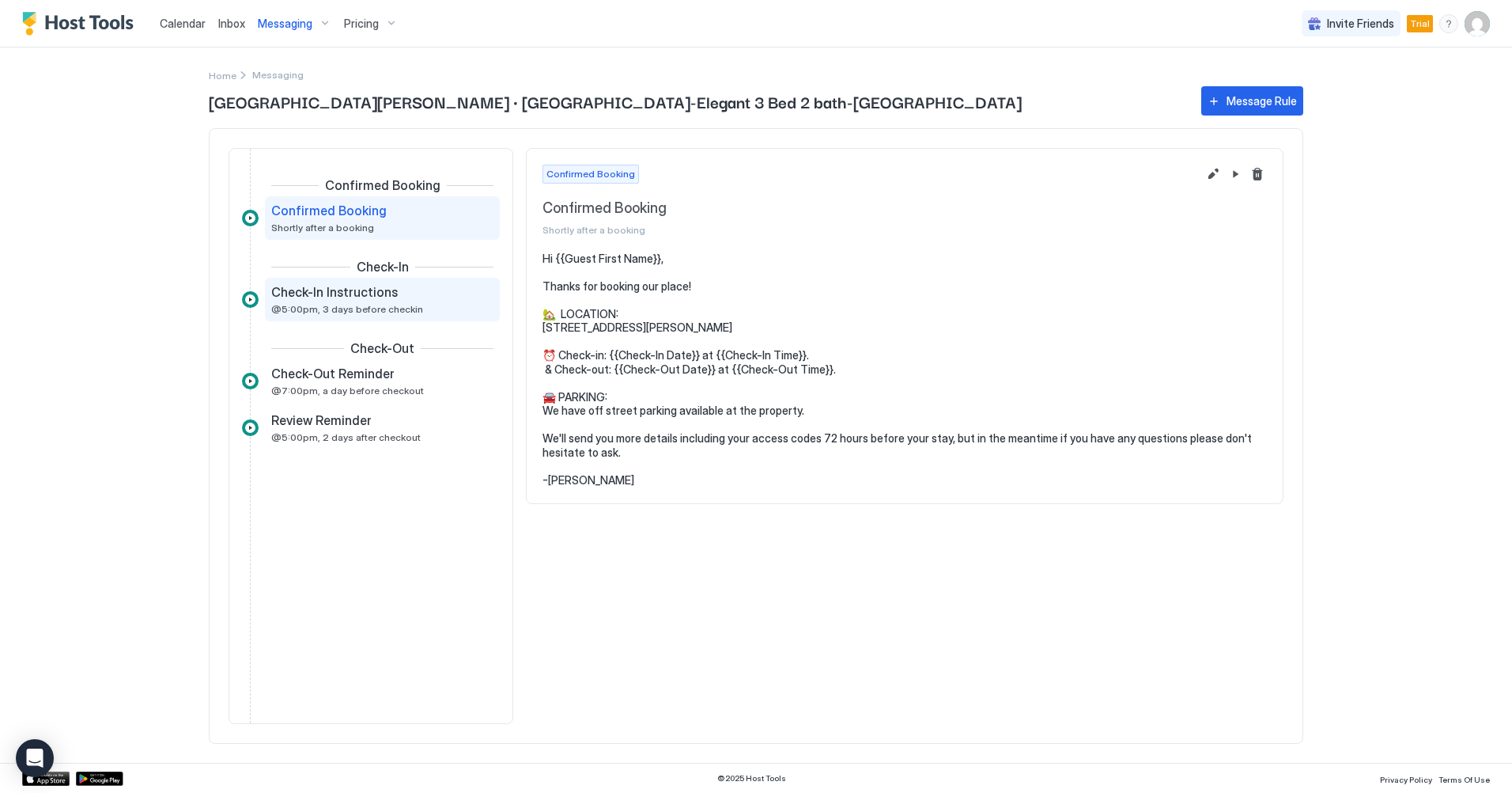
click at [425, 292] on div "Check-In Instructions" at bounding box center [371, 292] width 200 height 16
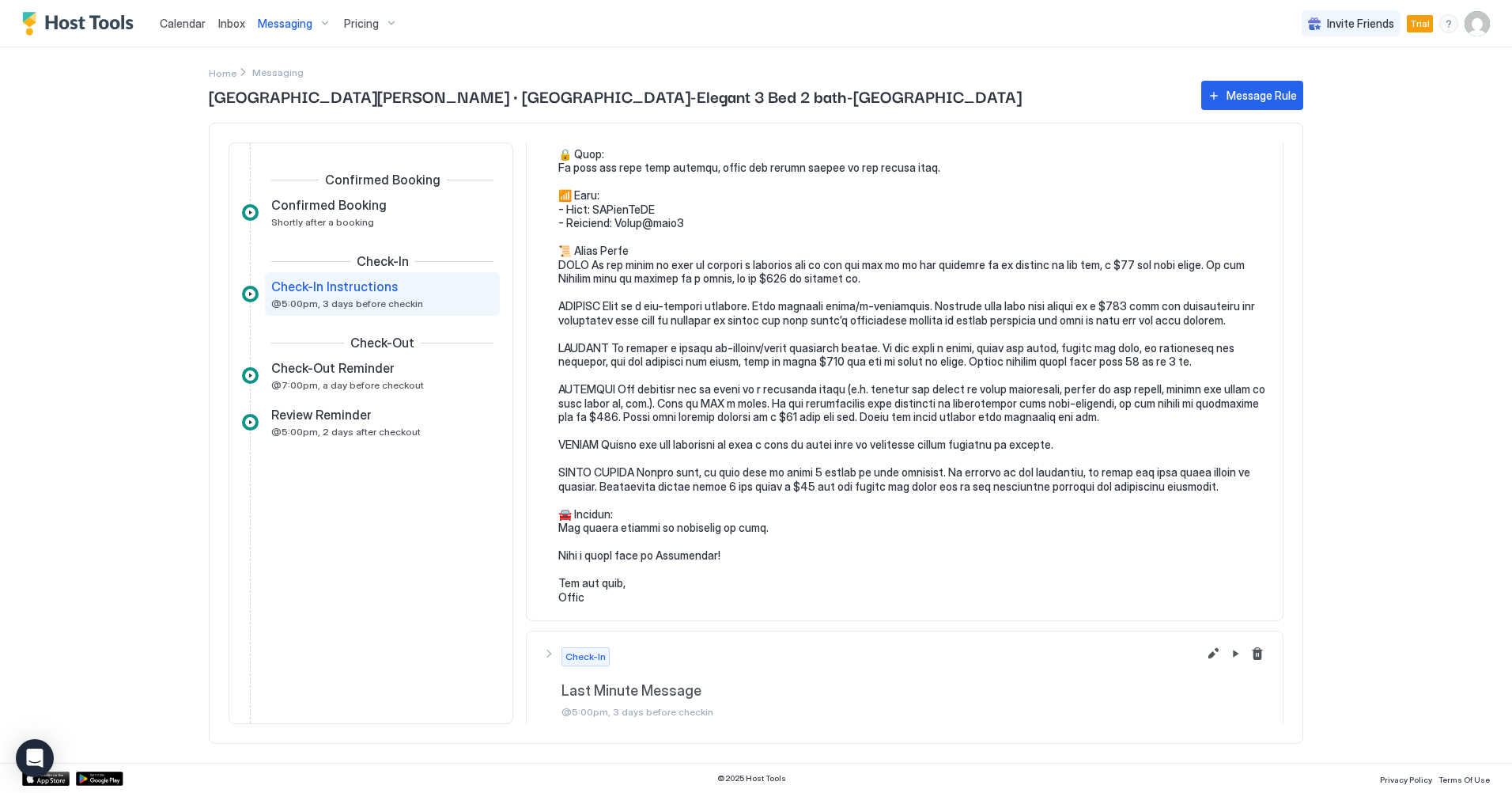
scroll to position [303, 0]
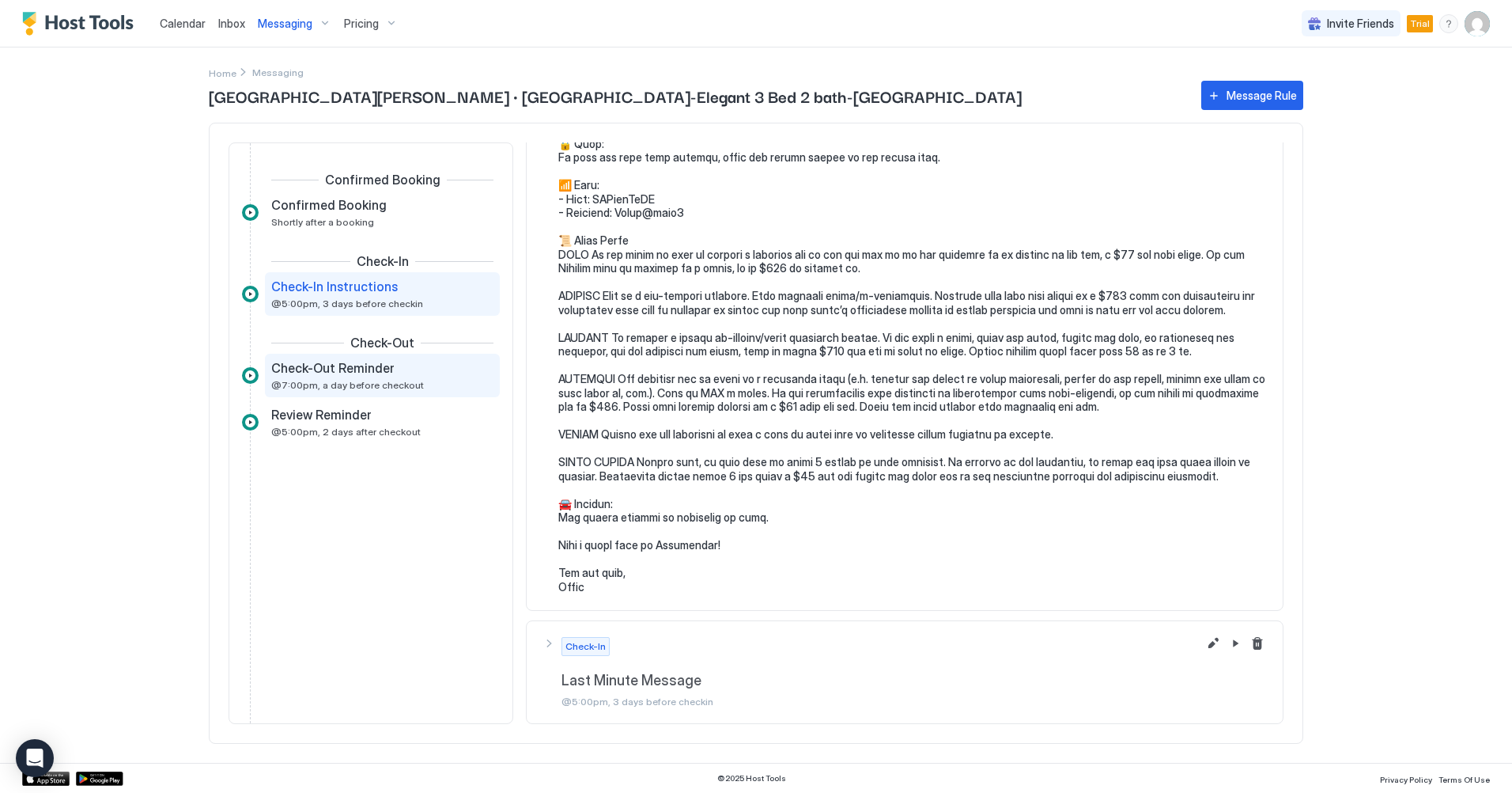
click at [370, 376] on span "Check-Out Reminder" at bounding box center [332, 368] width 123 height 16
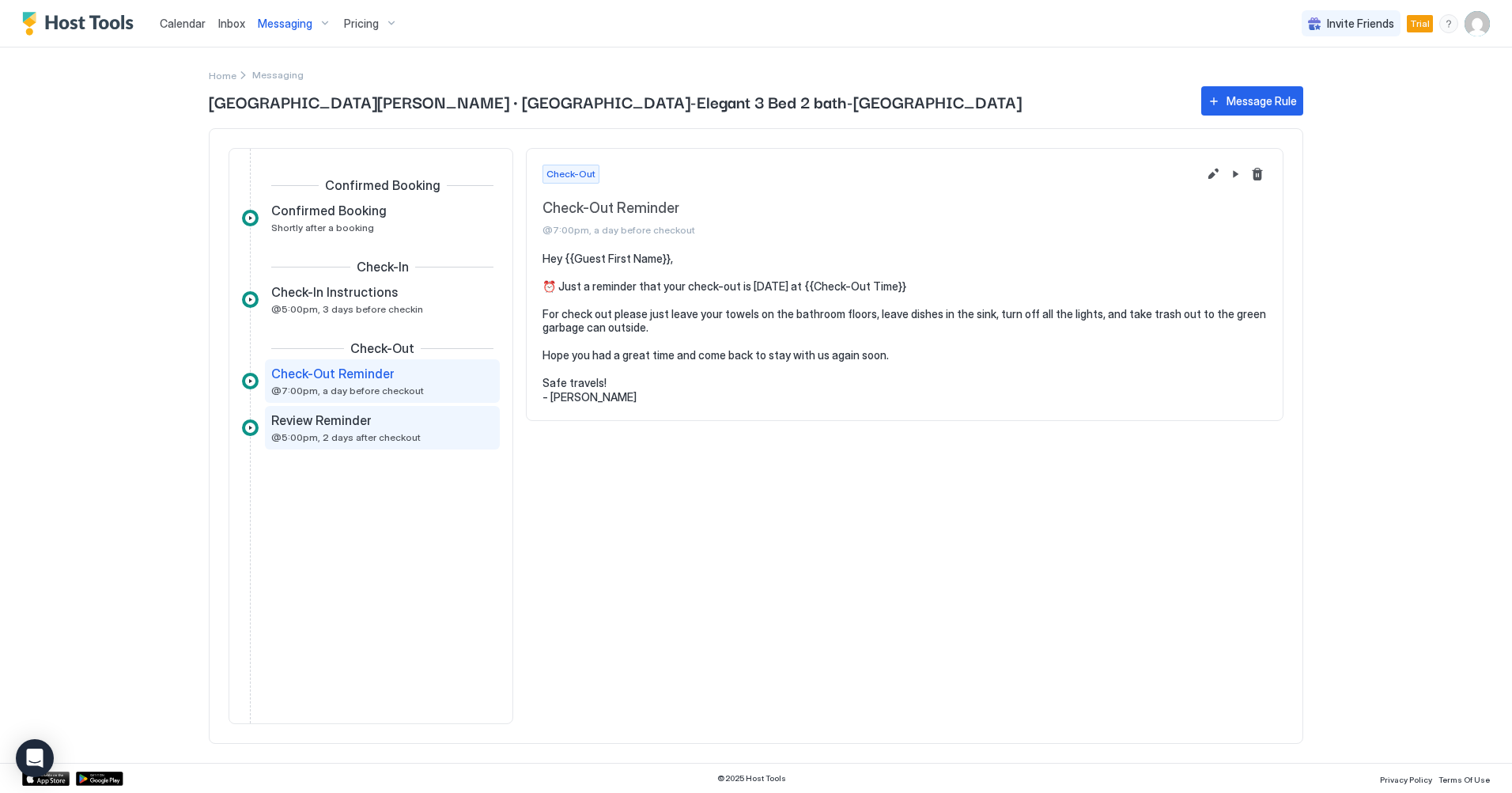
click at [359, 425] on span "Review Reminder" at bounding box center [321, 420] width 100 height 16
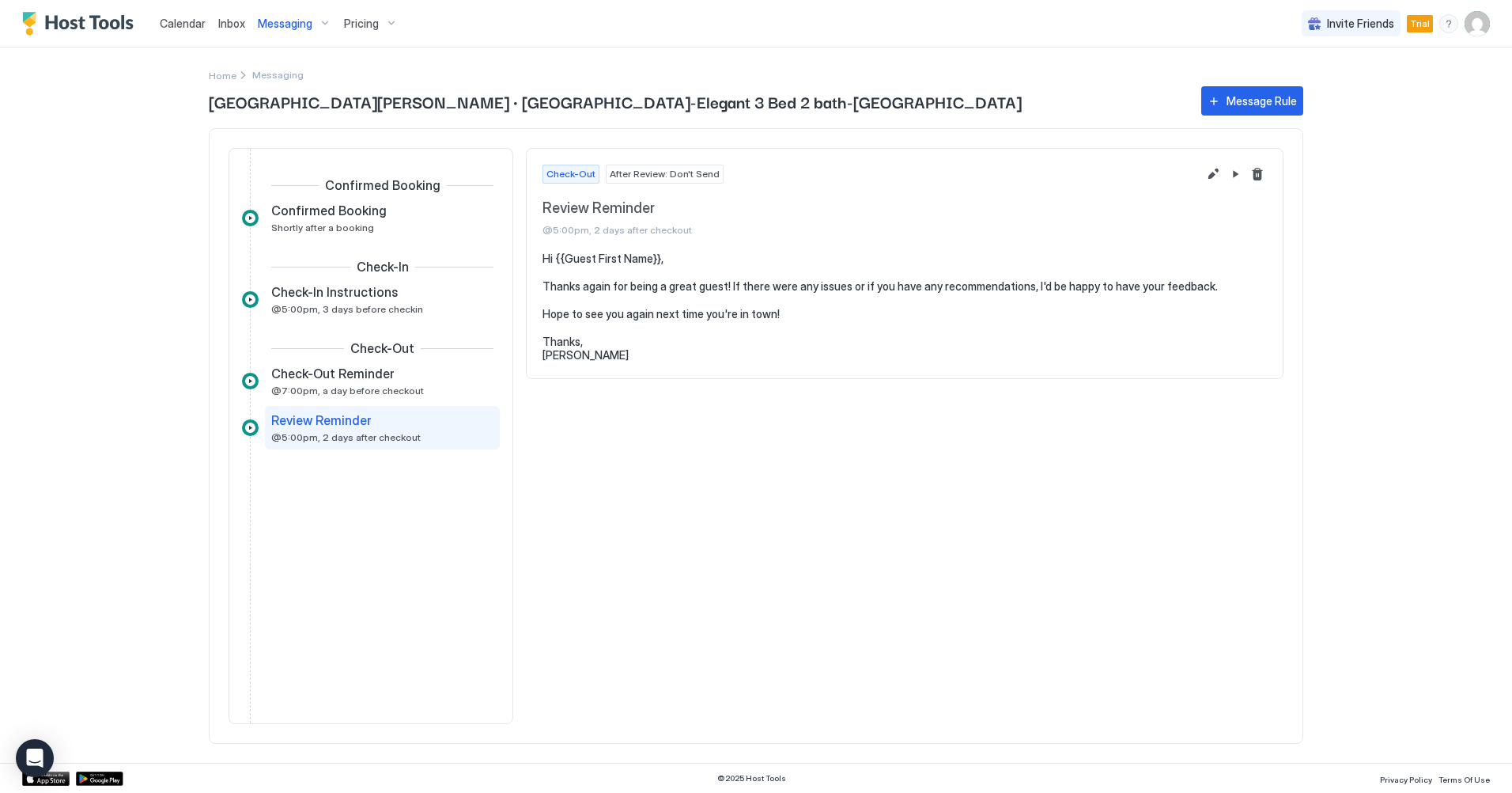
click at [296, 22] on span "Messaging" at bounding box center [285, 23] width 55 height 14
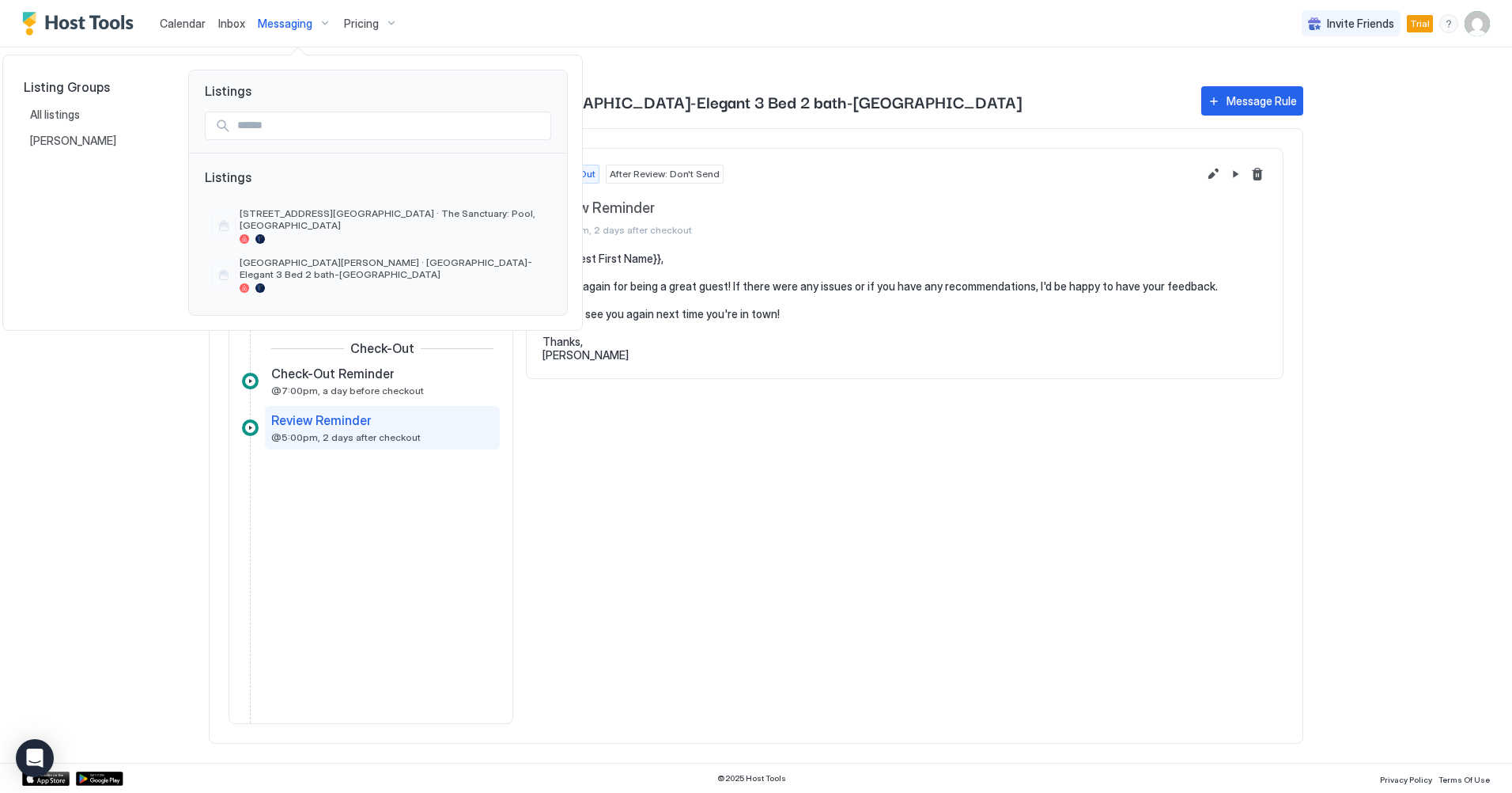
click at [71, 374] on div at bounding box center [756, 396] width 1512 height 793
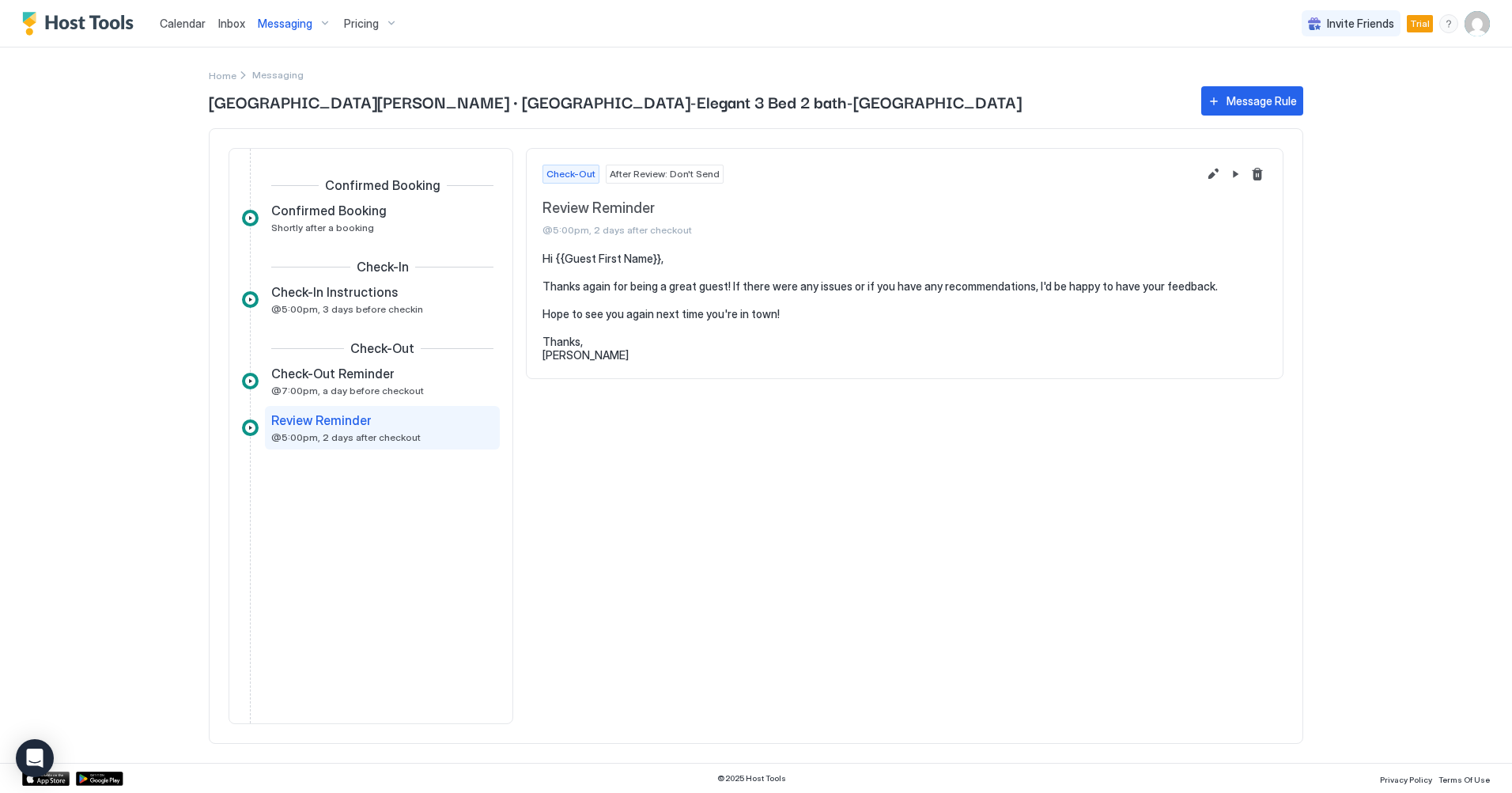
click at [289, 23] on span "Messaging" at bounding box center [285, 23] width 55 height 14
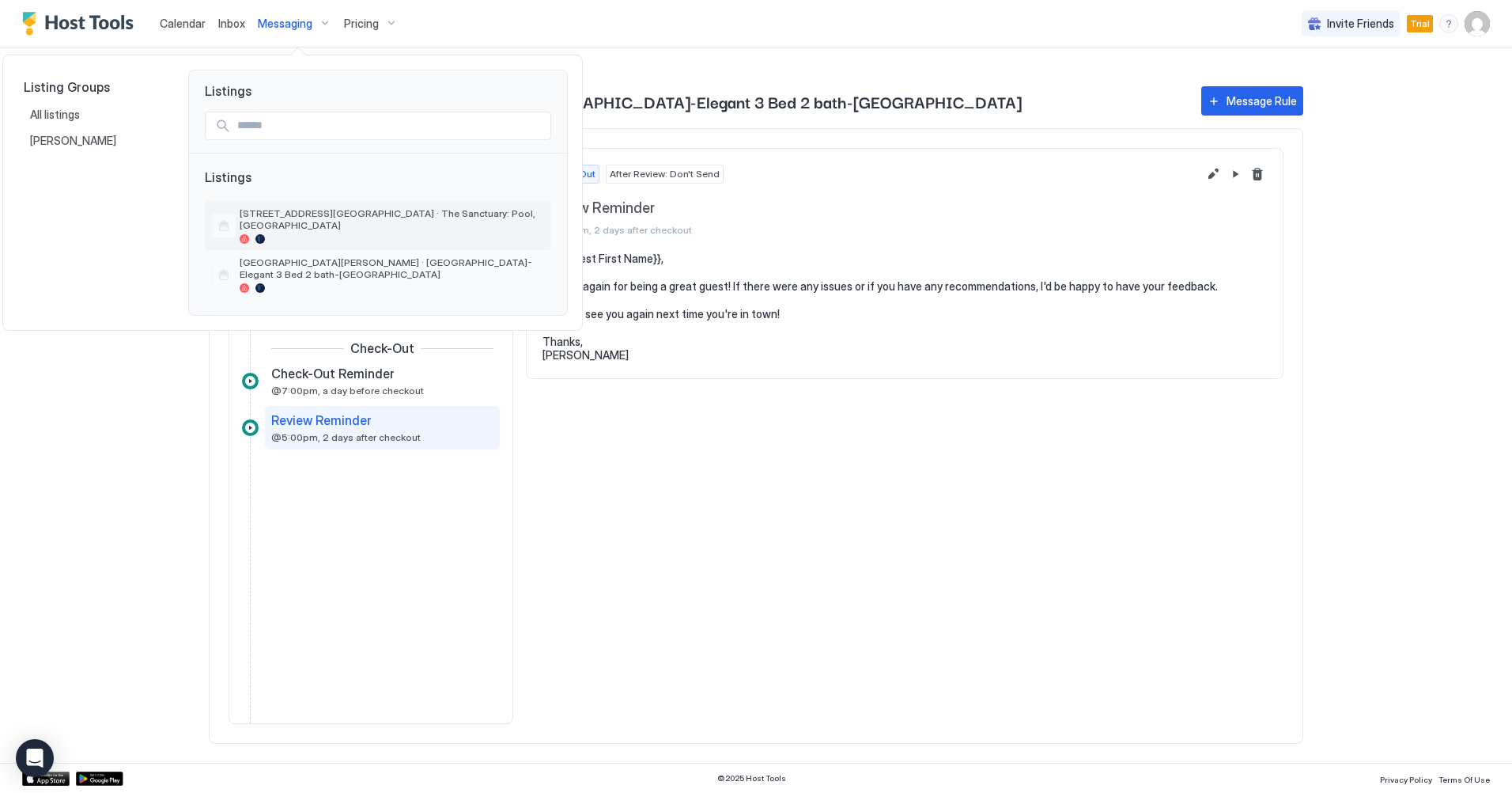
click at [307, 222] on span "[STREET_ADDRESS][GEOGRAPHIC_DATA] · The Sanctuary: Pool, [GEOGRAPHIC_DATA]" at bounding box center [392, 219] width 305 height 24
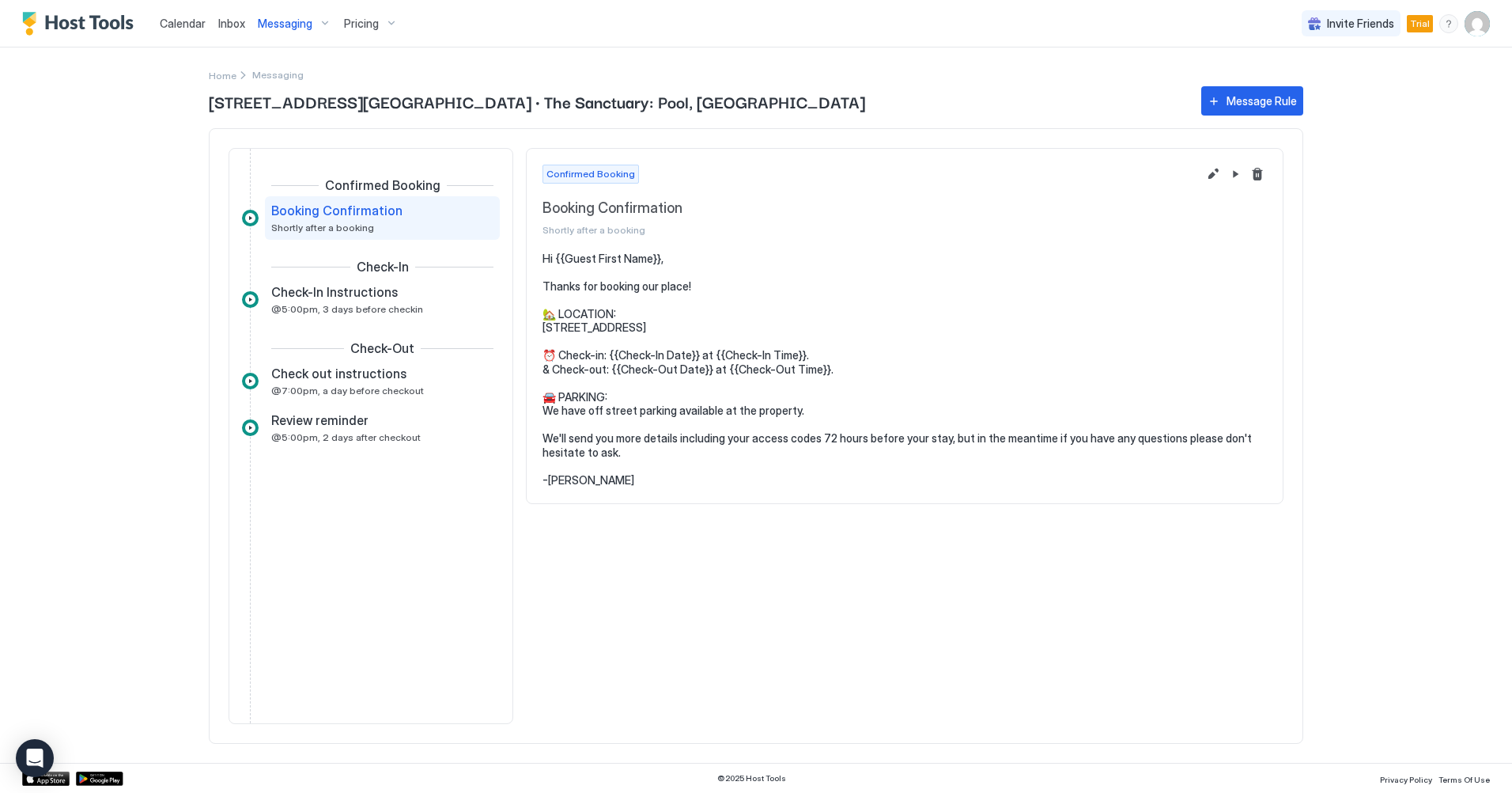
click at [351, 217] on span "Booking Confirmation" at bounding box center [336, 210] width 131 height 16
click at [319, 292] on span "Check-In Instructions" at bounding box center [334, 292] width 126 height 16
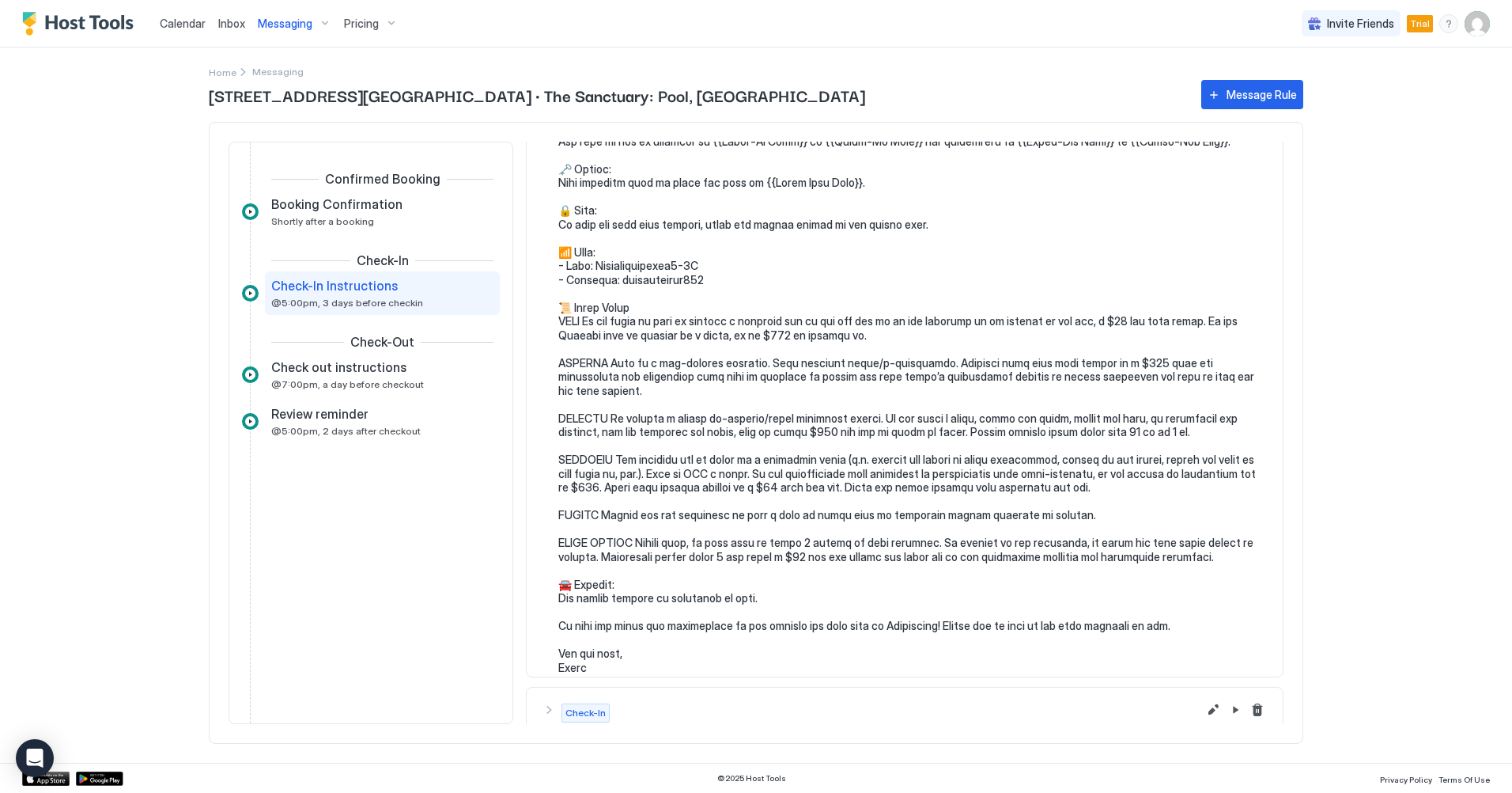
scroll to position [317, 0]
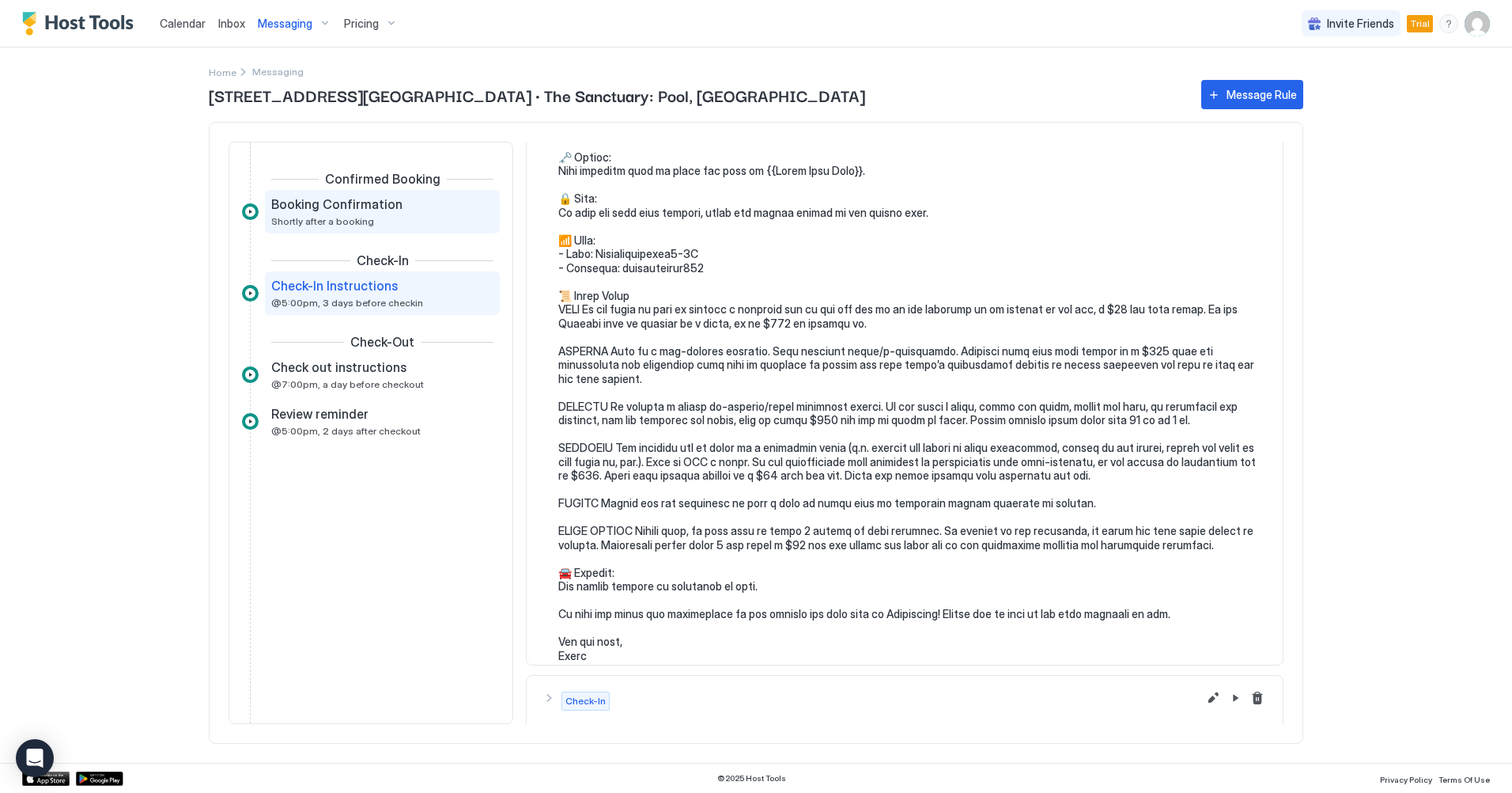
click at [291, 214] on div "Booking Confirmation Shortly after a booking" at bounding box center [371, 211] width 200 height 31
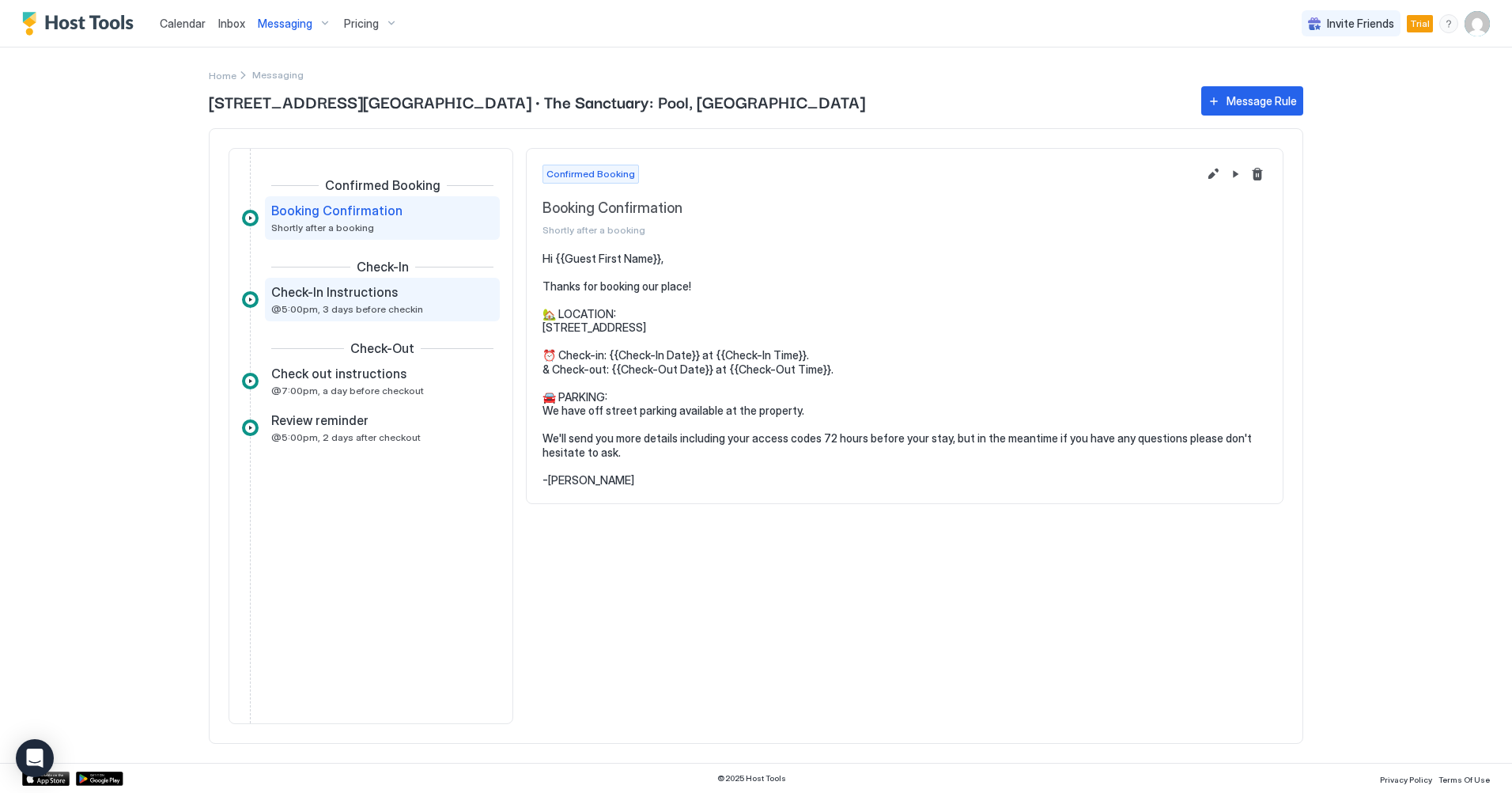
click at [340, 294] on span "Check-In Instructions" at bounding box center [334, 292] width 126 height 16
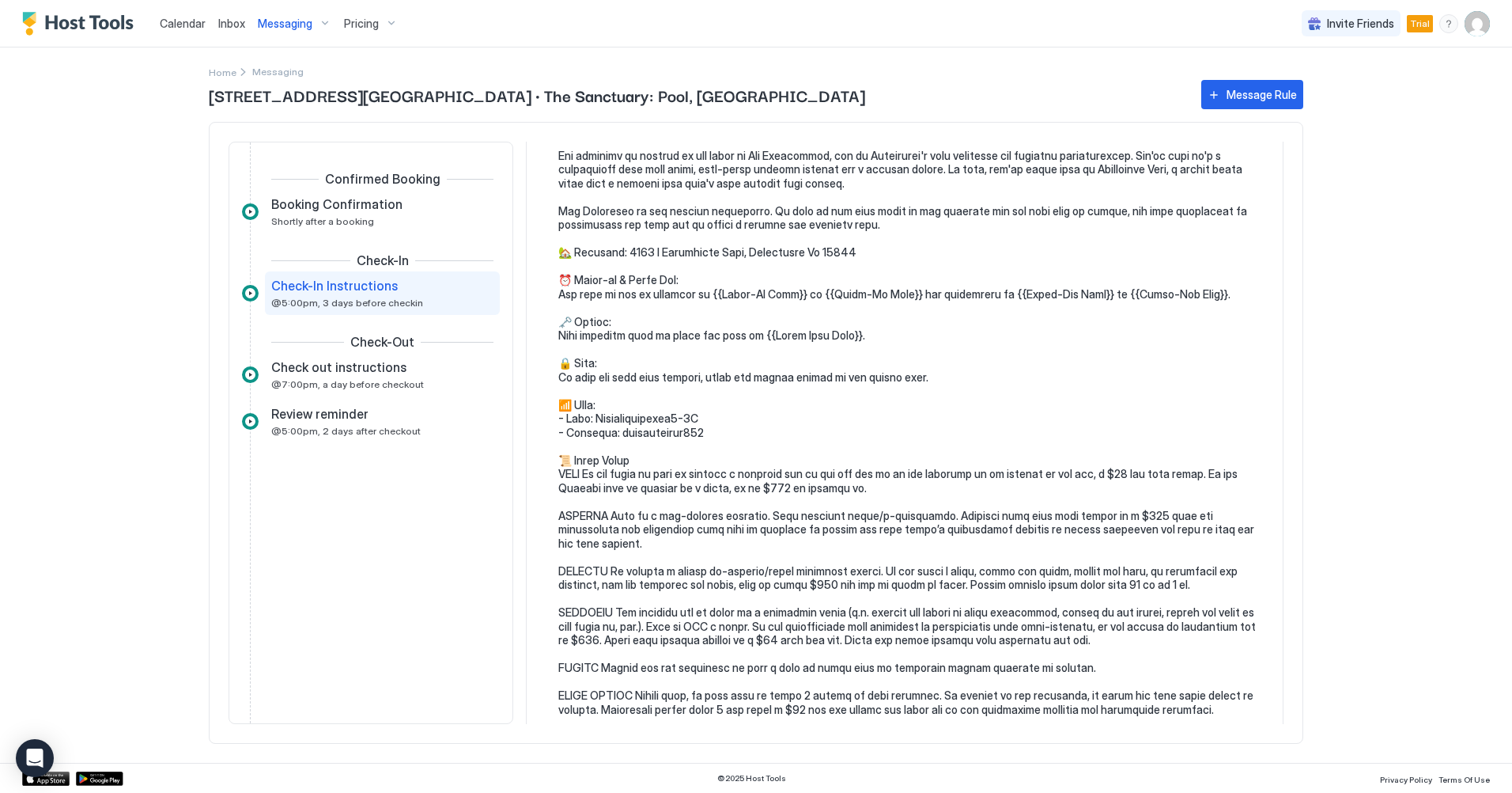
scroll to position [158, 0]
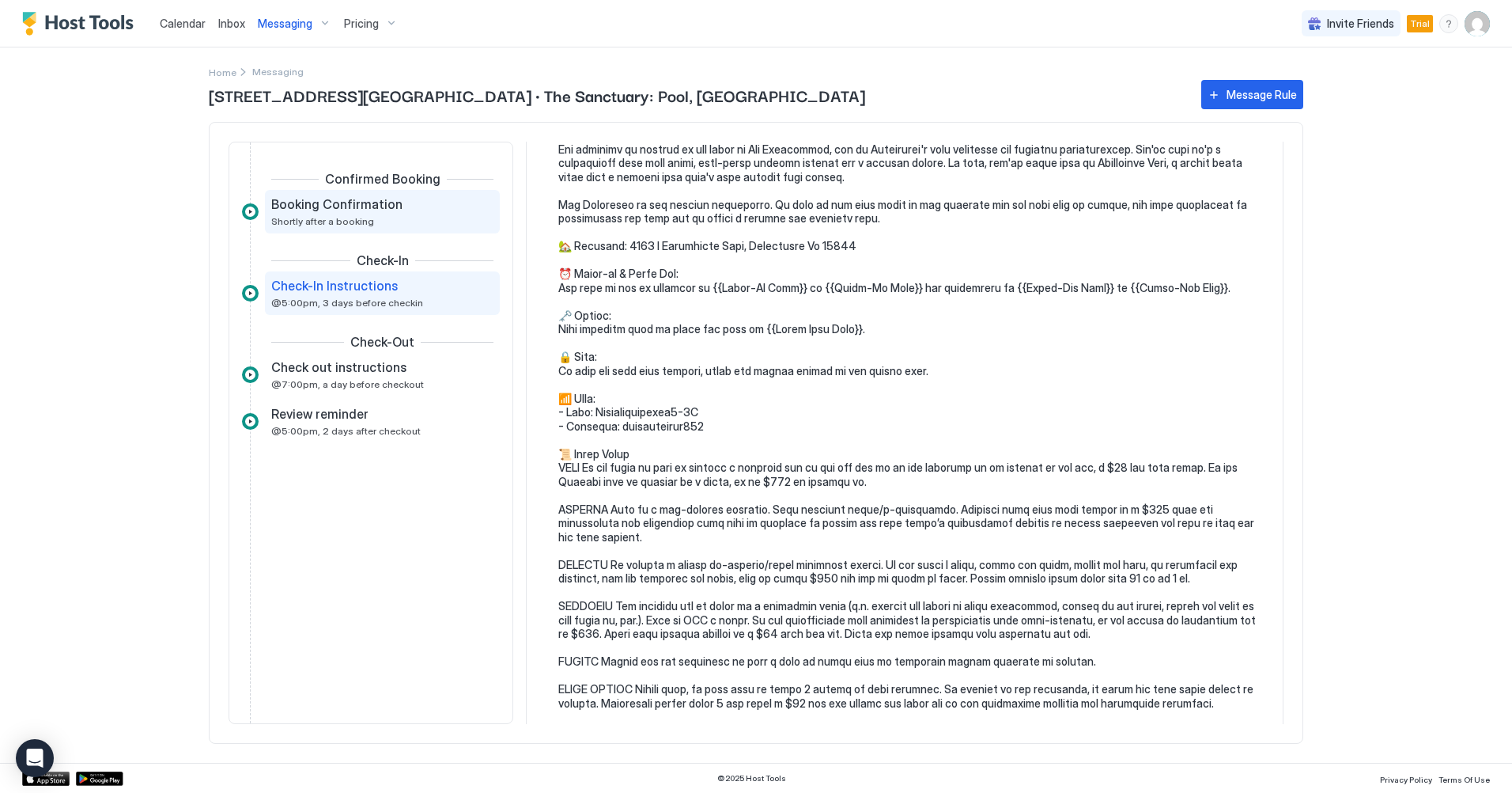
click at [383, 204] on span "Booking Confirmation" at bounding box center [336, 203] width 131 height 16
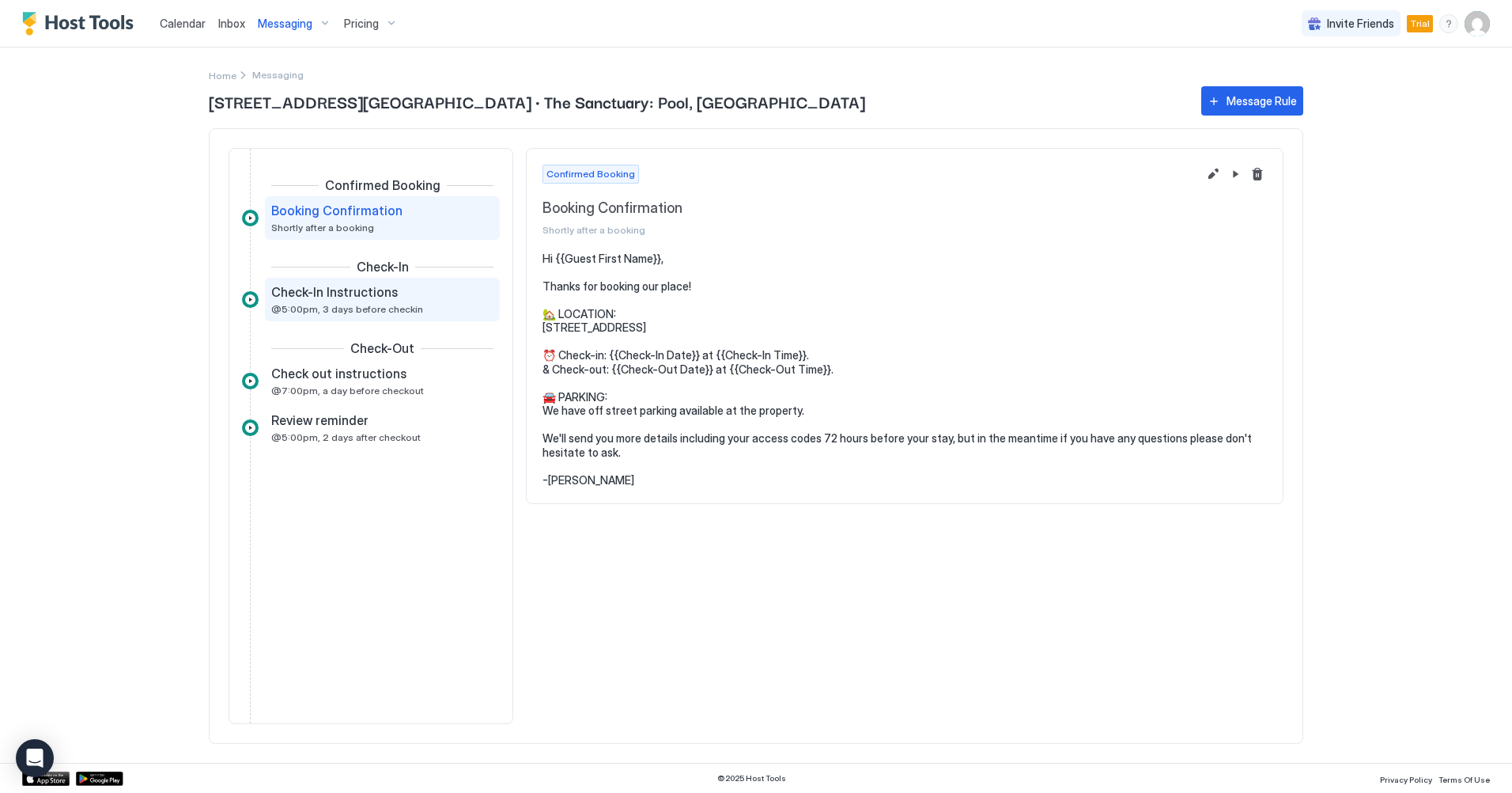
click at [362, 301] on div "Check-In Instructions @5:00pm, 3 days before checkin" at bounding box center [371, 299] width 200 height 31
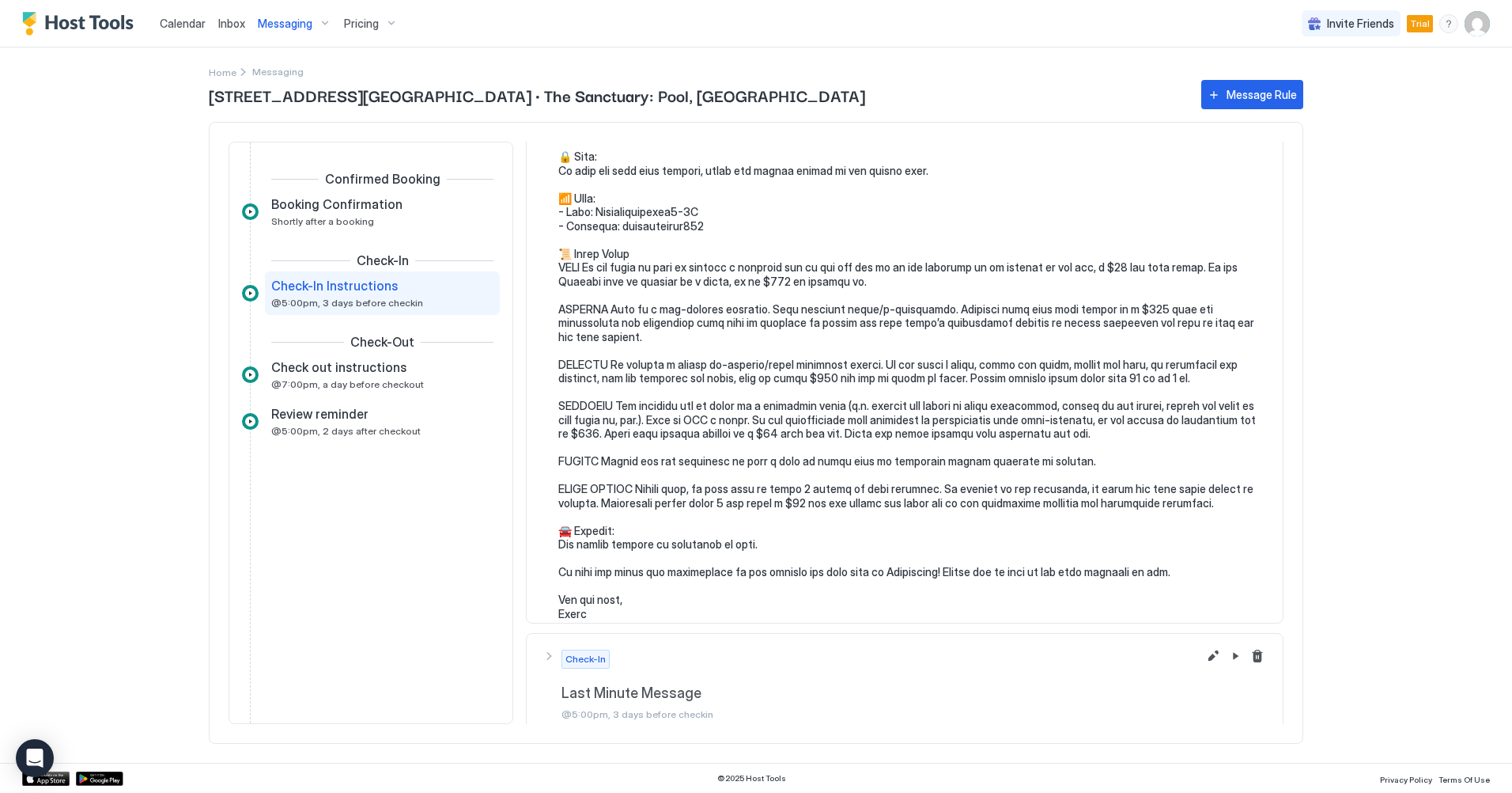
scroll to position [371, 0]
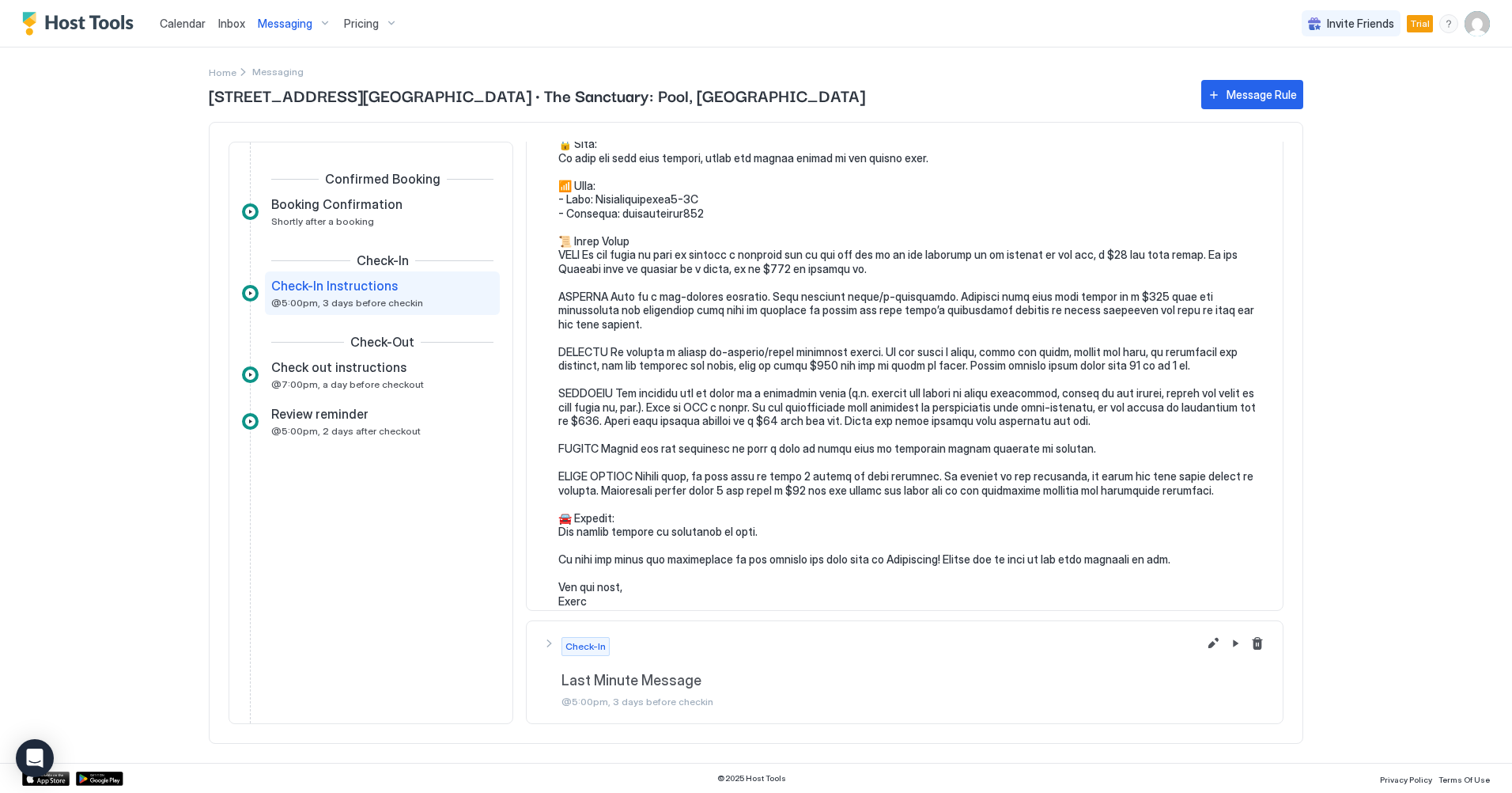
click at [352, 20] on span "Pricing" at bounding box center [361, 23] width 34 height 14
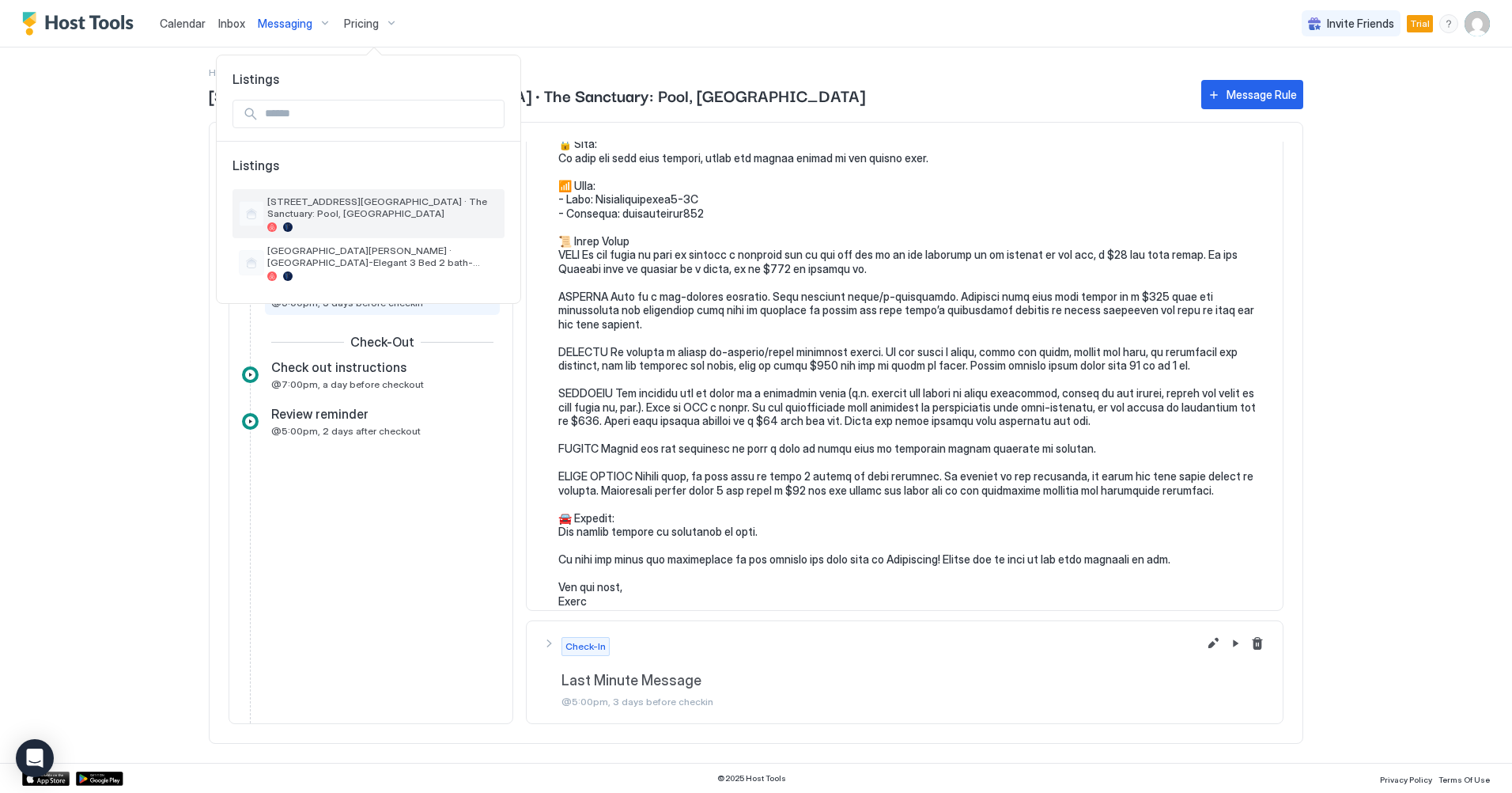
click at [355, 206] on span "[STREET_ADDRESS][GEOGRAPHIC_DATA] · The Sanctuary: Pool, [GEOGRAPHIC_DATA]" at bounding box center [382, 207] width 231 height 24
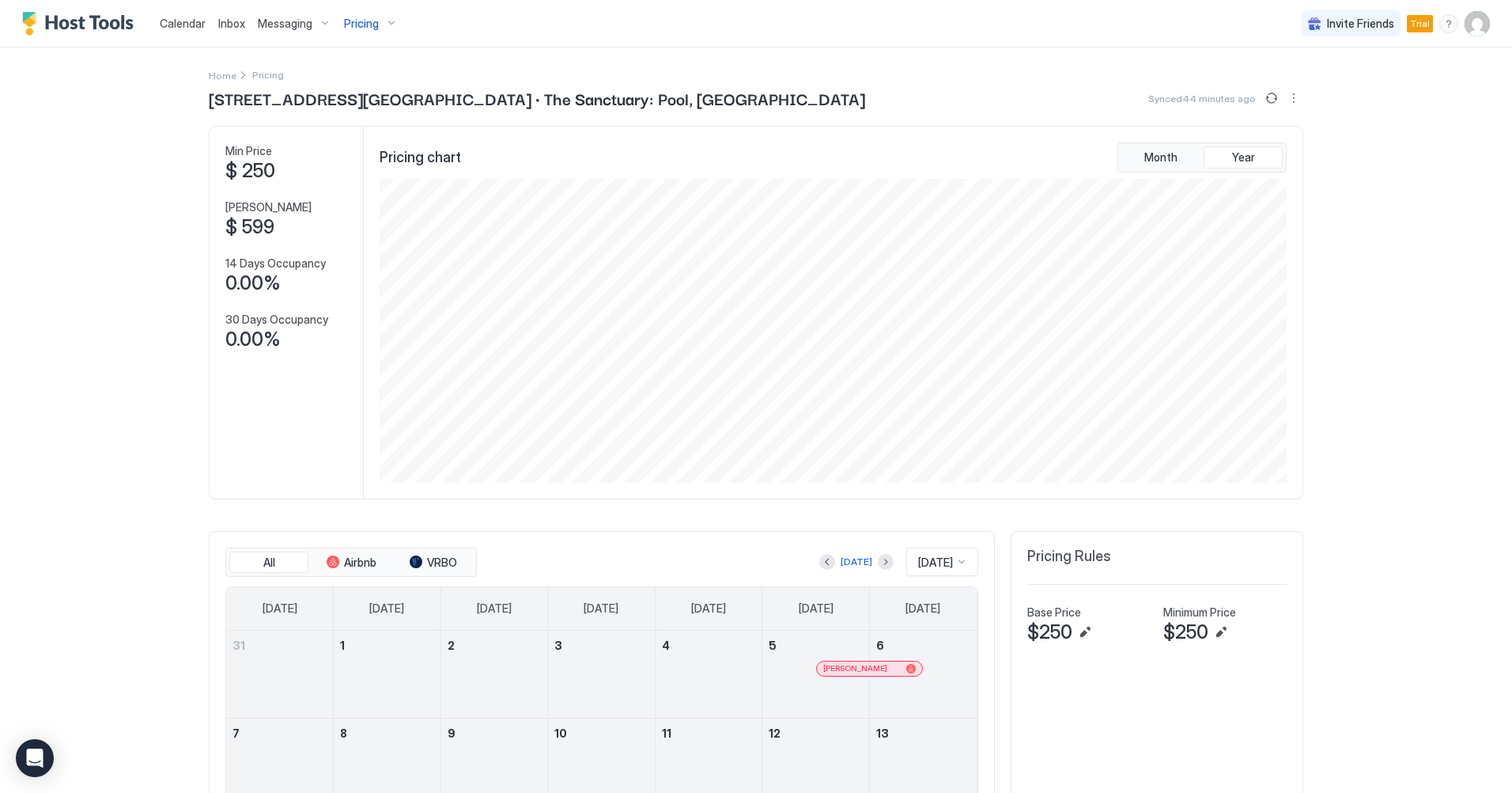
click at [363, 22] on span "Pricing" at bounding box center [361, 23] width 34 height 14
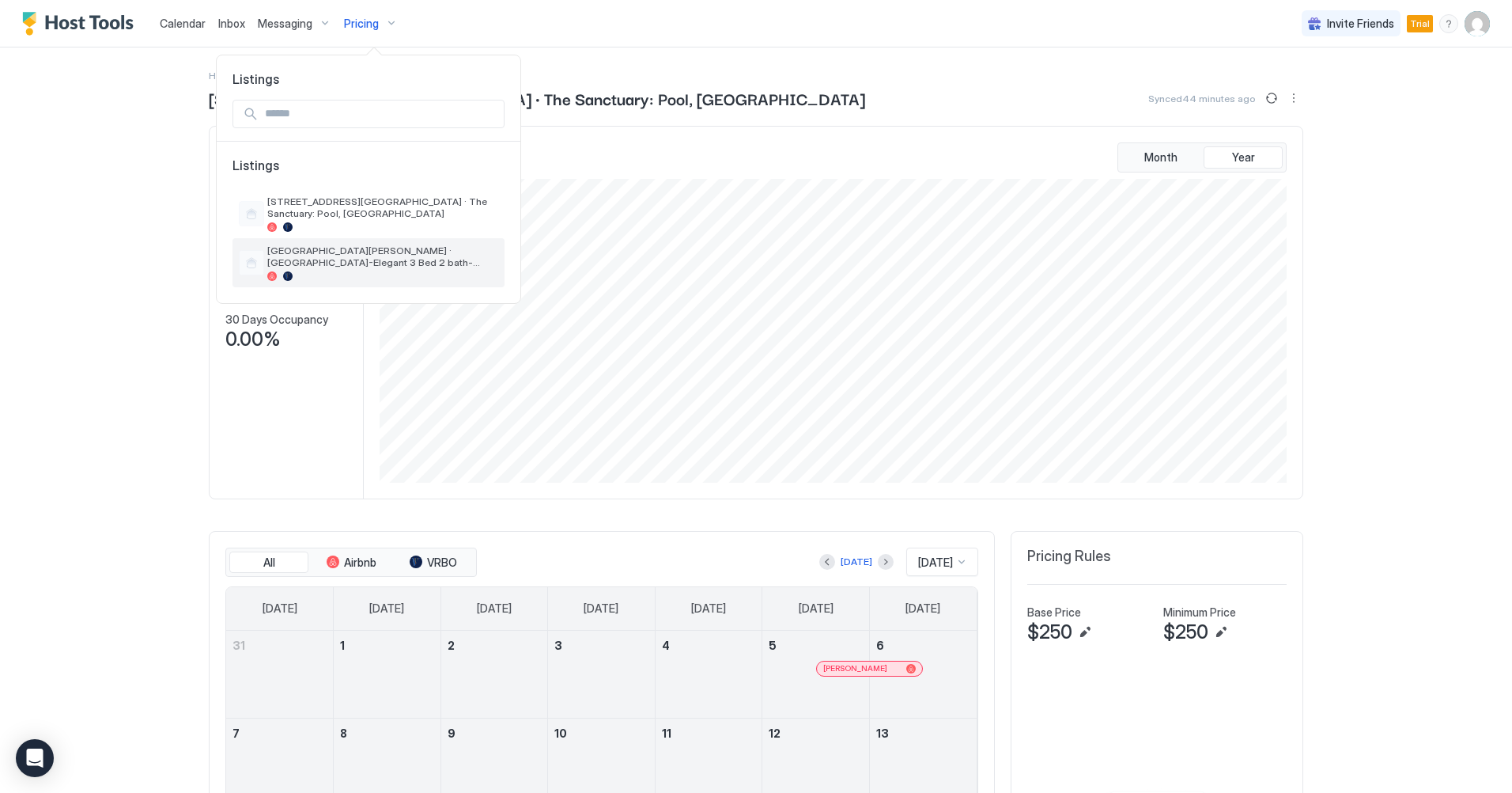
click at [360, 255] on span "[GEOGRAPHIC_DATA][PERSON_NAME] · [GEOGRAPHIC_DATA]-Elegant 3 Bed 2 bath-[GEOGRA…" at bounding box center [382, 256] width 231 height 24
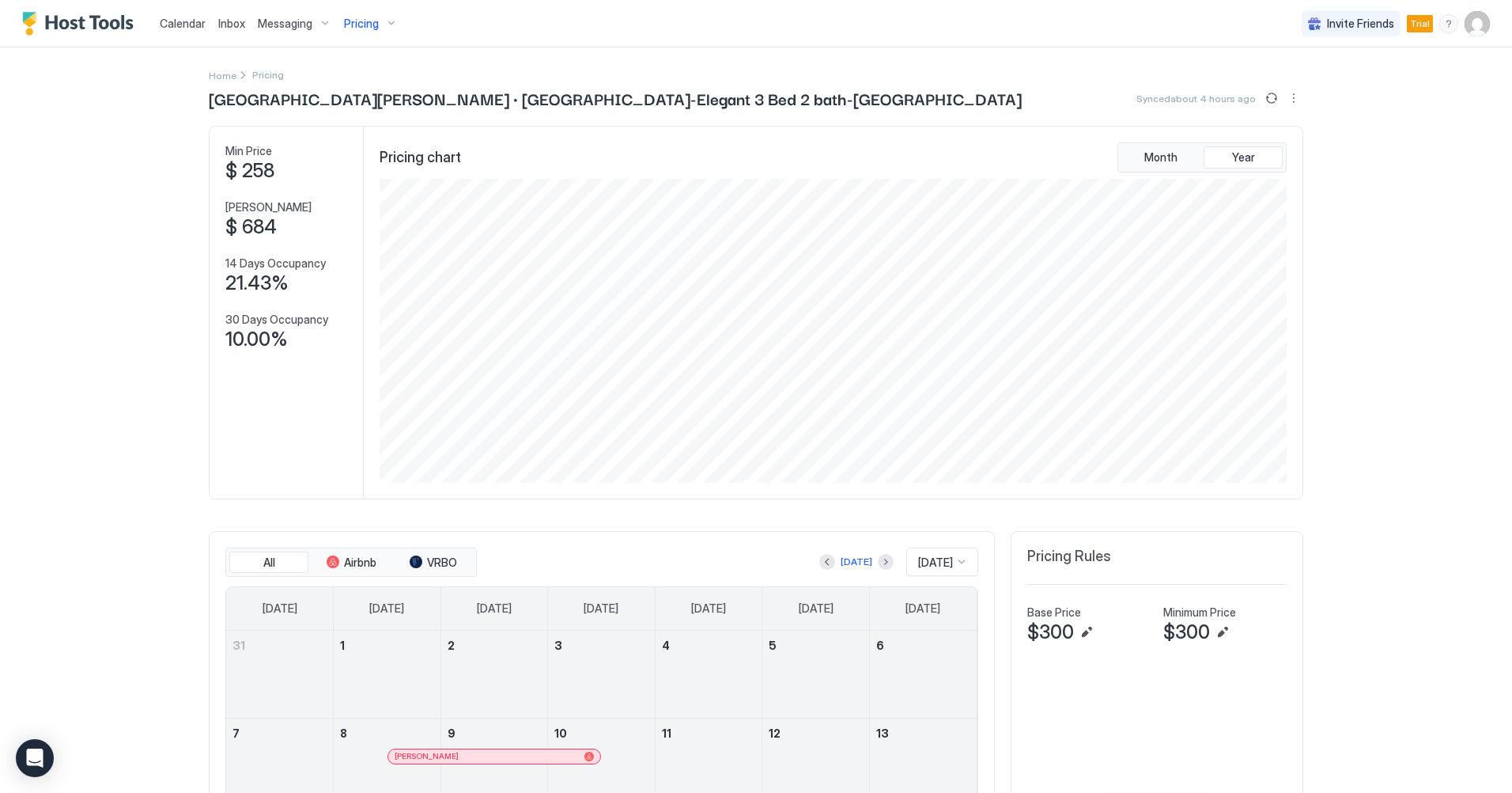
click at [366, 23] on span "Pricing" at bounding box center [361, 23] width 34 height 14
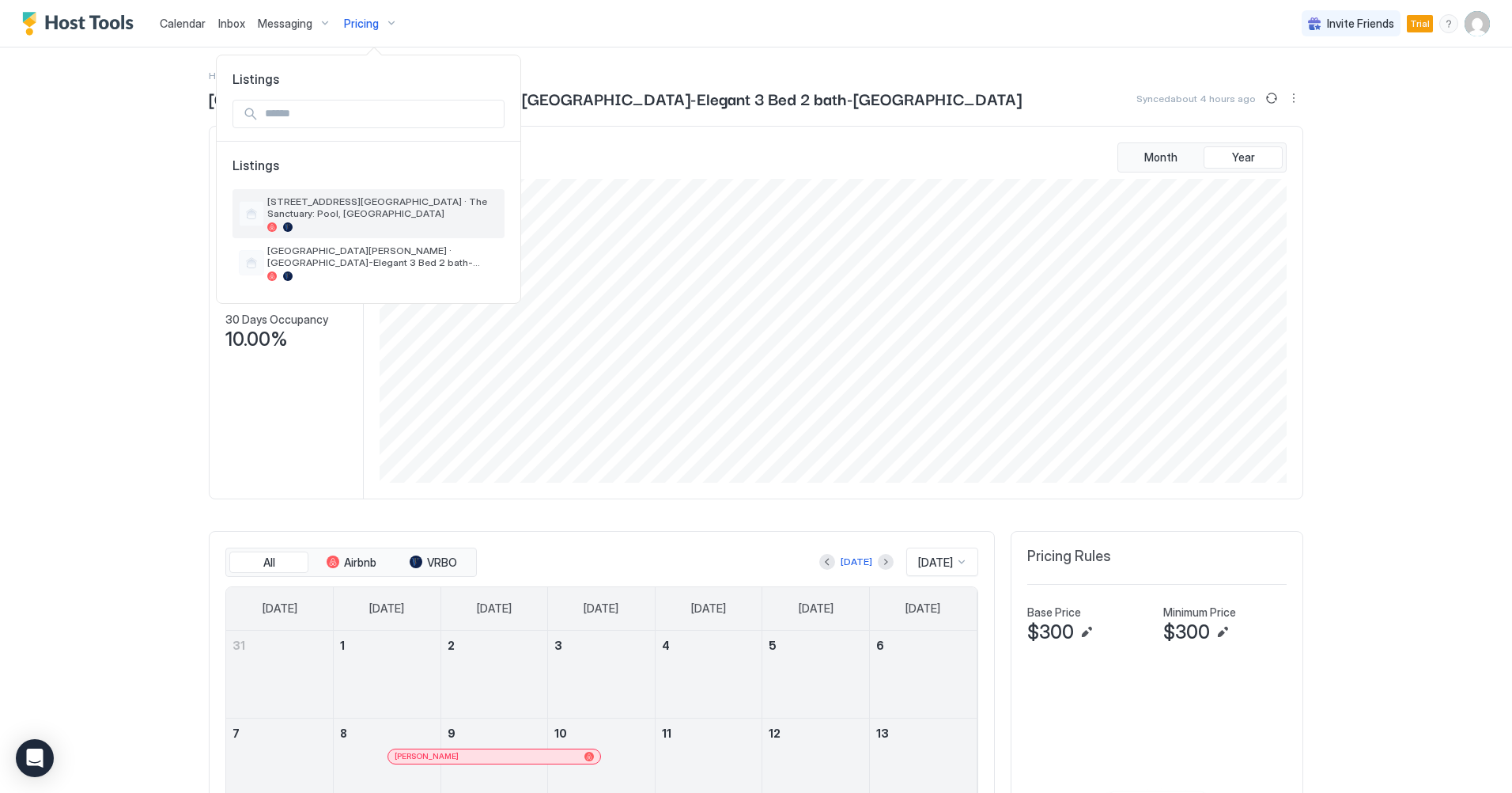
click at [351, 203] on span "[STREET_ADDRESS][GEOGRAPHIC_DATA] · The Sanctuary: Pool, [GEOGRAPHIC_DATA]" at bounding box center [382, 207] width 231 height 24
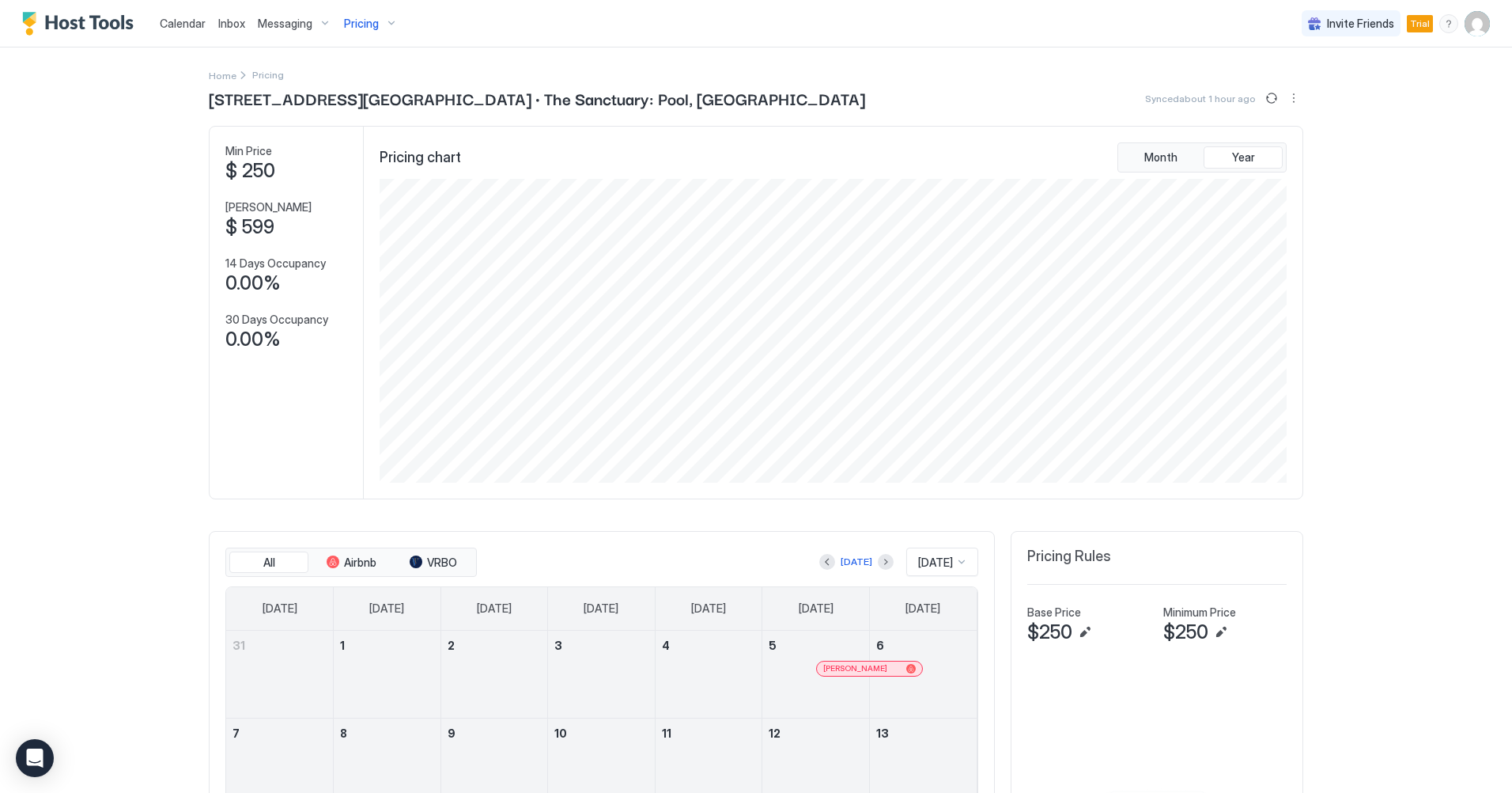
click at [367, 23] on span "Pricing" at bounding box center [361, 23] width 34 height 14
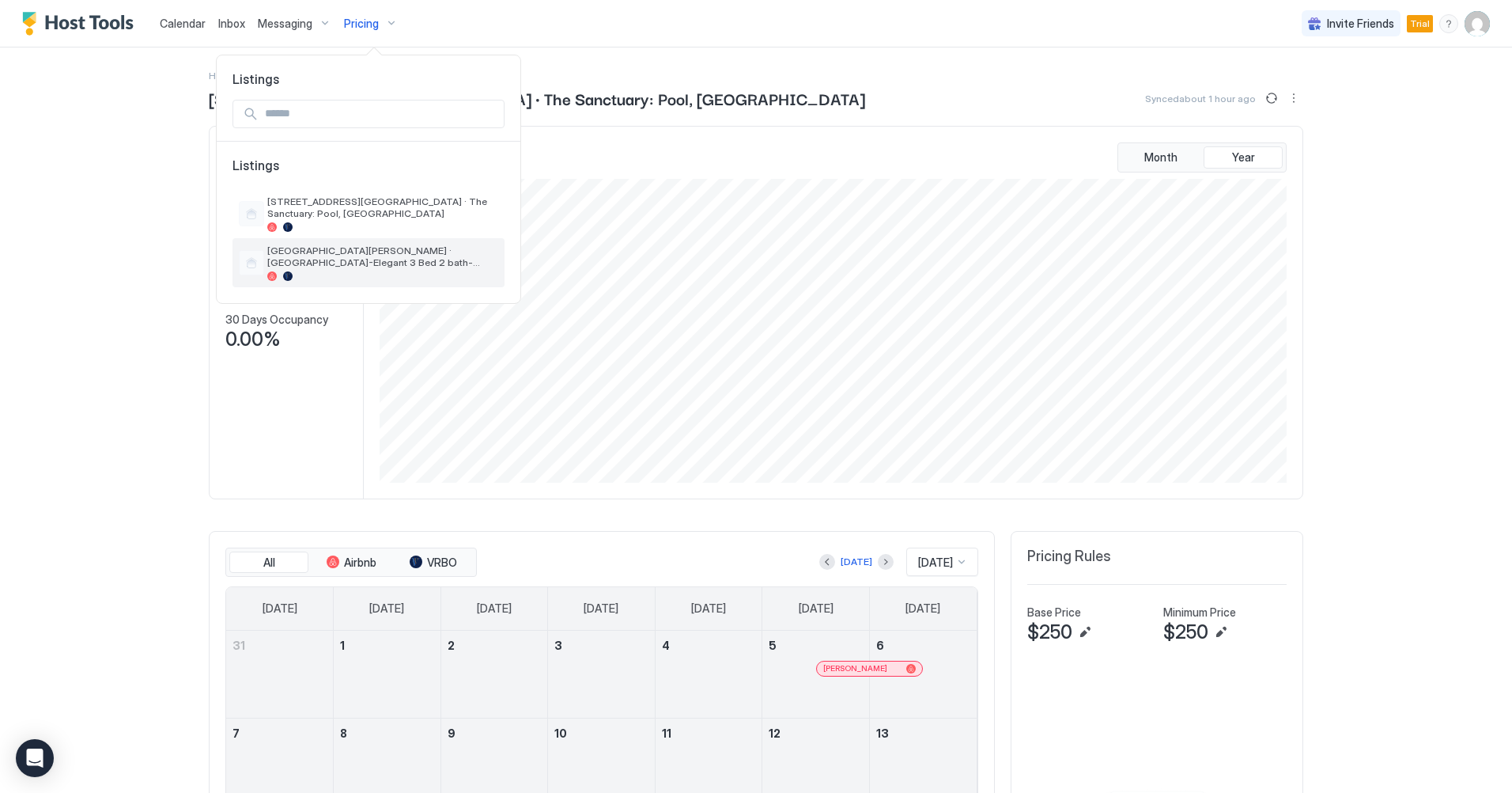
click at [341, 257] on span "[GEOGRAPHIC_DATA][PERSON_NAME] · [GEOGRAPHIC_DATA]-Elegant 3 Bed 2 bath-[GEOGRA…" at bounding box center [382, 256] width 231 height 24
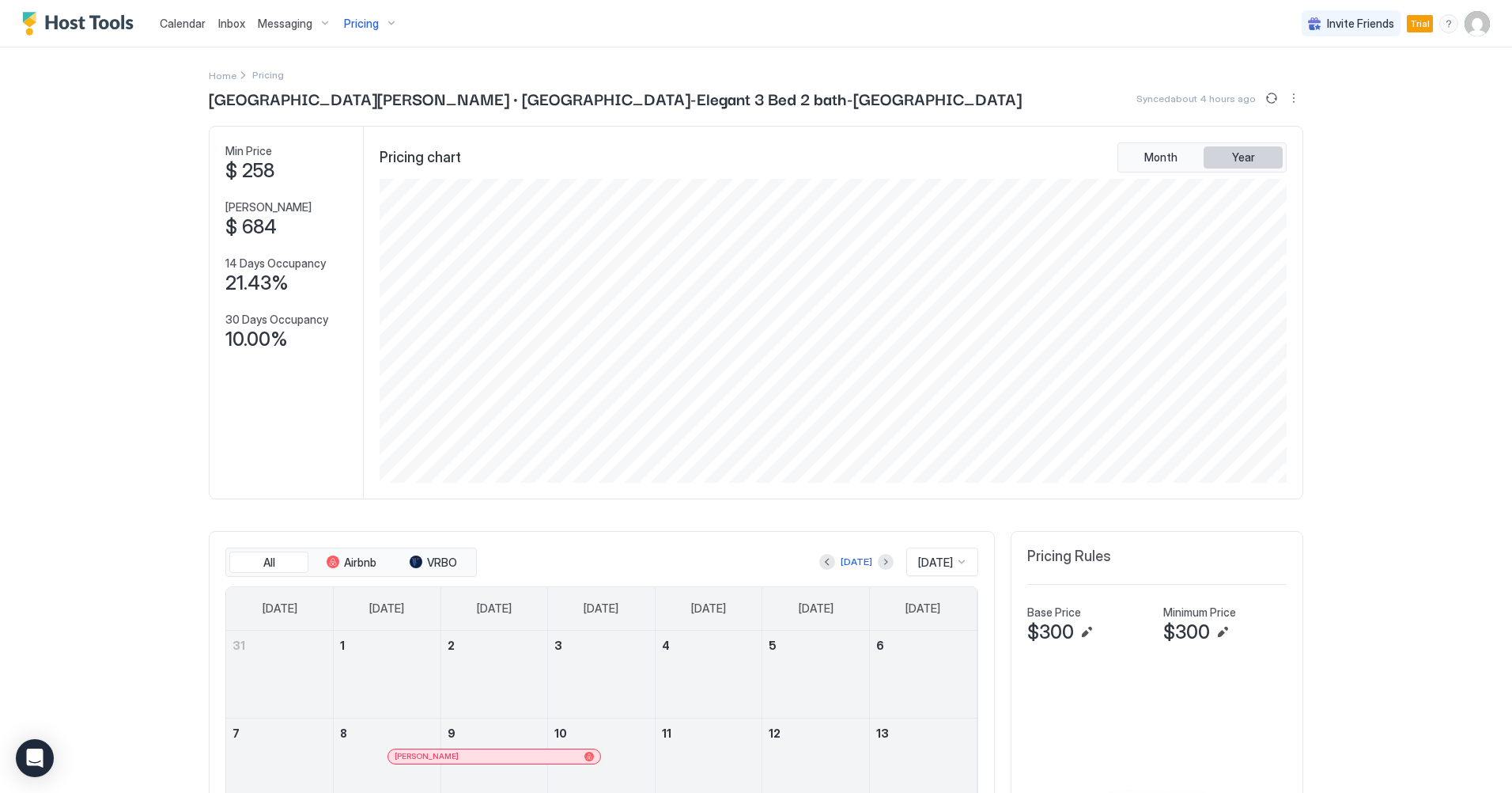
click at [1234, 156] on span "Year" at bounding box center [1243, 157] width 23 height 14
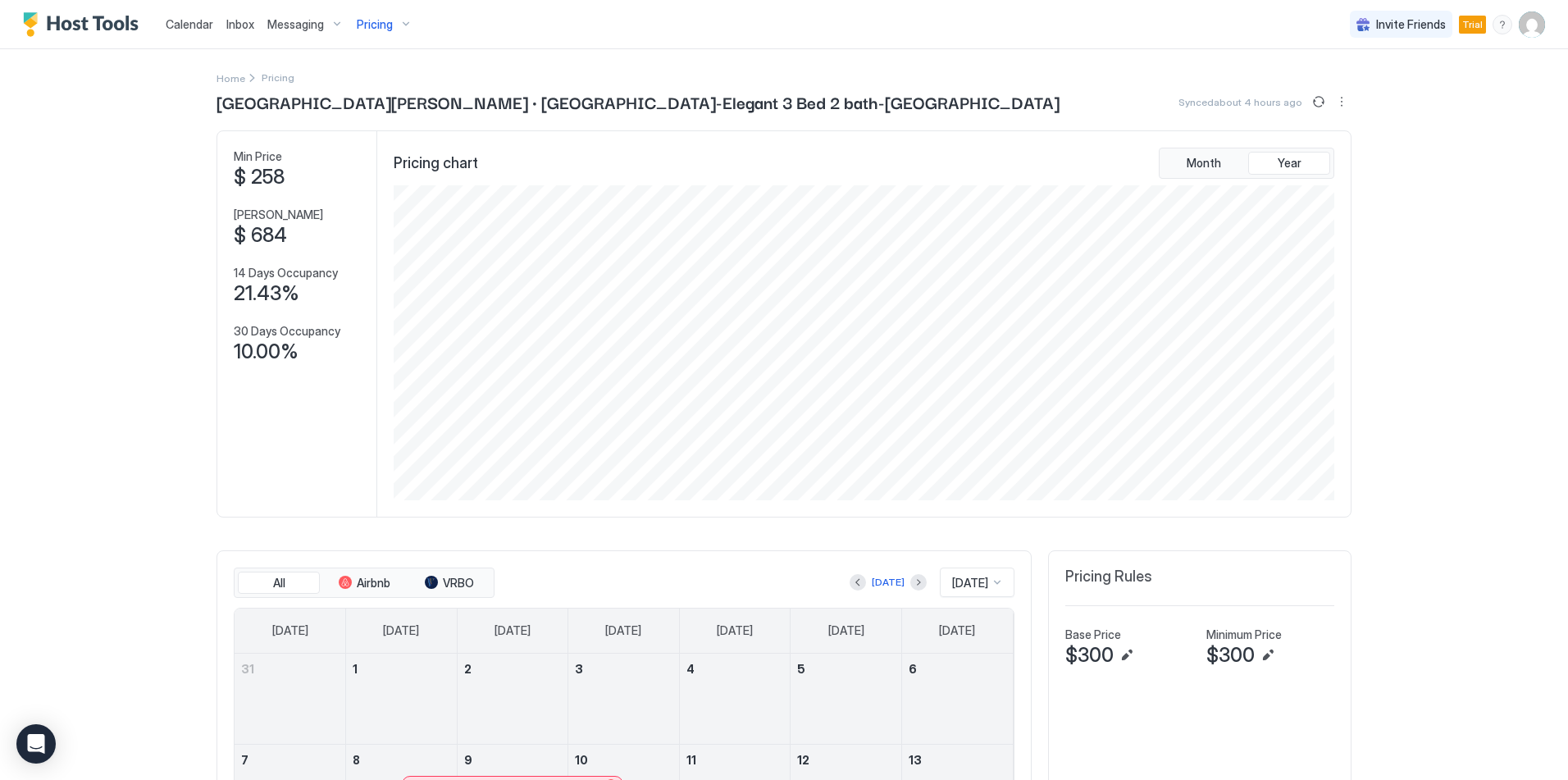
click at [78, 31] on img "Host Tools Logo" at bounding box center [85, 25] width 123 height 25
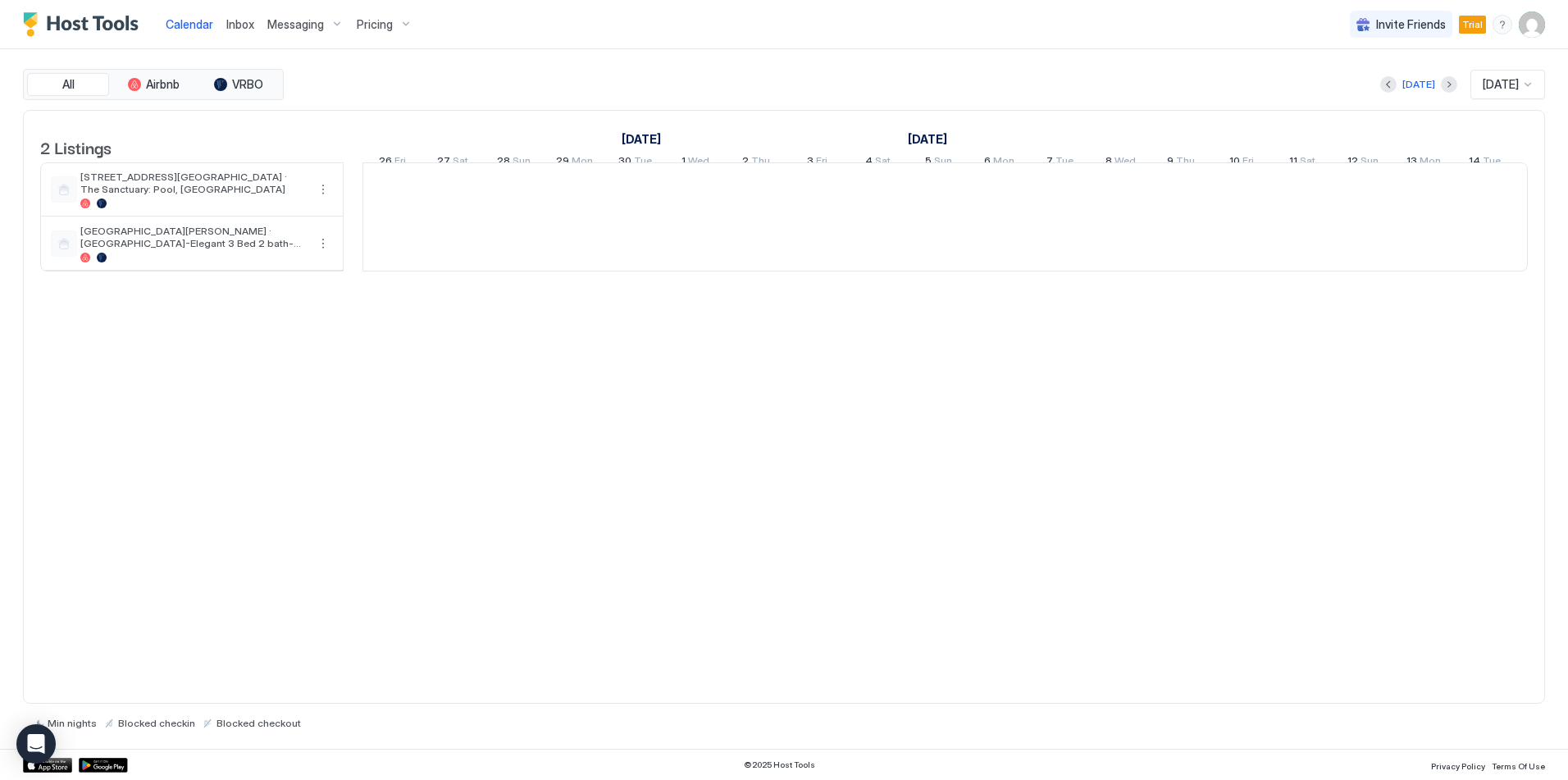
scroll to position [0, 912]
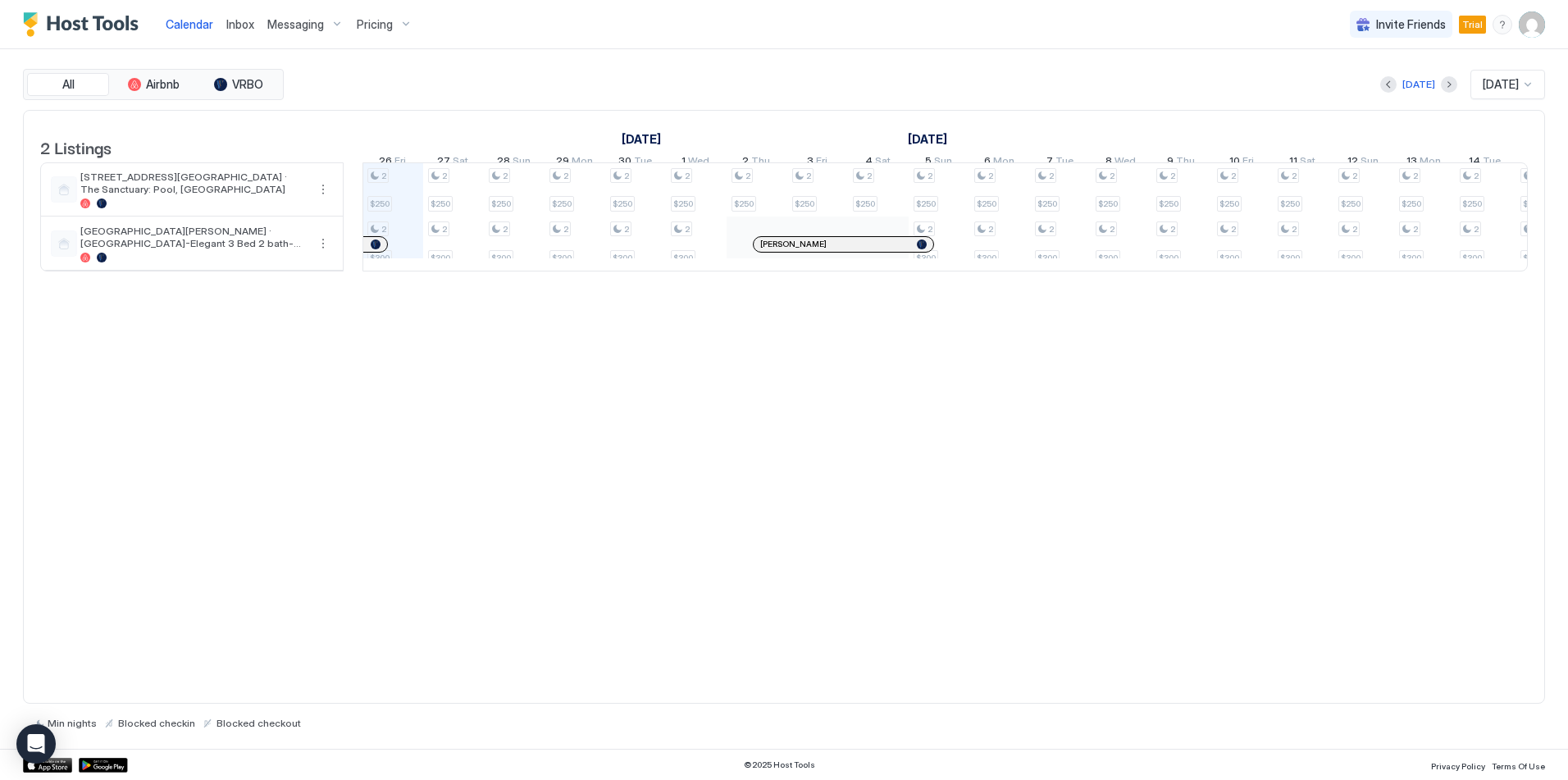
click at [1544, 15] on img "User profile" at bounding box center [1531, 24] width 26 height 26
click at [1398, 87] on span "Settings" at bounding box center [1384, 91] width 44 height 14
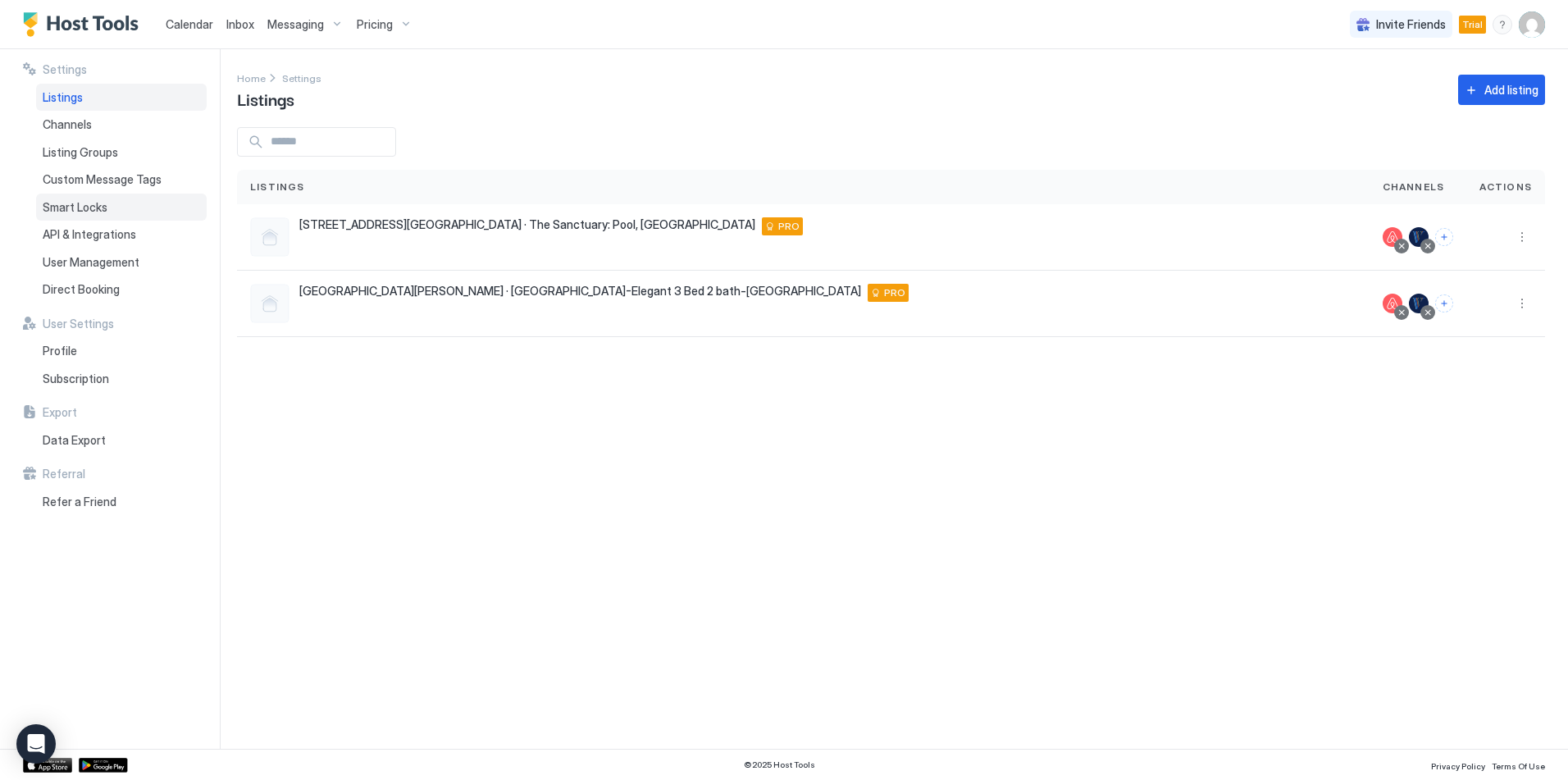
click at [100, 203] on span "Smart Locks" at bounding box center [74, 207] width 64 height 14
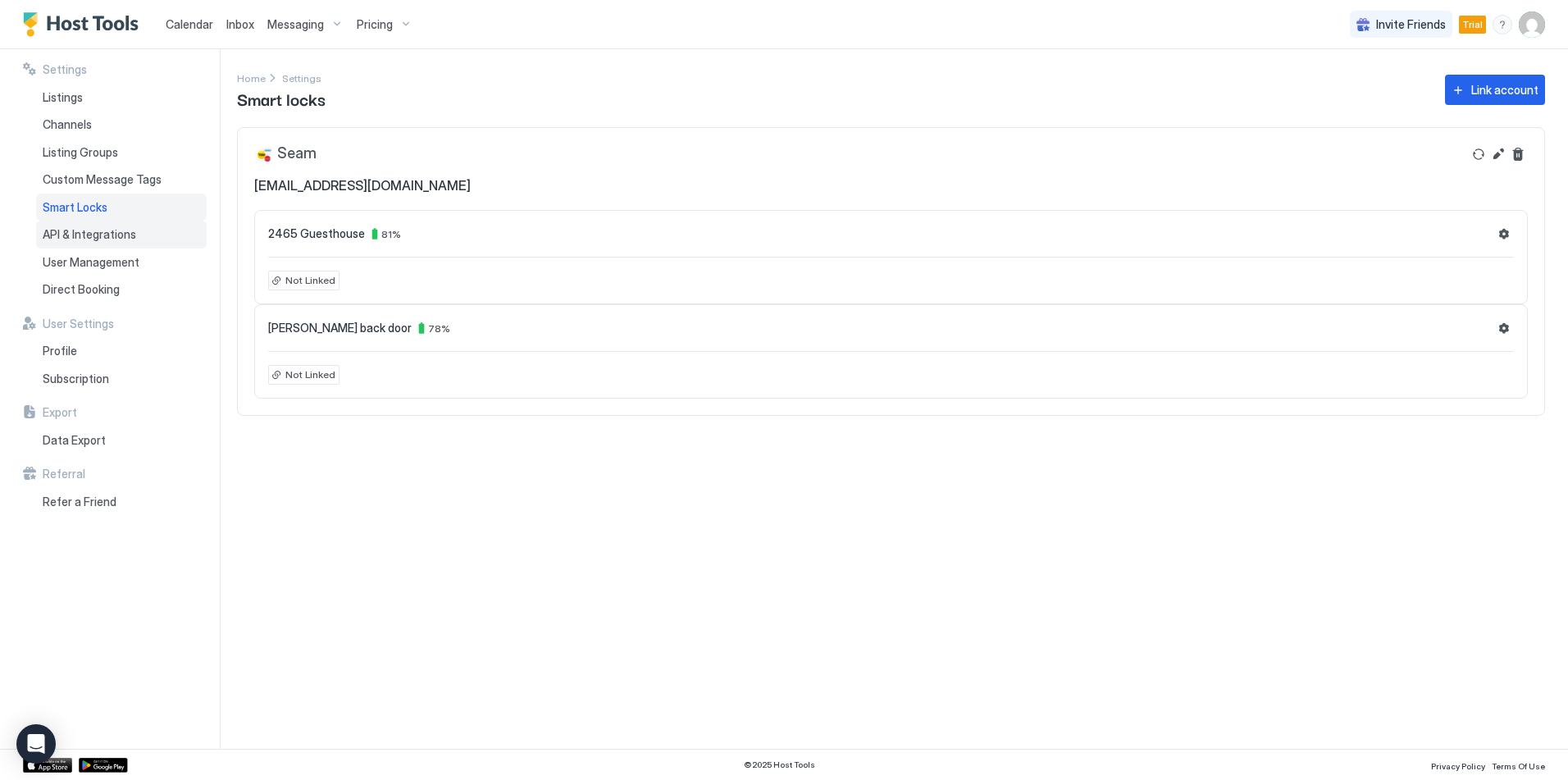
click at [75, 231] on span "API & Integrations" at bounding box center [89, 234] width 93 height 14
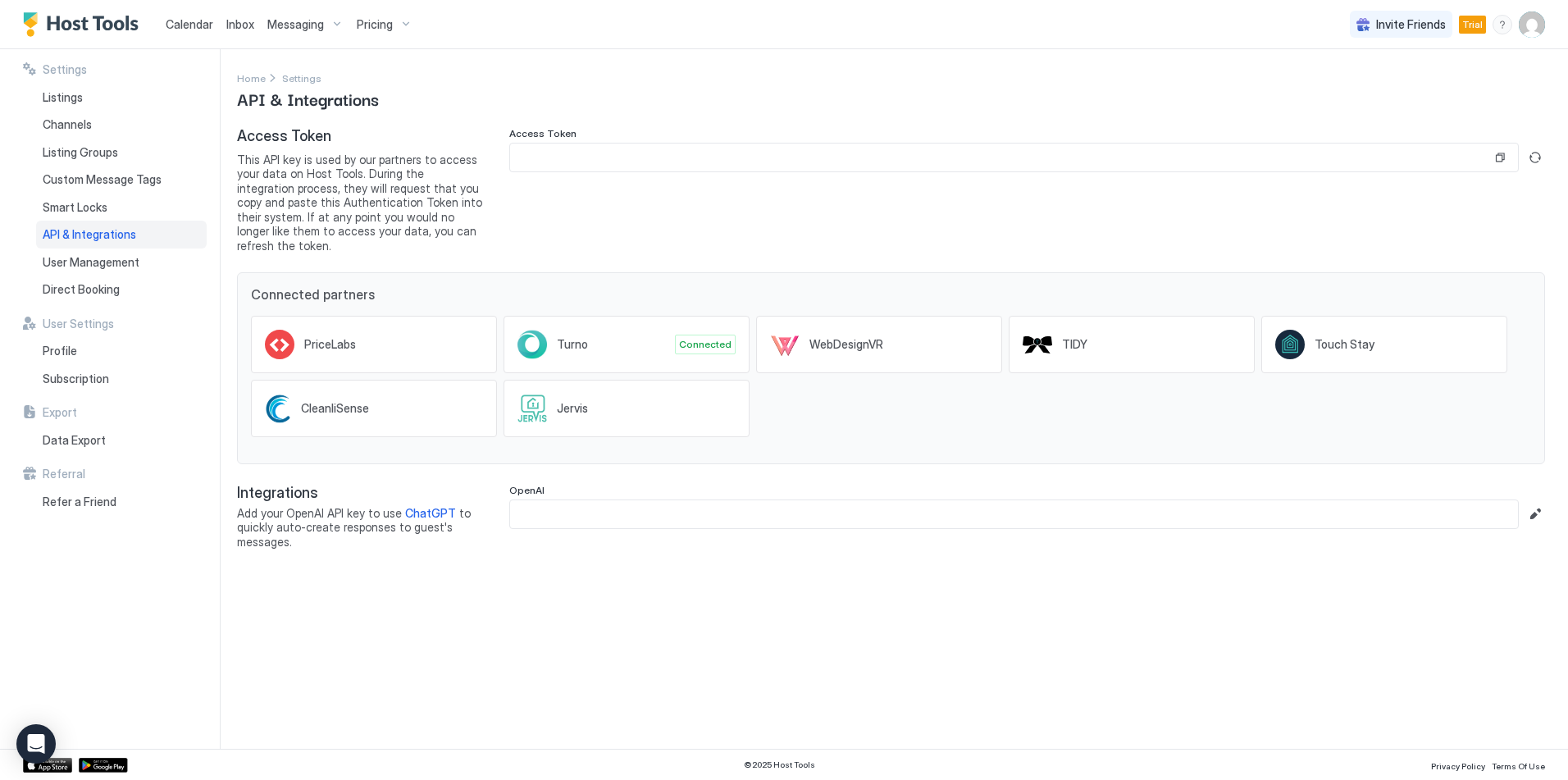
click at [369, 18] on span "Pricing" at bounding box center [374, 24] width 36 height 14
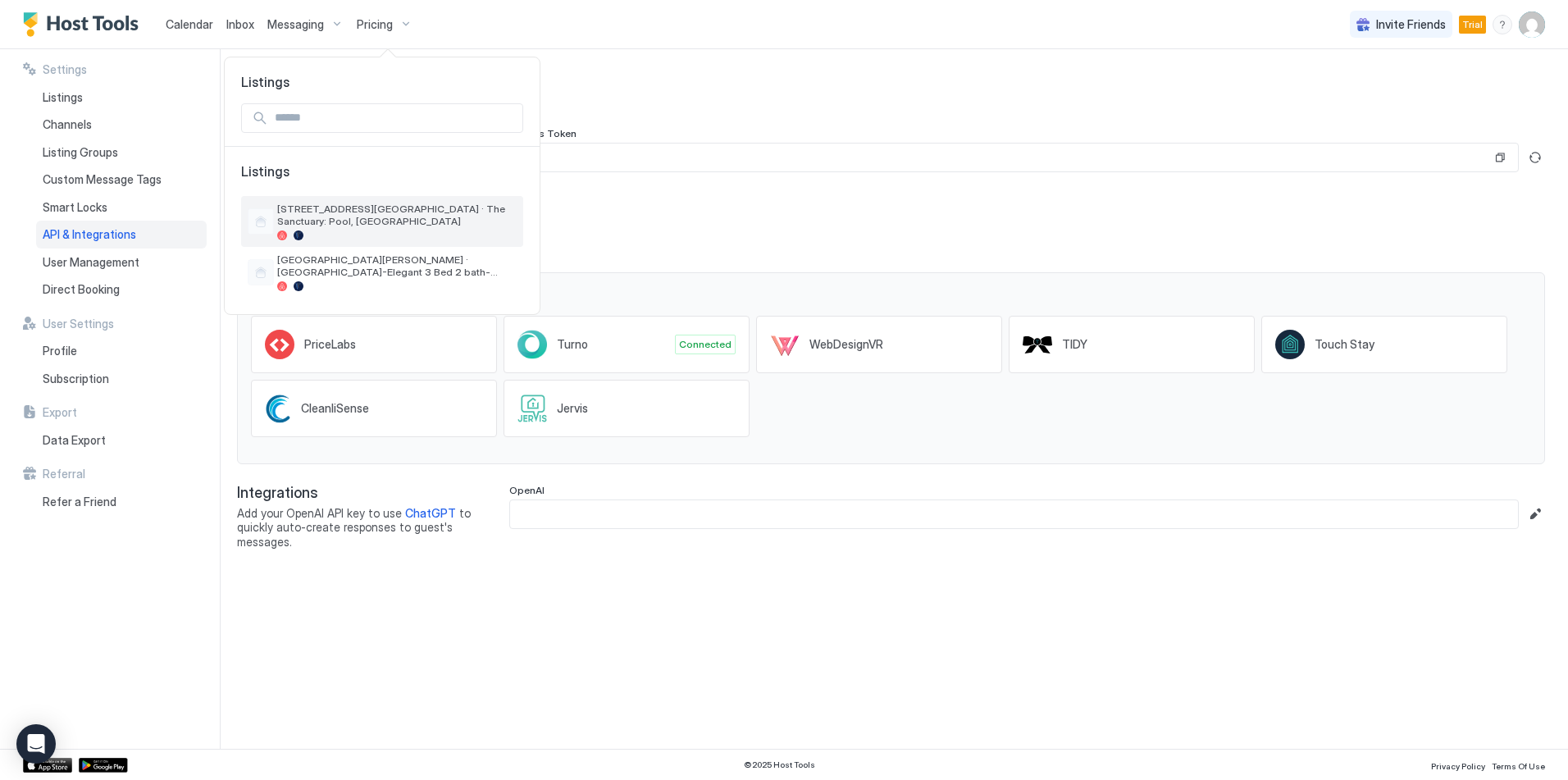
click at [361, 213] on span "[STREET_ADDRESS][GEOGRAPHIC_DATA] · The Sanctuary: Pool, [GEOGRAPHIC_DATA]" at bounding box center [397, 215] width 240 height 25
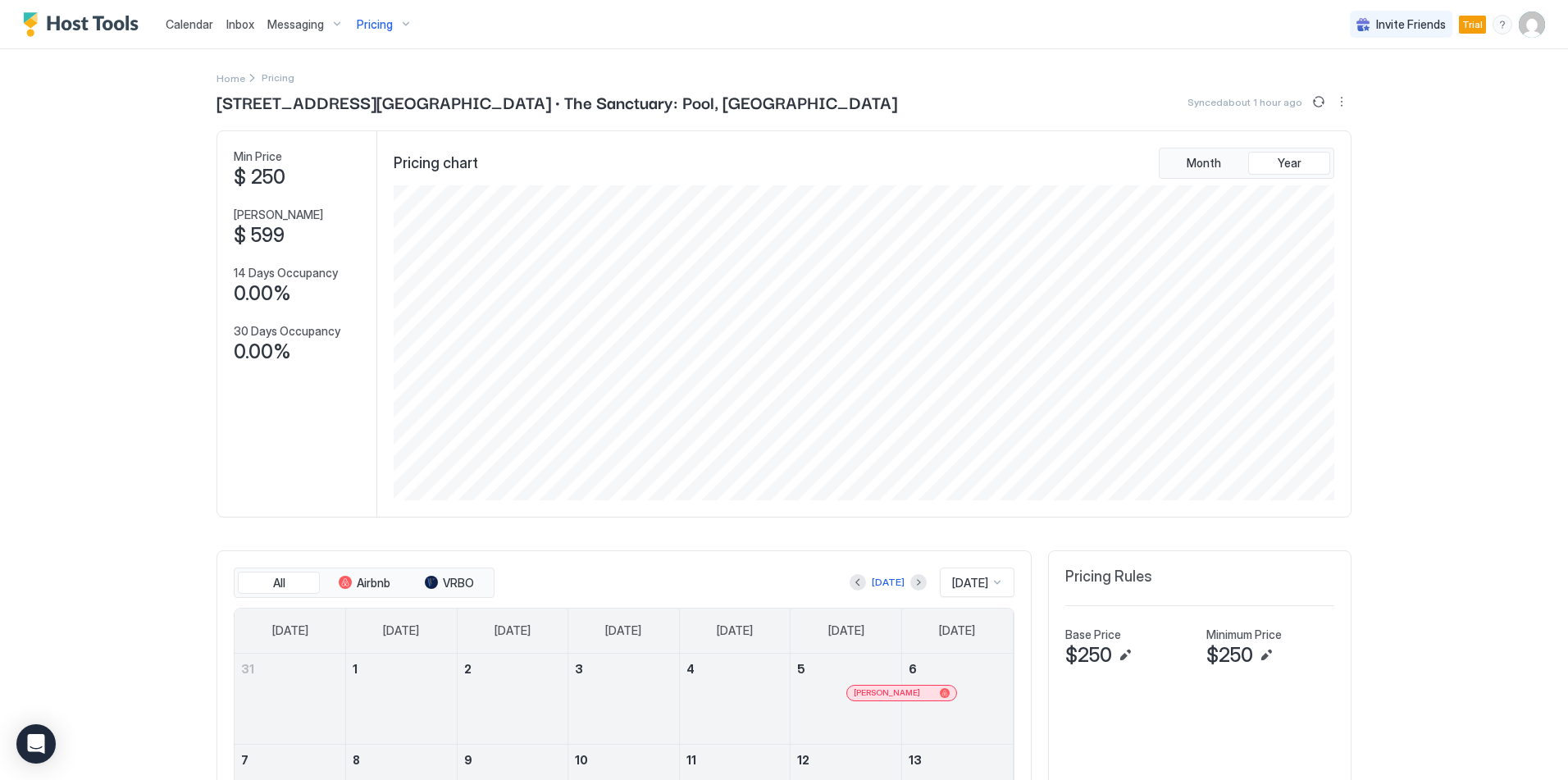
click at [167, 136] on div "Calendar Inbox Messaging Pricing Invite Friends Trial DW Home Pricing [STREET_A…" at bounding box center [784, 390] width 1568 height 780
